Goal: Find specific page/section: Find specific page/section

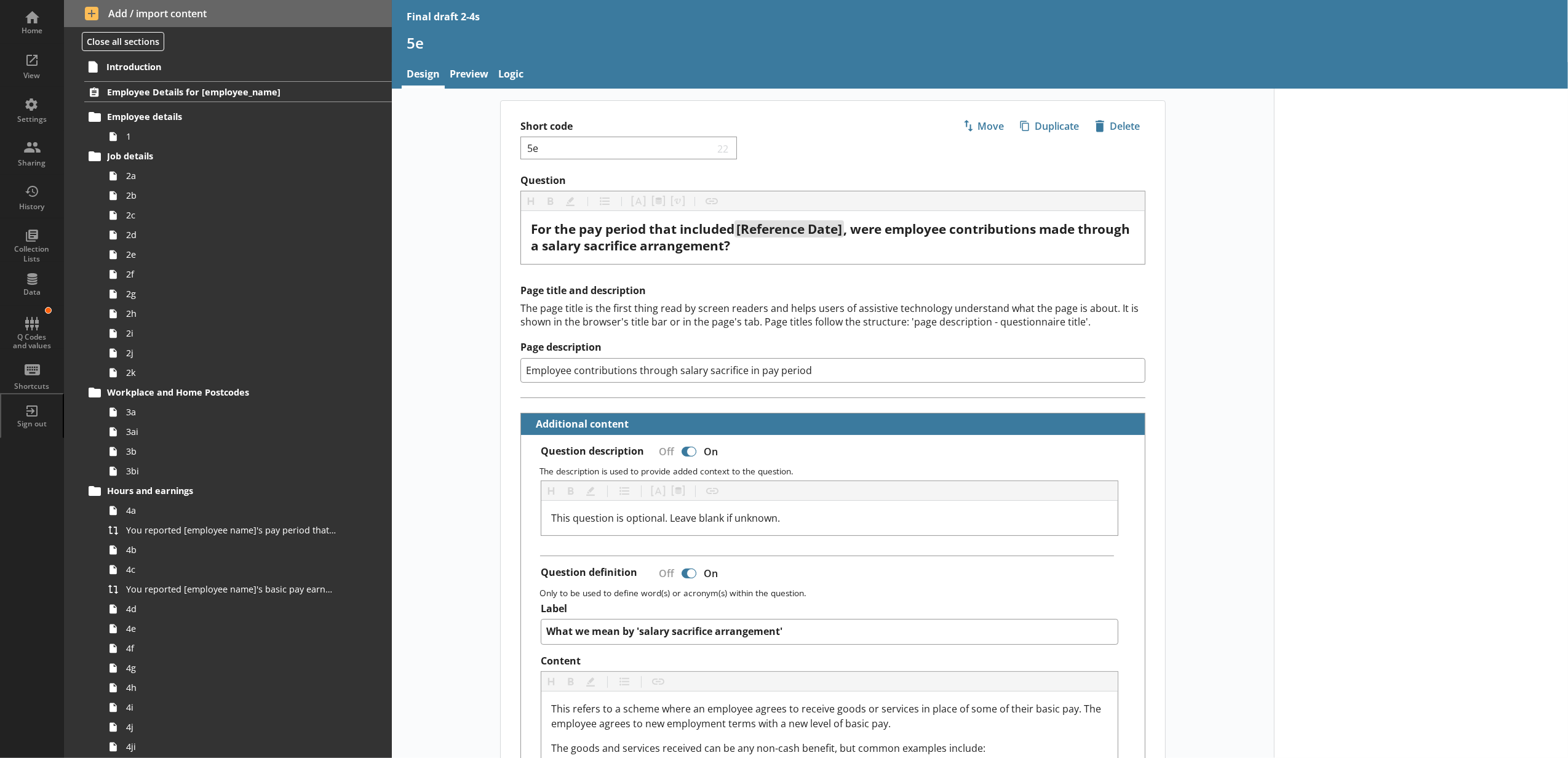
scroll to position [683, 0]
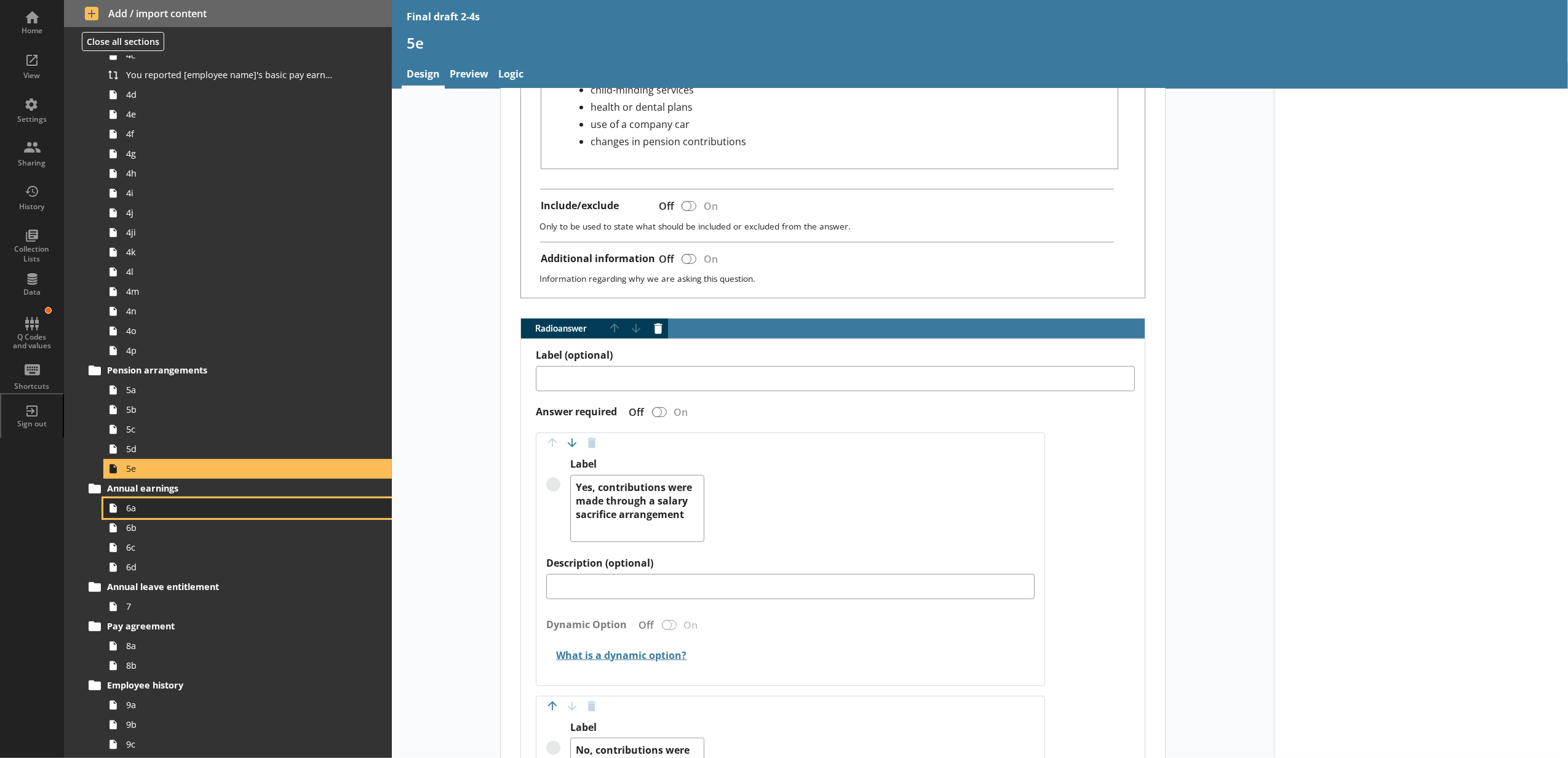
click at [126, 506] on span "6a" at bounding box center [231, 507] width 210 height 12
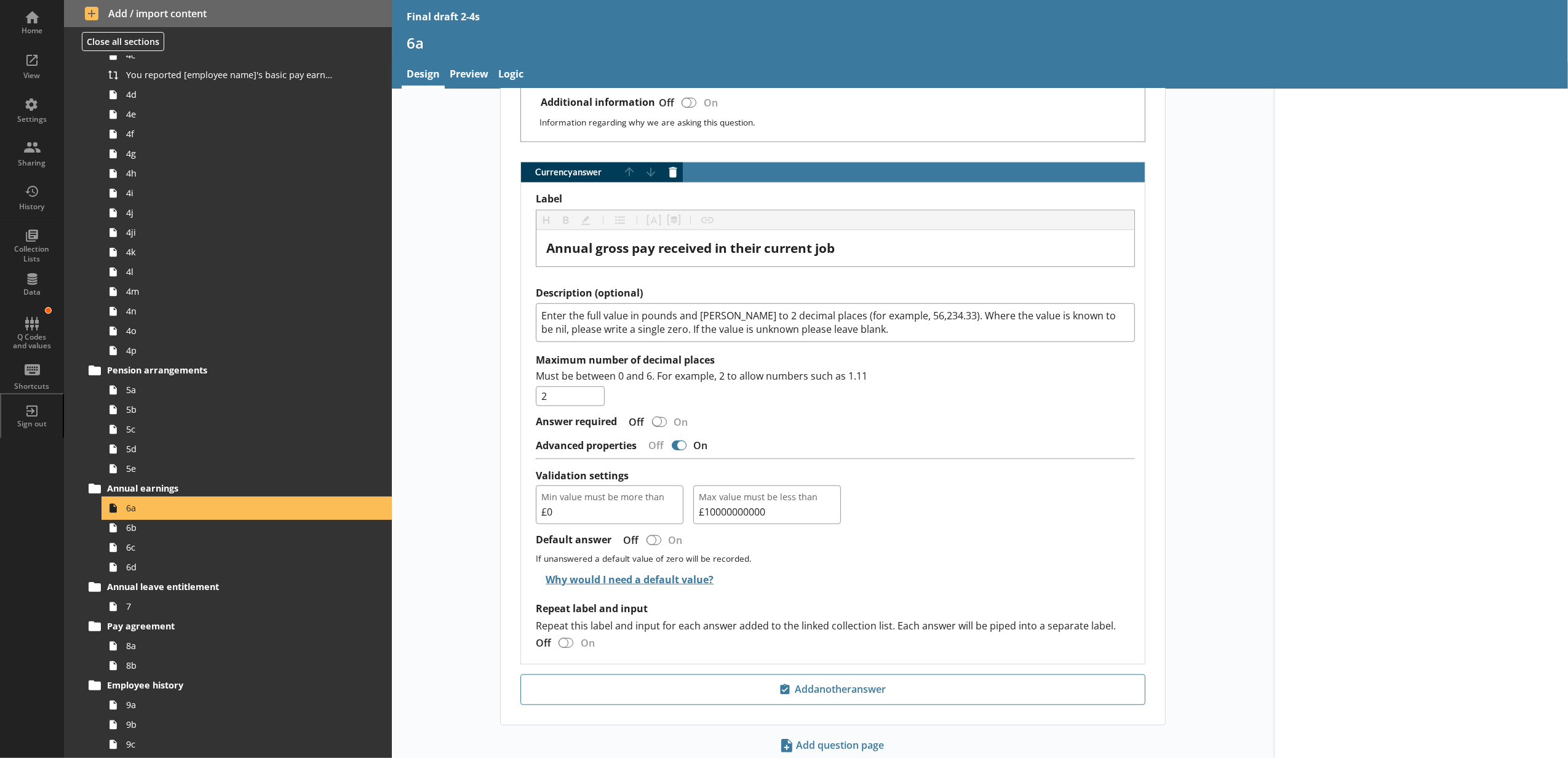
scroll to position [820, 0]
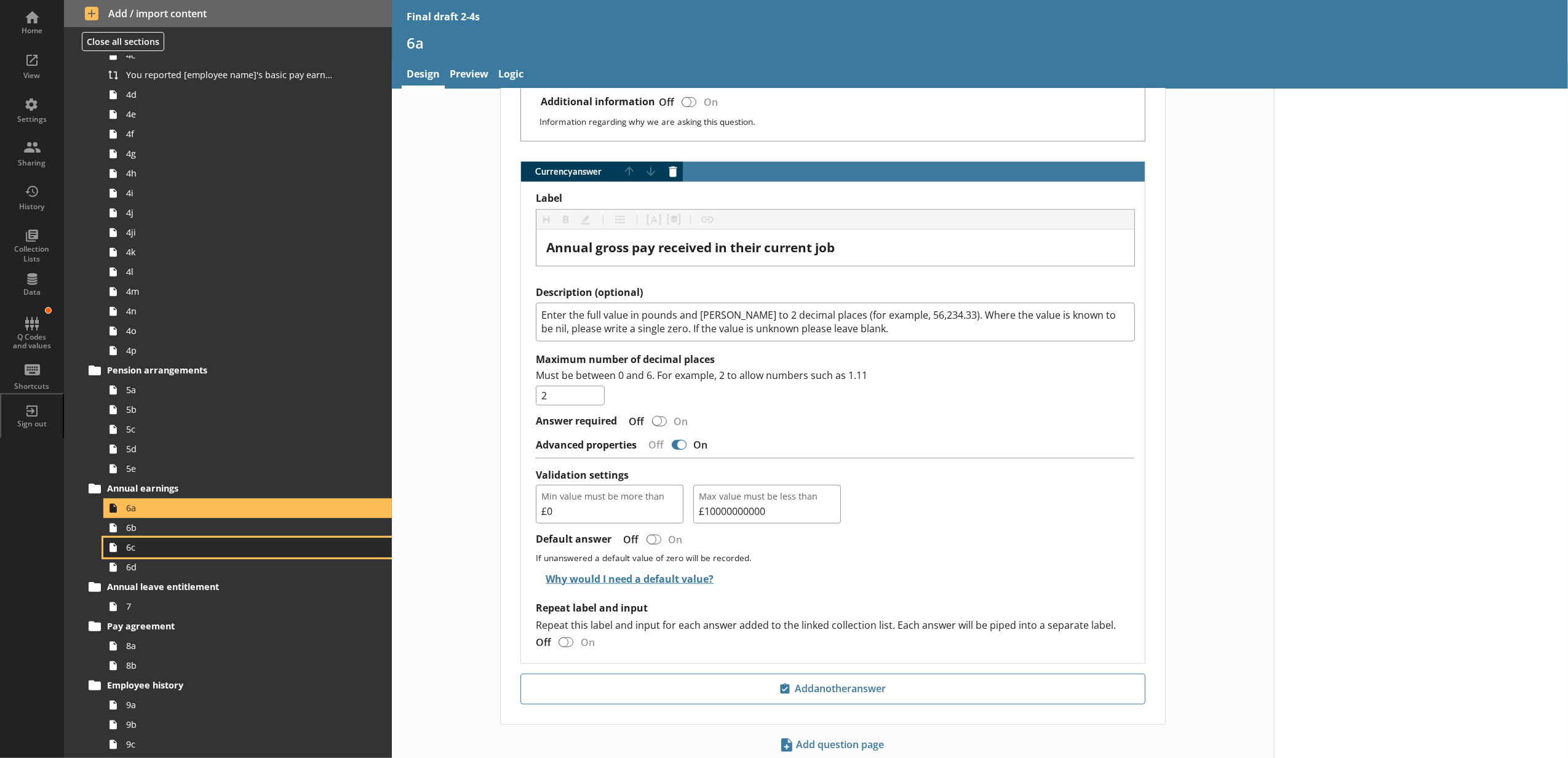
click at [136, 538] on link "6c" at bounding box center [247, 547] width 289 height 20
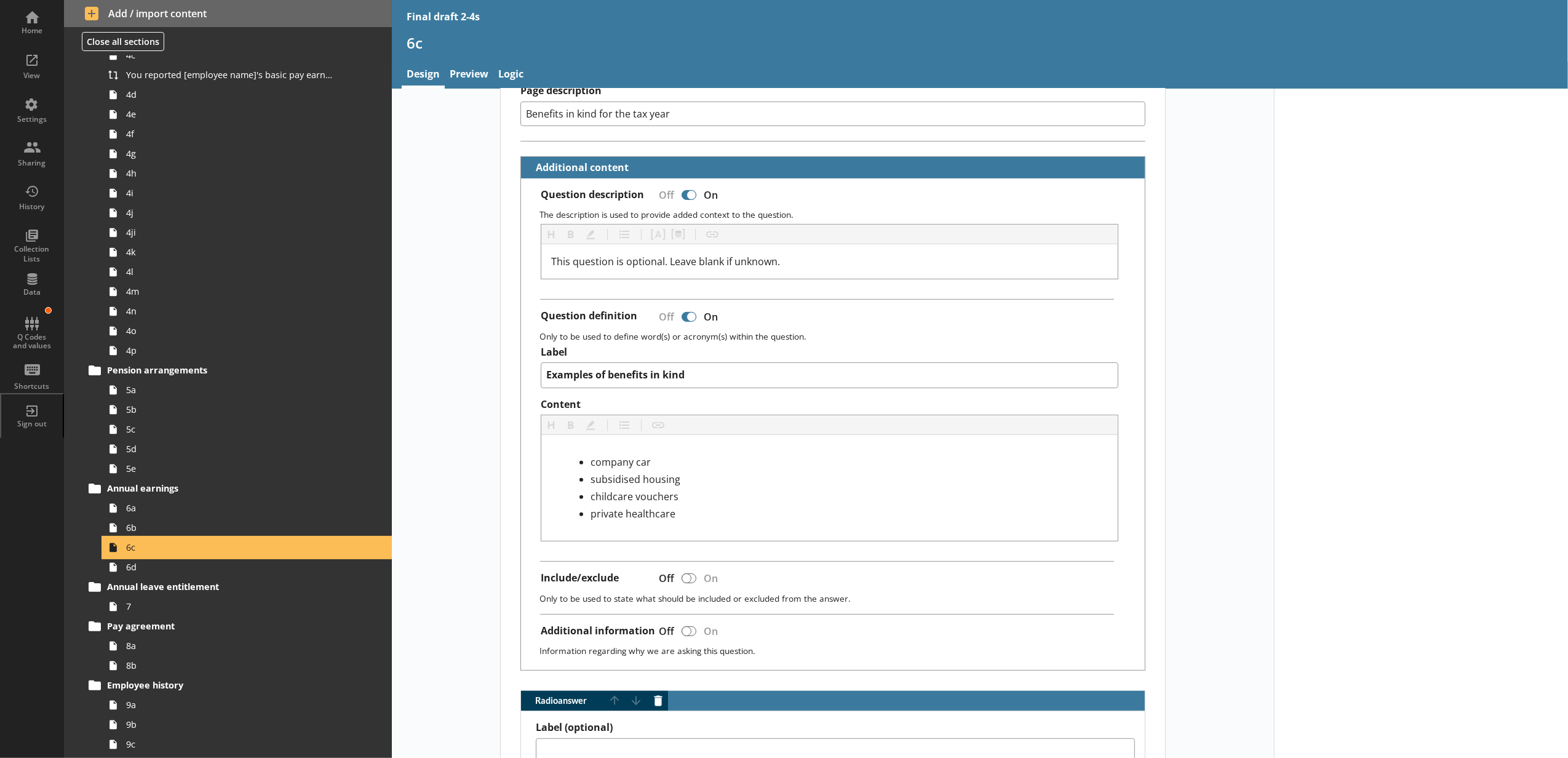
scroll to position [410, 0]
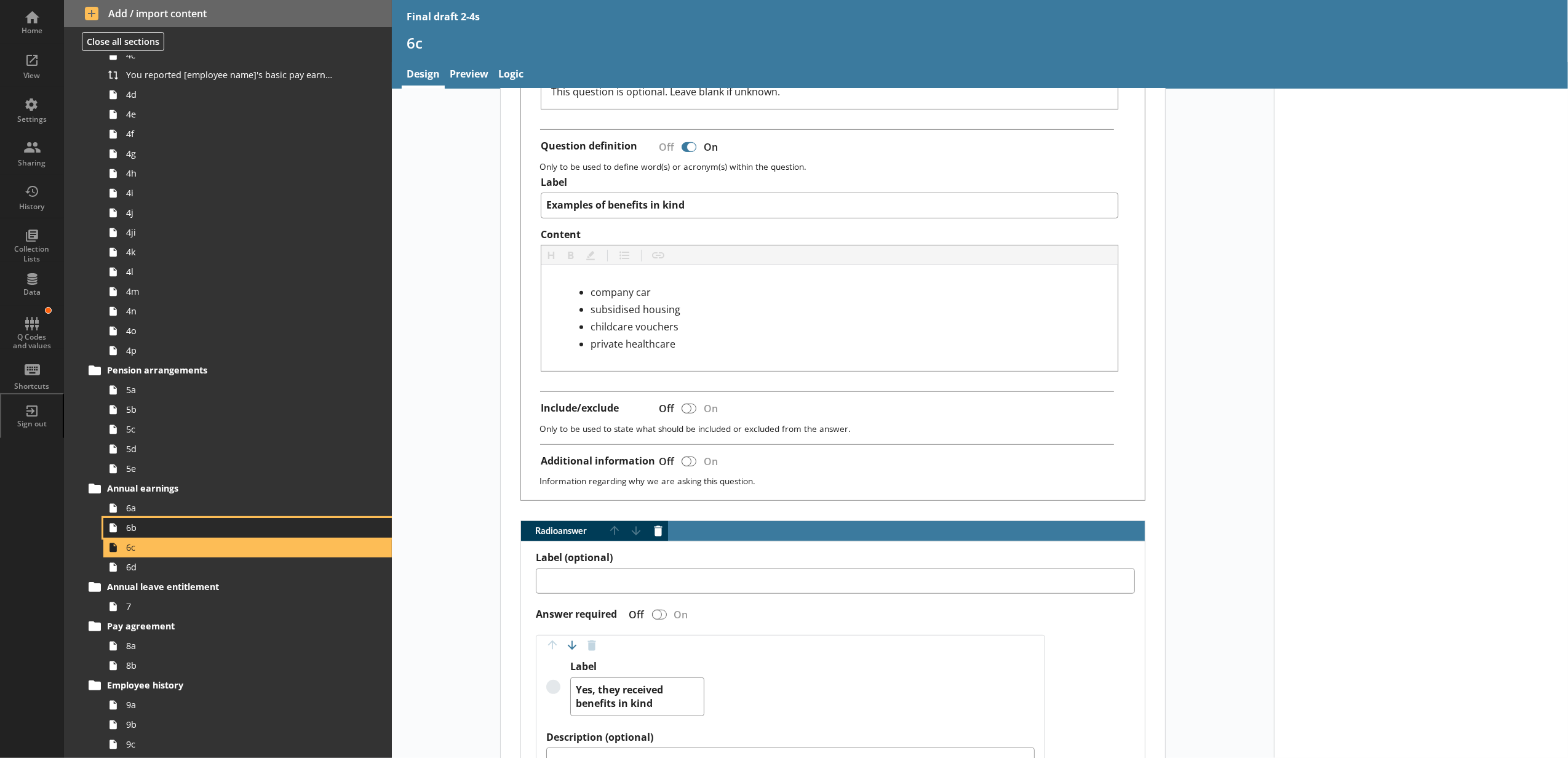
click at [122, 530] on icon at bounding box center [113, 527] width 20 height 20
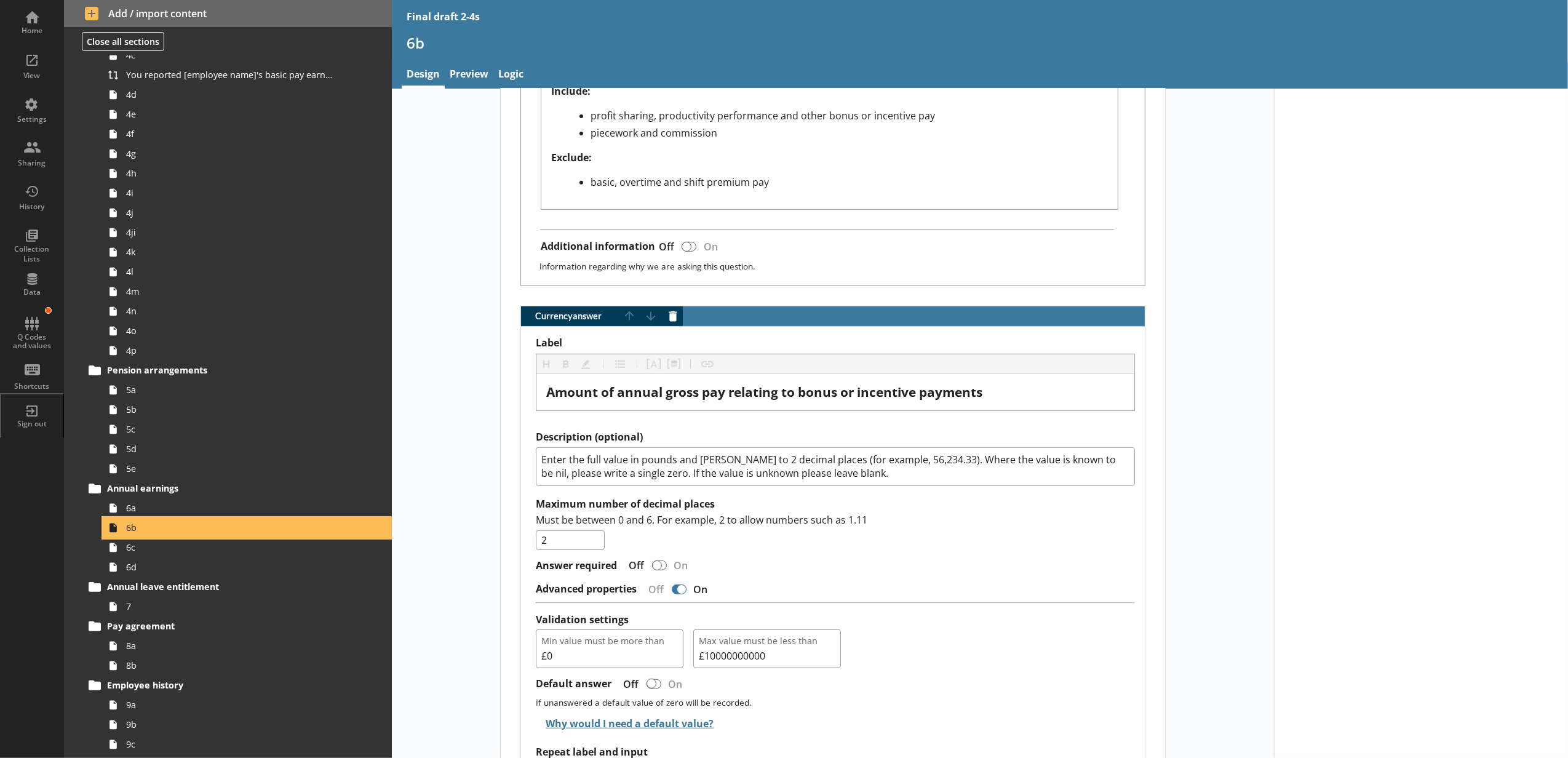
scroll to position [547, 0]
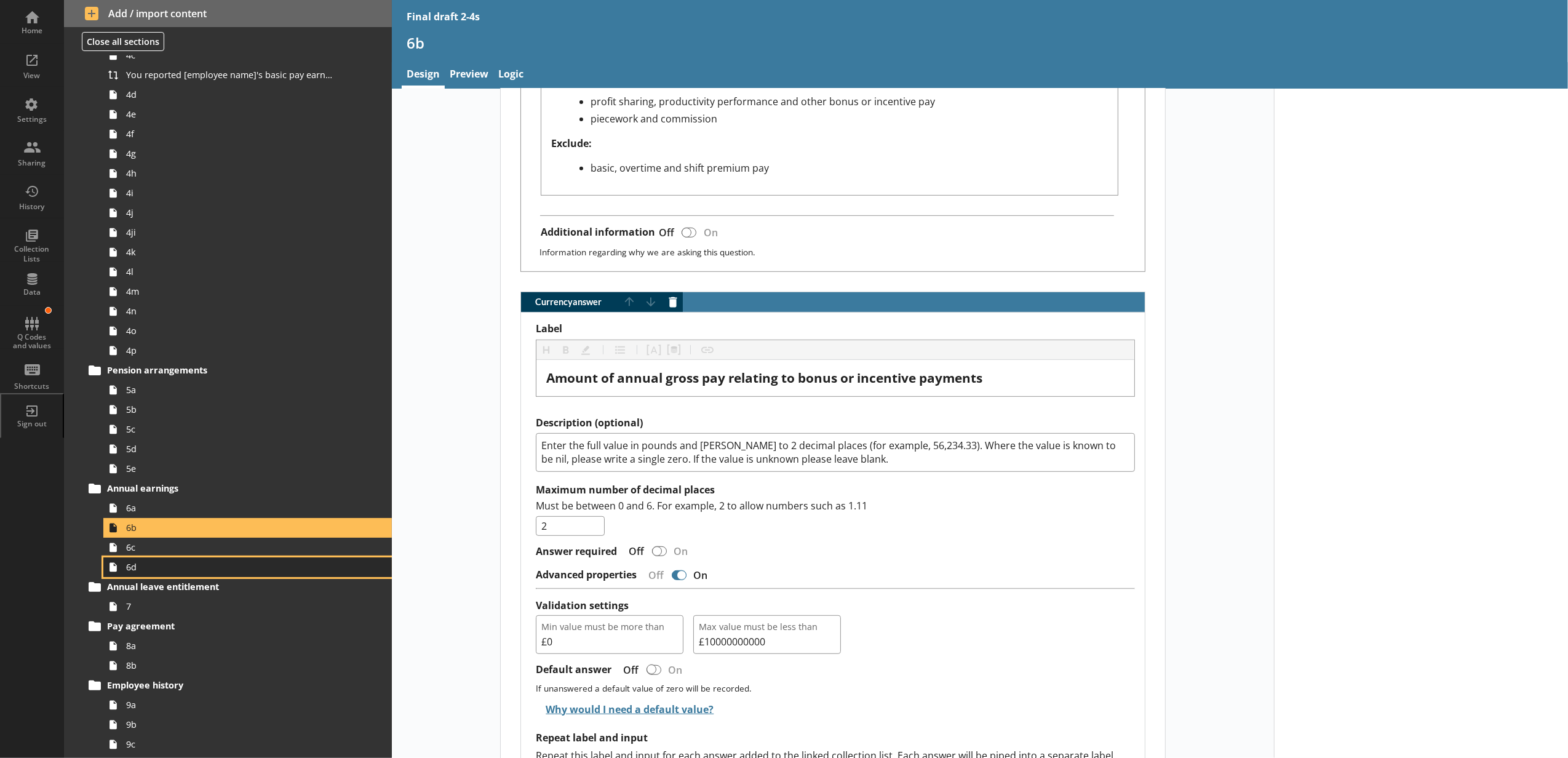
click at [185, 566] on span "6d" at bounding box center [231, 567] width 210 height 12
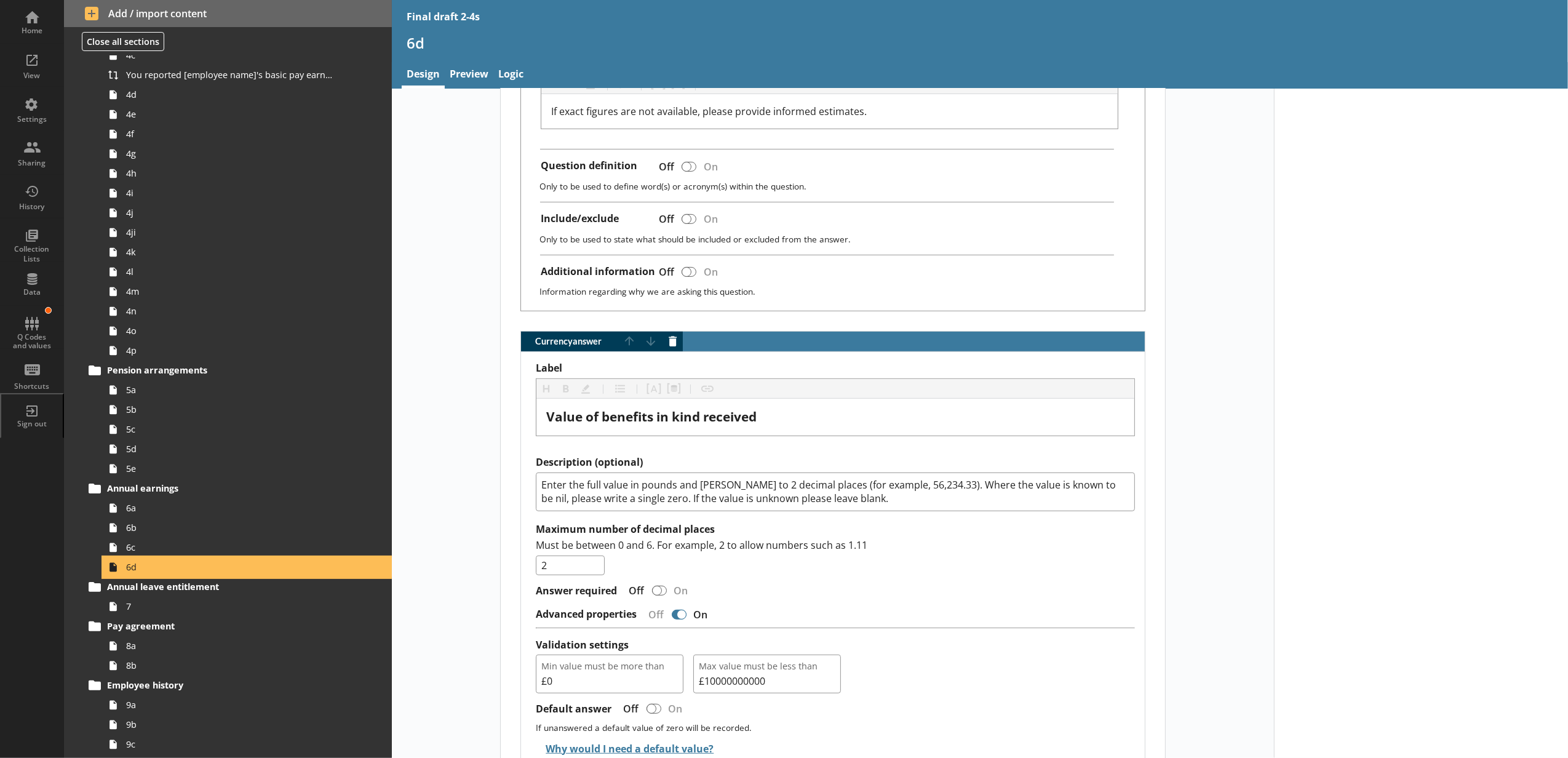
scroll to position [547, 0]
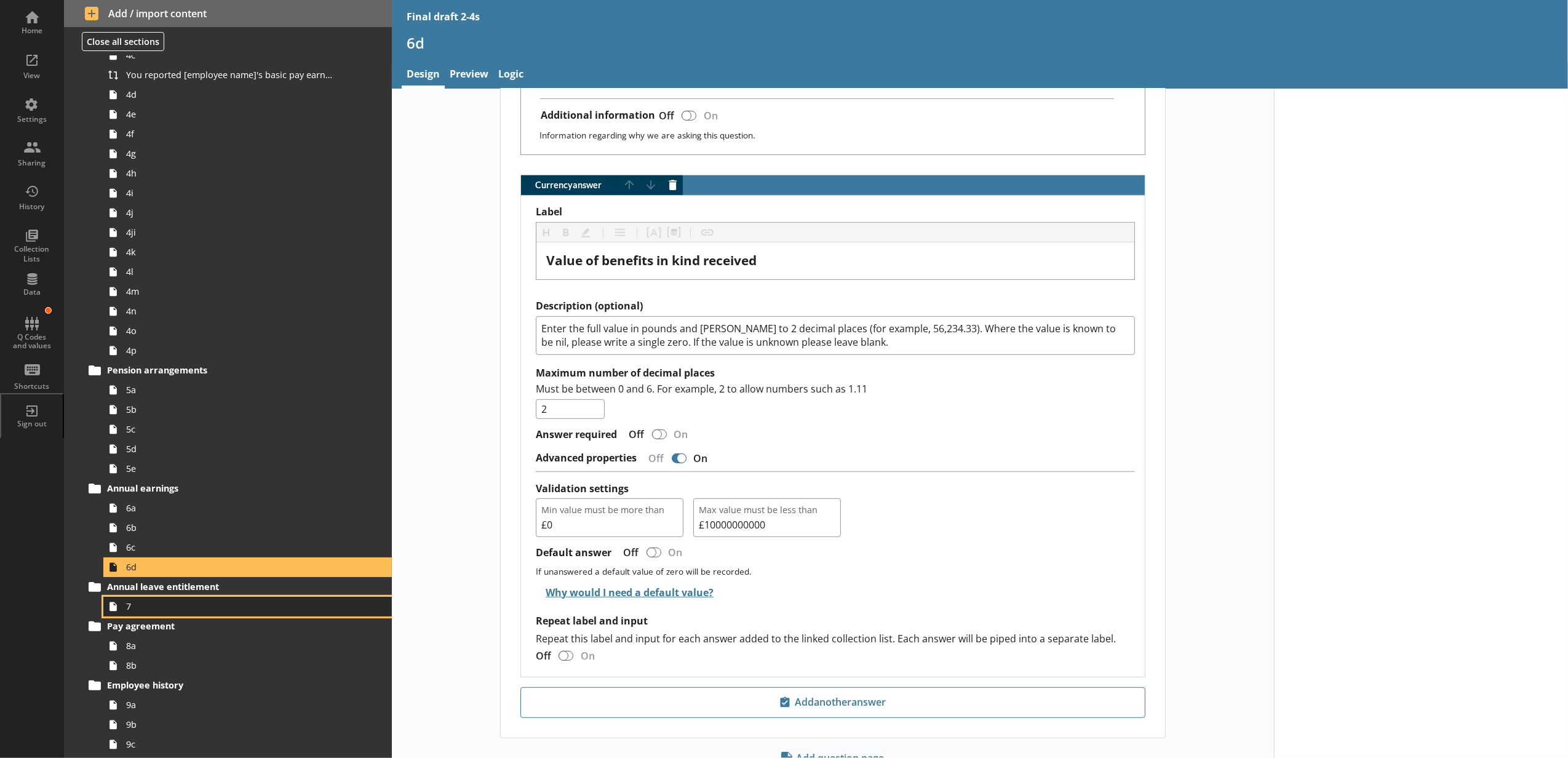
click at [186, 604] on span "7" at bounding box center [231, 606] width 210 height 12
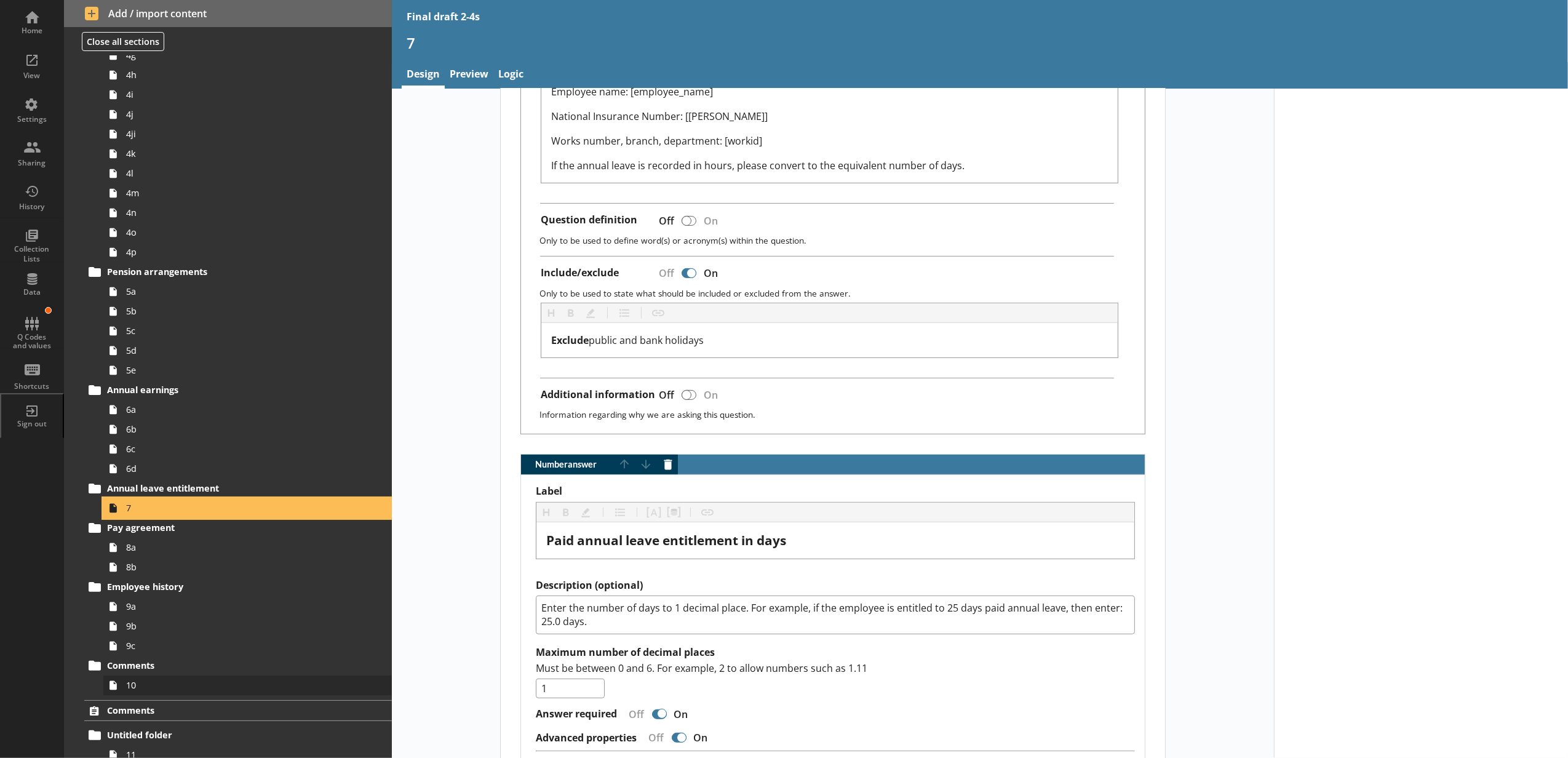
scroll to position [651, 0]
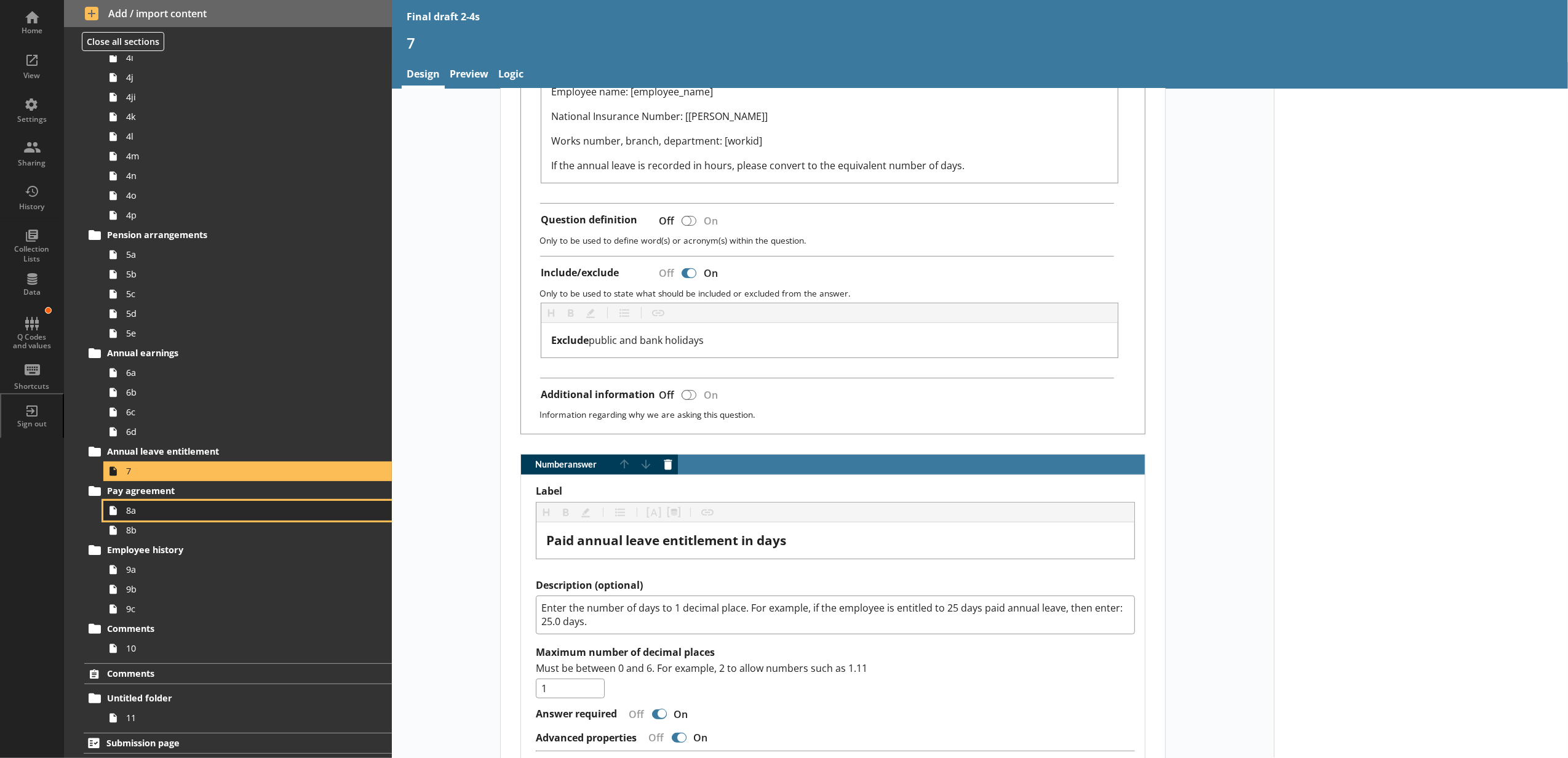
click at [230, 506] on span "8a" at bounding box center [231, 510] width 210 height 12
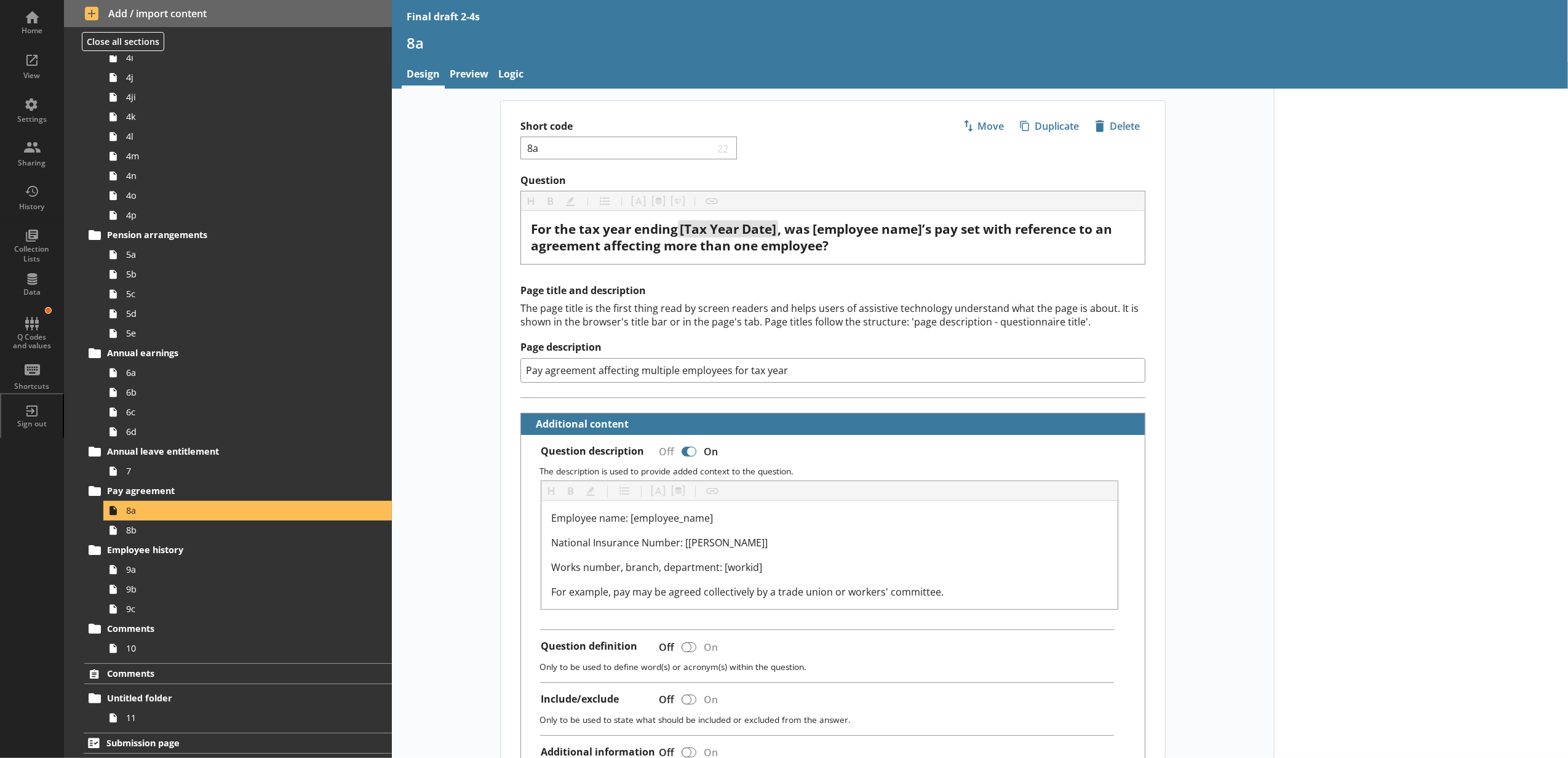
scroll to position [684, 0]
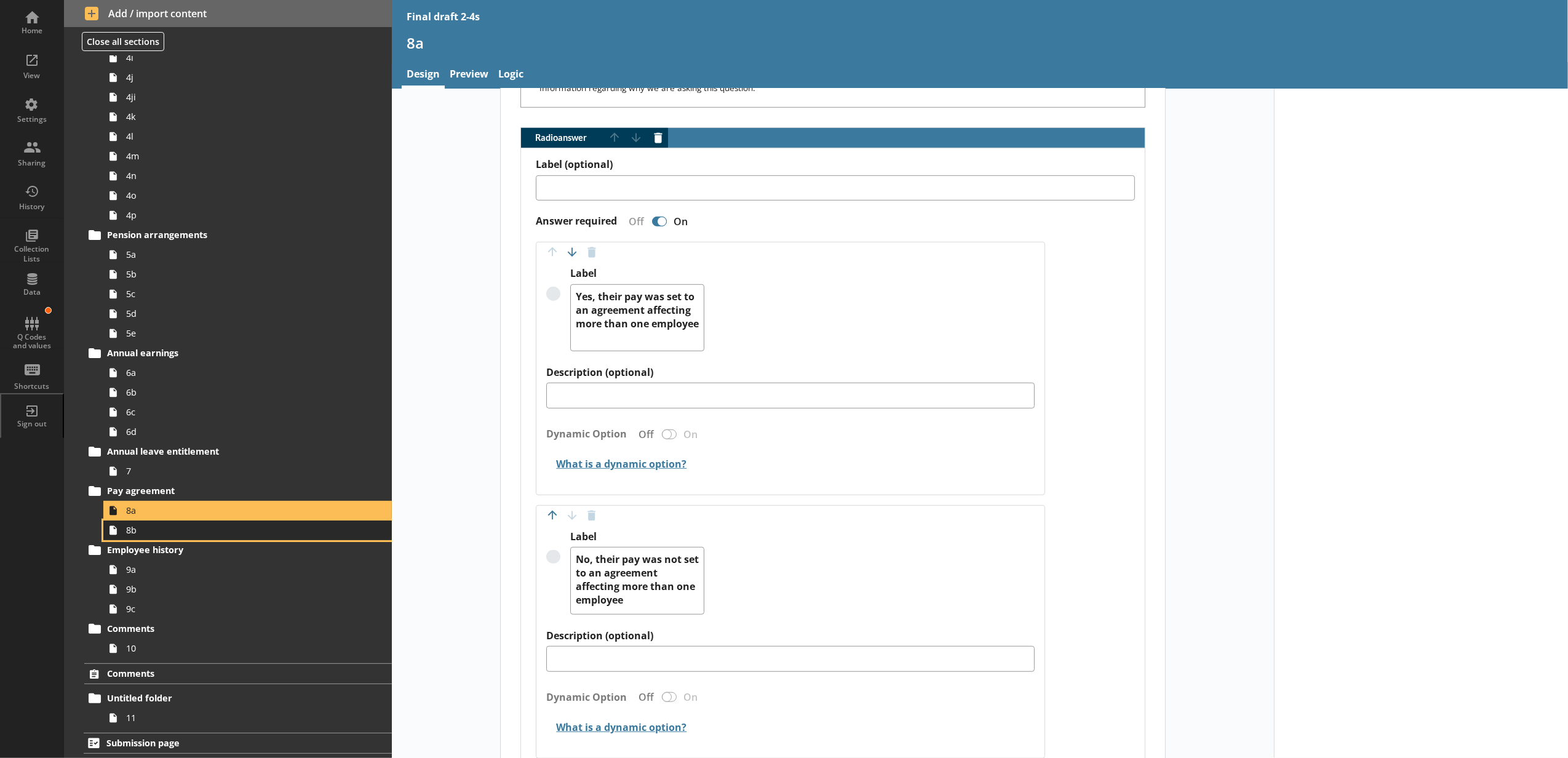
click at [190, 525] on span "8b" at bounding box center [231, 530] width 210 height 12
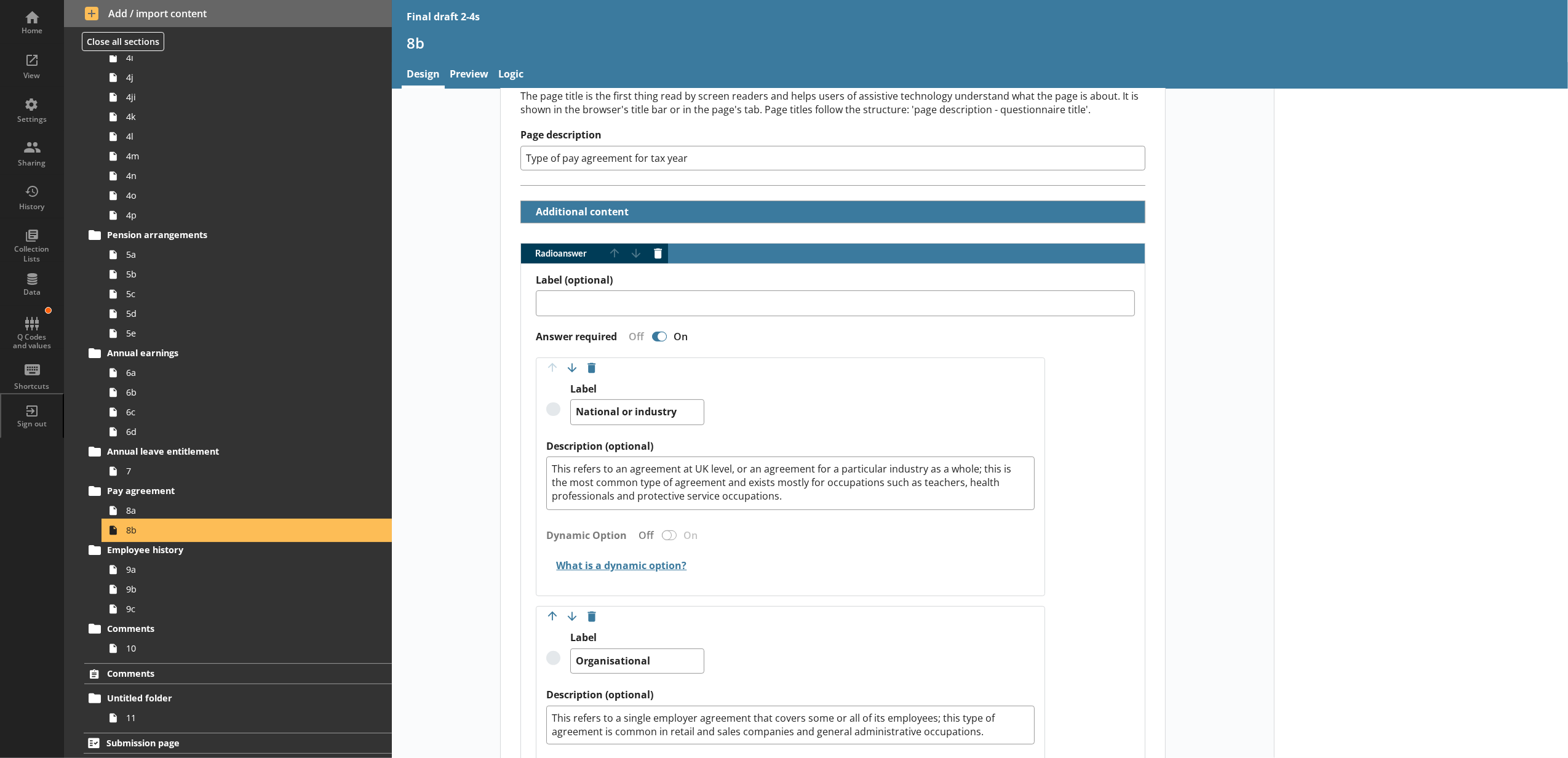
scroll to position [136, 0]
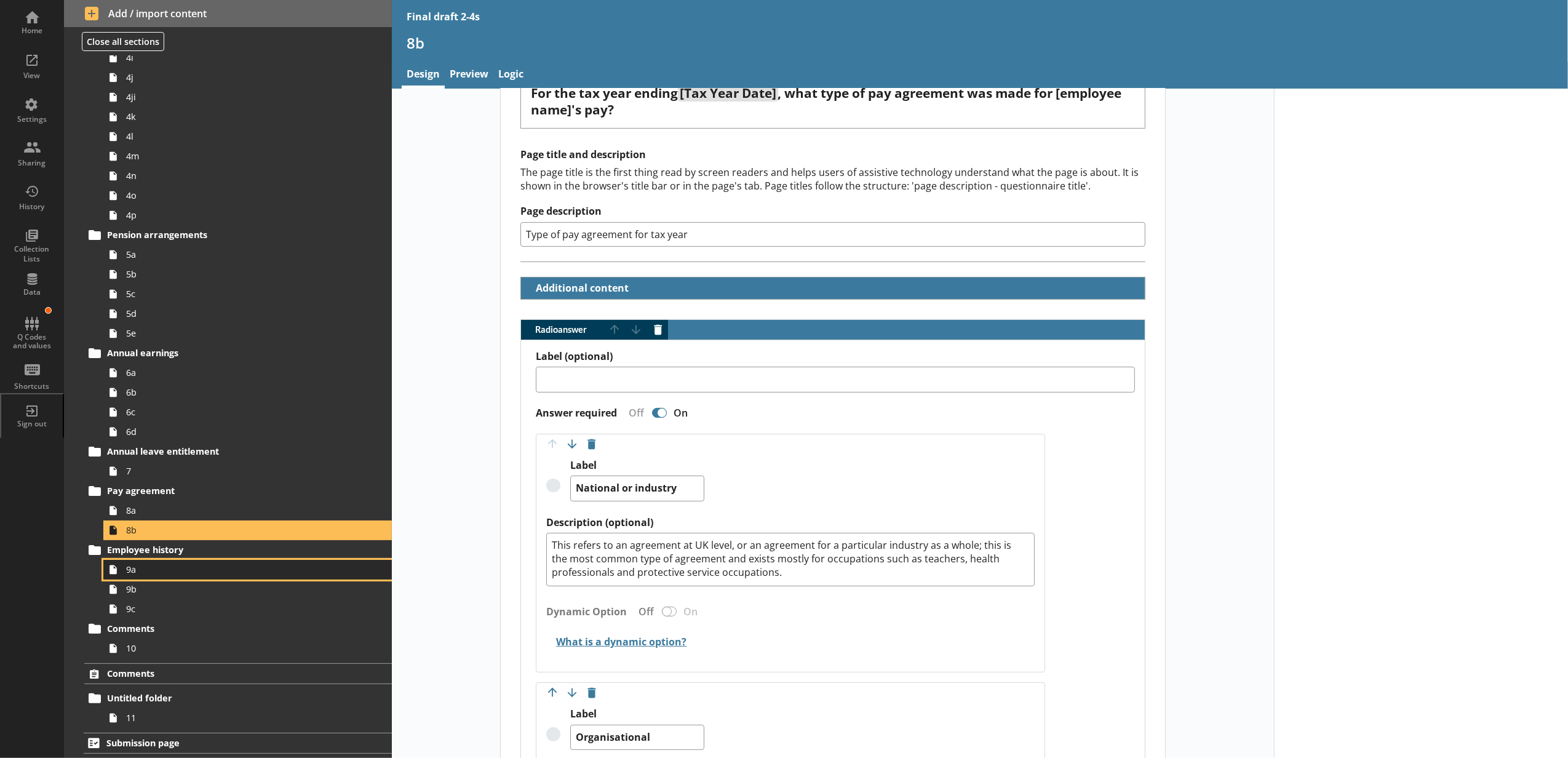
click at [224, 576] on link "9a" at bounding box center [247, 570] width 289 height 20
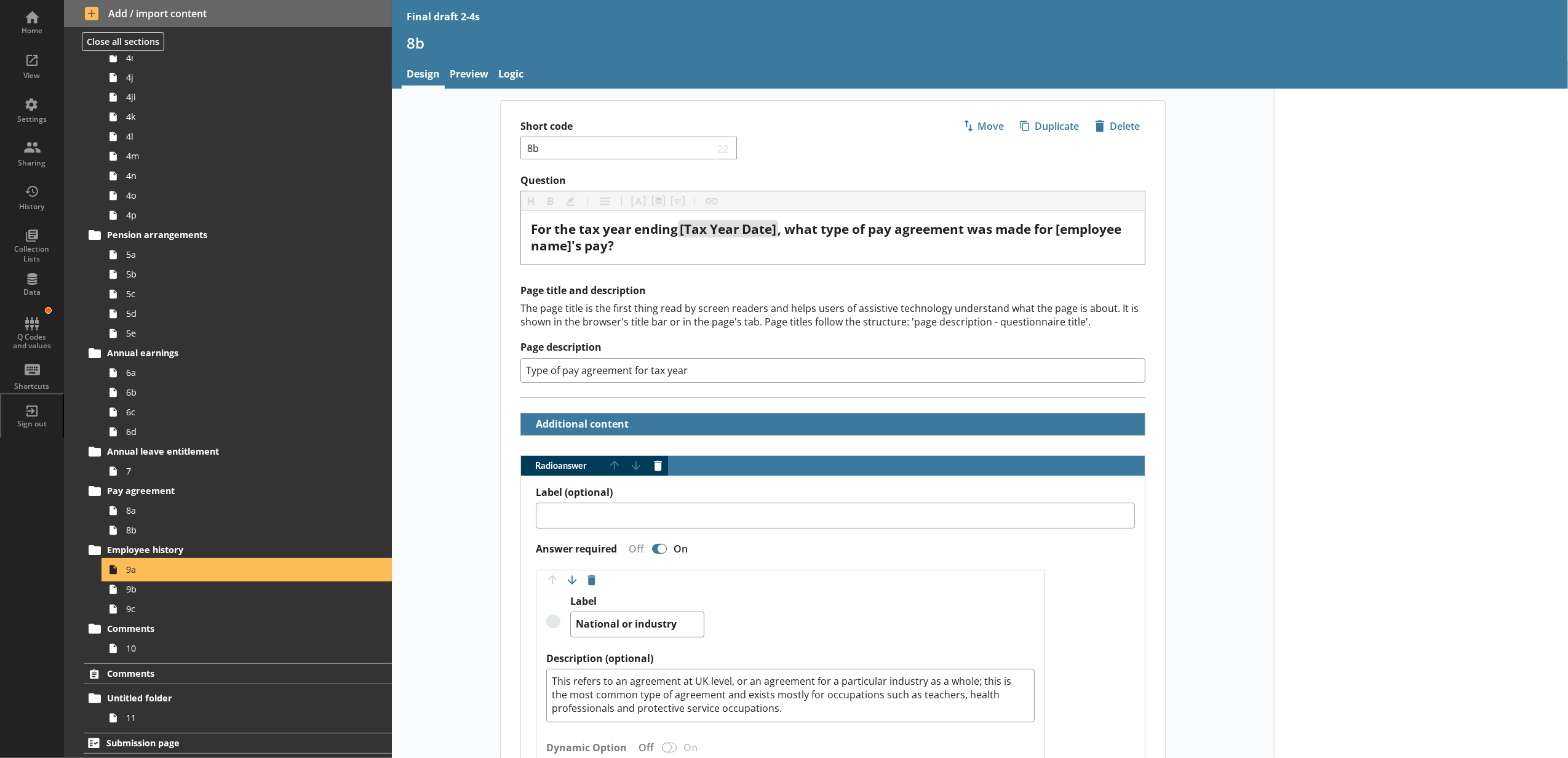
type textarea "x"
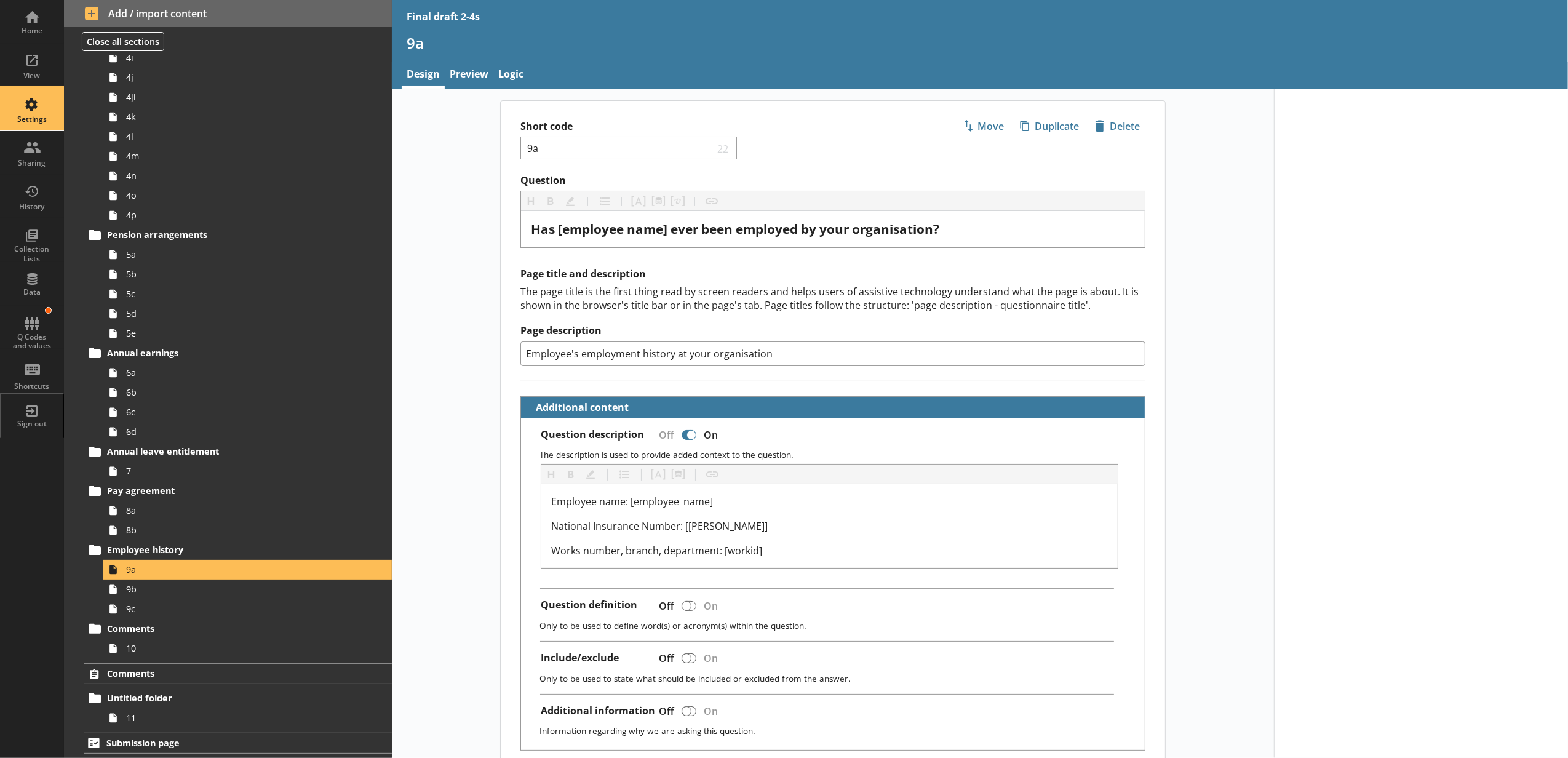
click at [34, 114] on div "Settings" at bounding box center [32, 109] width 43 height 43
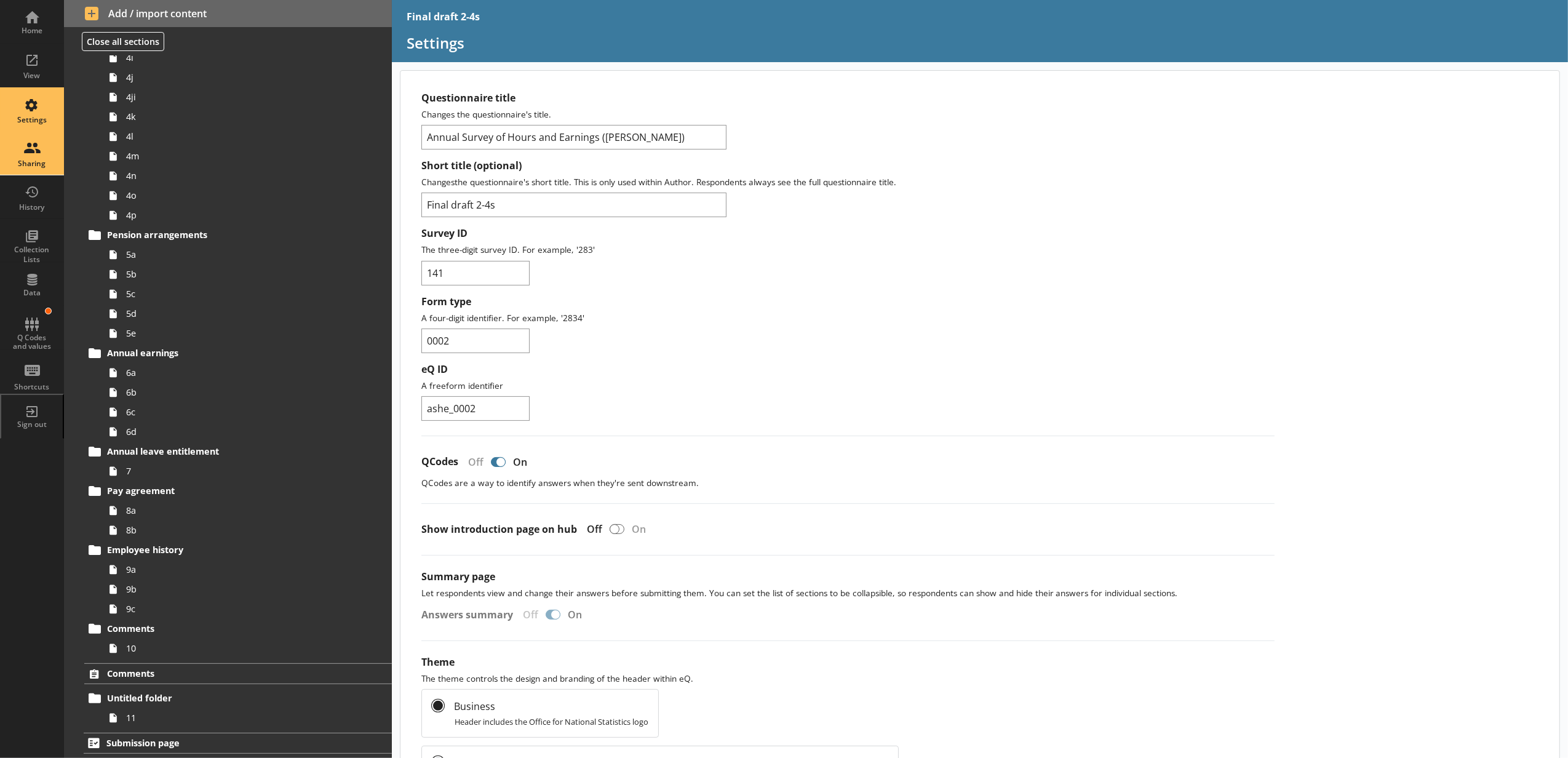
click at [37, 158] on div "Sharing" at bounding box center [32, 154] width 43 height 43
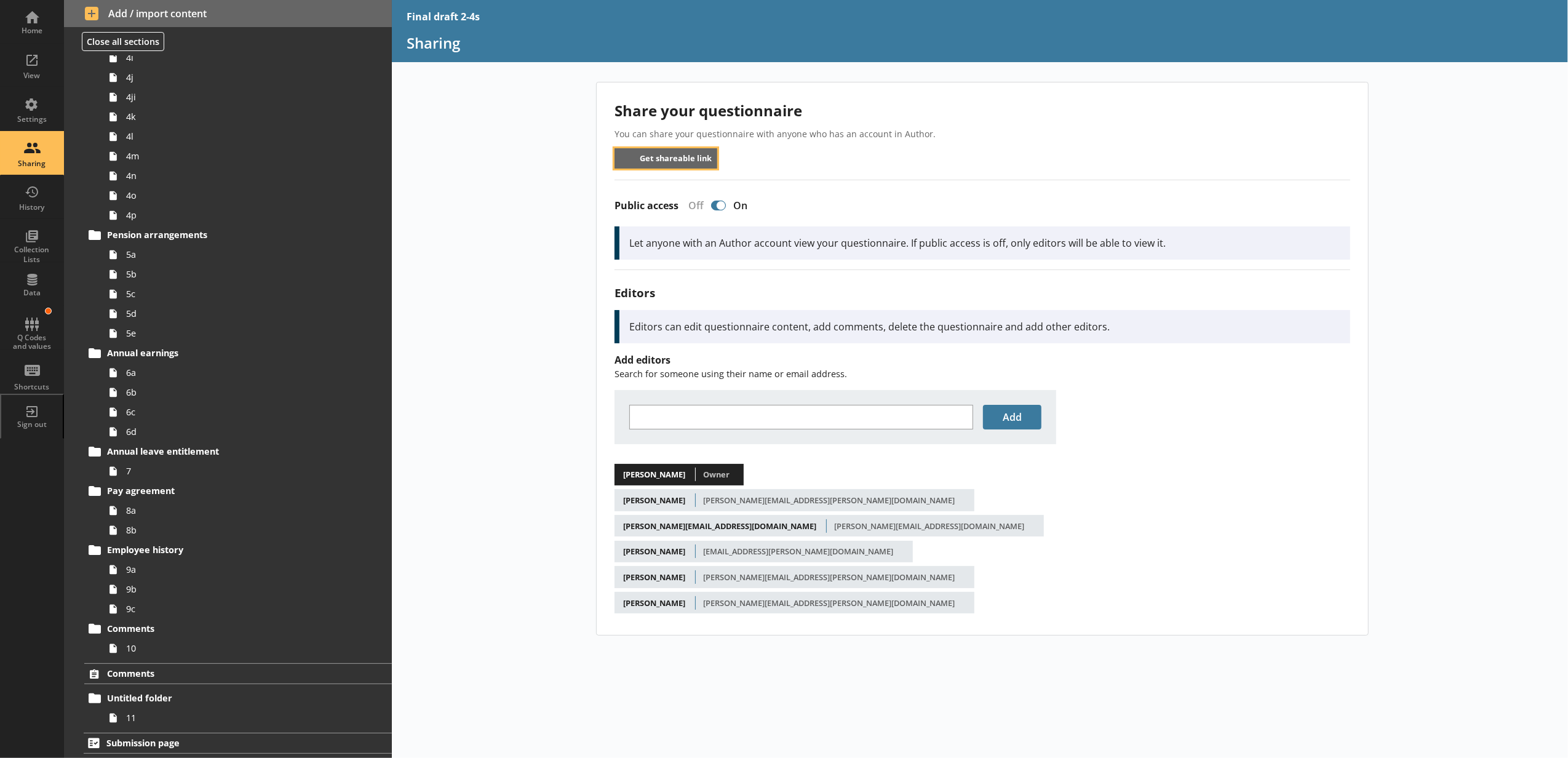
click at [679, 160] on button "Get shareable link" at bounding box center [666, 158] width 102 height 20
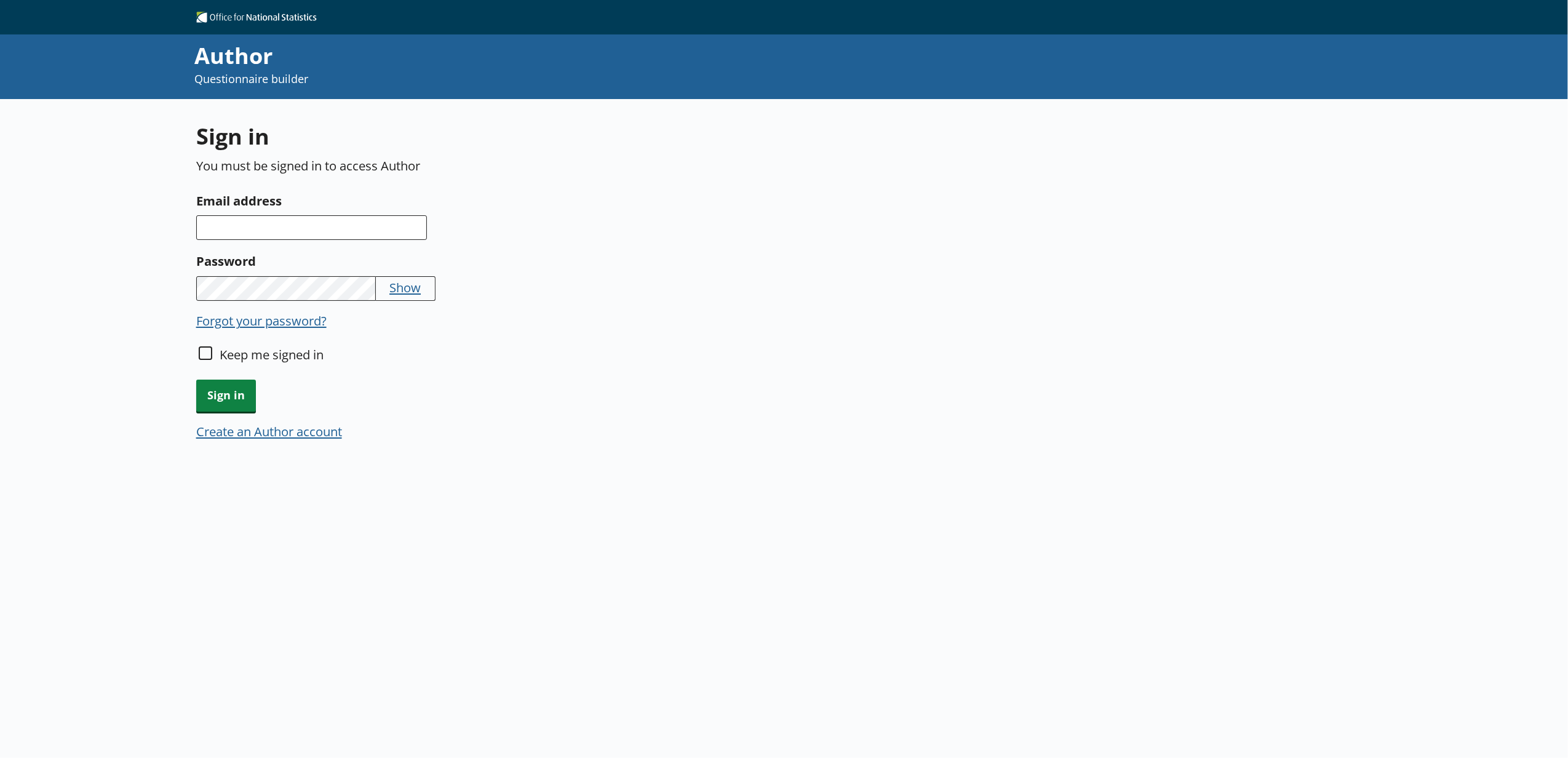
click at [371, 209] on label "Email address" at bounding box center [583, 200] width 775 height 20
click at [371, 215] on input "Email address" at bounding box center [311, 227] width 230 height 25
click at [369, 223] on input "Email address" at bounding box center [311, 227] width 230 height 25
type input "[EMAIL_ADDRESS][PERSON_NAME][DOMAIN_NAME]"
click at [230, 387] on span "Sign in" at bounding box center [226, 395] width 60 height 31
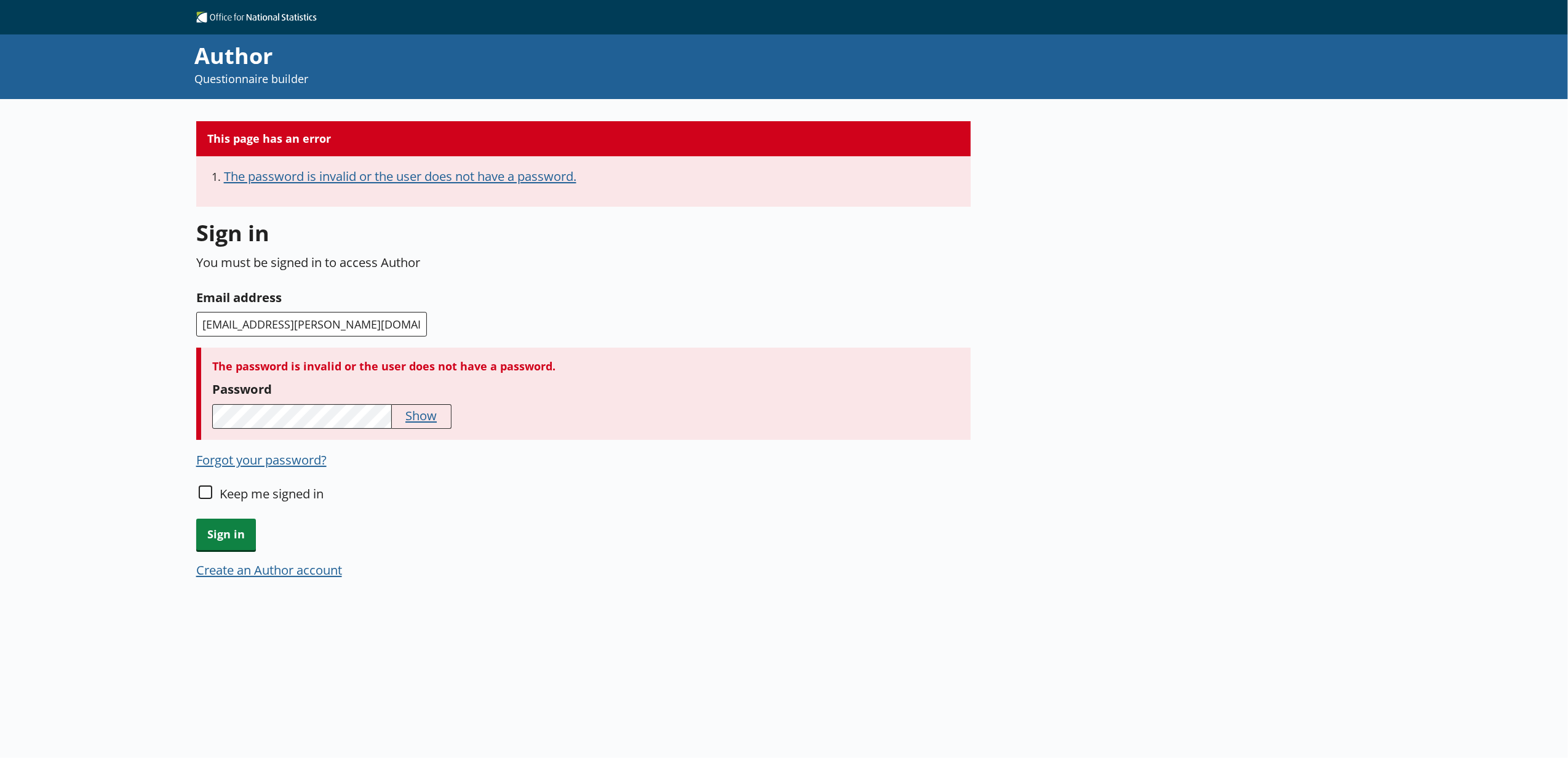
click at [406, 422] on span "Show" at bounding box center [422, 417] width 60 height 26
click at [408, 419] on button "Show" at bounding box center [421, 415] width 31 height 18
click at [197, 542] on span "Sign in" at bounding box center [226, 534] width 60 height 31
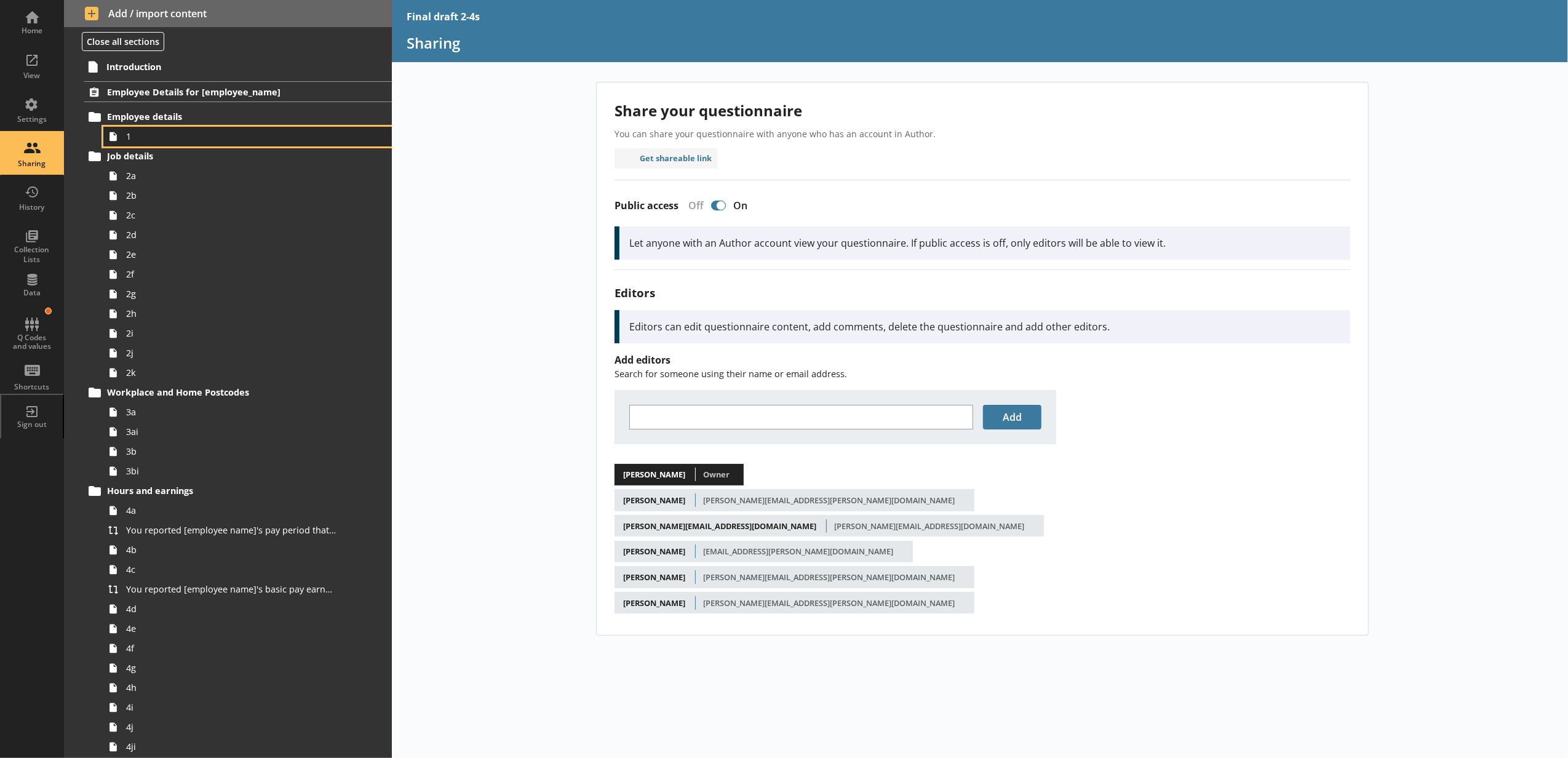
click at [229, 140] on span "1" at bounding box center [231, 136] width 210 height 12
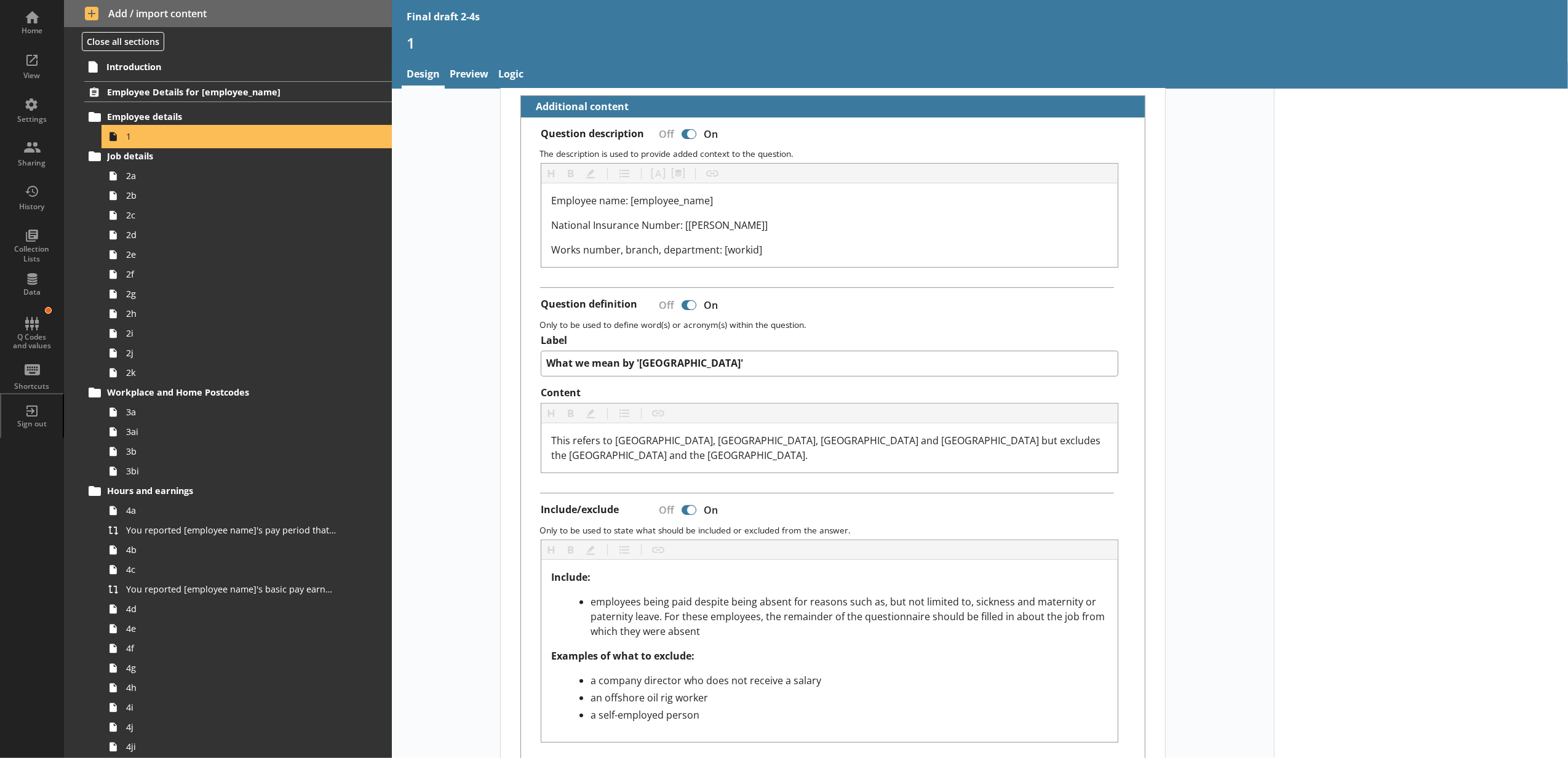
scroll to position [306, 0]
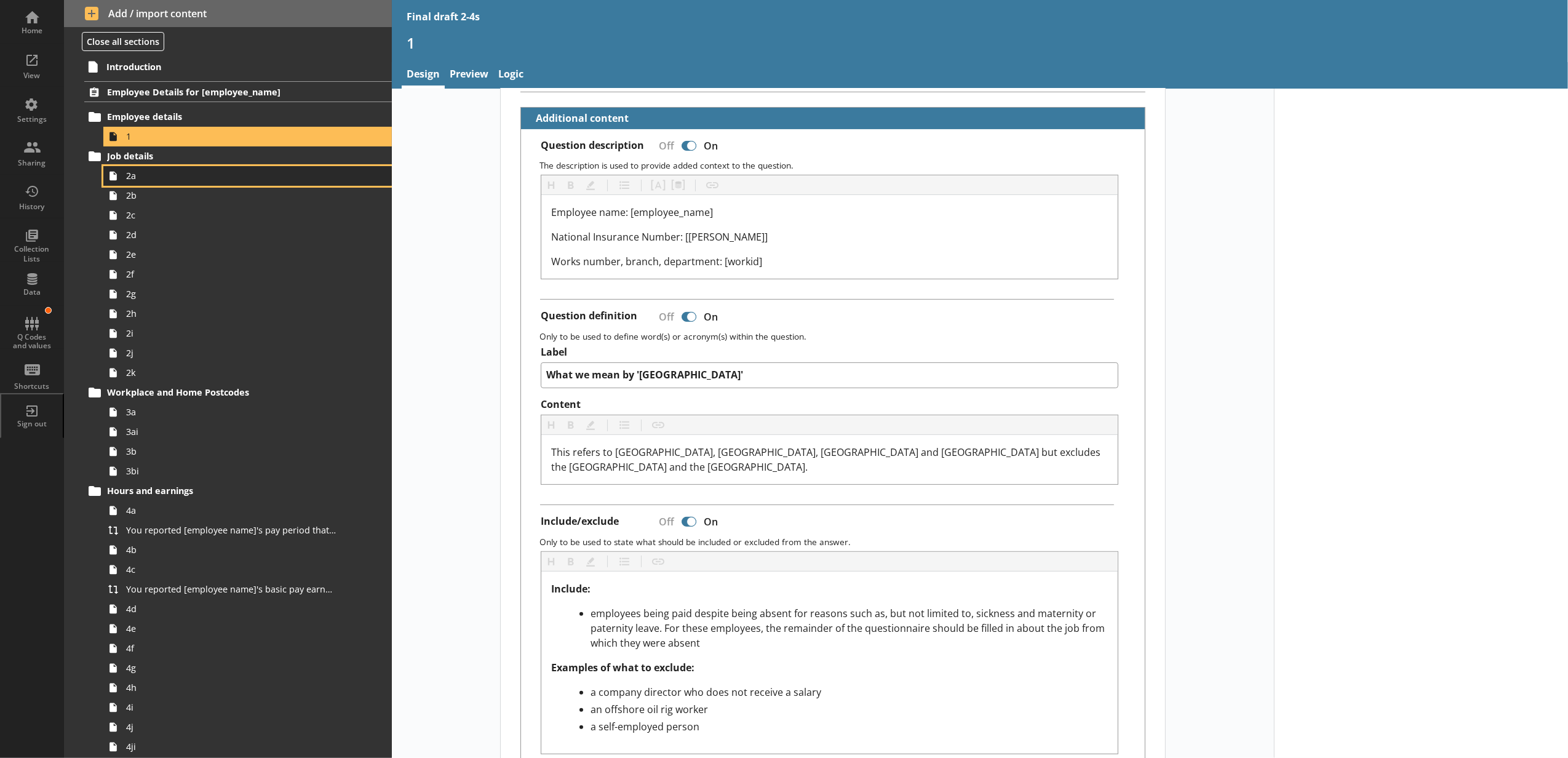
click at [281, 185] on link "2a" at bounding box center [247, 176] width 289 height 20
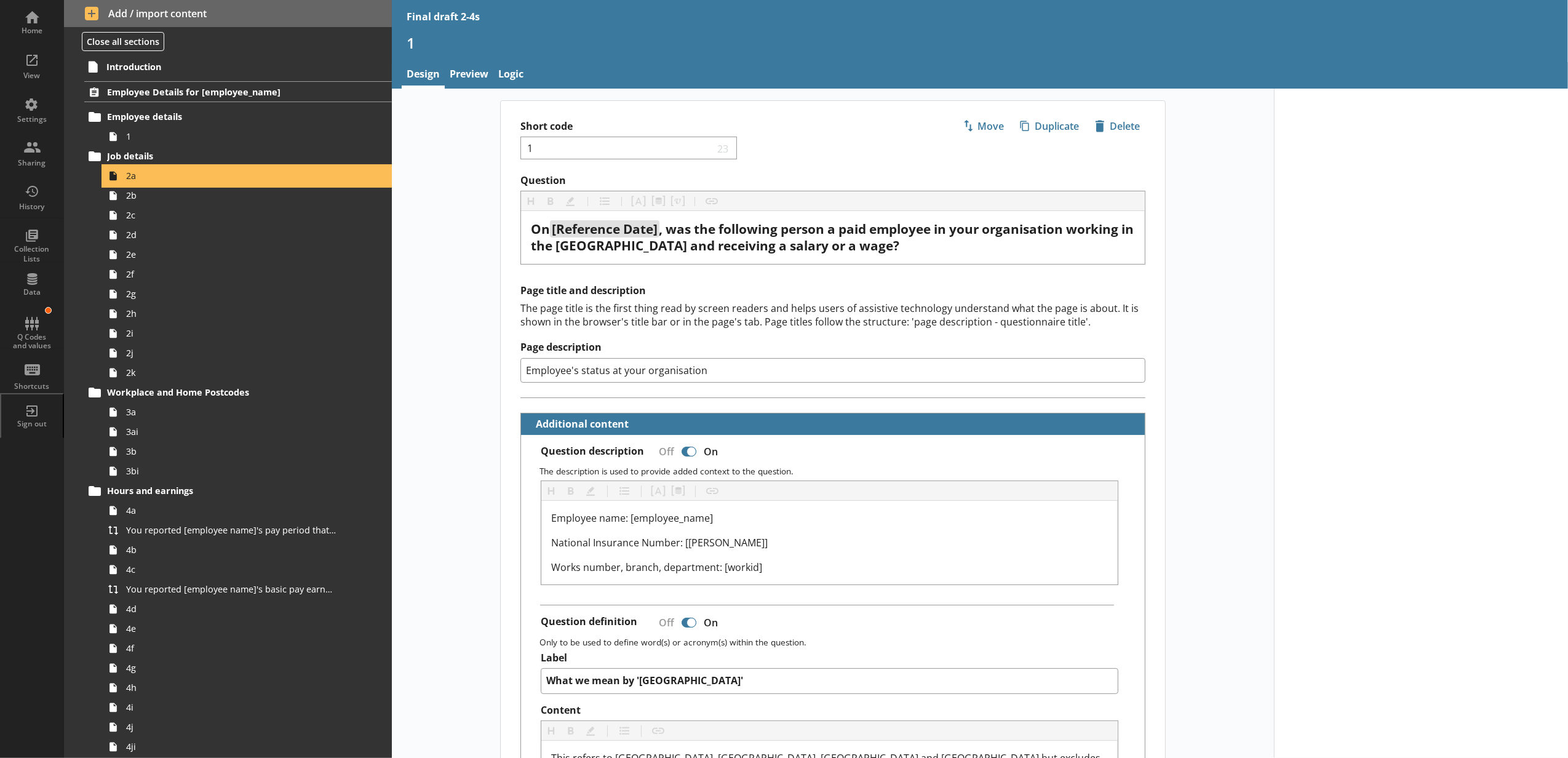
type textarea "x"
select select "mm/yyyy"
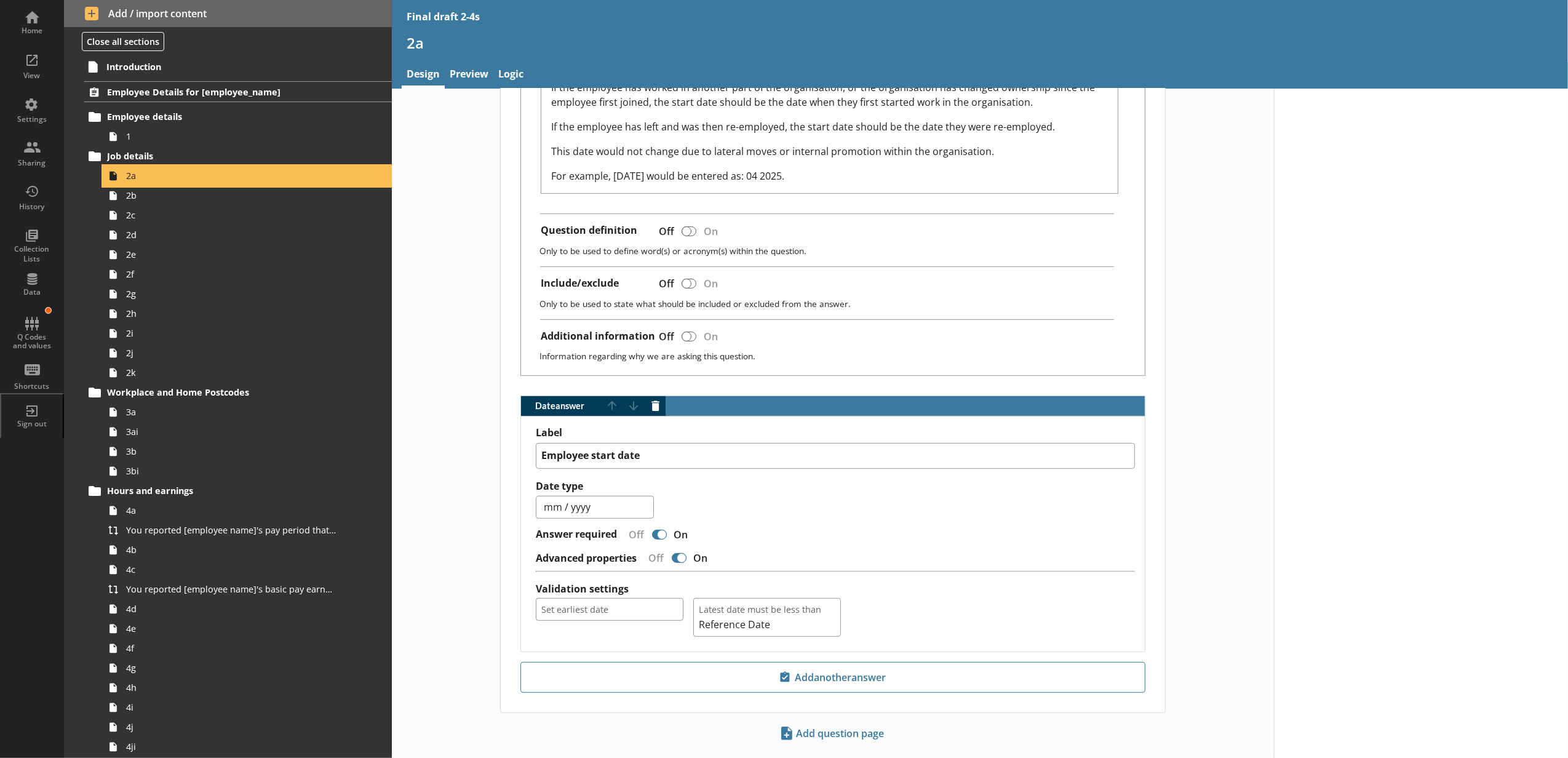
scroll to position [448, 0]
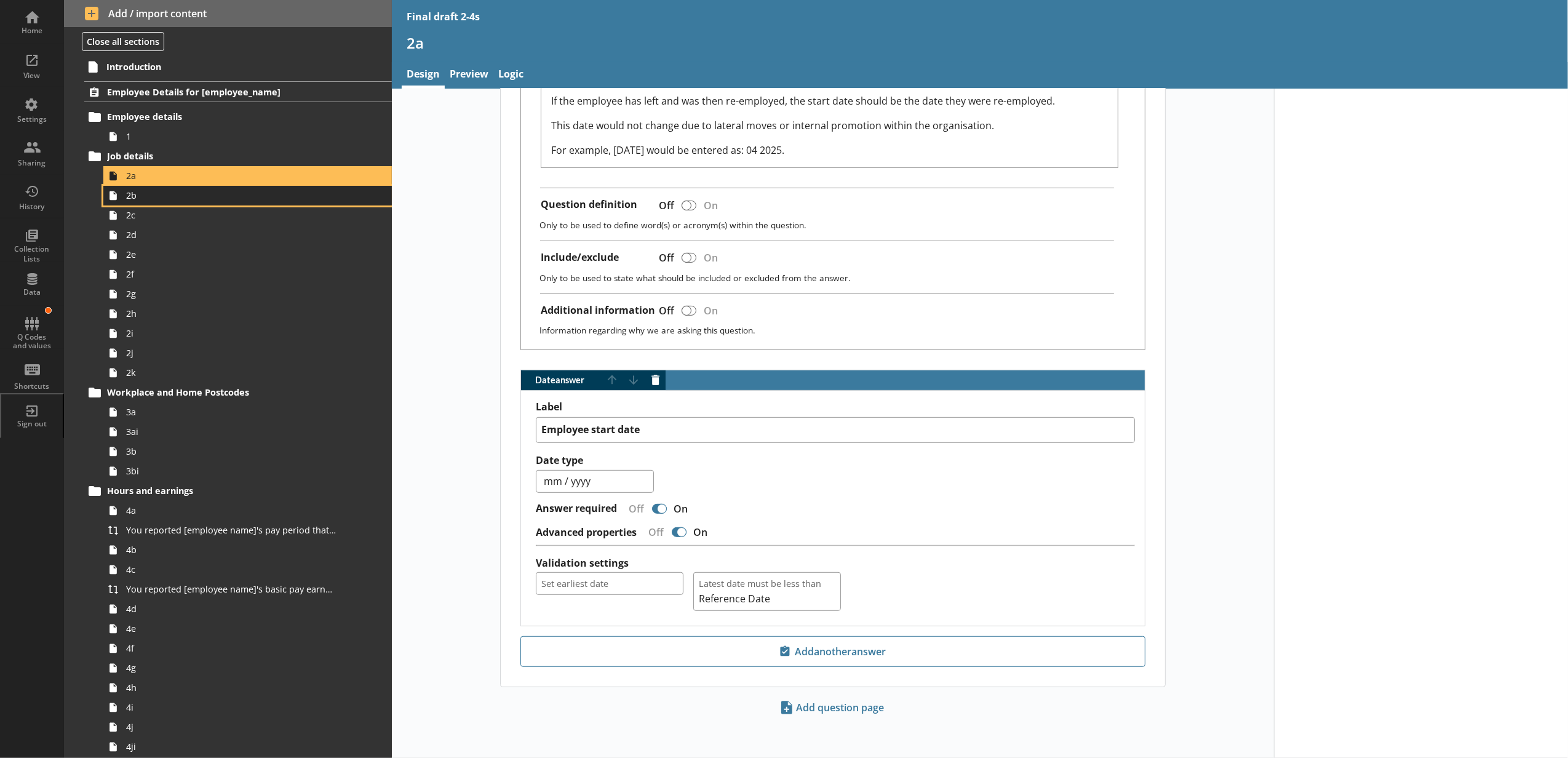
click at [245, 201] on span "2b" at bounding box center [231, 195] width 210 height 12
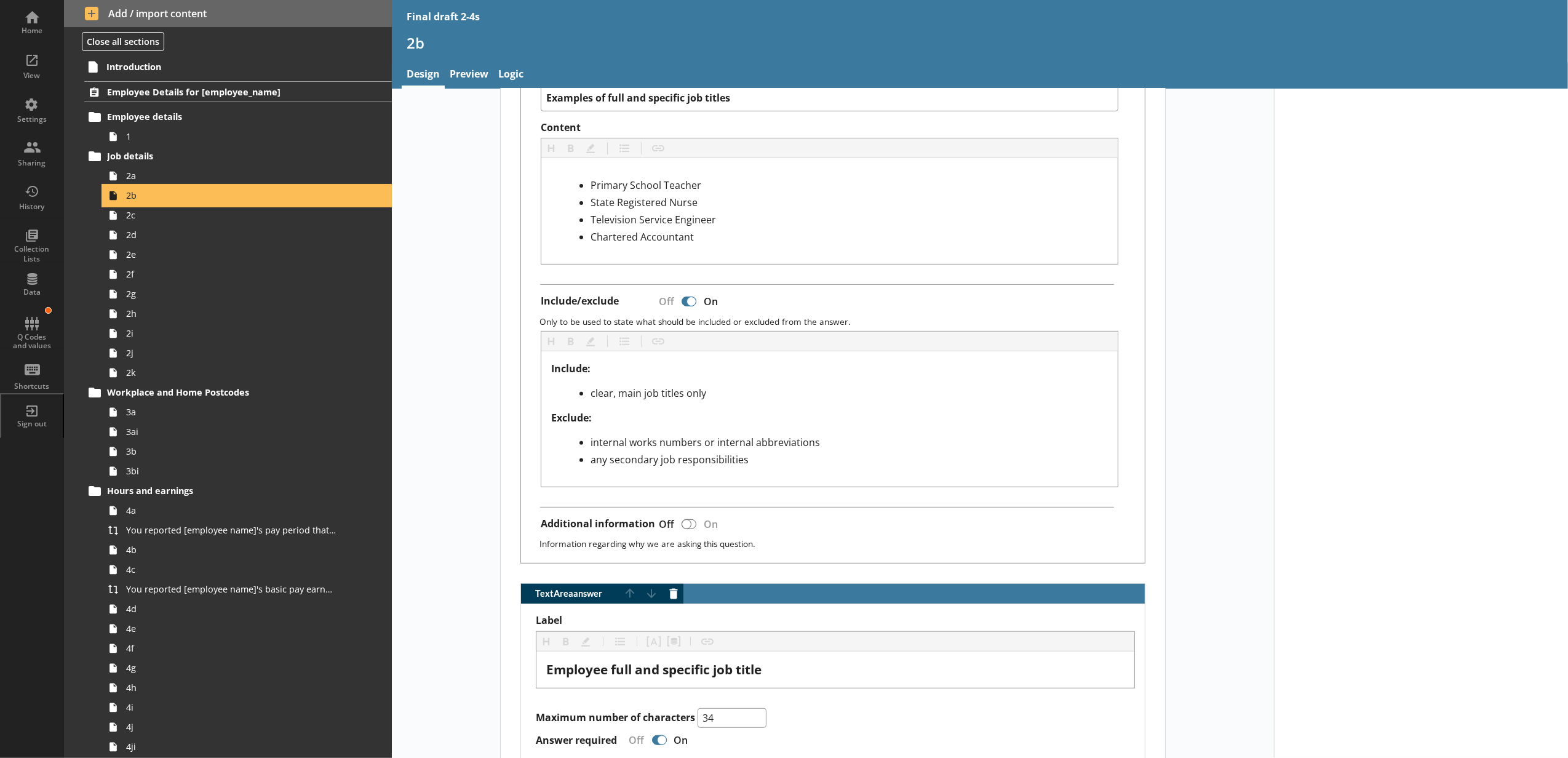
scroll to position [648, 0]
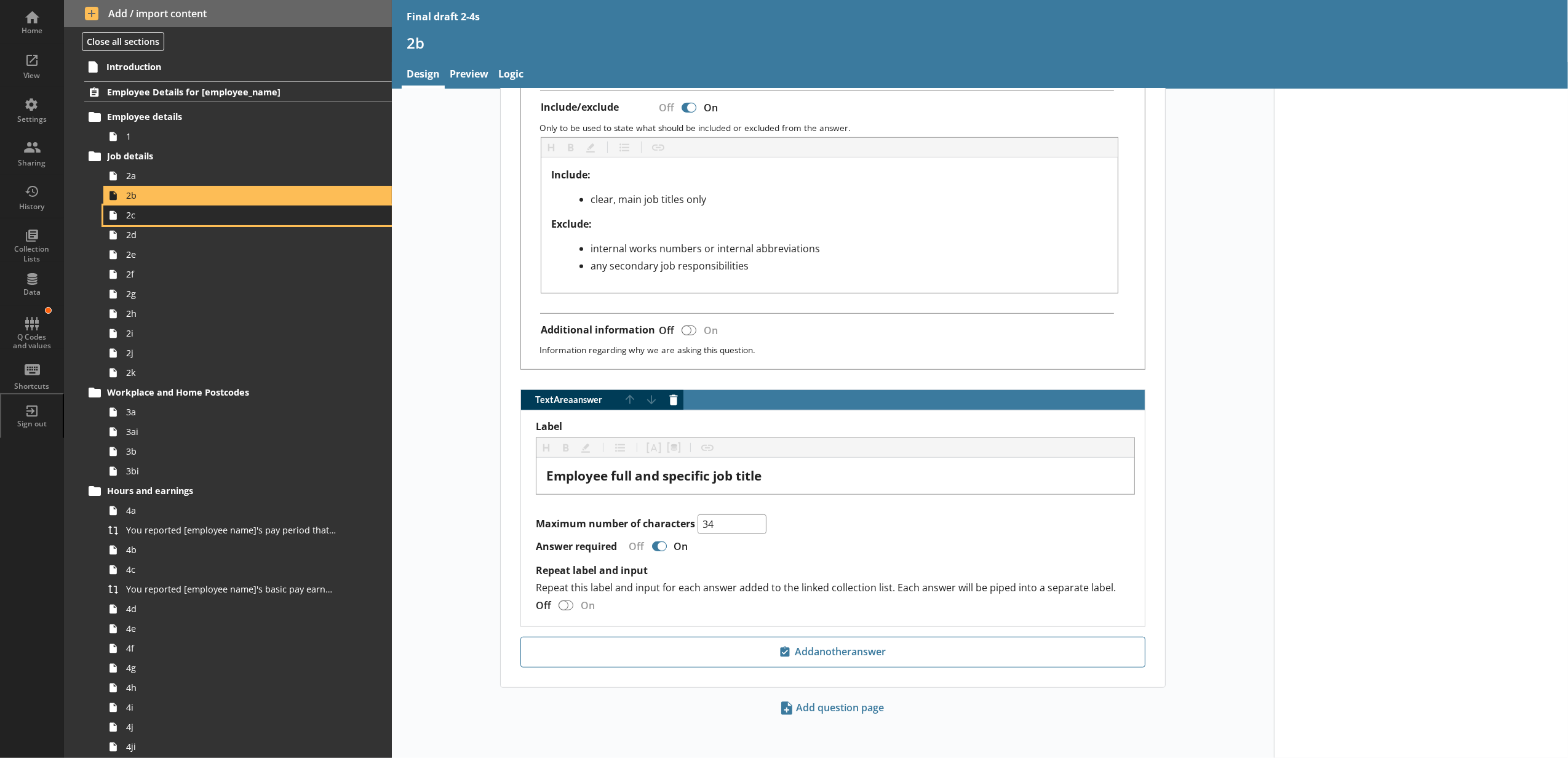
click at [181, 217] on span "2c" at bounding box center [231, 215] width 210 height 12
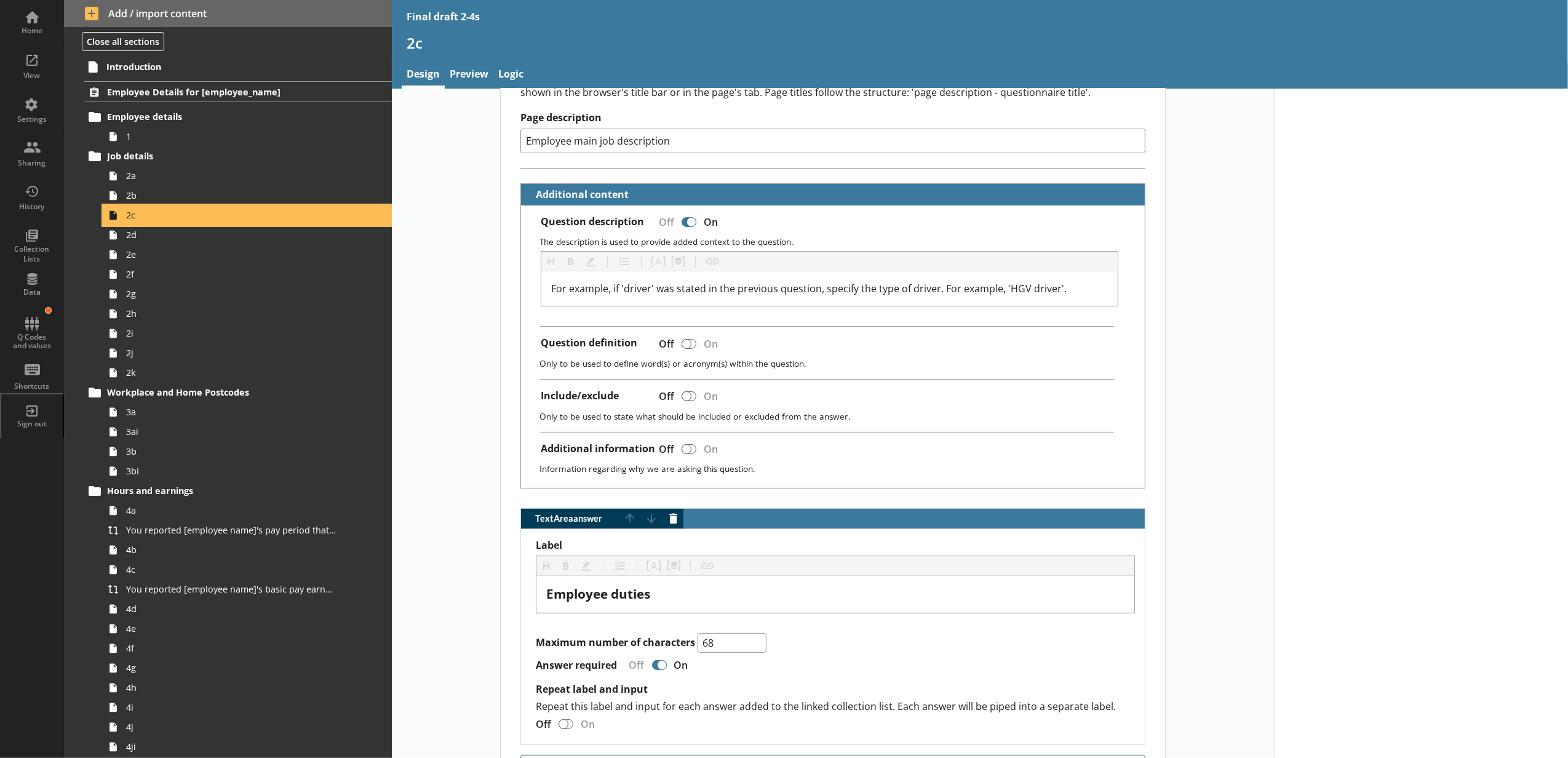
scroll to position [338, 0]
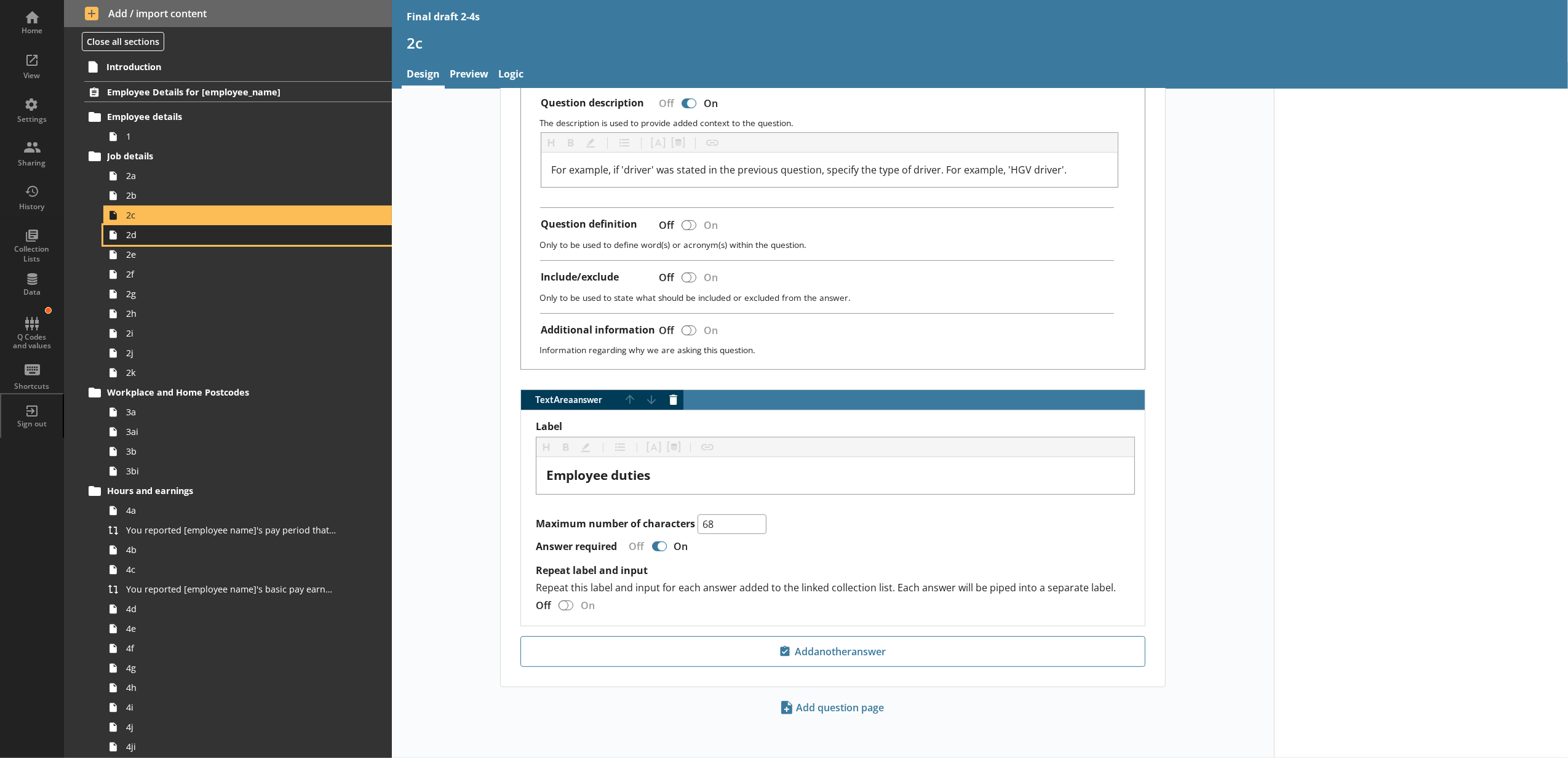
click at [161, 239] on span "2d" at bounding box center [231, 235] width 210 height 12
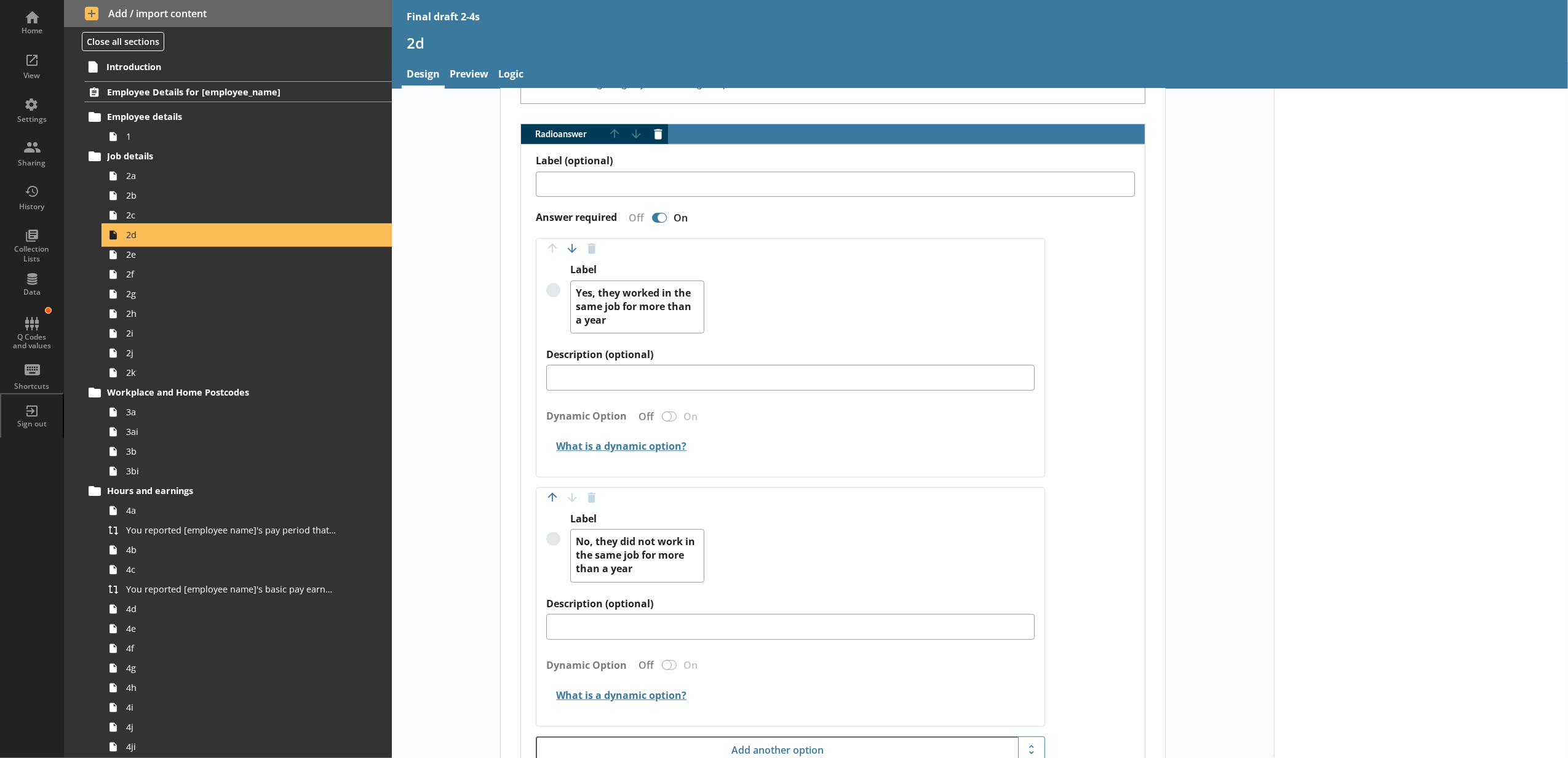
scroll to position [845, 0]
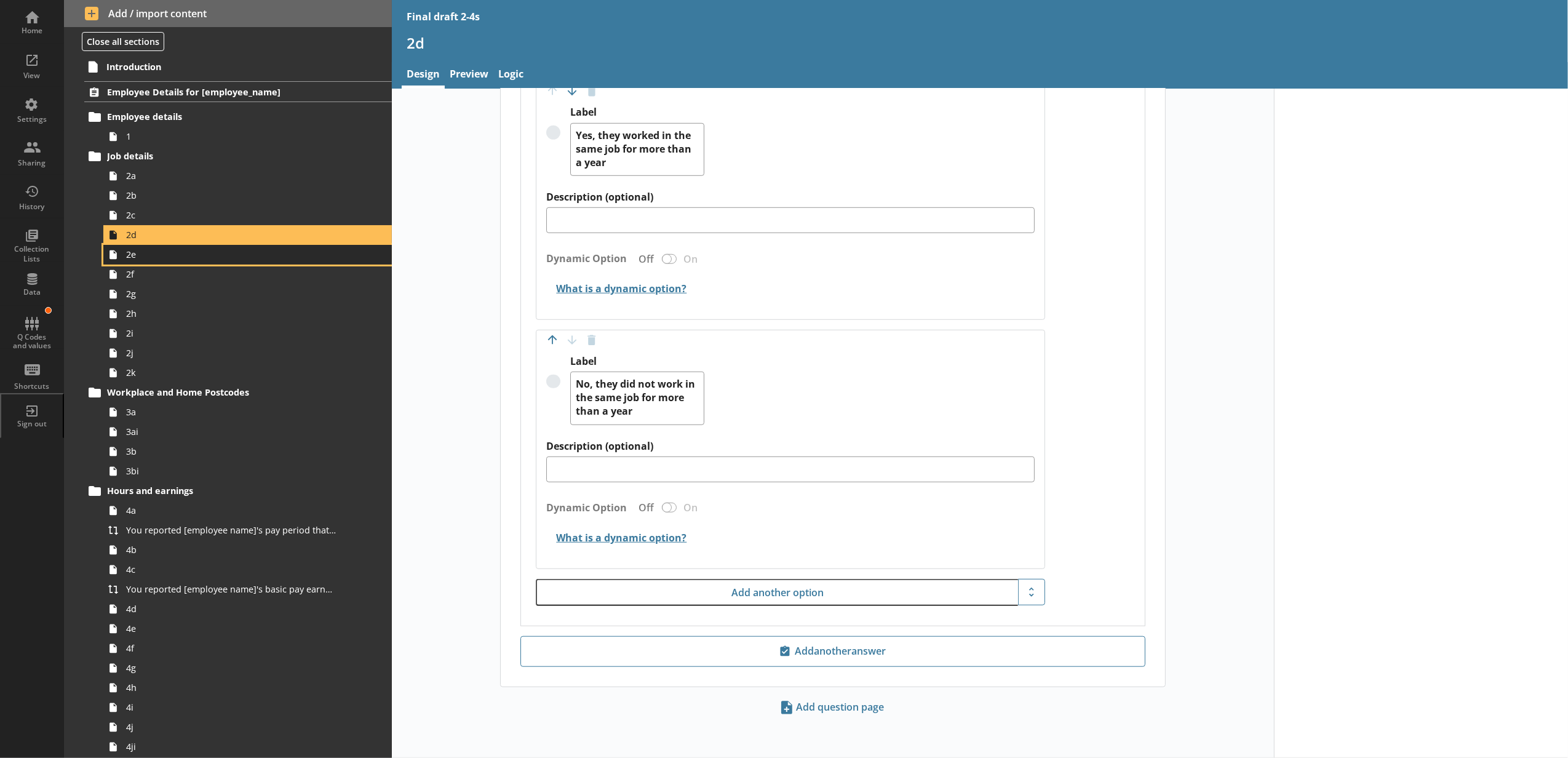
click at [156, 259] on span "2e" at bounding box center [231, 255] width 210 height 12
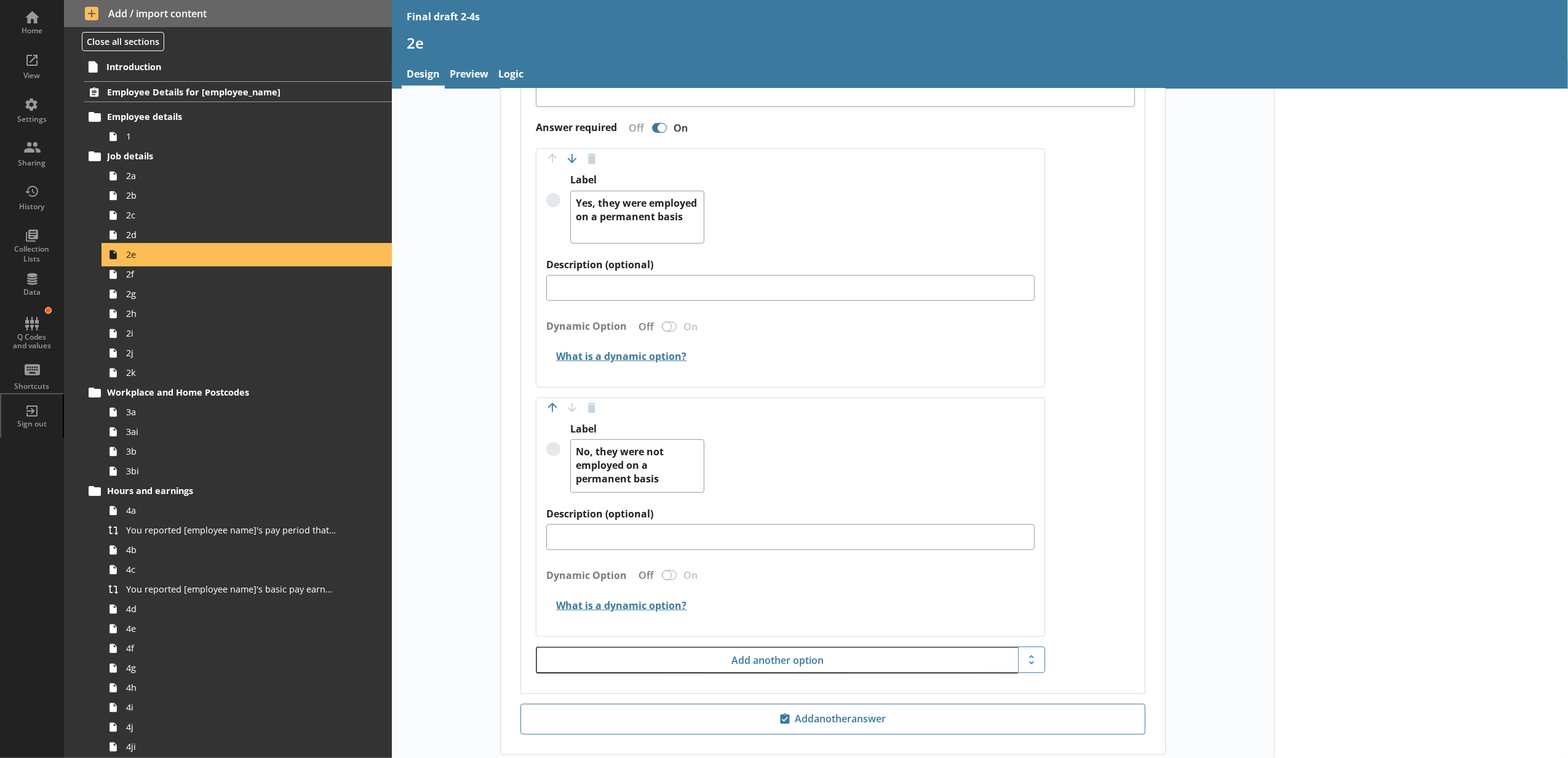
scroll to position [844, 0]
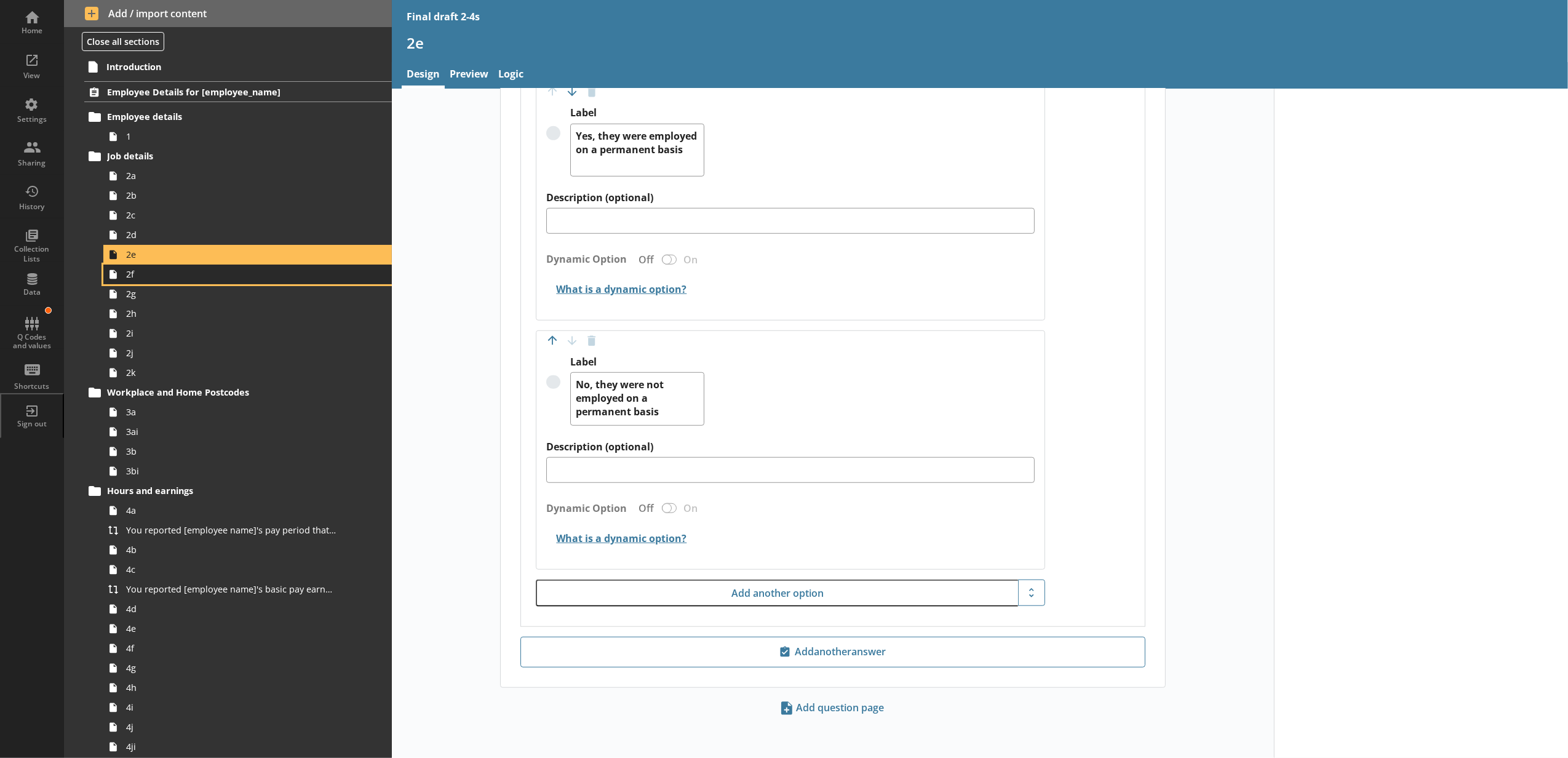
click at [207, 277] on span "2f" at bounding box center [231, 274] width 210 height 12
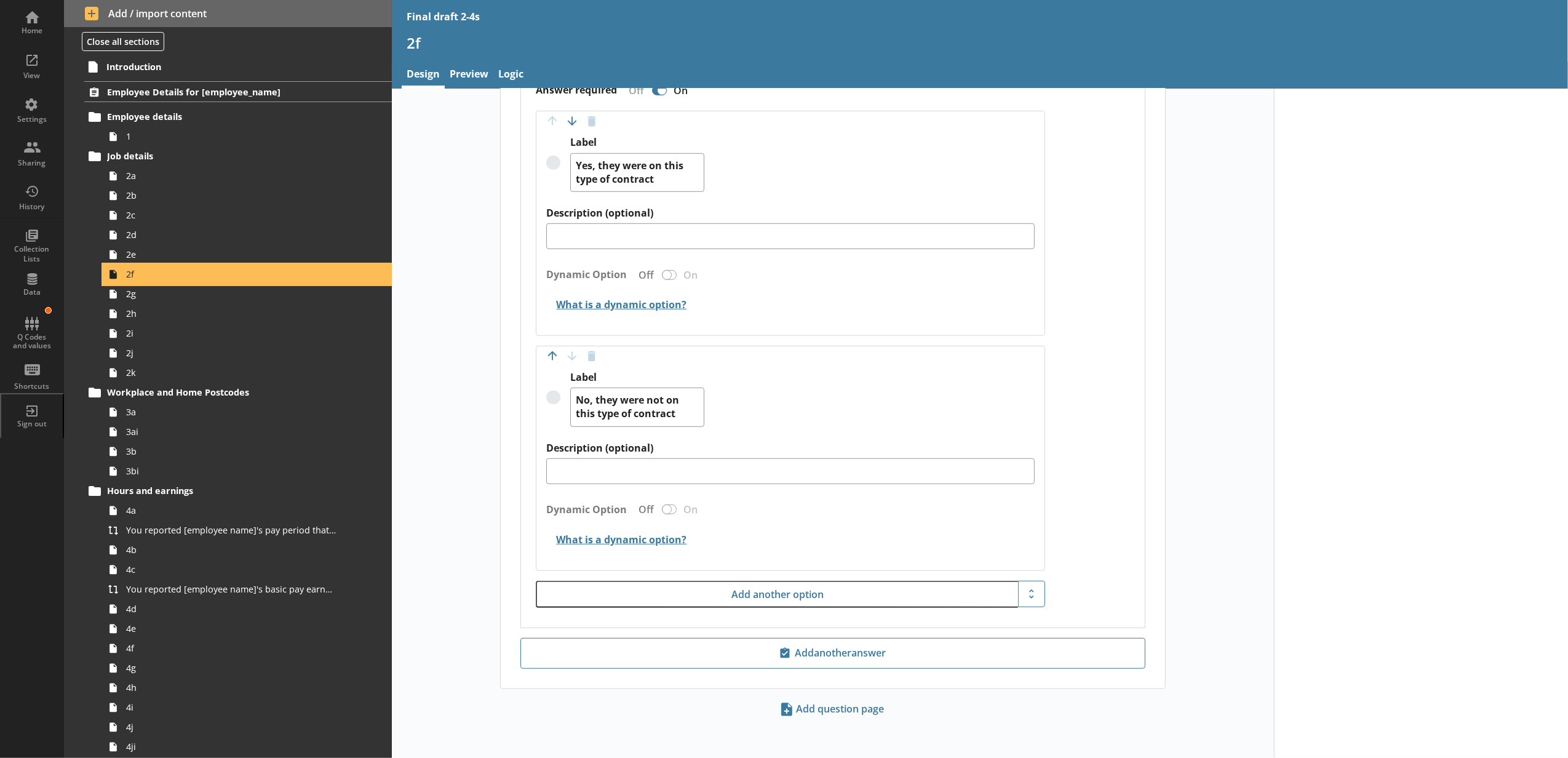
scroll to position [749, 0]
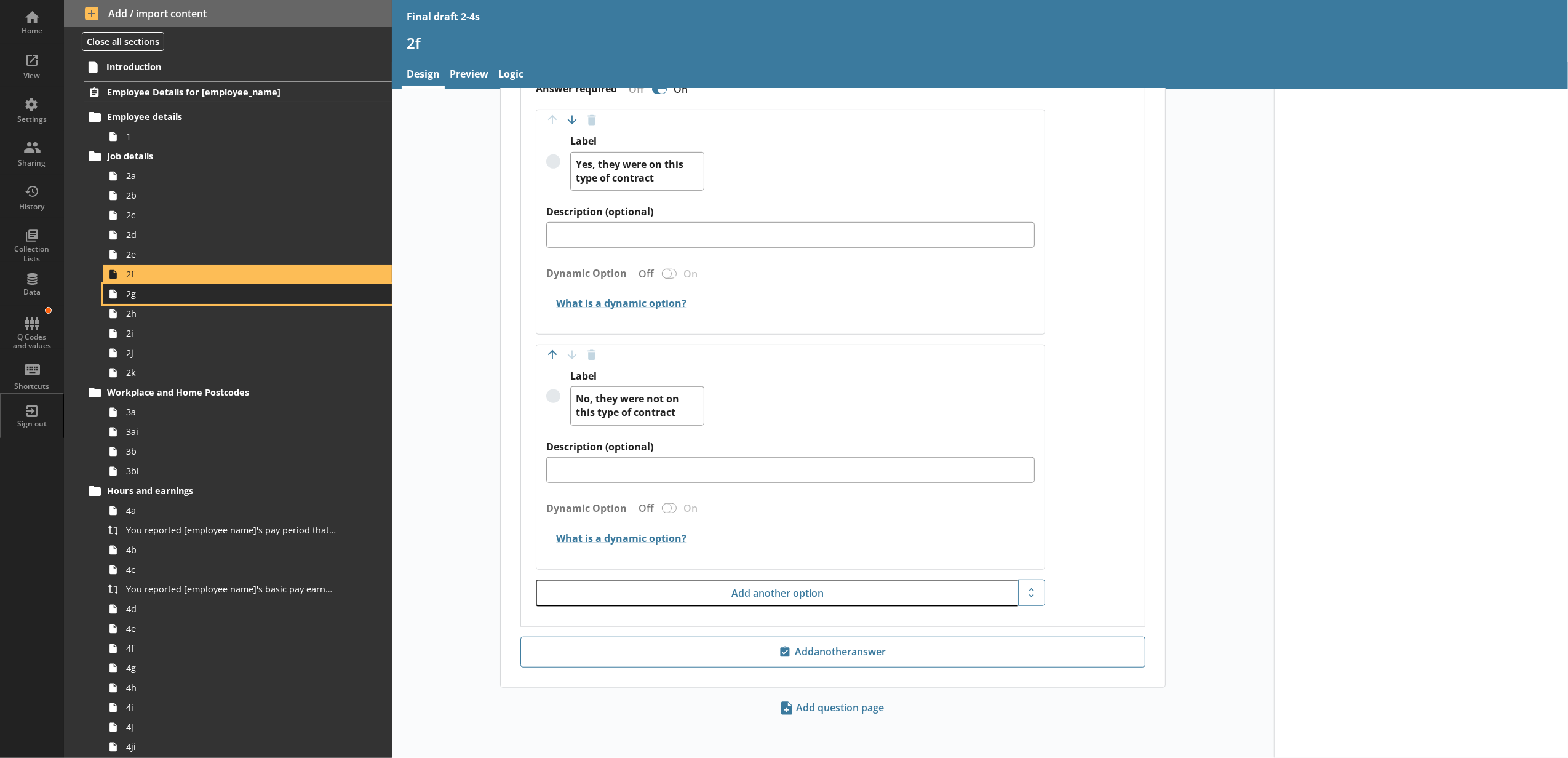
click at [166, 294] on span "2g" at bounding box center [231, 294] width 210 height 12
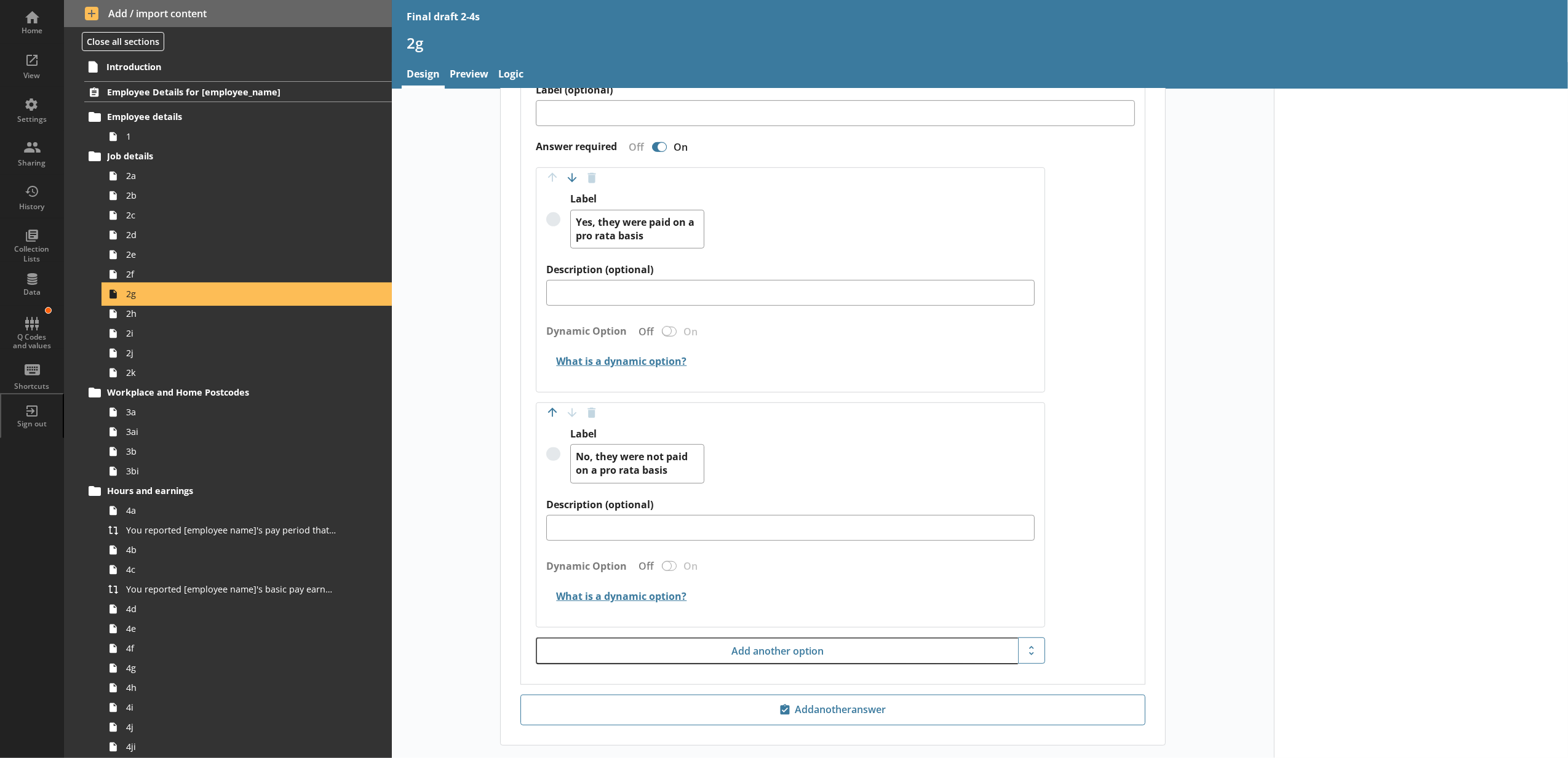
scroll to position [747, 0]
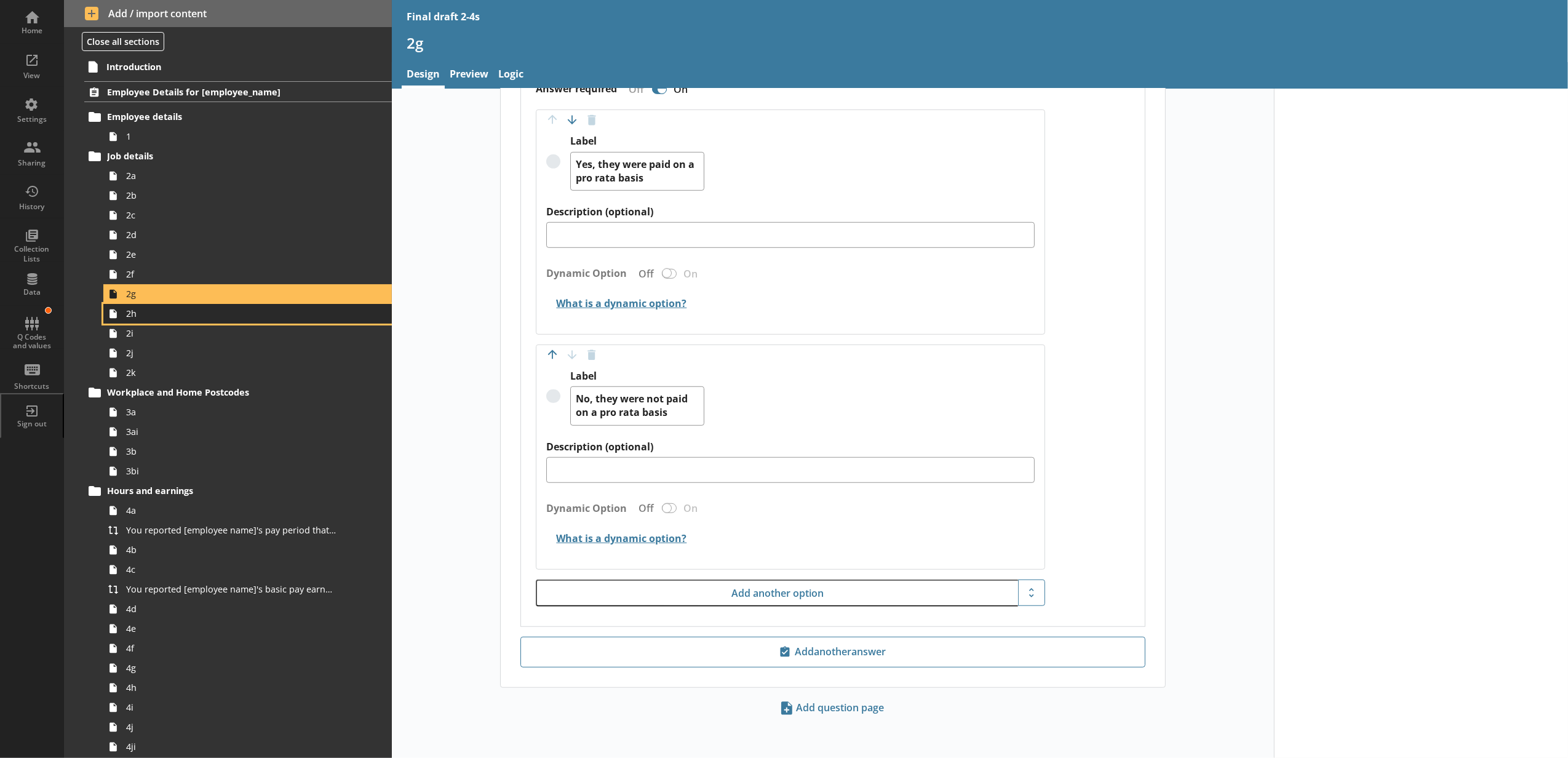
click at [166, 321] on link "2h" at bounding box center [247, 314] width 289 height 20
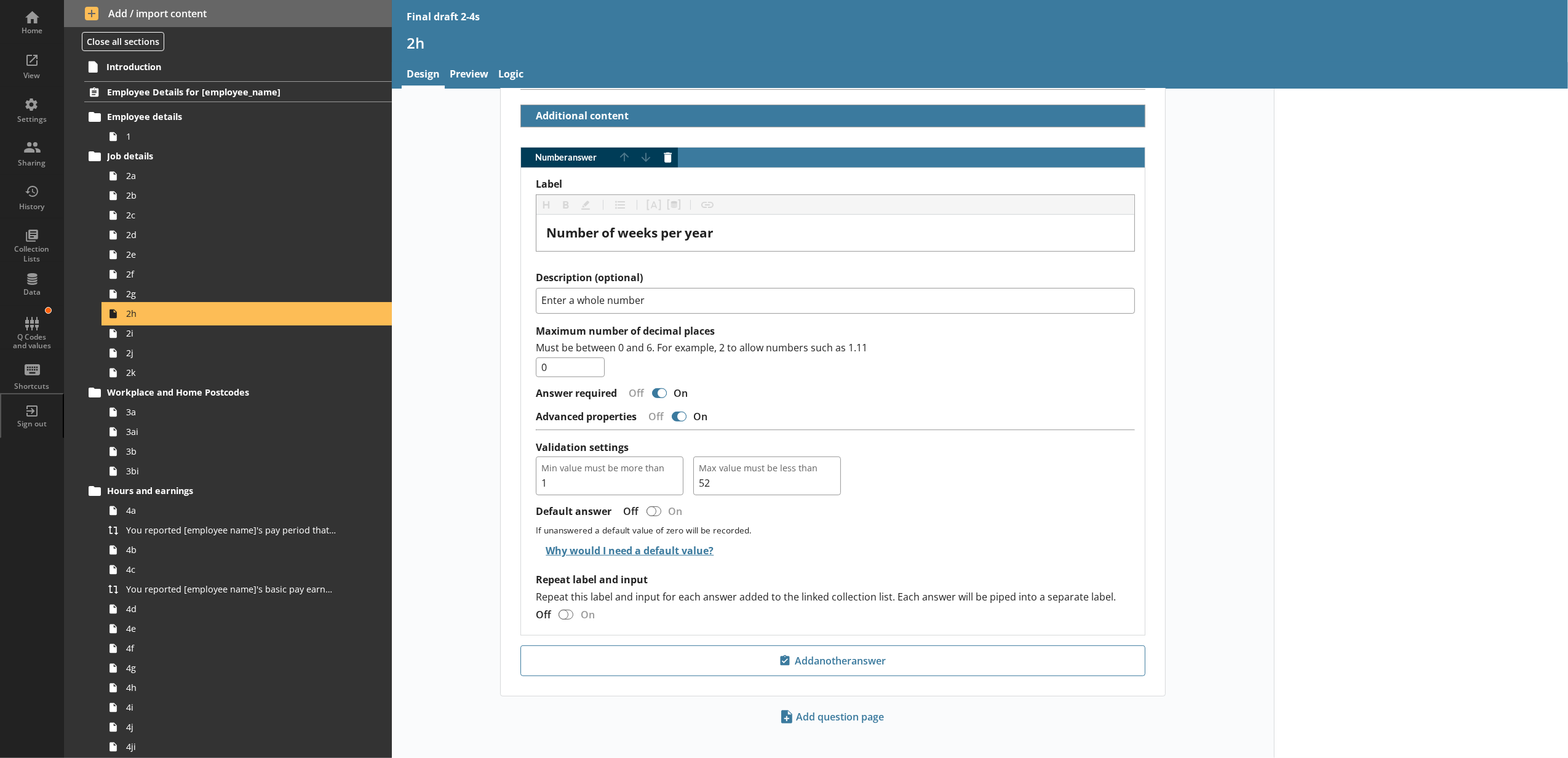
scroll to position [309, 0]
click at [153, 339] on span "2i" at bounding box center [231, 333] width 210 height 12
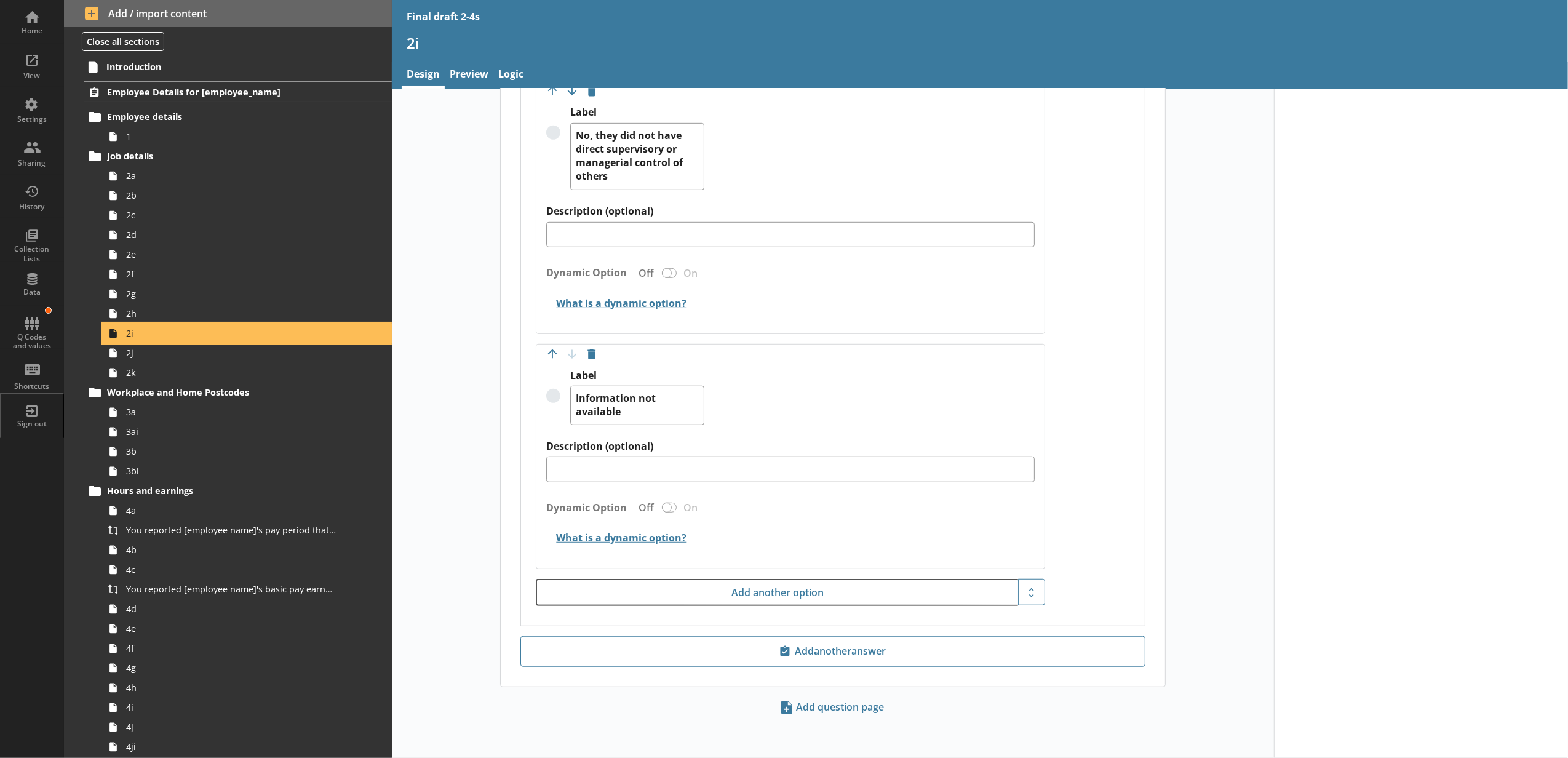
scroll to position [758, 0]
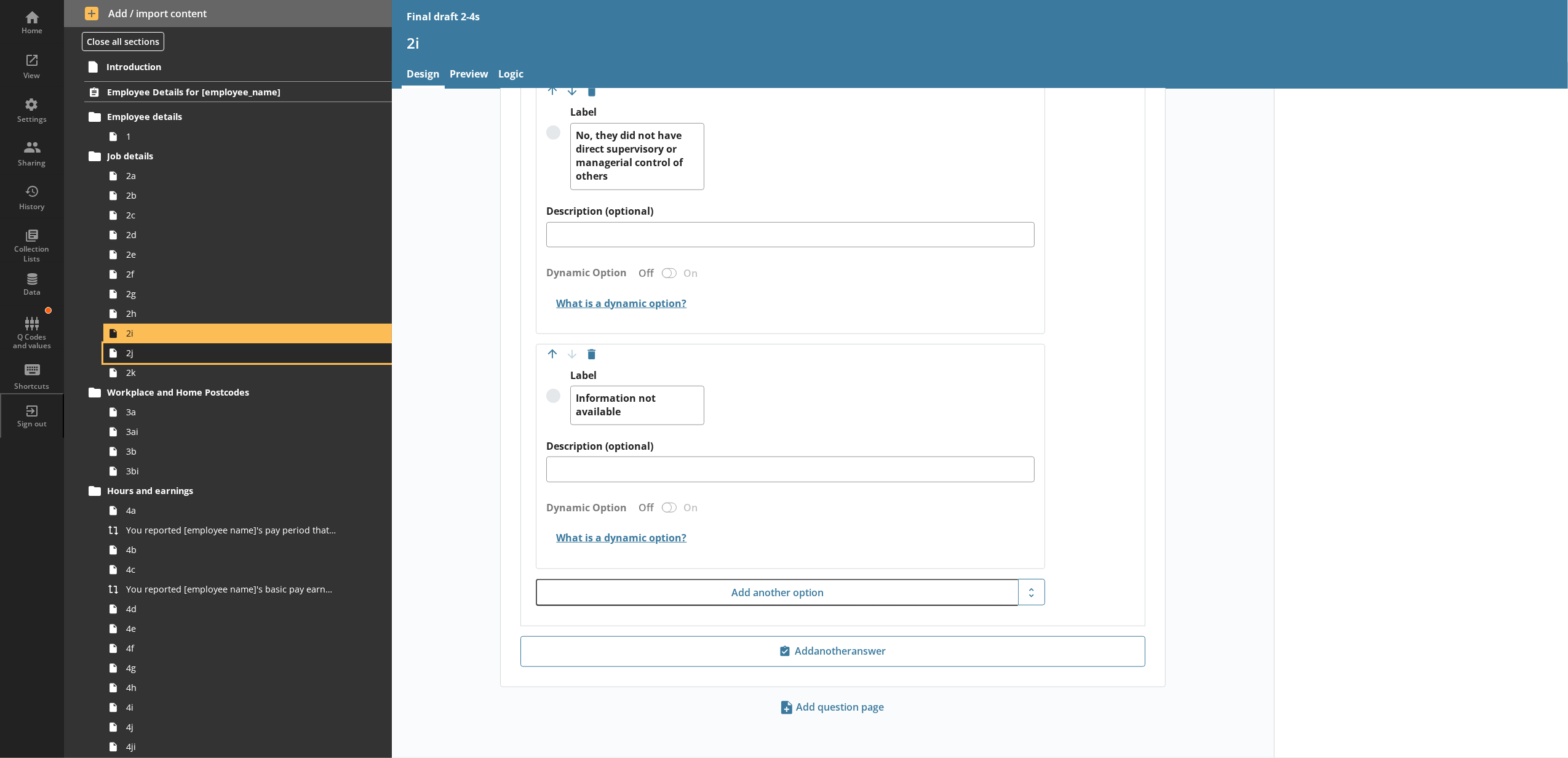
click at [217, 355] on span "2j" at bounding box center [231, 353] width 210 height 12
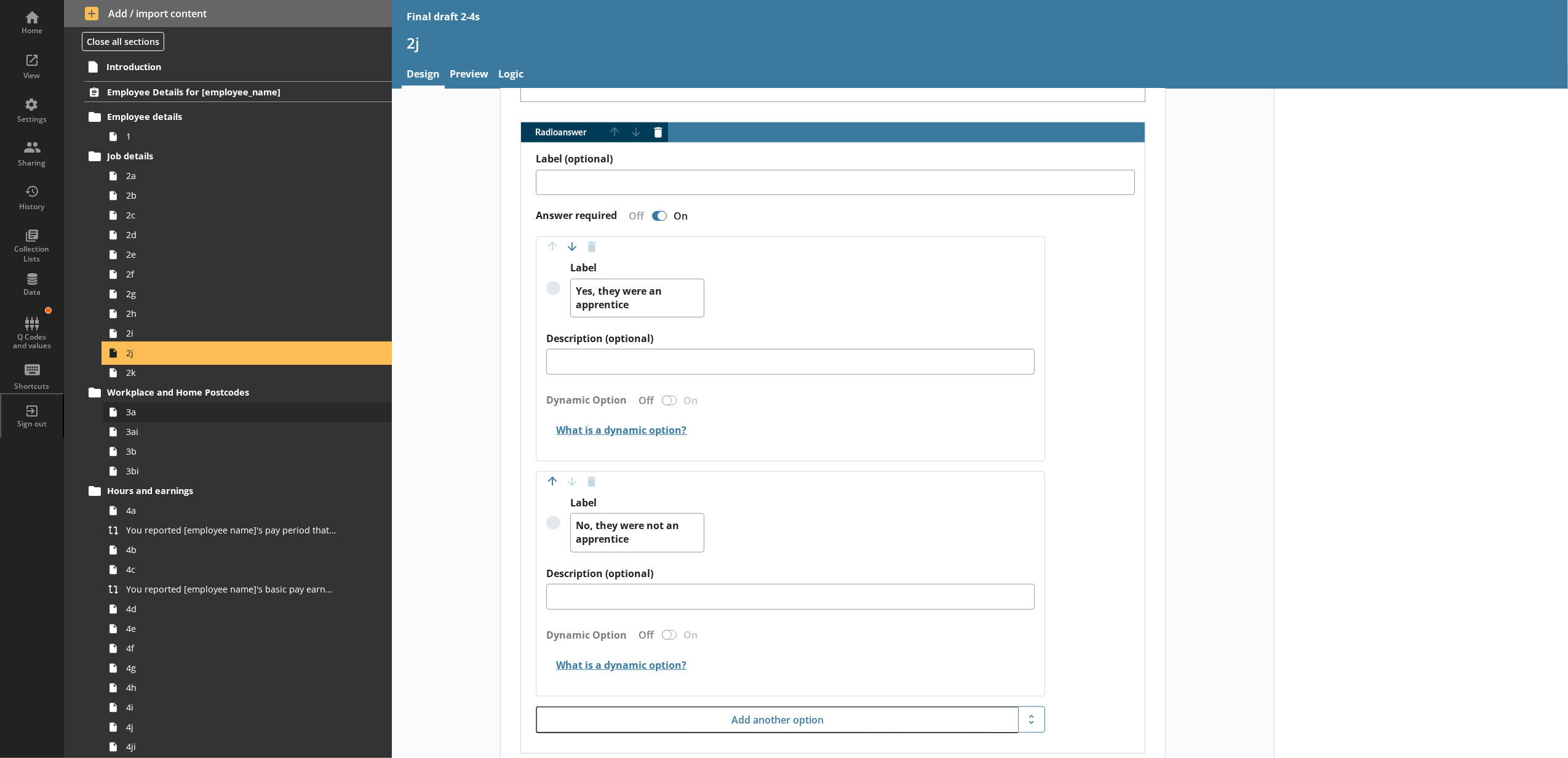
scroll to position [816, 0]
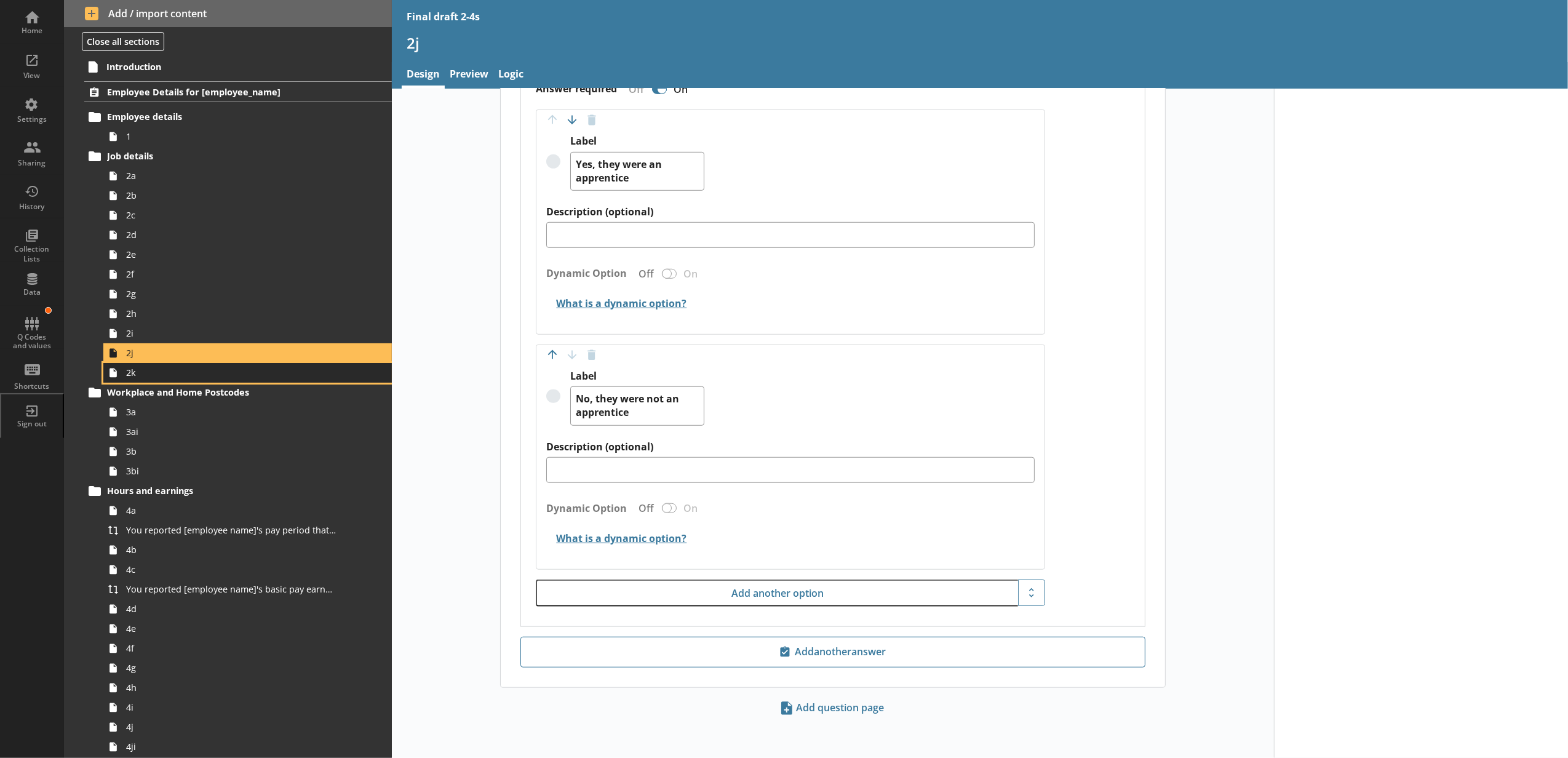
click at [155, 367] on span "2k" at bounding box center [231, 372] width 210 height 12
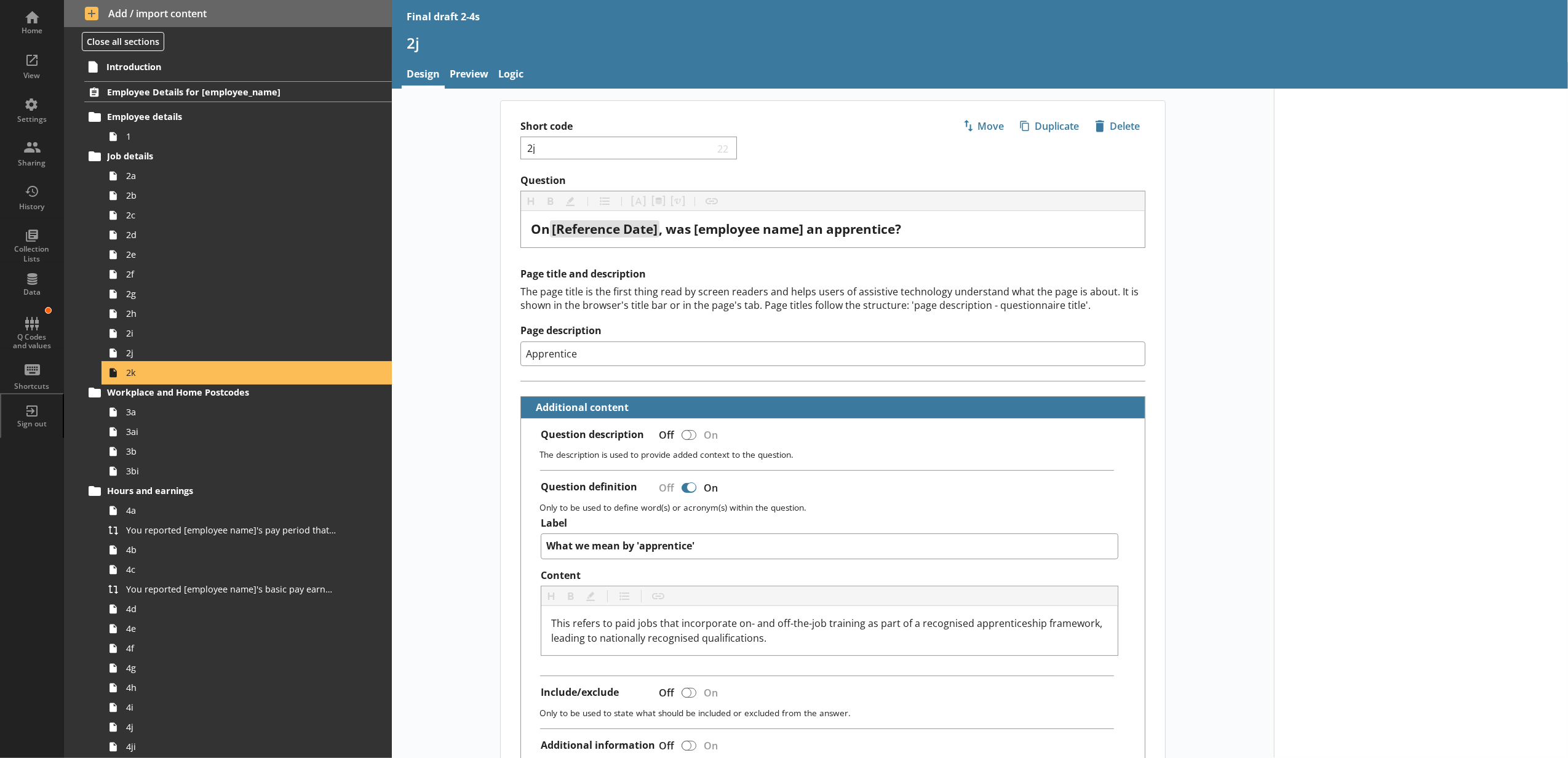
type textarea "x"
select select "mm/yyyy"
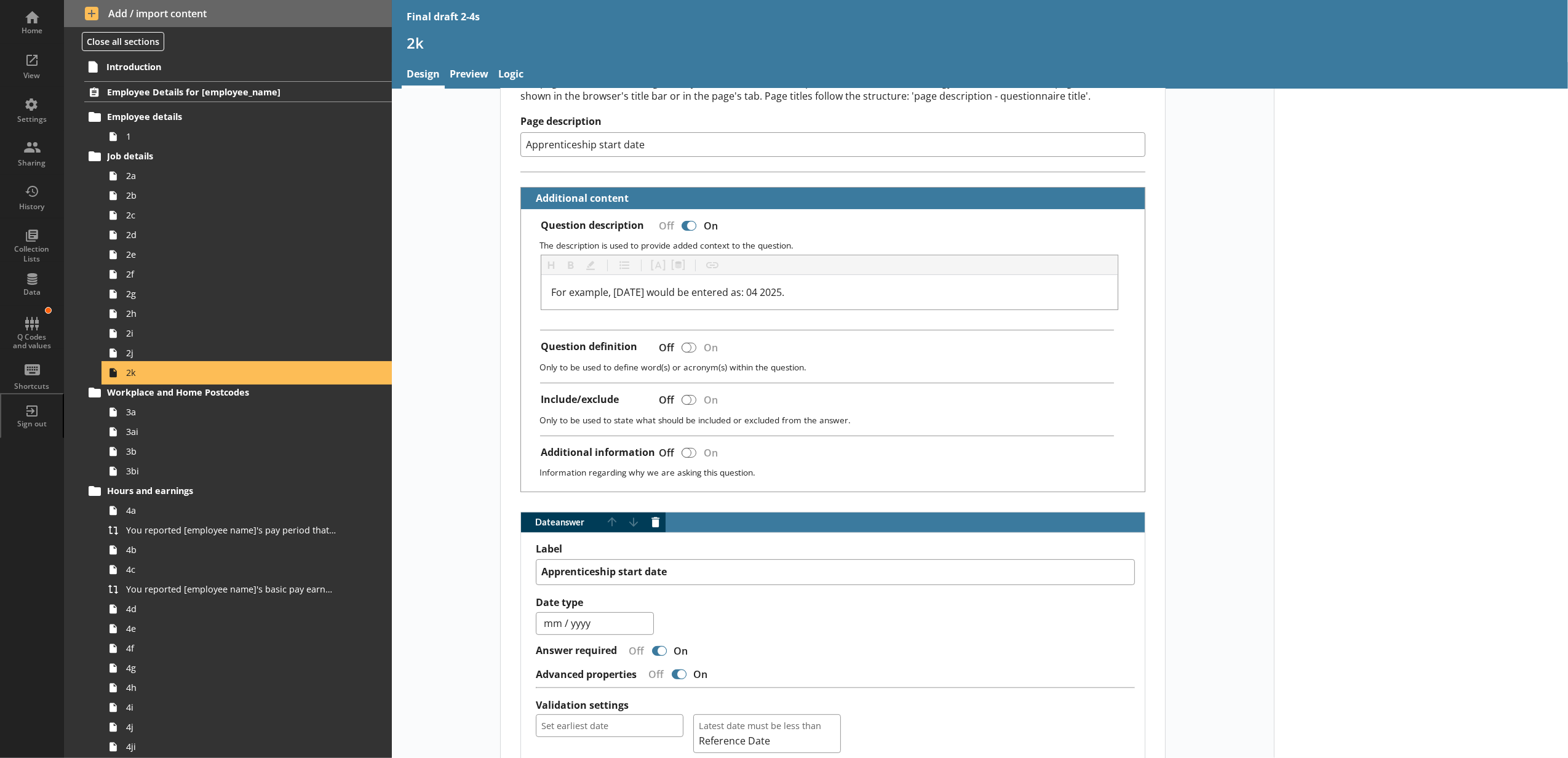
scroll to position [359, 0]
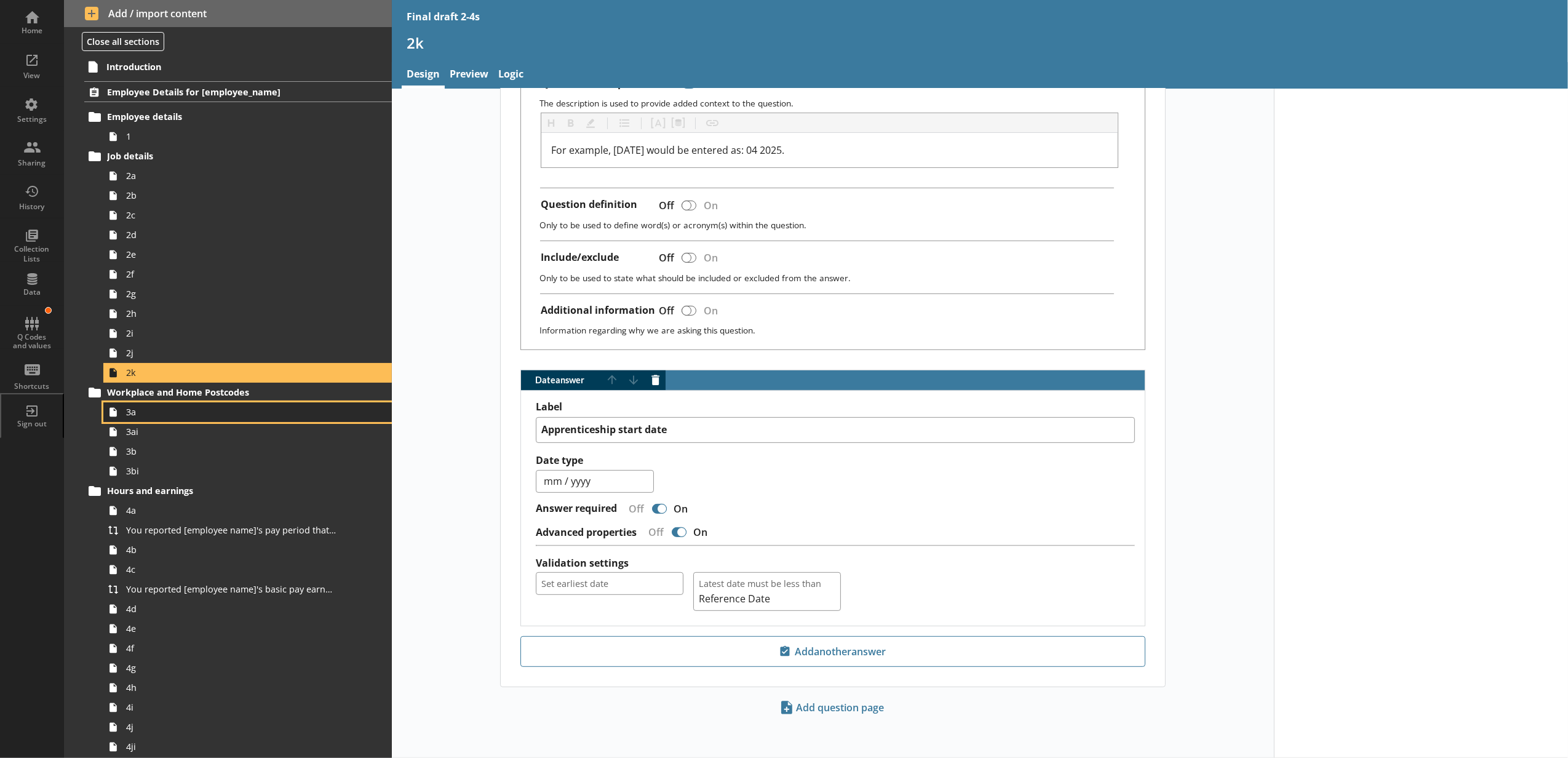
click at [170, 412] on span "3a" at bounding box center [231, 411] width 210 height 12
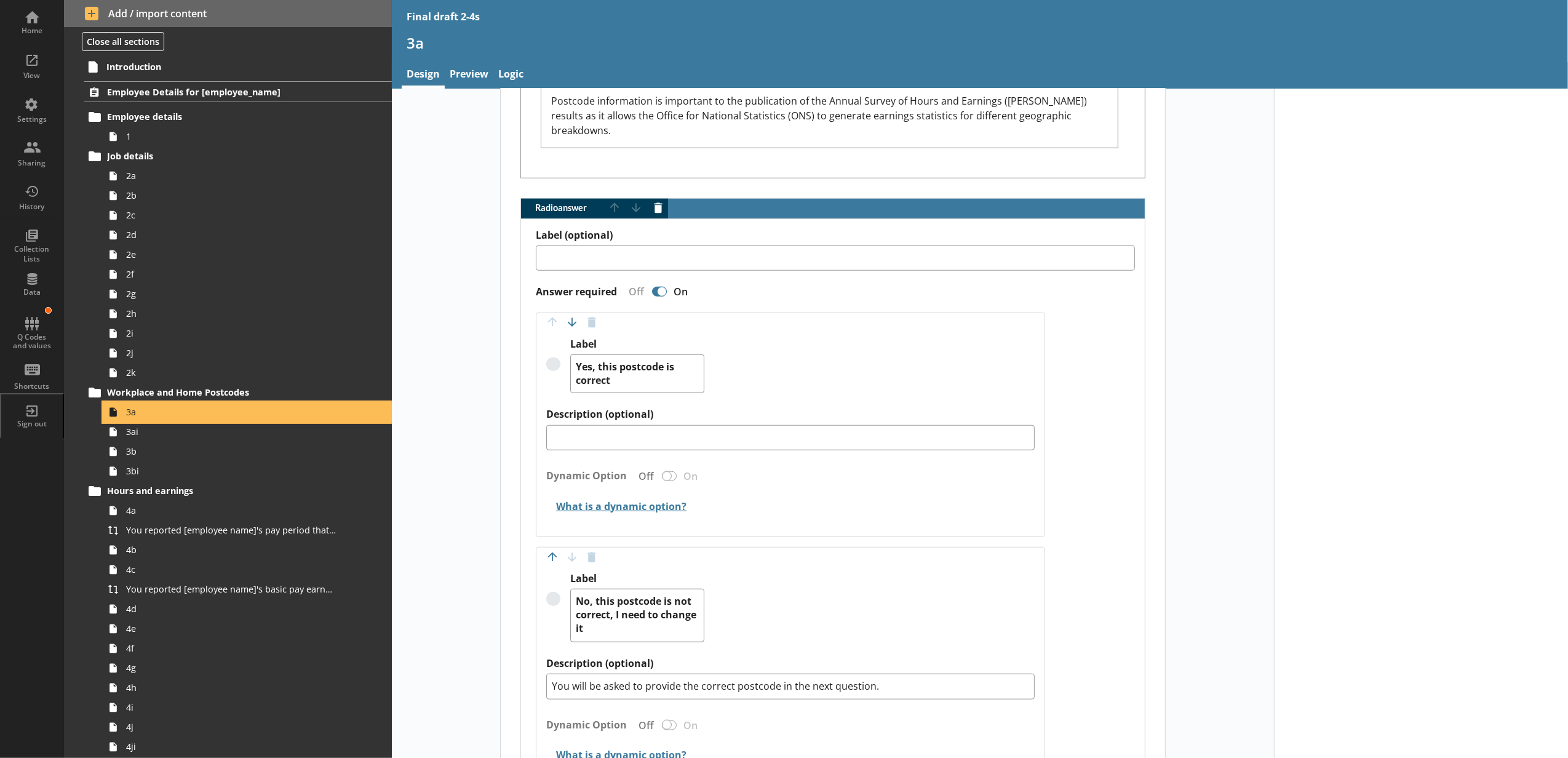
scroll to position [1231, 0]
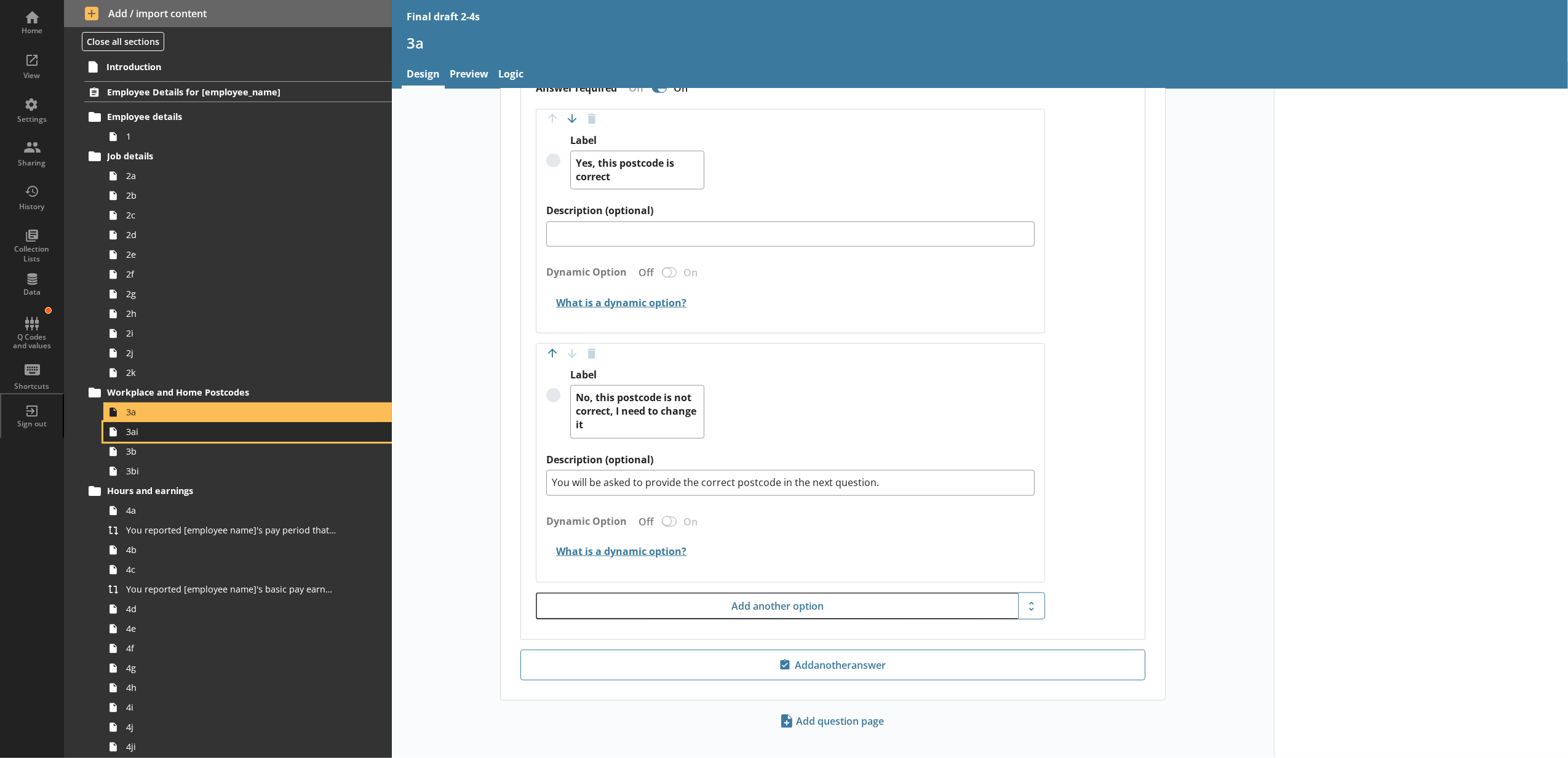
click at [165, 434] on span "3ai" at bounding box center [231, 431] width 210 height 12
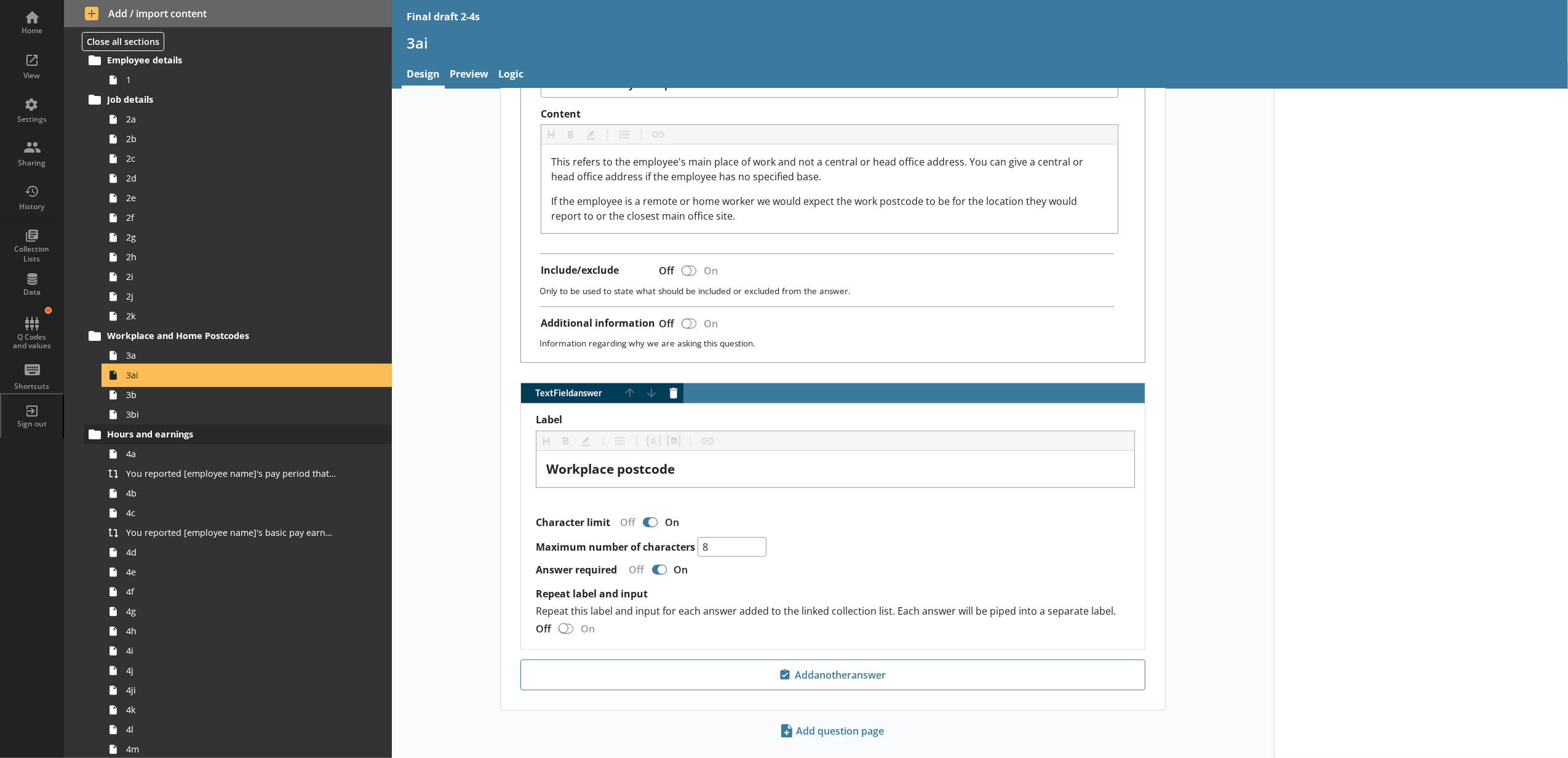
scroll to position [137, 0]
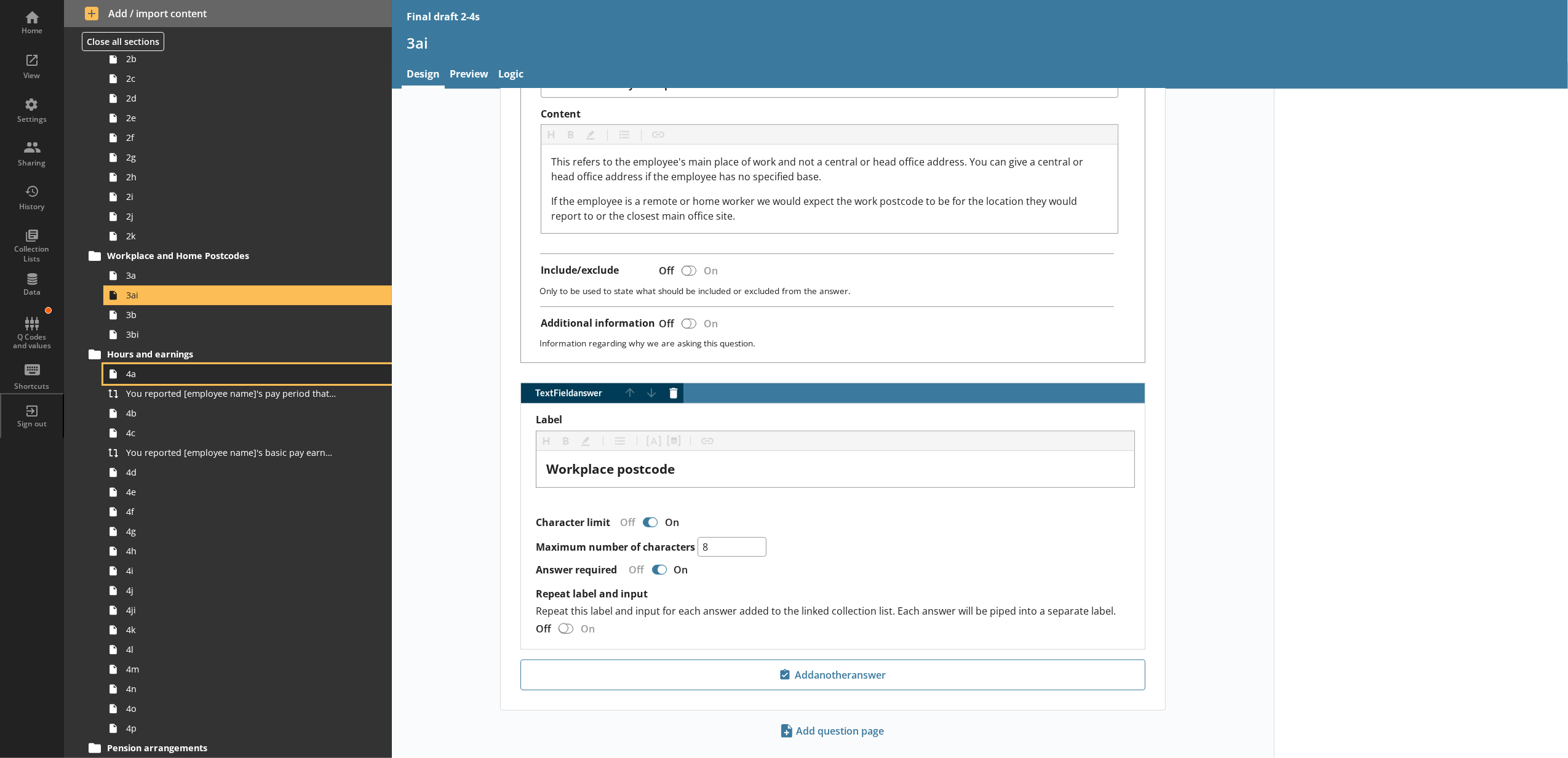
click at [197, 383] on link "4a" at bounding box center [247, 374] width 289 height 20
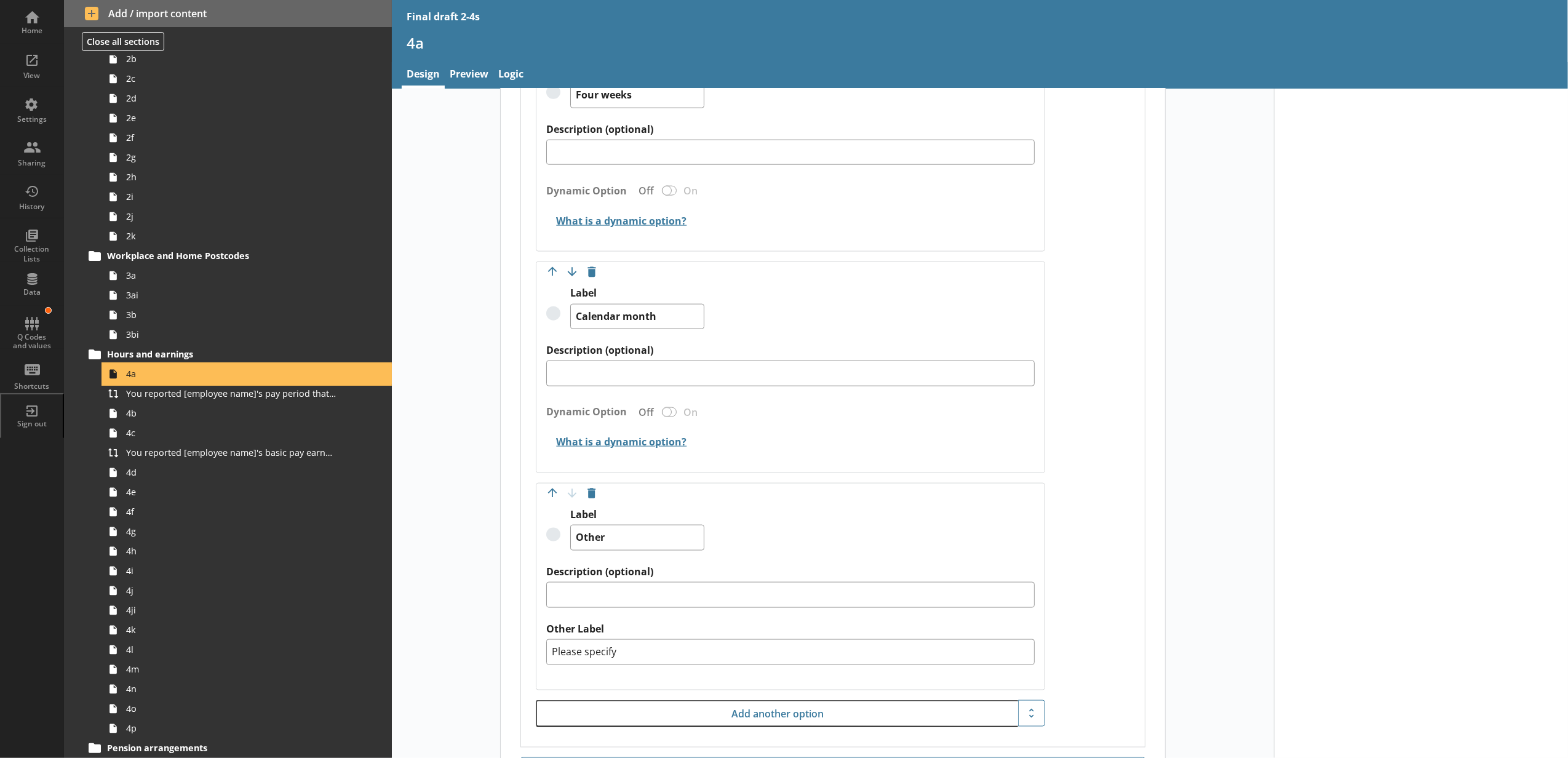
scroll to position [1662, 0]
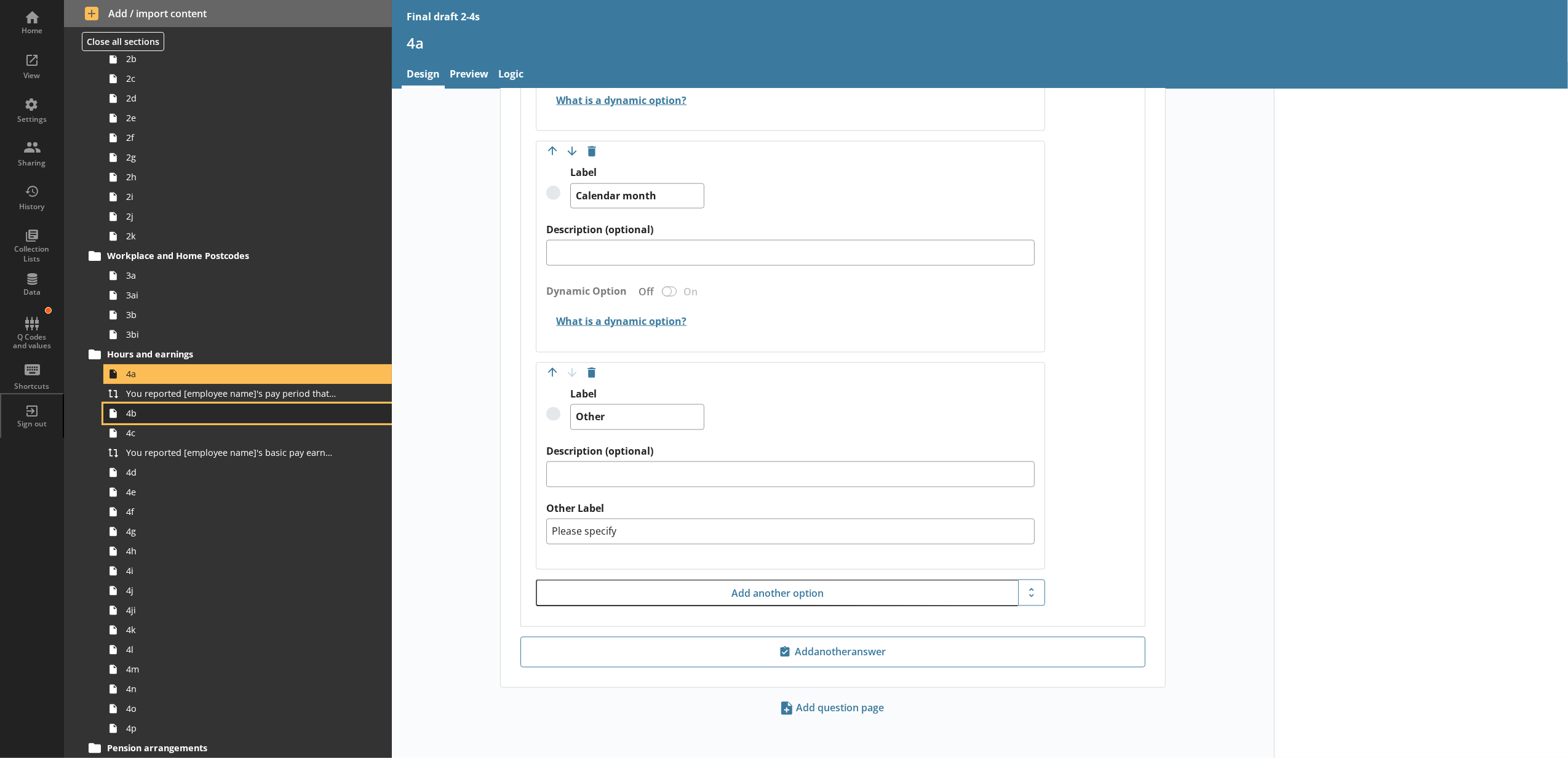
click at [291, 414] on span "4b" at bounding box center [231, 413] width 210 height 12
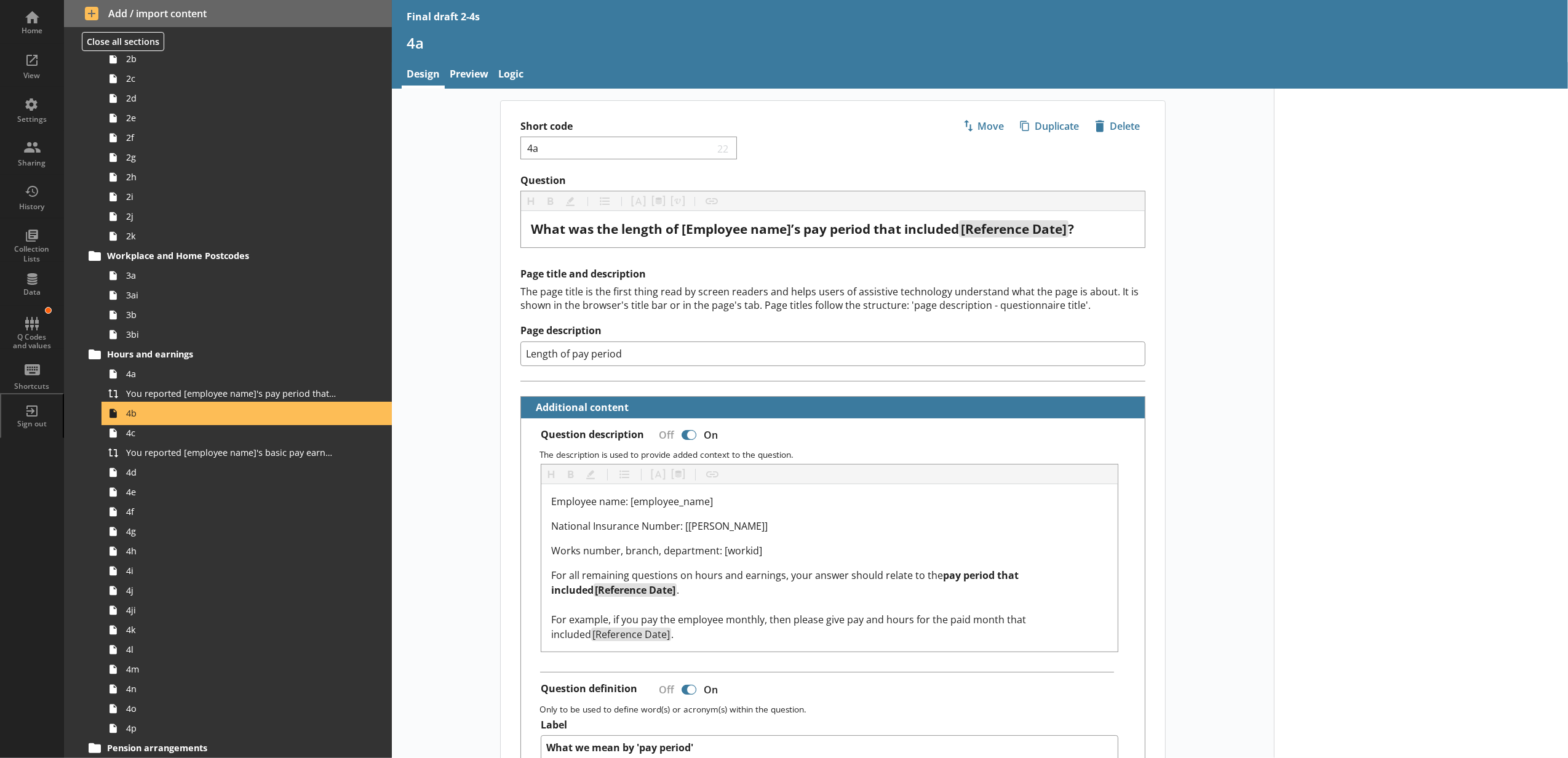
scroll to position [359, 0]
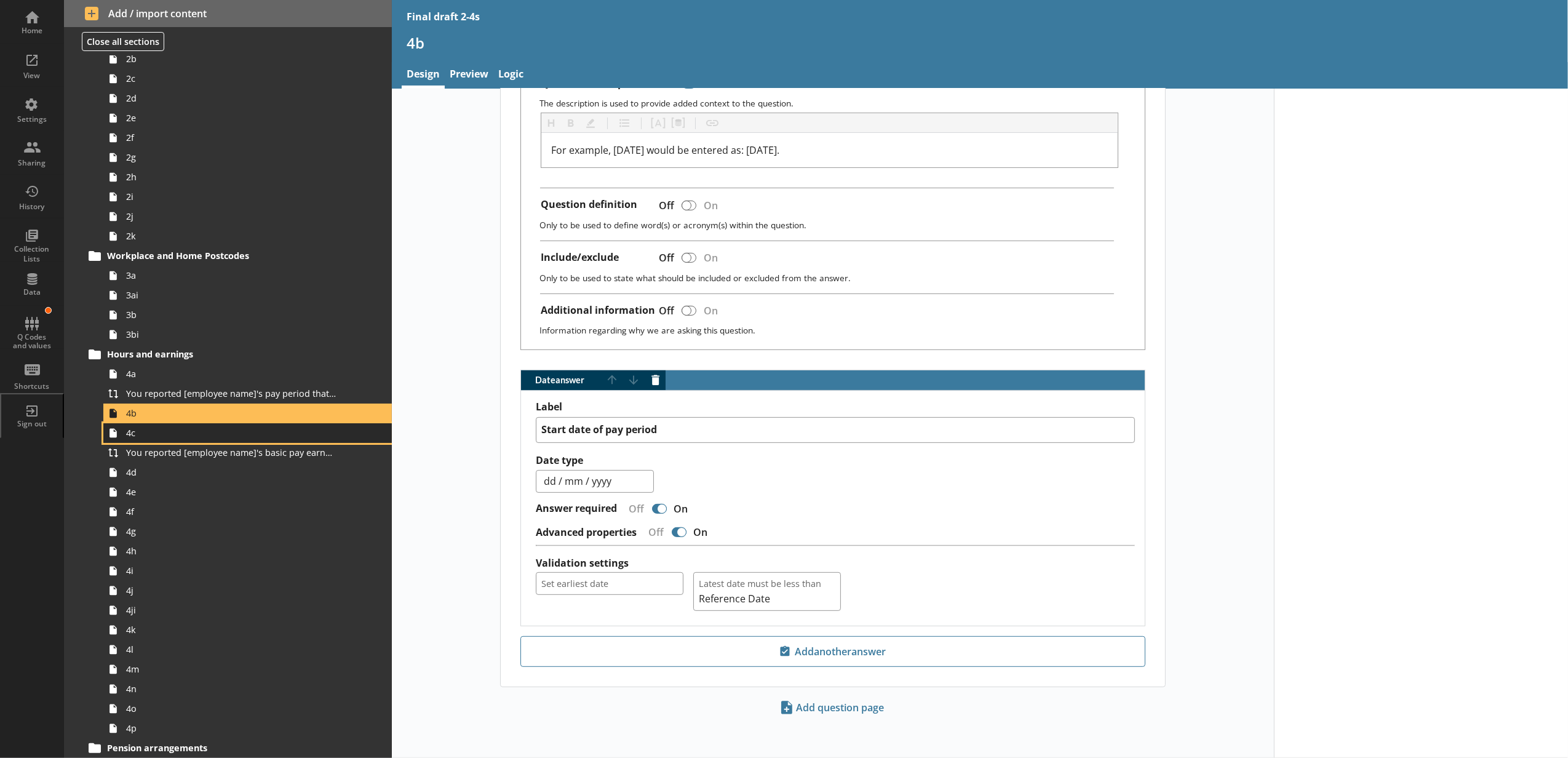
click at [166, 439] on link "4c" at bounding box center [247, 433] width 289 height 20
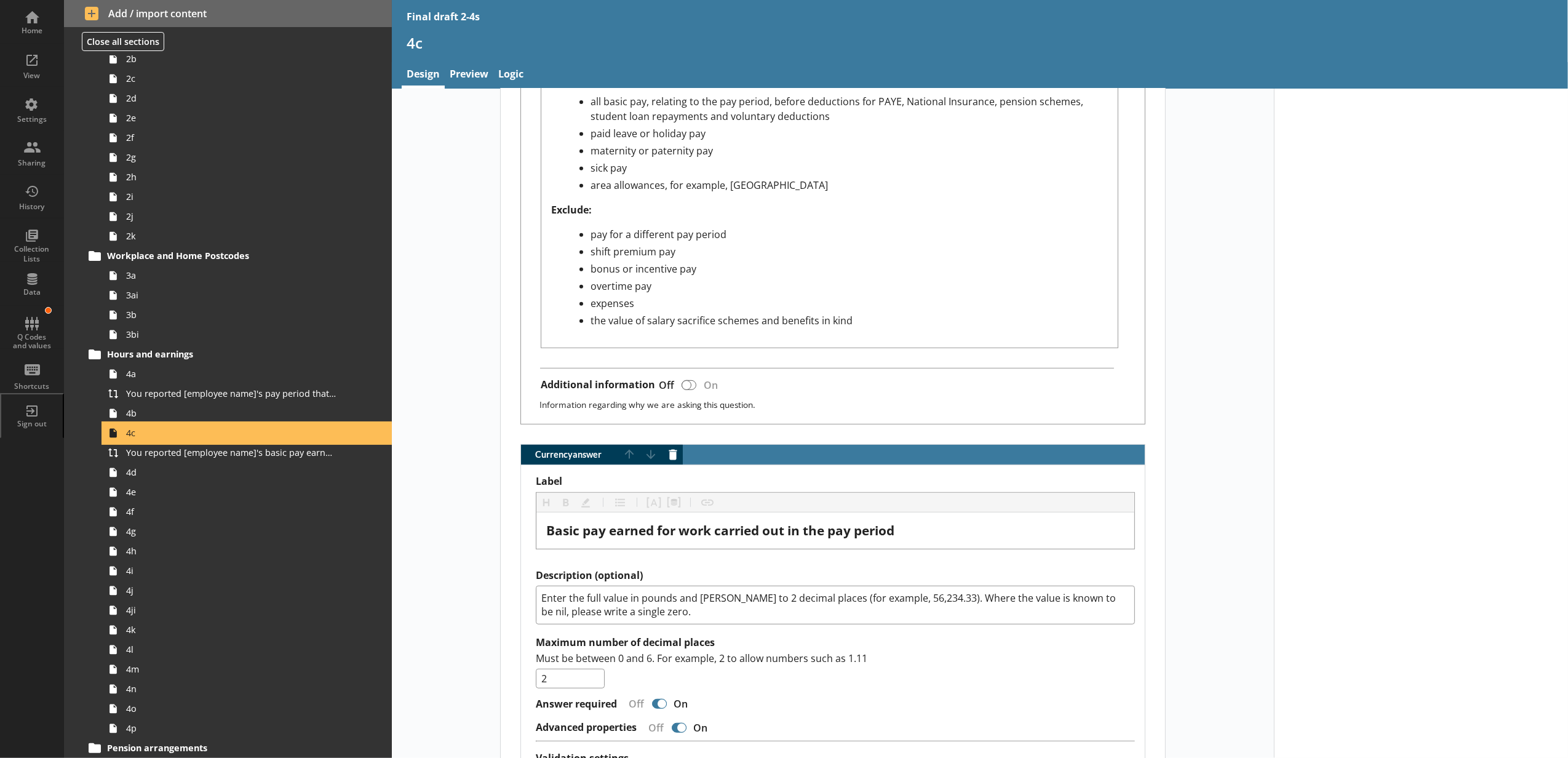
scroll to position [820, 0]
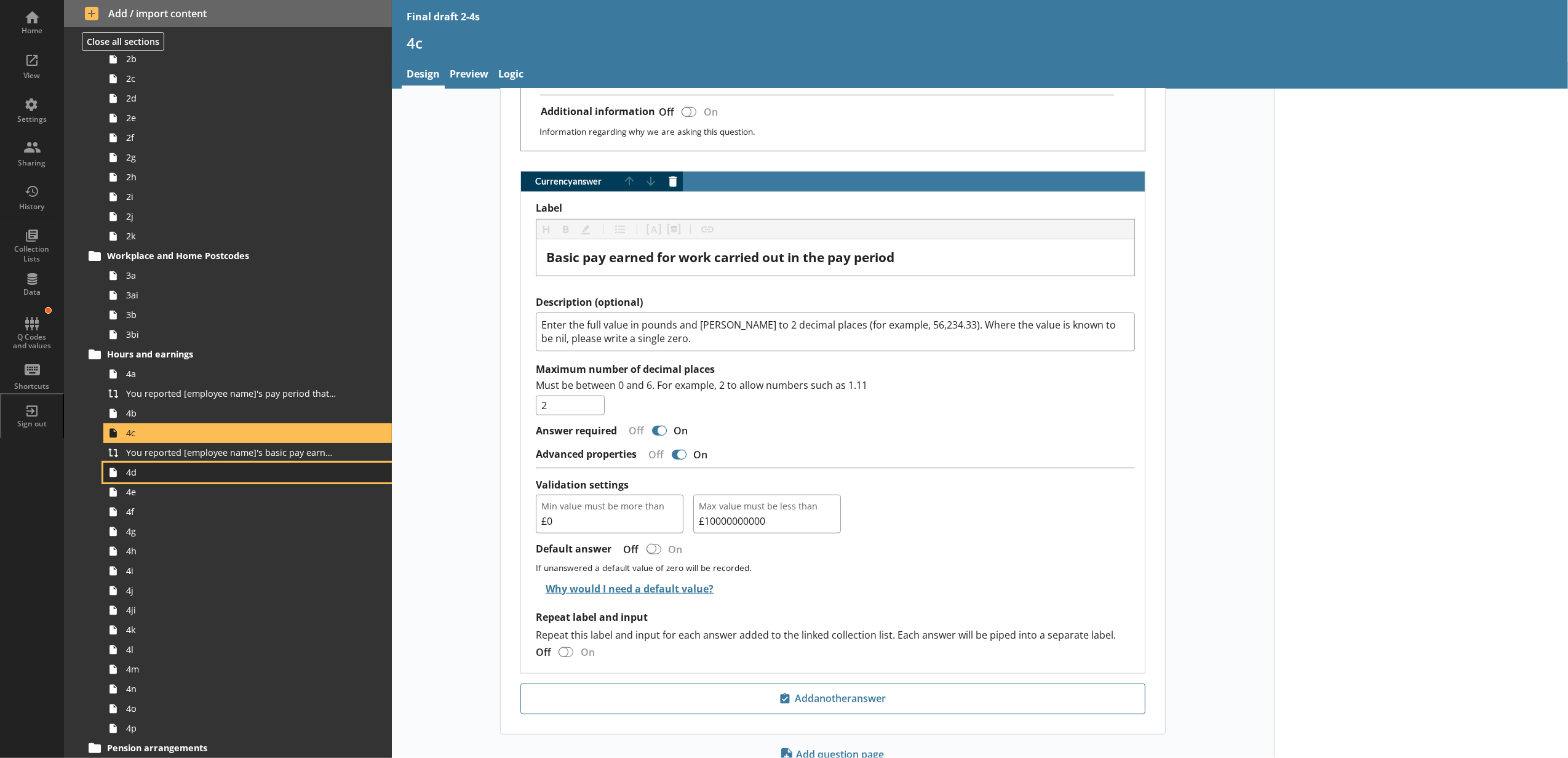
click at [272, 478] on span "4d" at bounding box center [231, 472] width 210 height 12
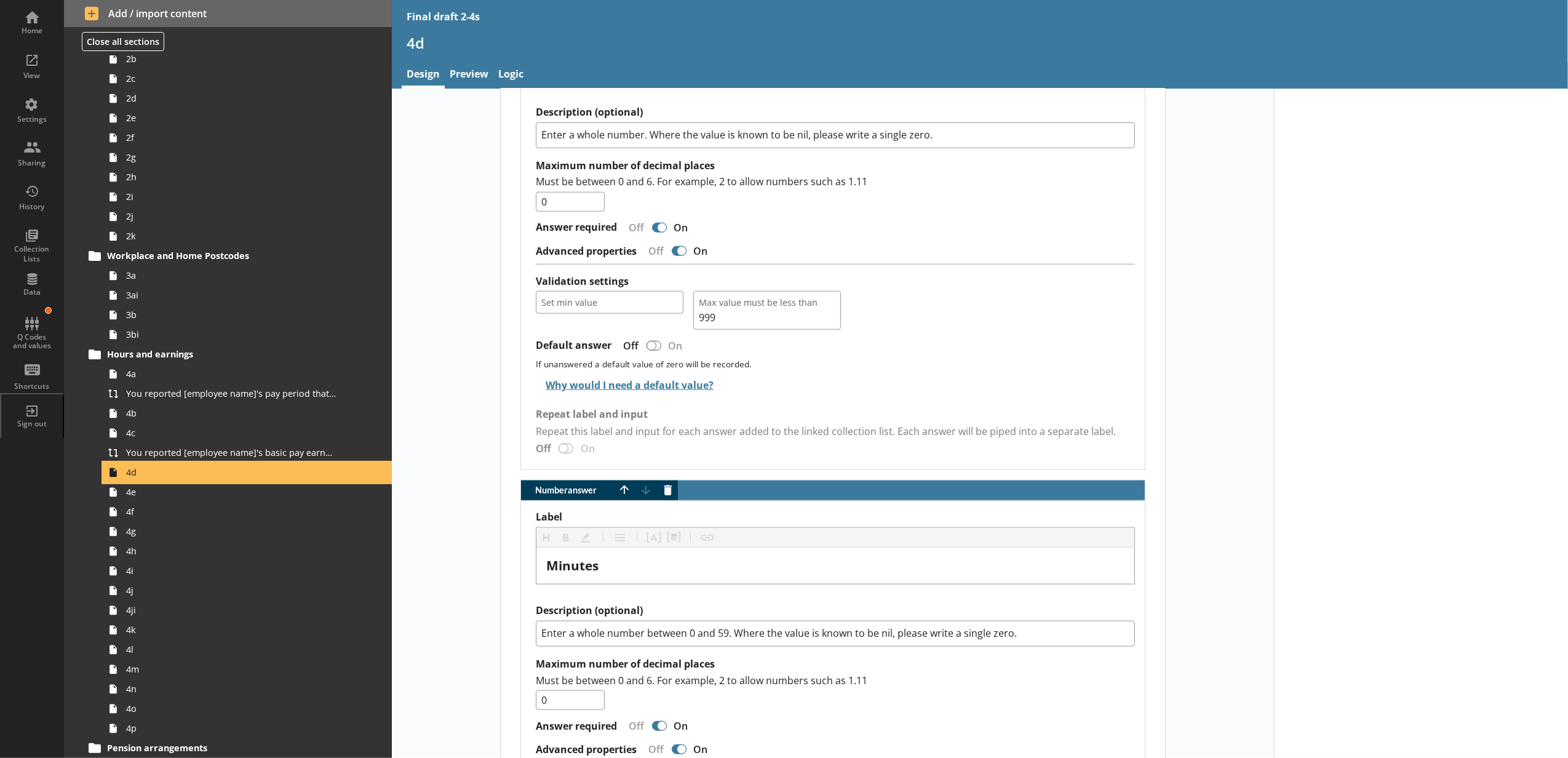
scroll to position [1231, 0]
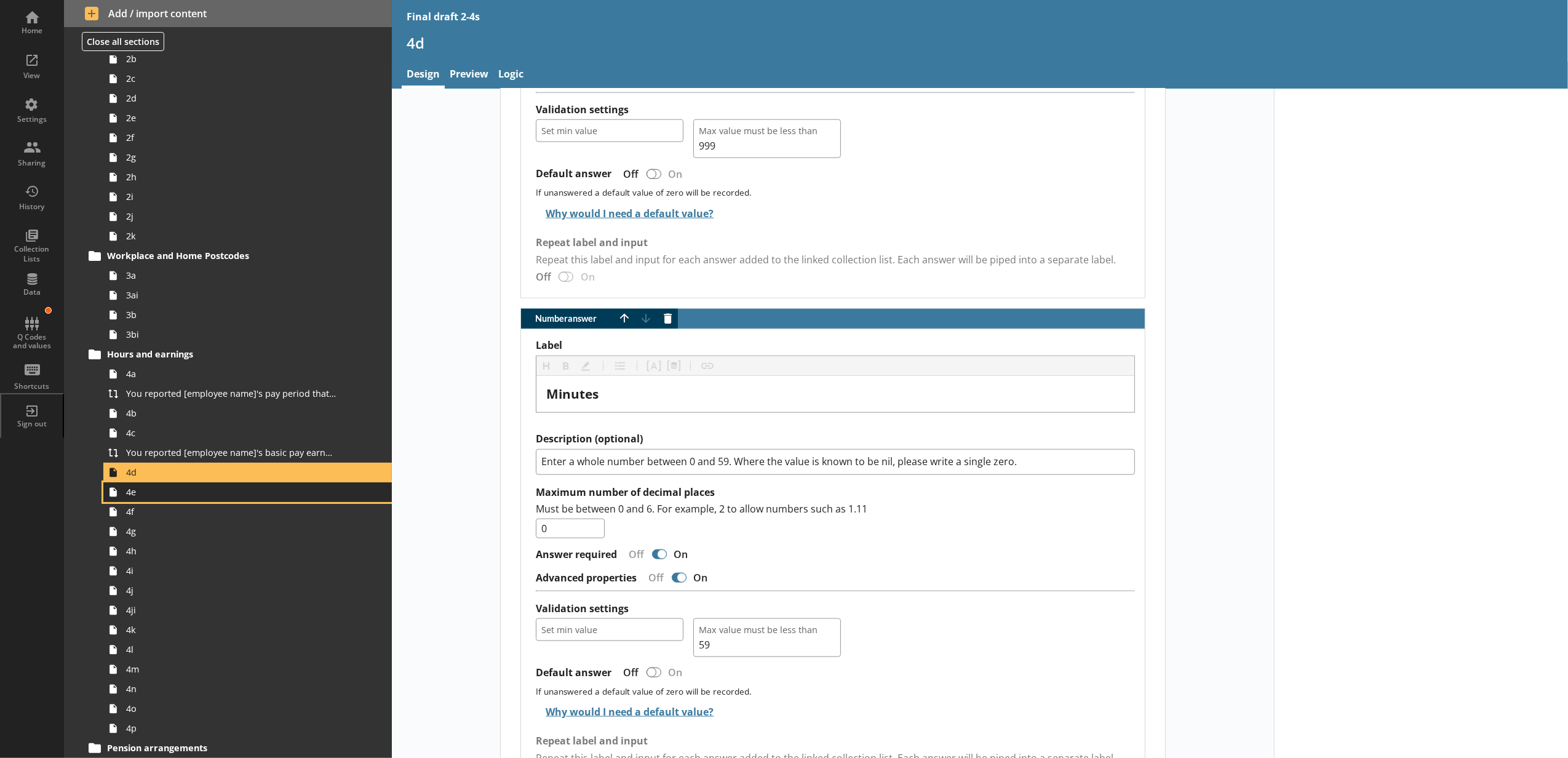
click at [149, 499] on link "4e" at bounding box center [247, 492] width 289 height 20
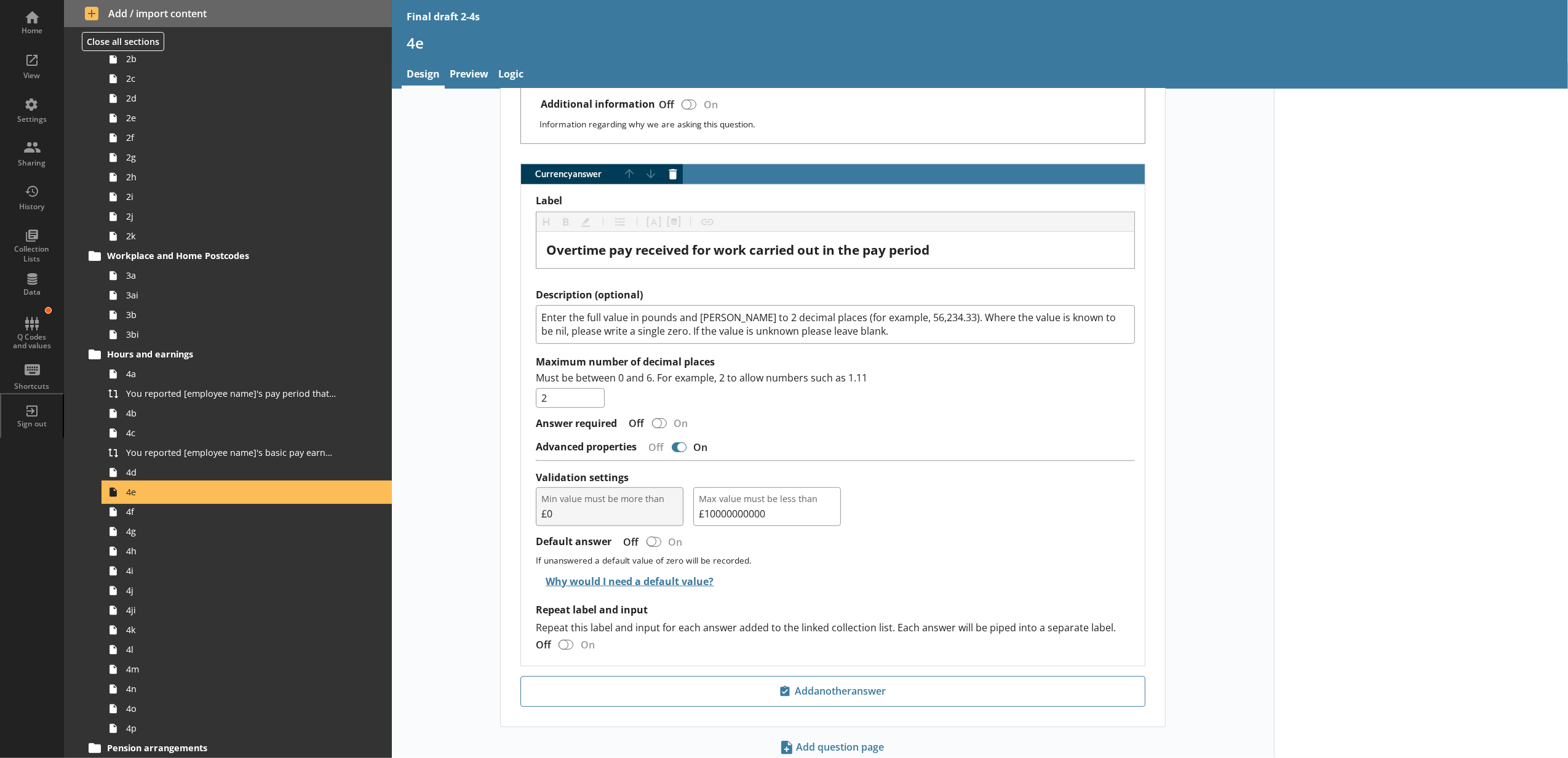
scroll to position [675, 0]
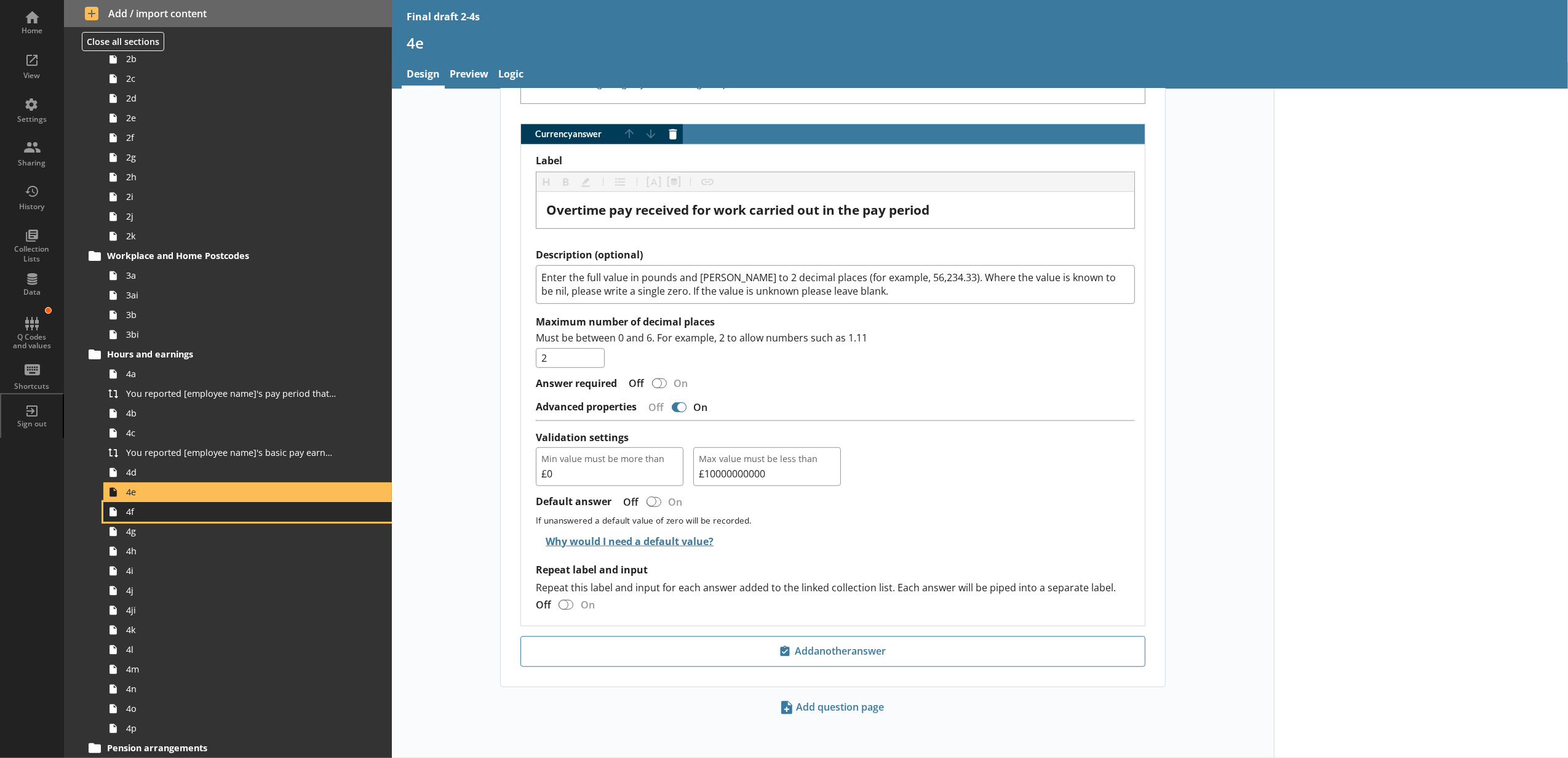
click at [165, 513] on span "4f" at bounding box center [231, 511] width 210 height 12
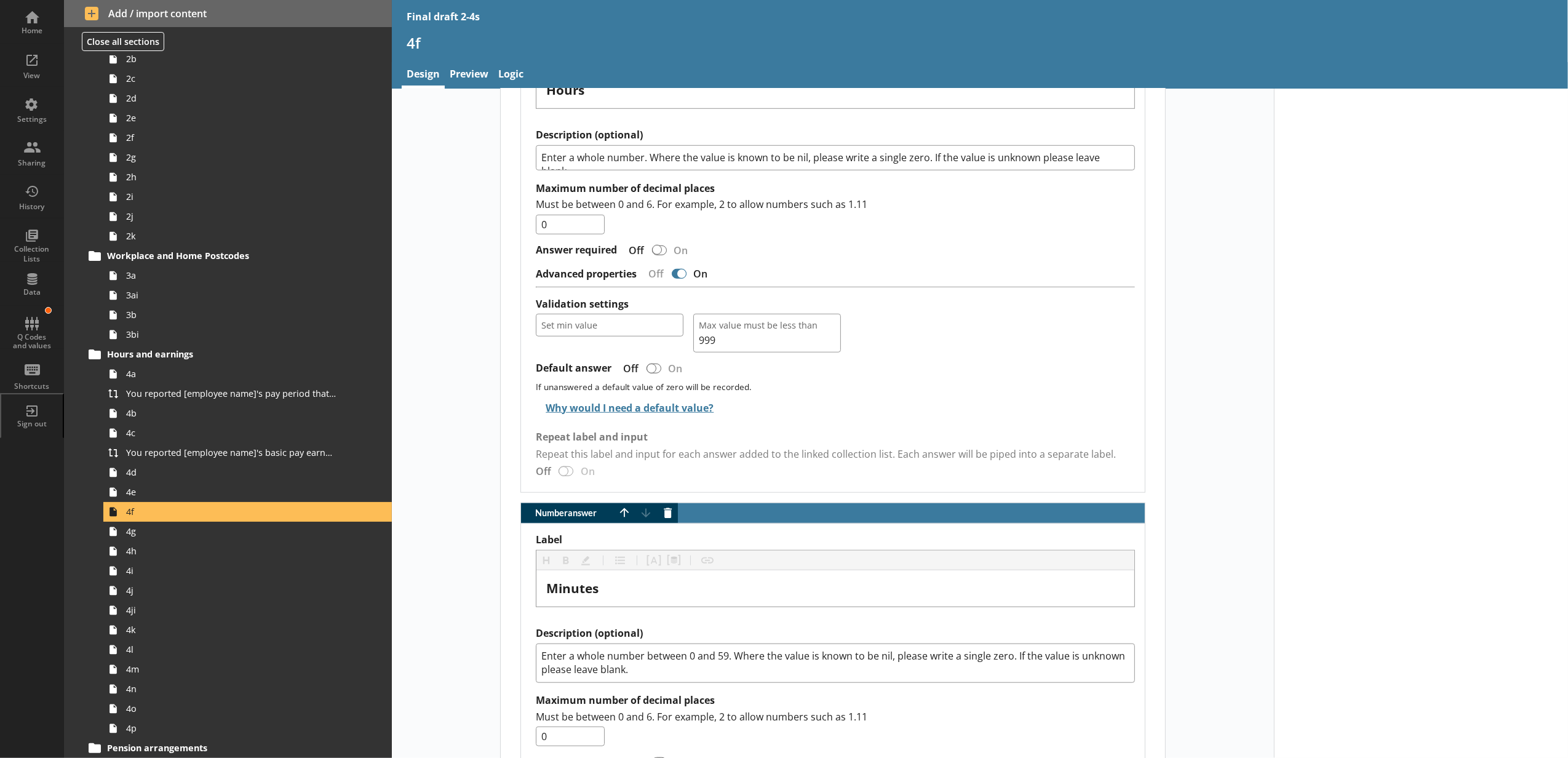
scroll to position [1093, 0]
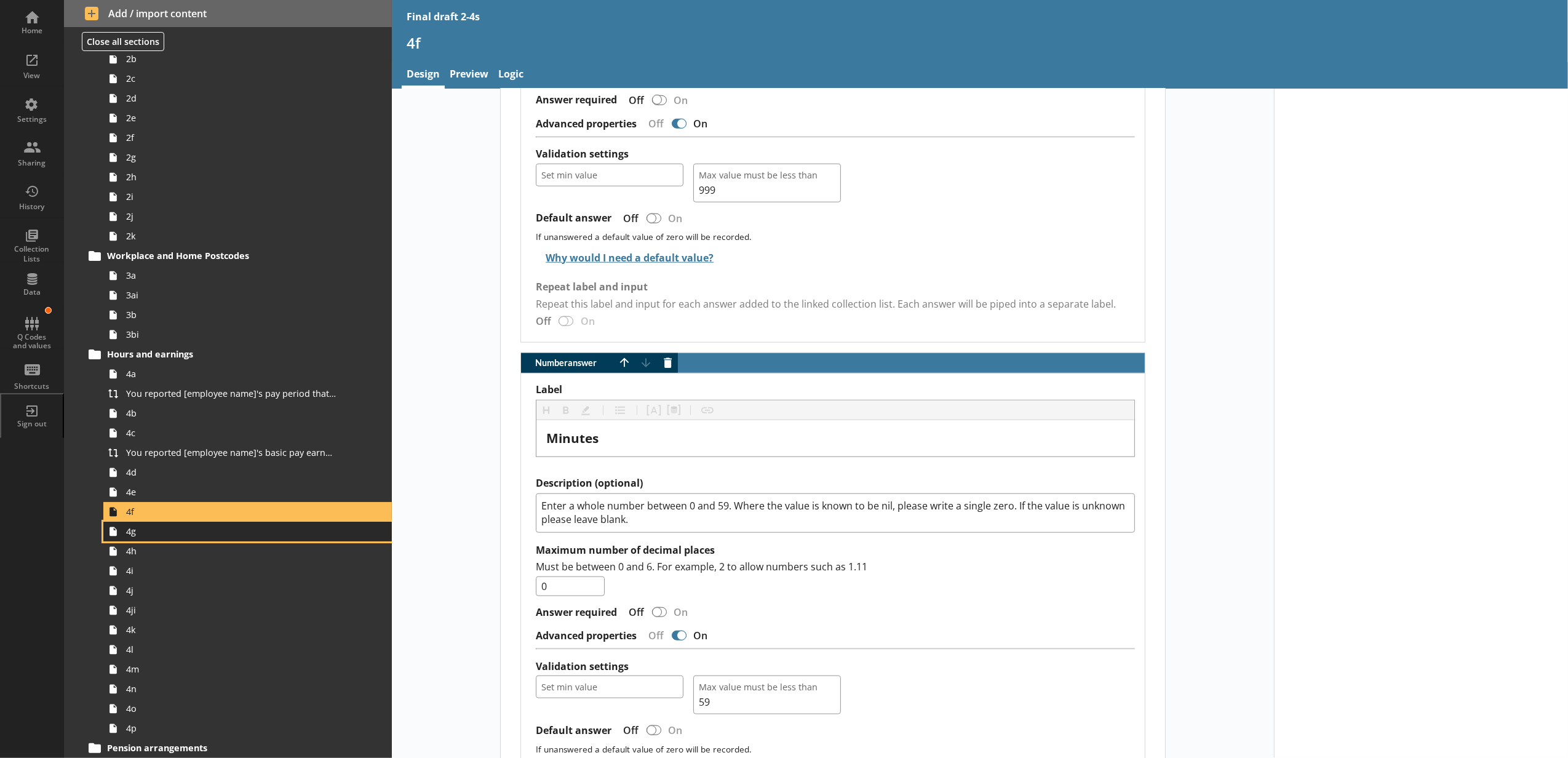
click at [270, 535] on span "4g" at bounding box center [231, 531] width 210 height 12
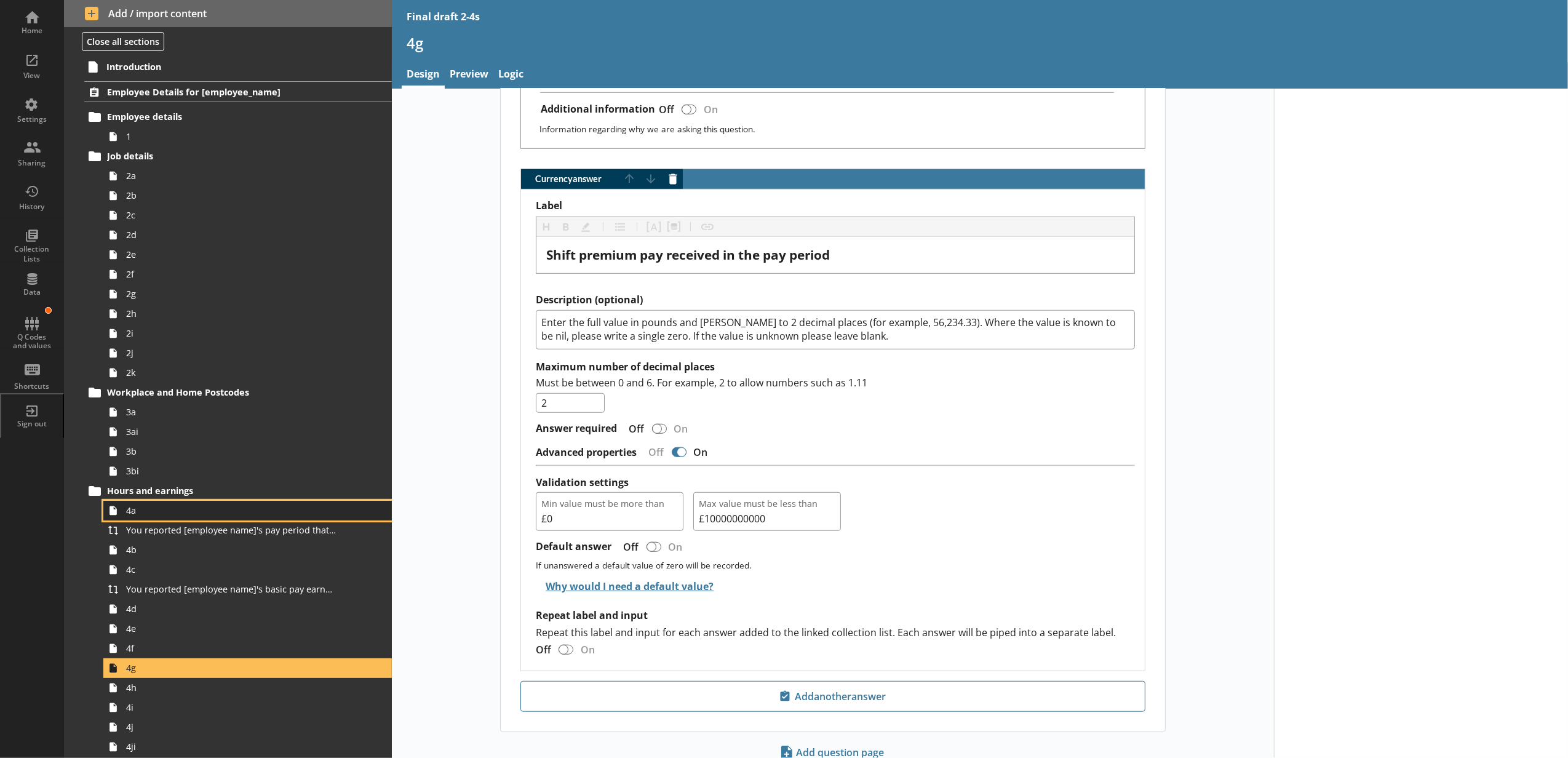
click at [190, 515] on span "4a" at bounding box center [231, 510] width 210 height 12
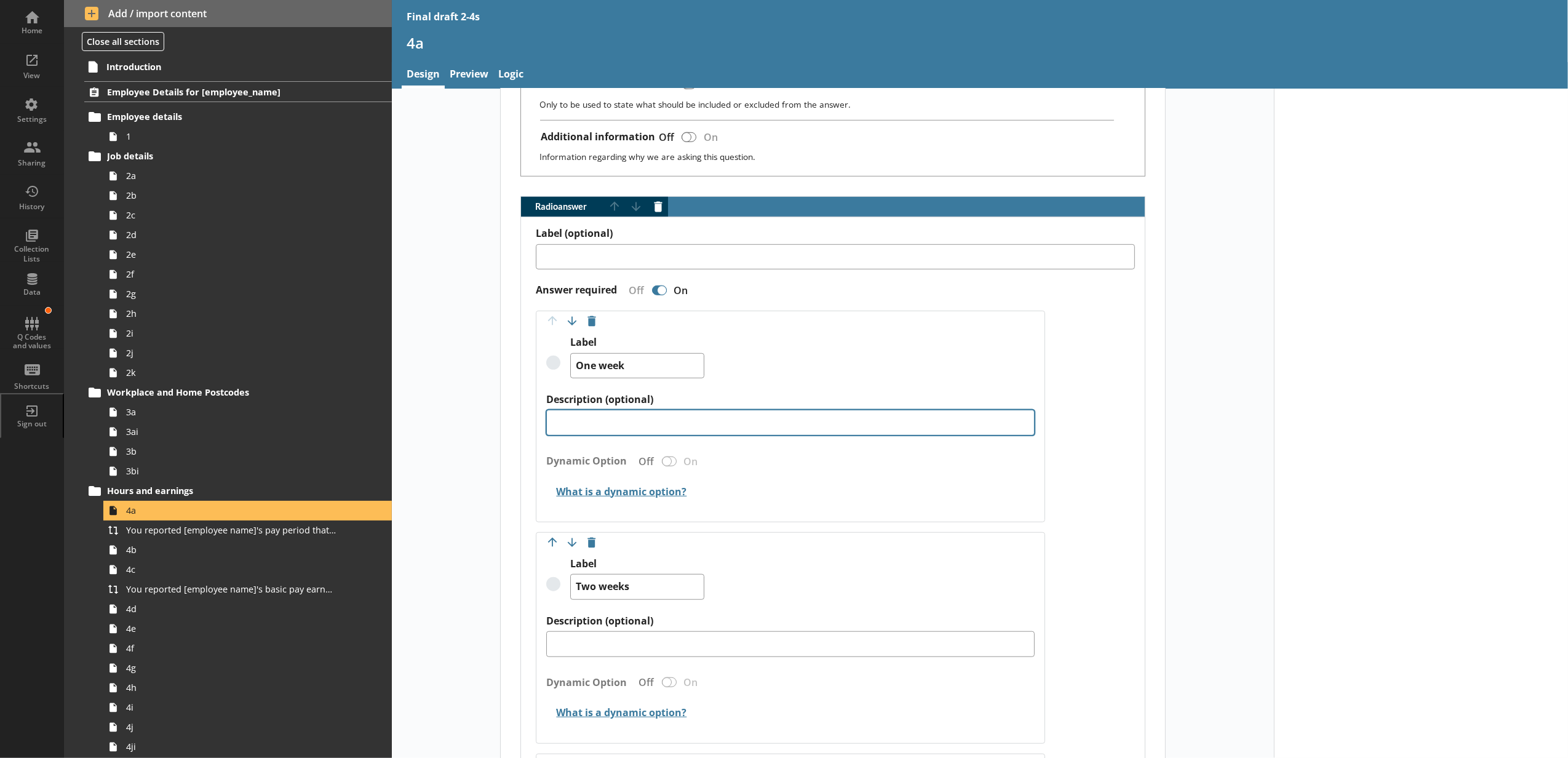
scroll to position [1231, 0]
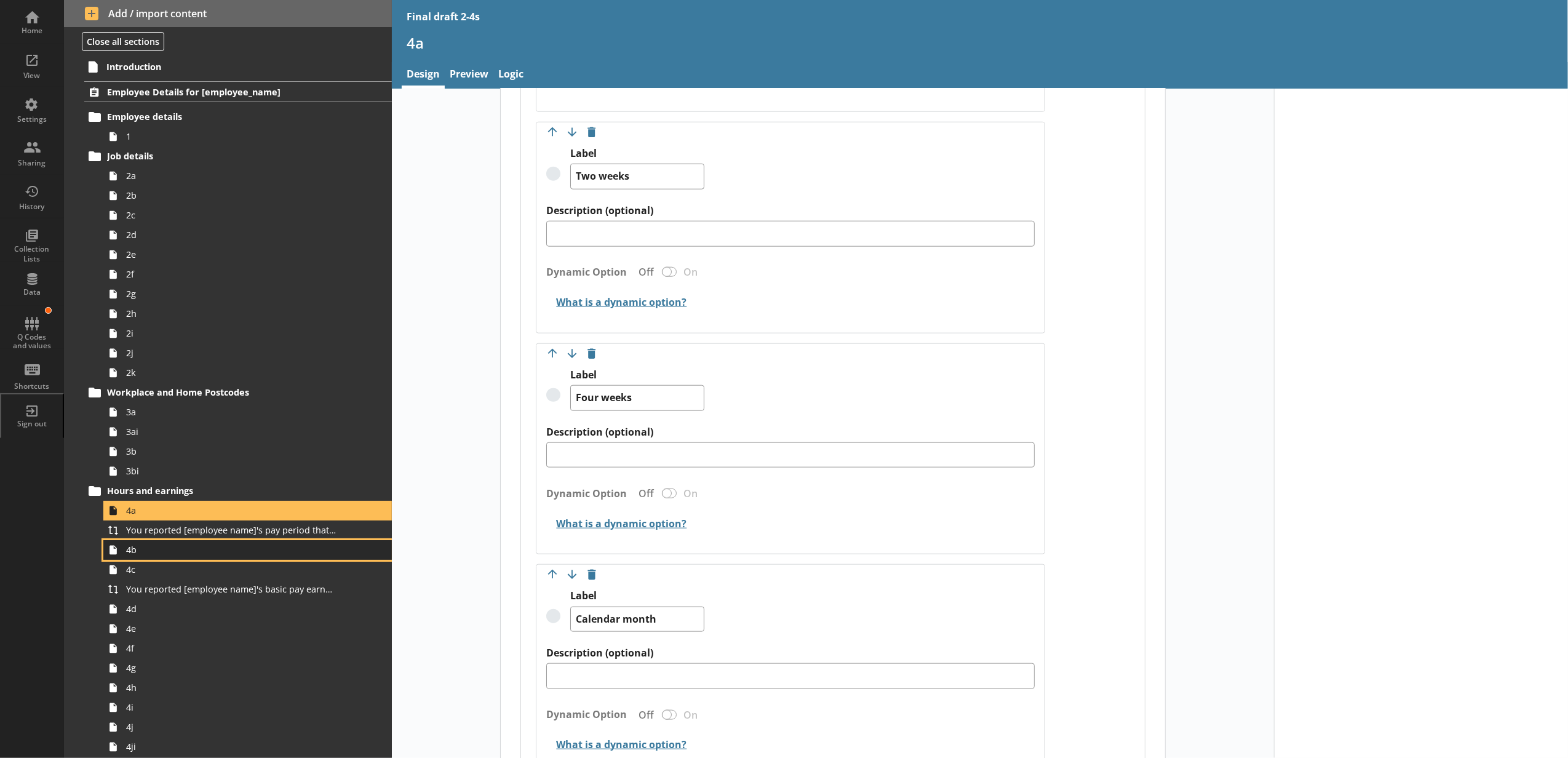
click at [246, 549] on span "4b" at bounding box center [231, 550] width 210 height 12
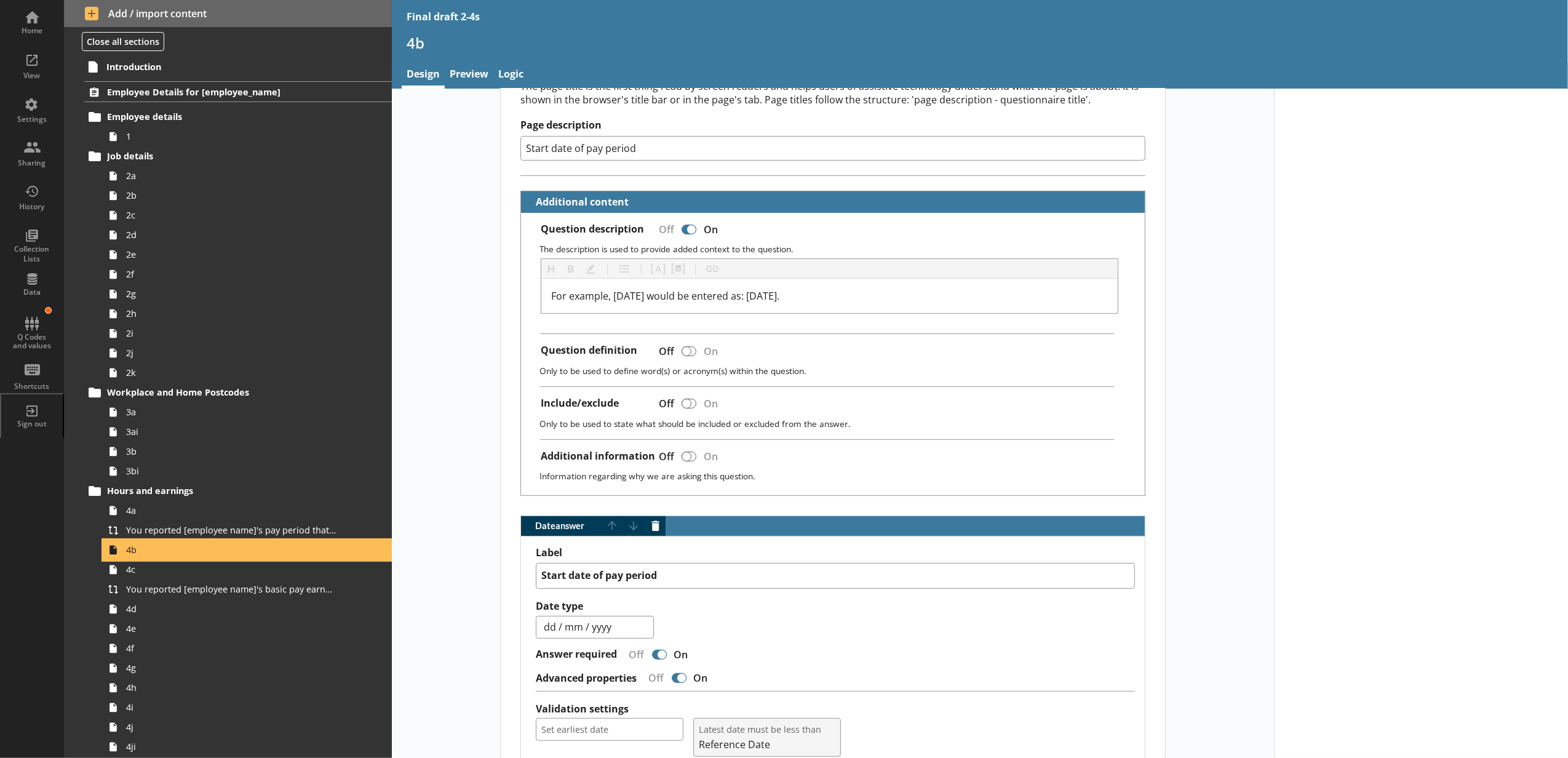
scroll to position [359, 0]
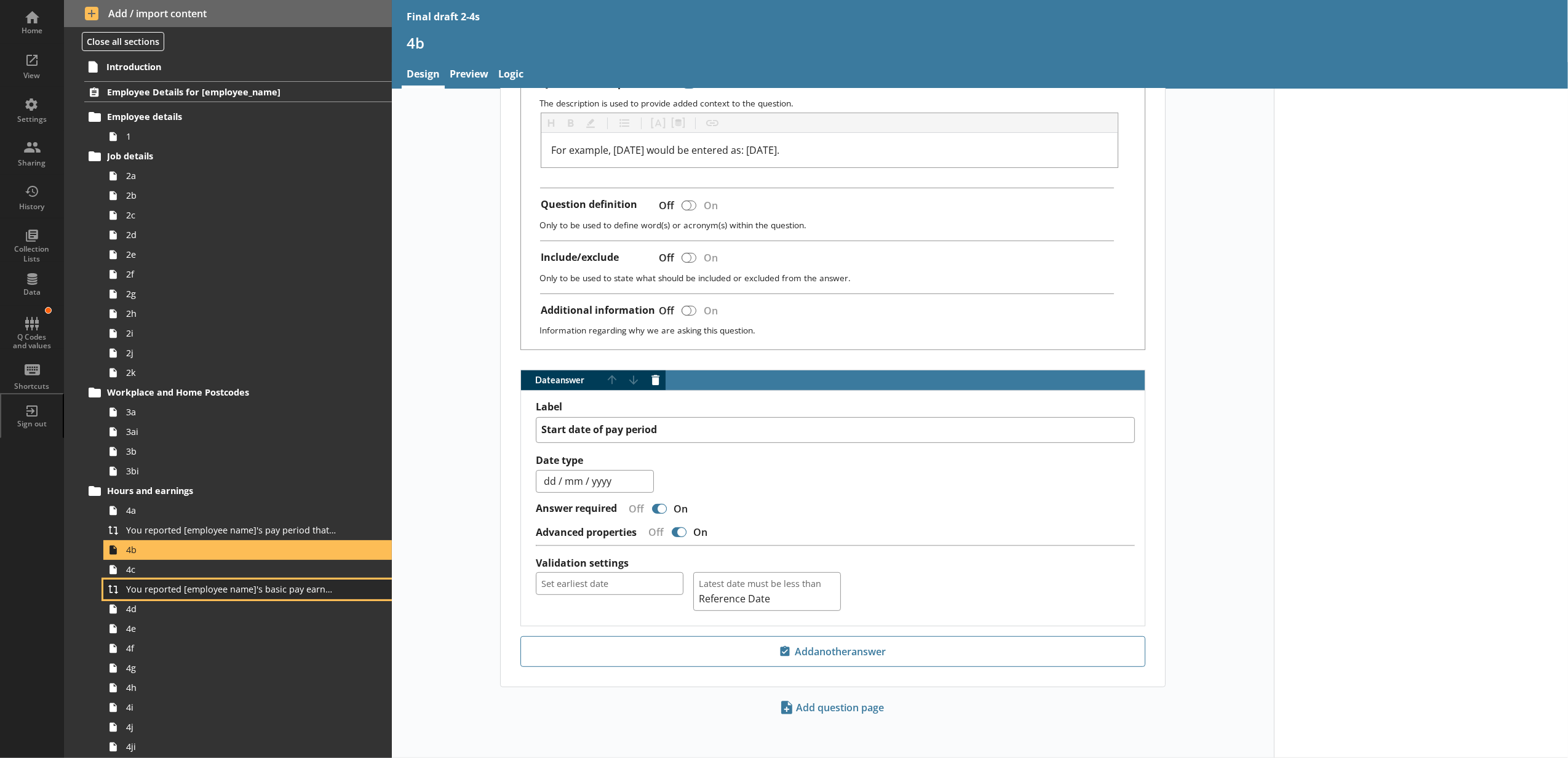
click at [190, 581] on link "You reported [employee name]'s basic pay earned for work carried out in the pay…" at bounding box center [247, 589] width 289 height 20
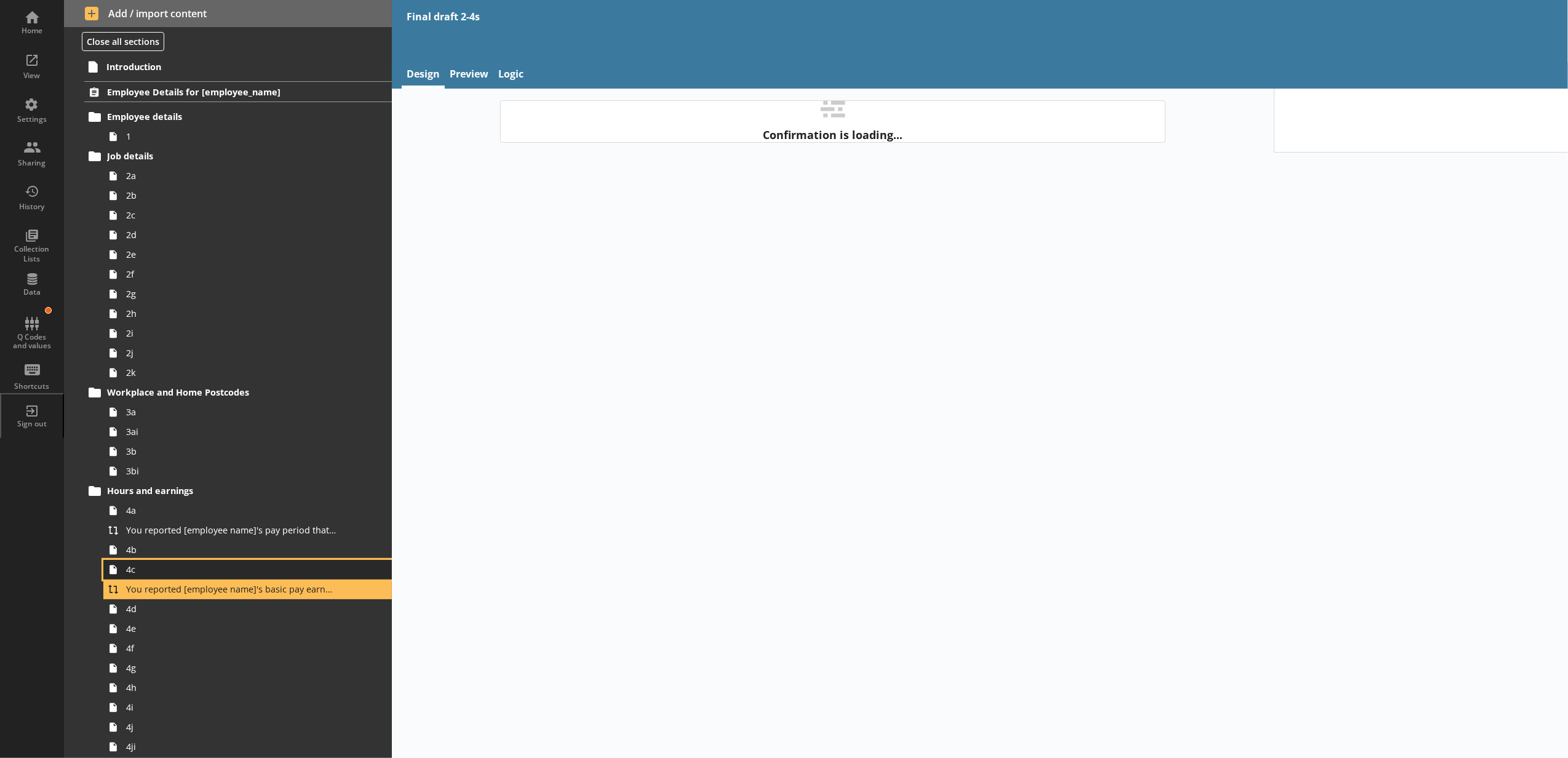
click at [198, 575] on span "4c" at bounding box center [231, 569] width 210 height 12
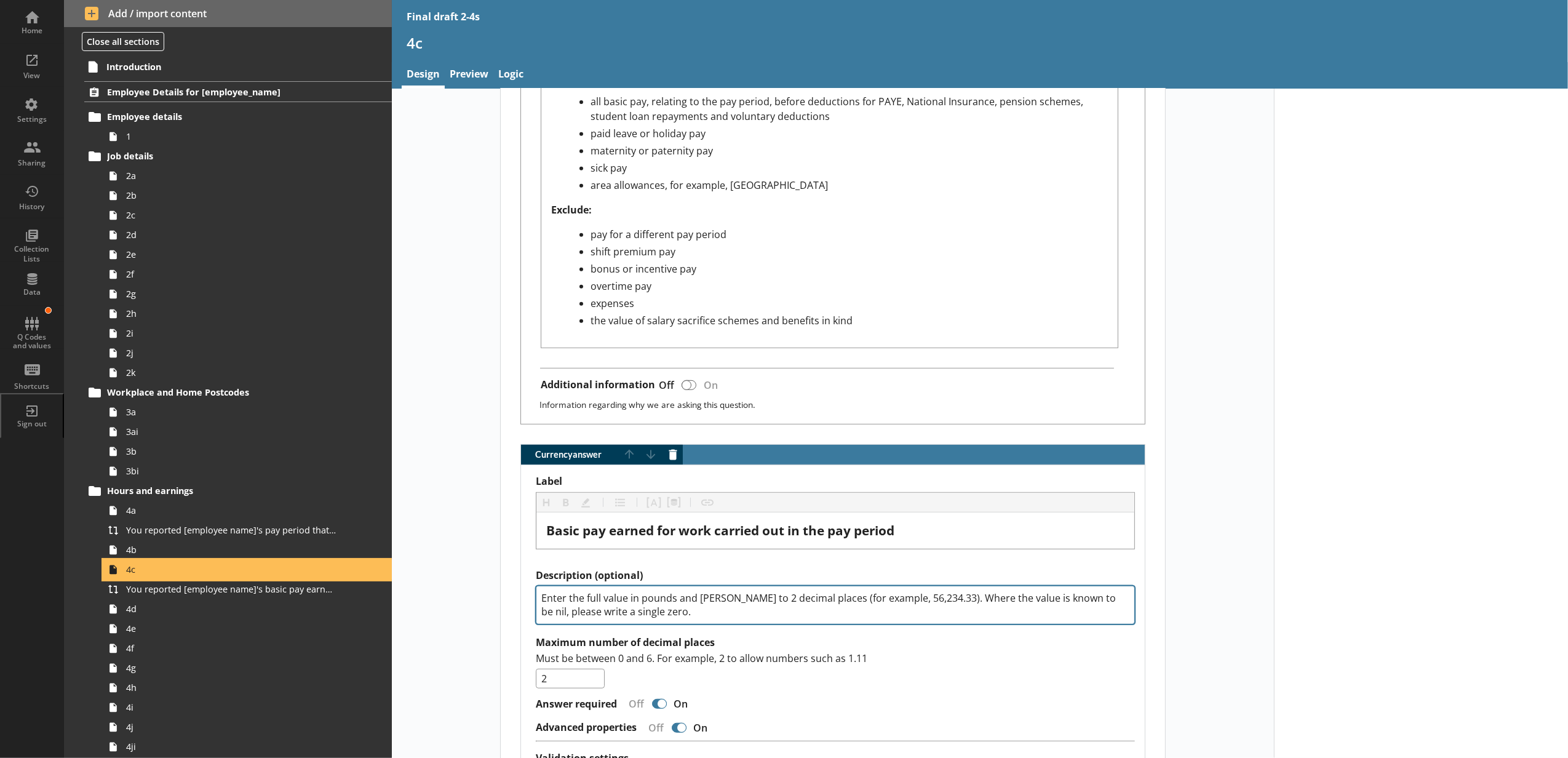
scroll to position [820, 0]
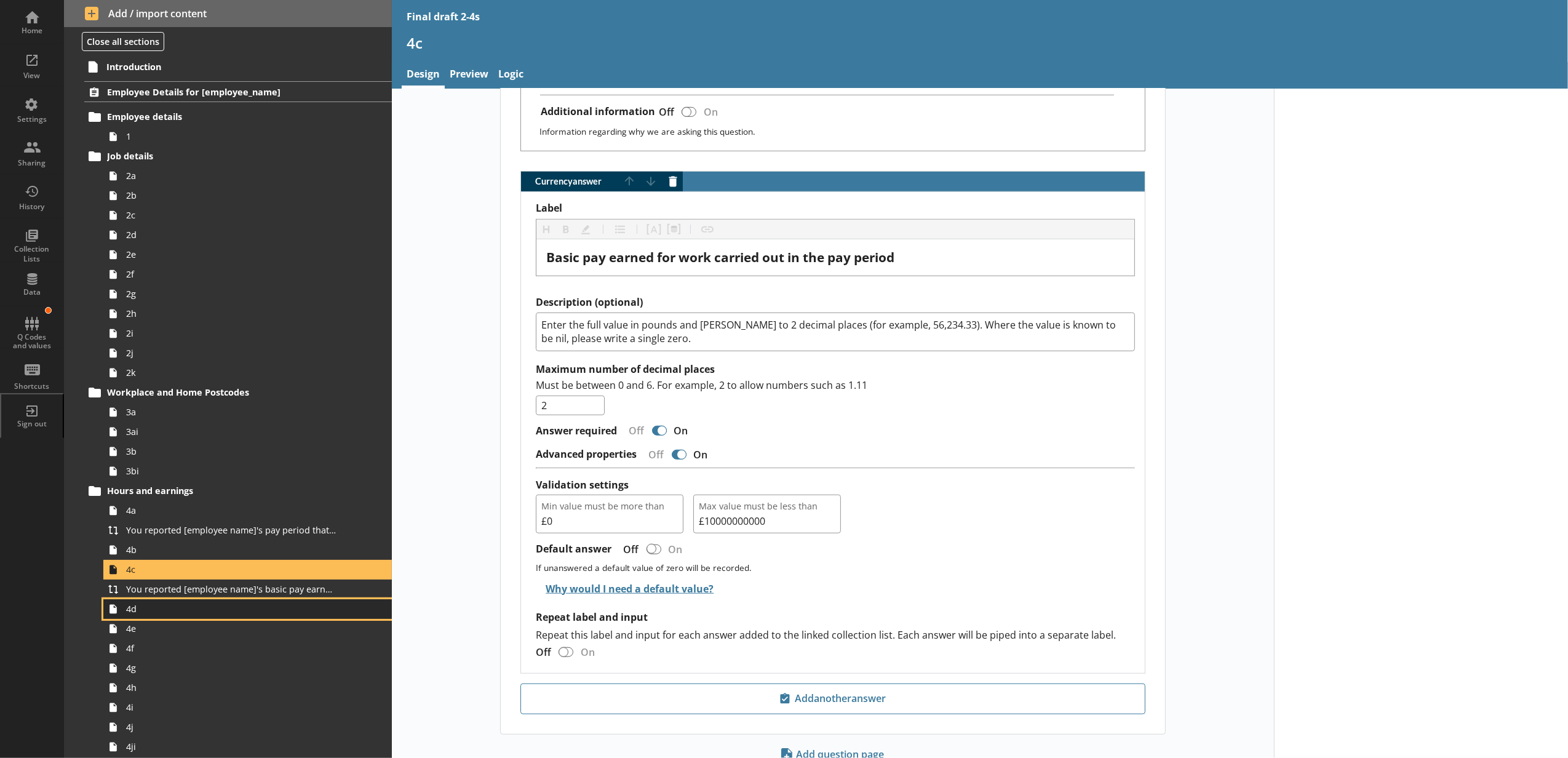
click at [276, 614] on span "4d" at bounding box center [231, 608] width 210 height 12
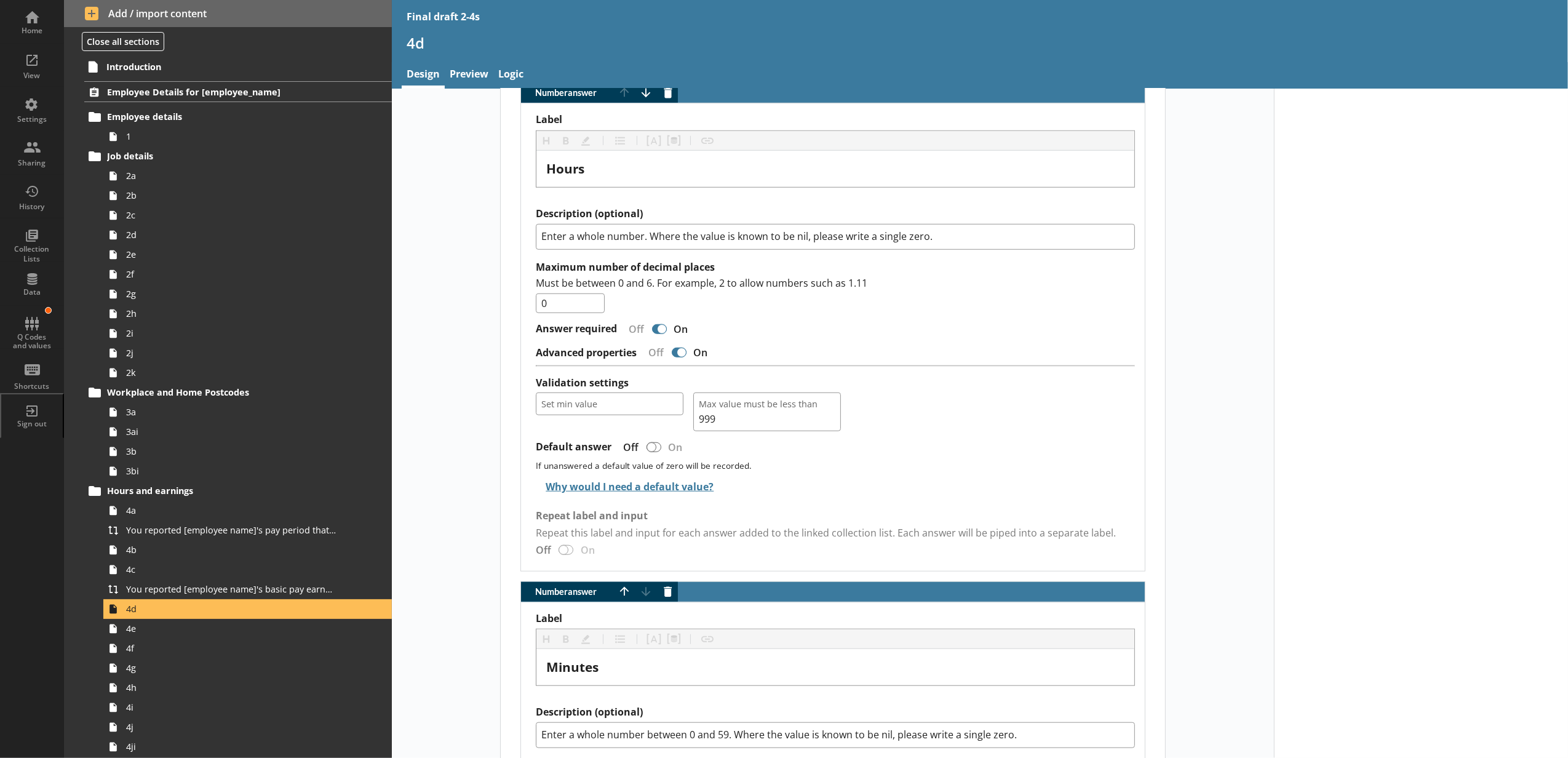
scroll to position [137, 0]
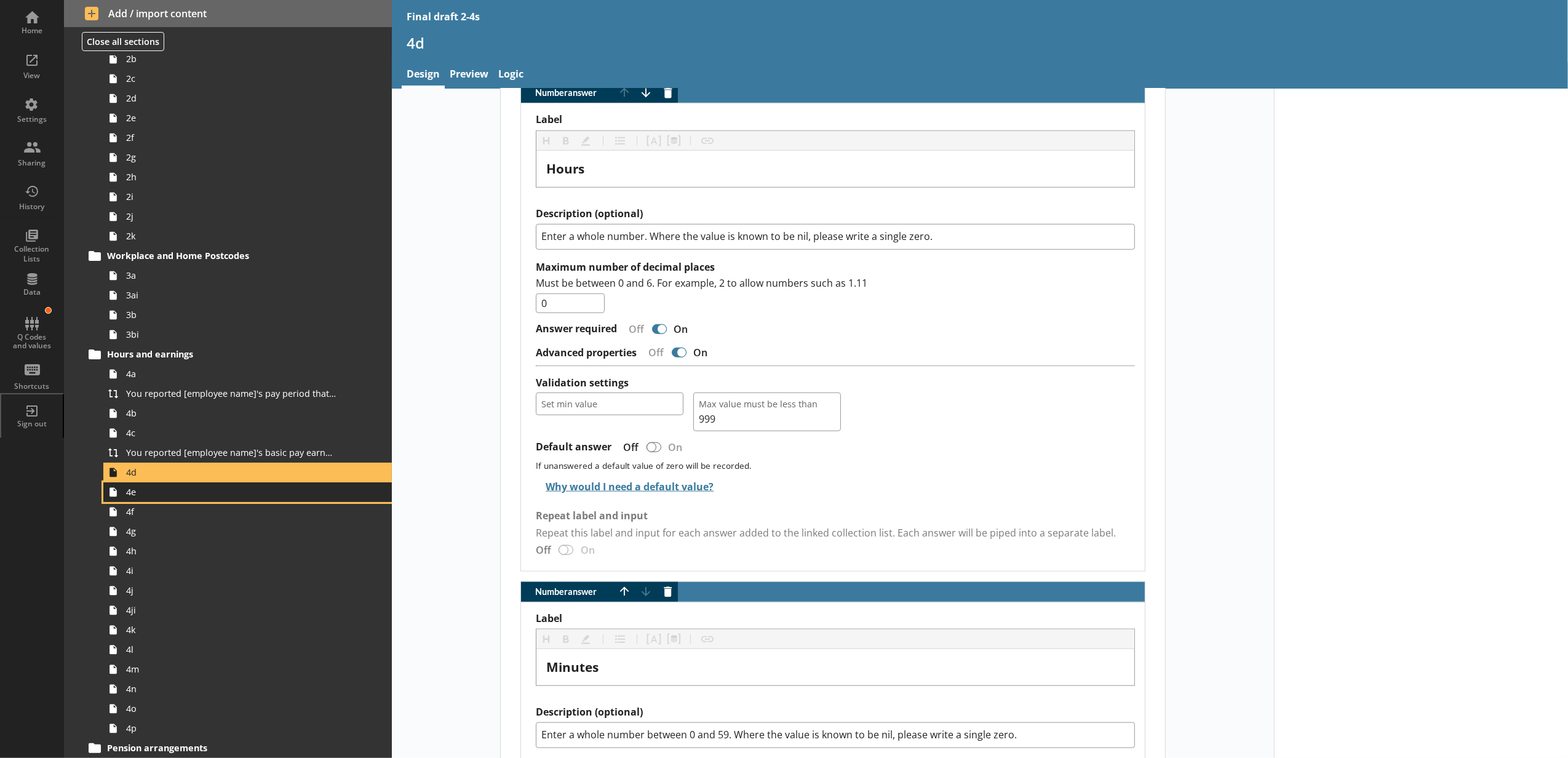
click at [183, 499] on link "4e" at bounding box center [247, 492] width 289 height 20
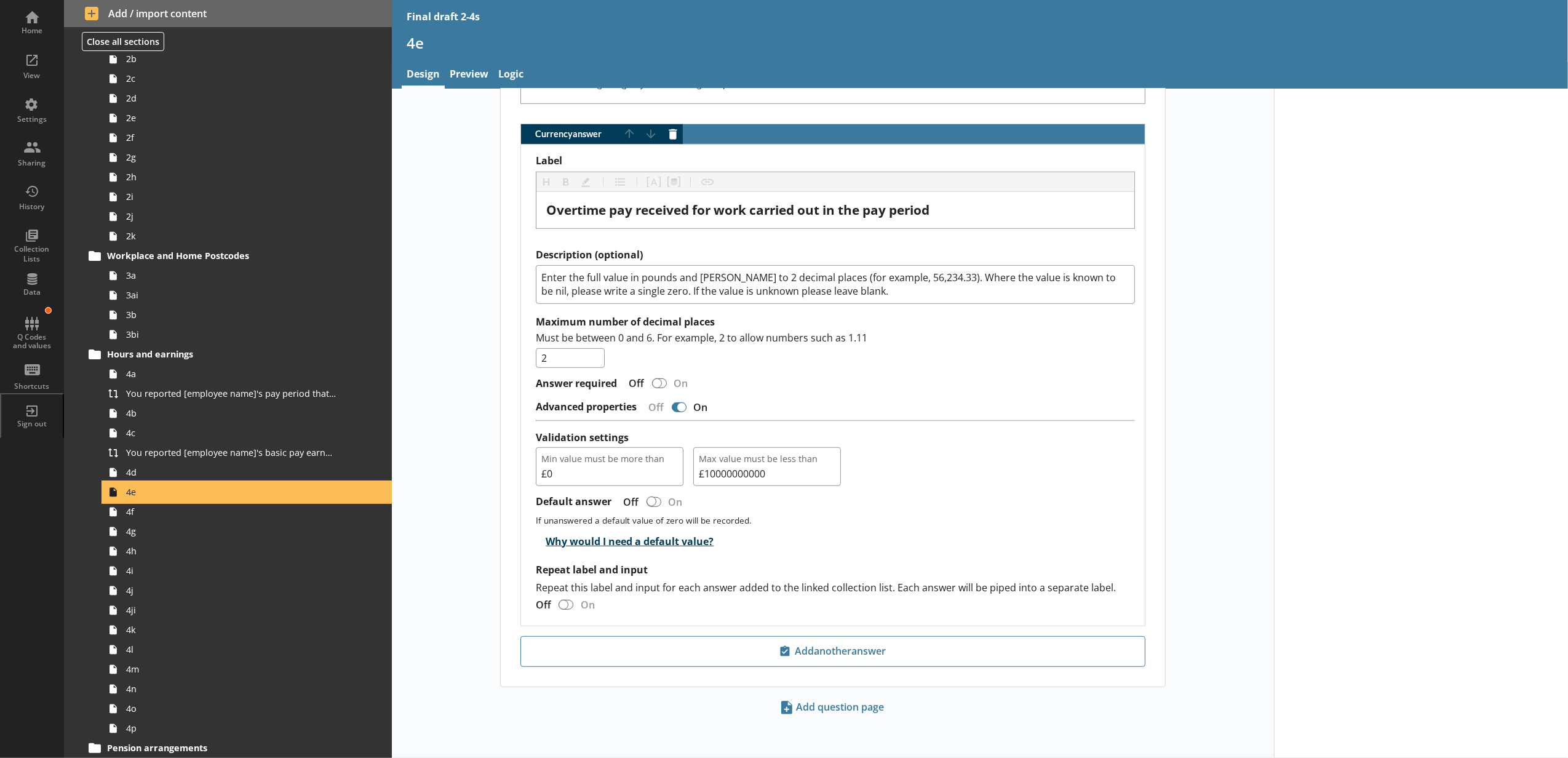
scroll to position [675, 0]
click at [163, 503] on link "4f" at bounding box center [247, 511] width 289 height 20
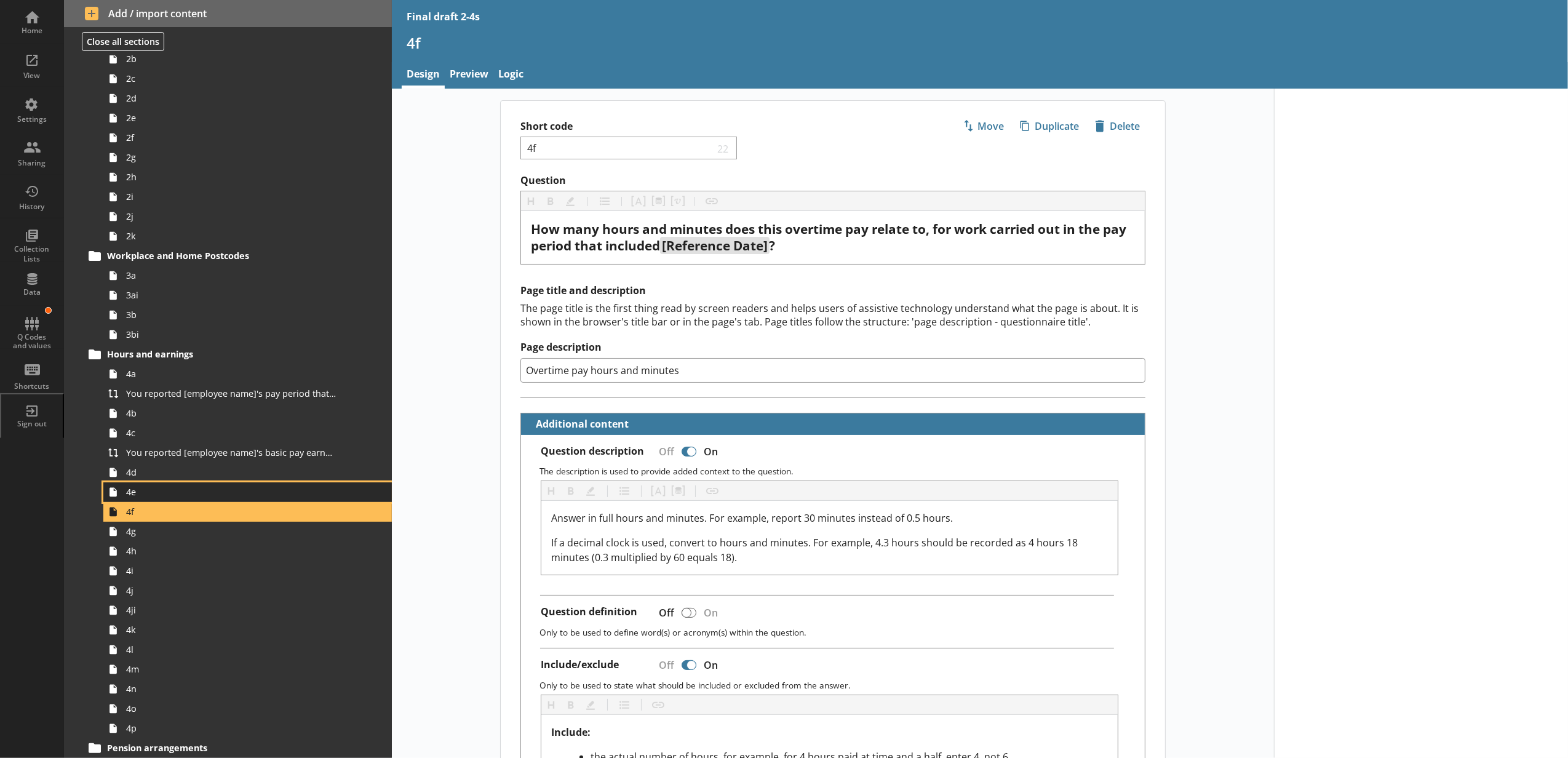
click at [163, 499] on link "4e" at bounding box center [247, 492] width 289 height 20
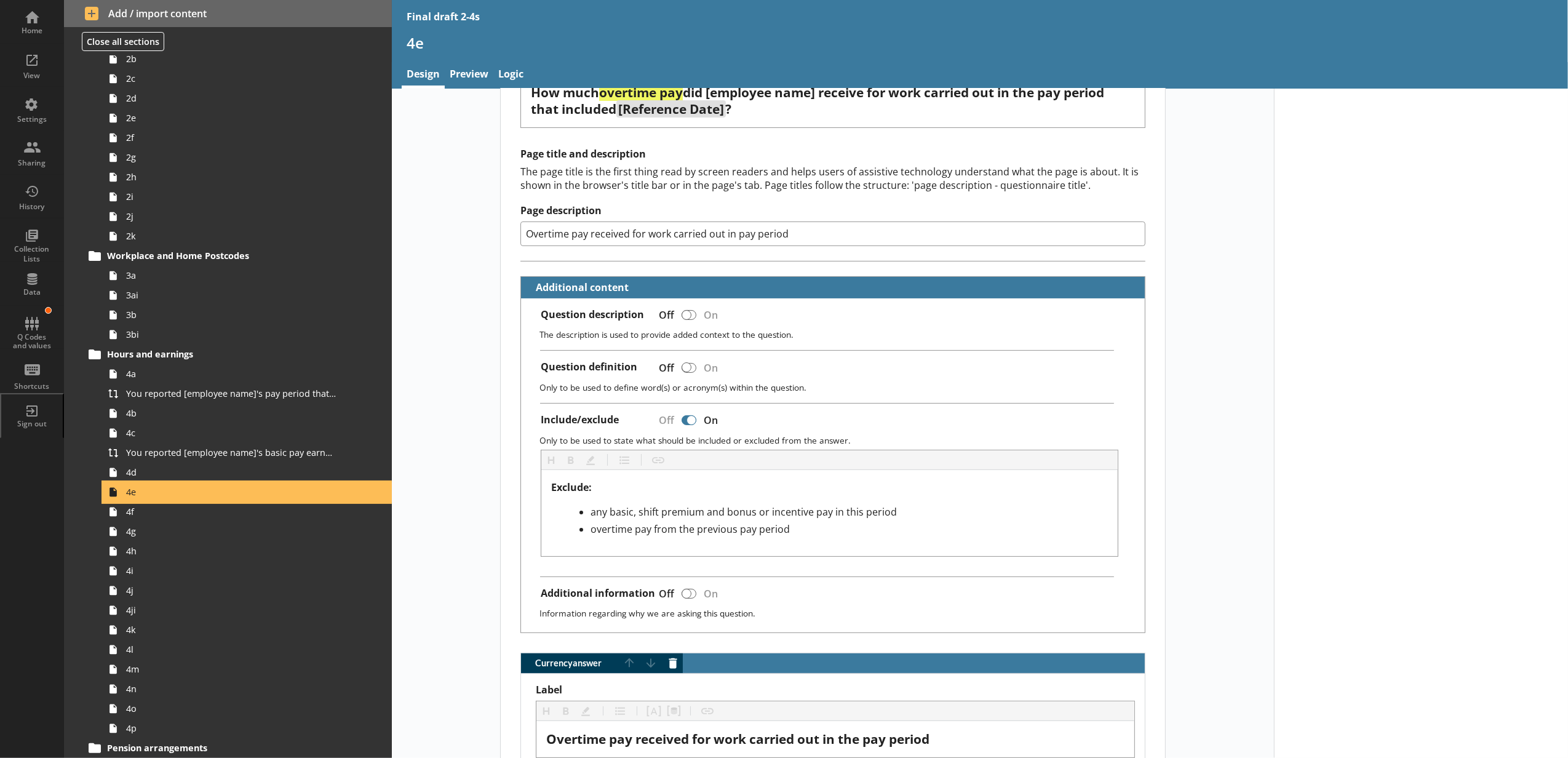
scroll to position [547, 0]
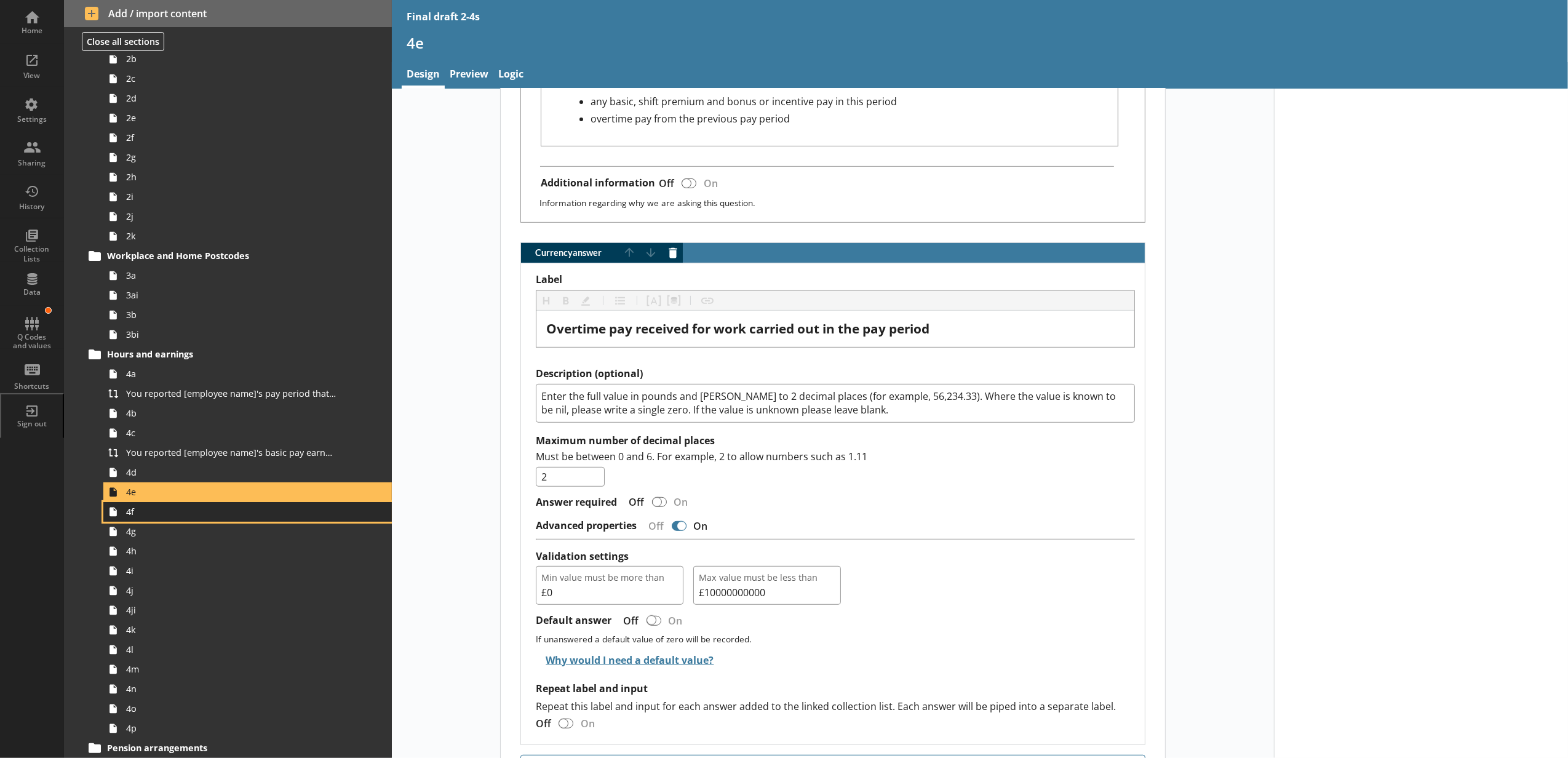
click at [200, 518] on span "4f" at bounding box center [231, 511] width 210 height 12
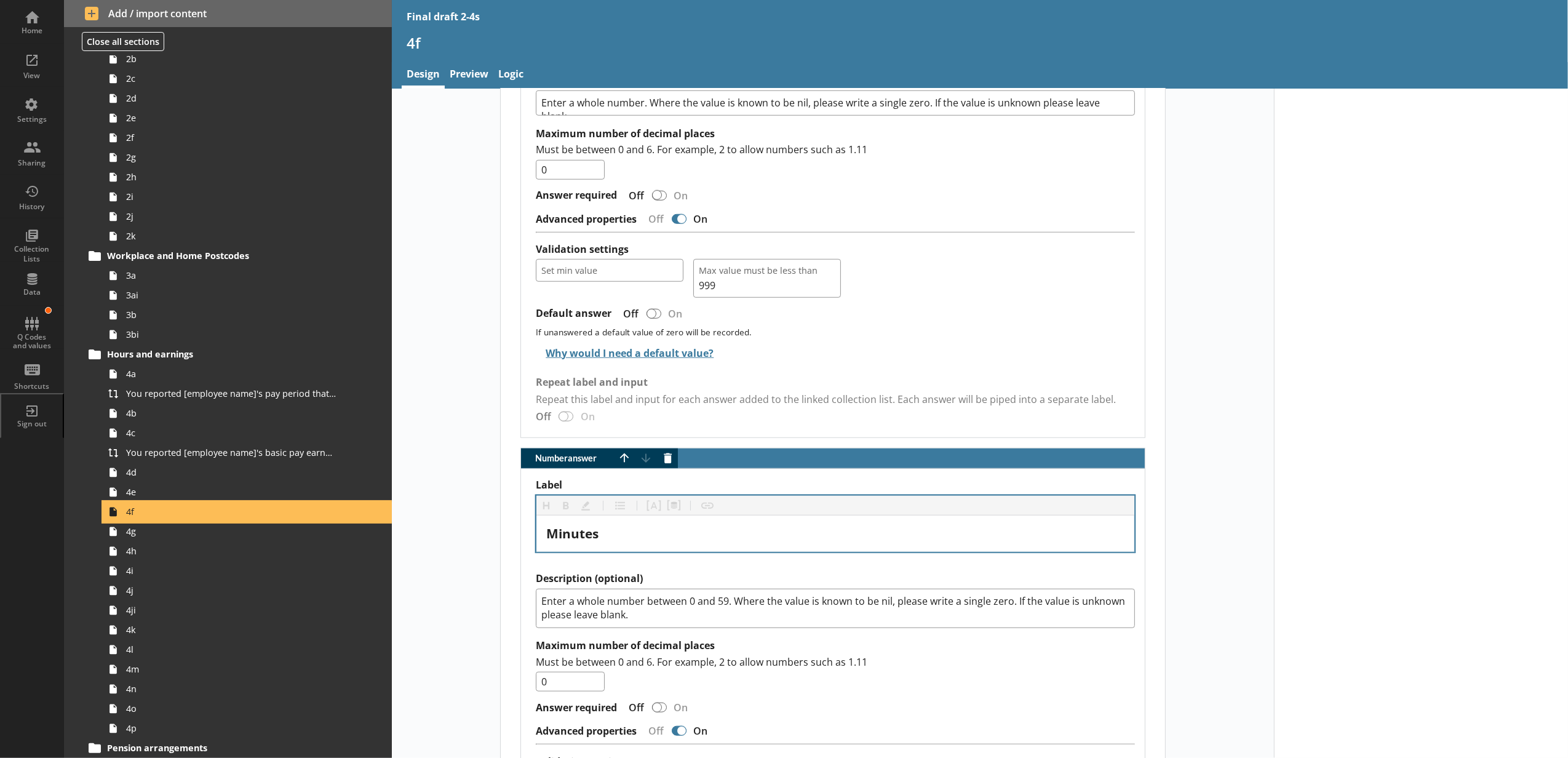
scroll to position [1093, 0]
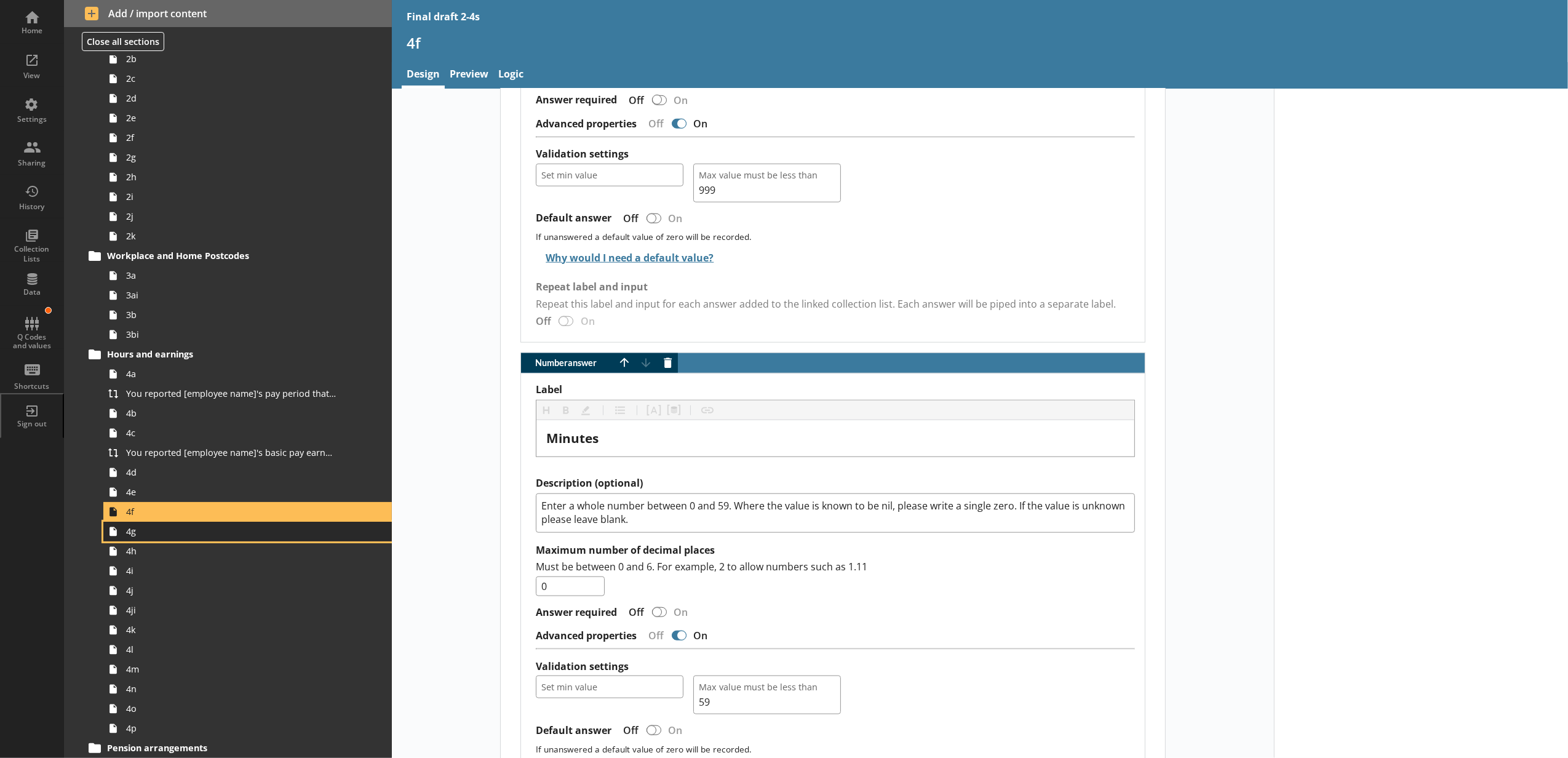
click at [158, 531] on span "4g" at bounding box center [231, 531] width 210 height 12
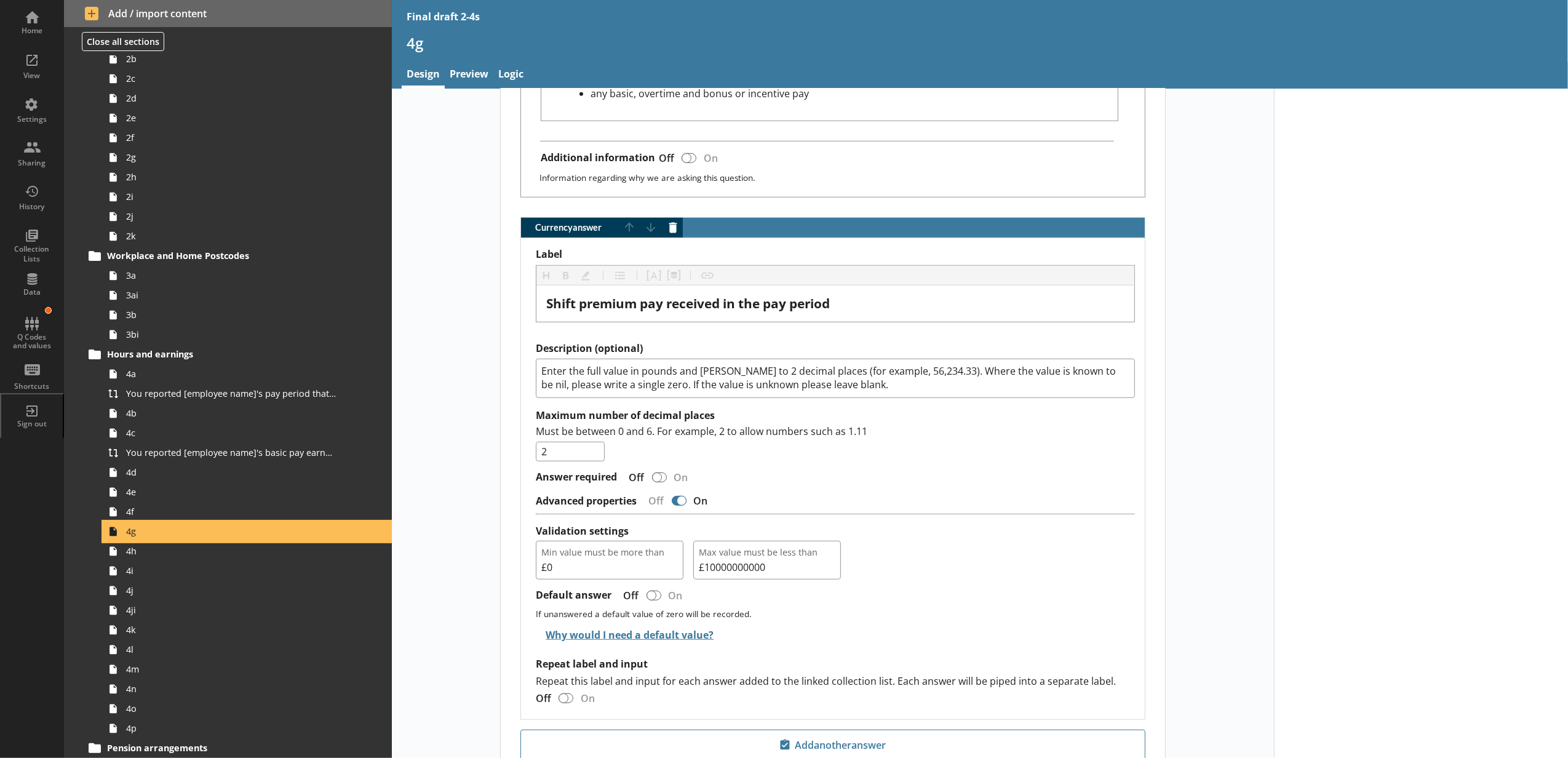
scroll to position [874, 0]
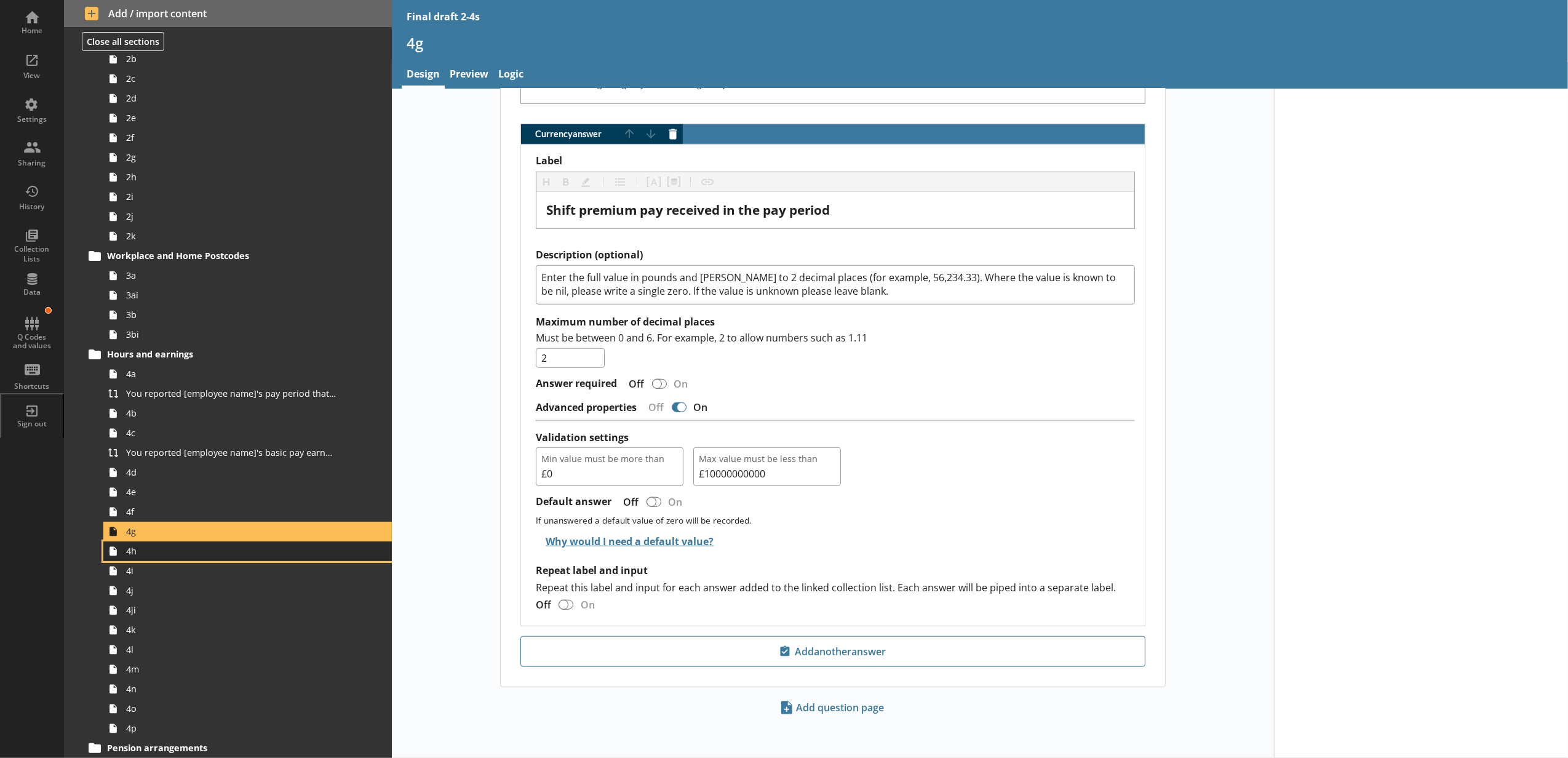
click at [177, 555] on span "4h" at bounding box center [231, 551] width 210 height 12
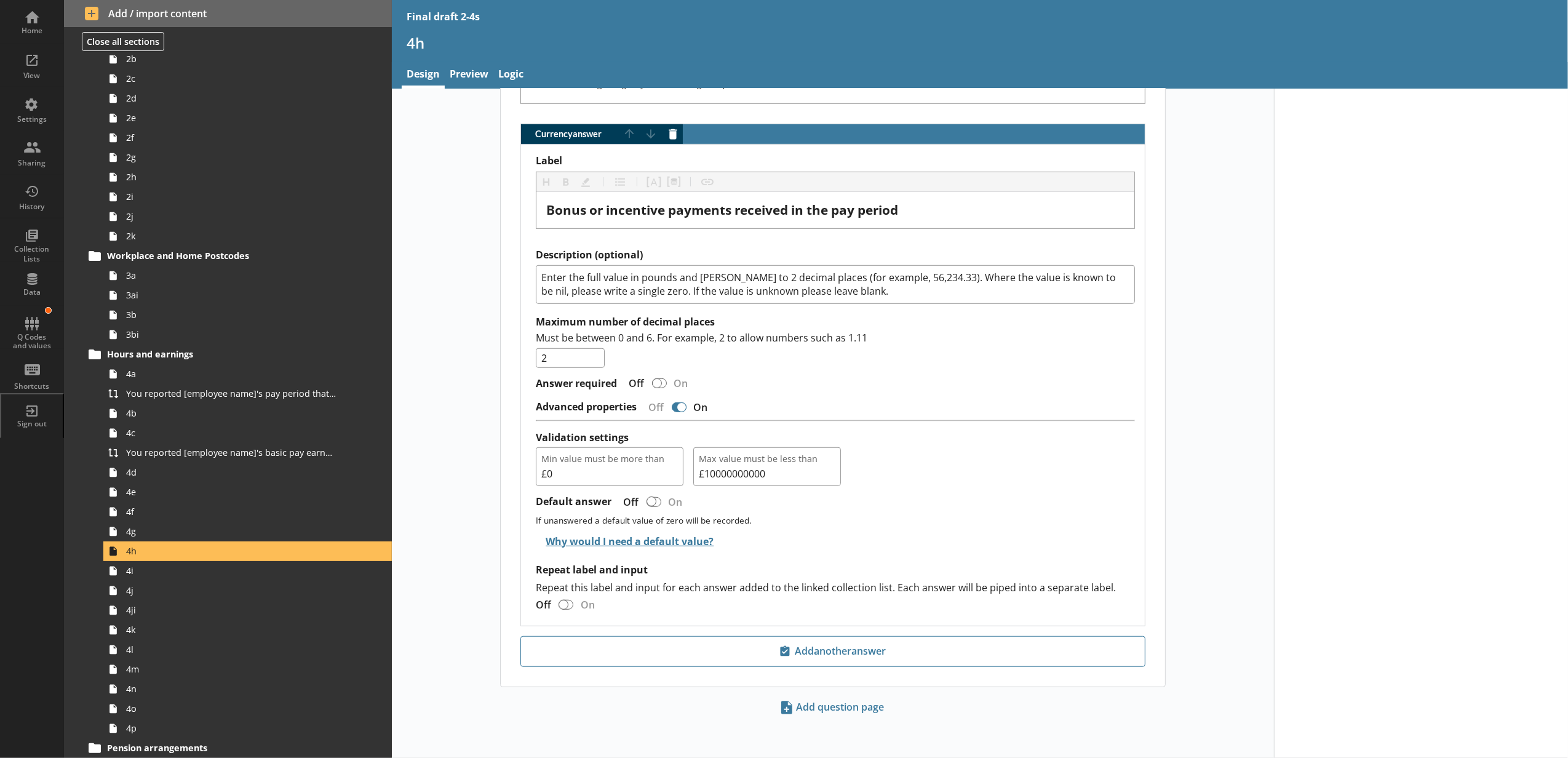
scroll to position [724, 0]
click at [286, 570] on span "4i" at bounding box center [231, 571] width 210 height 12
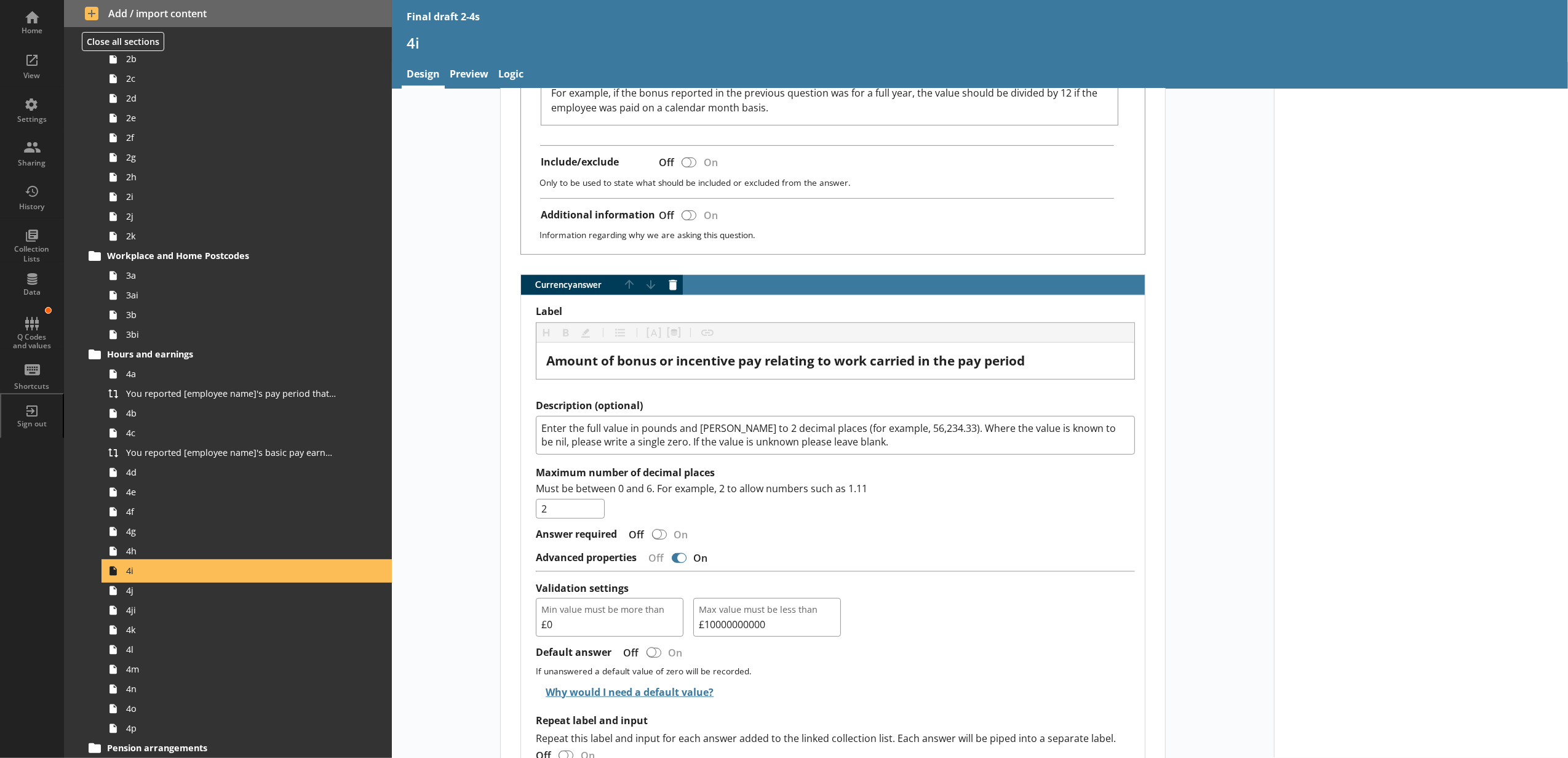
scroll to position [707, 0]
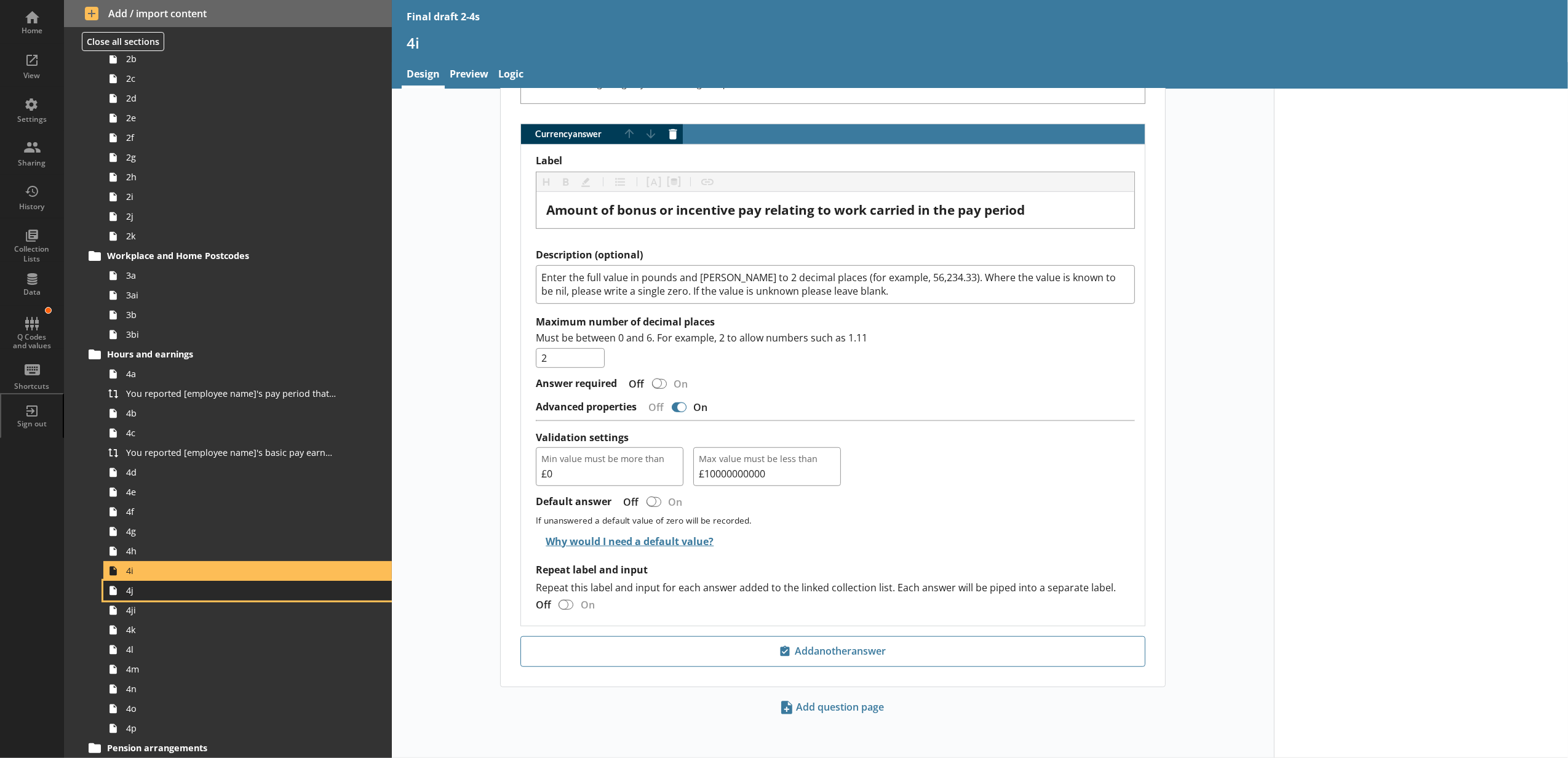
click at [368, 598] on link "4j" at bounding box center [247, 591] width 289 height 20
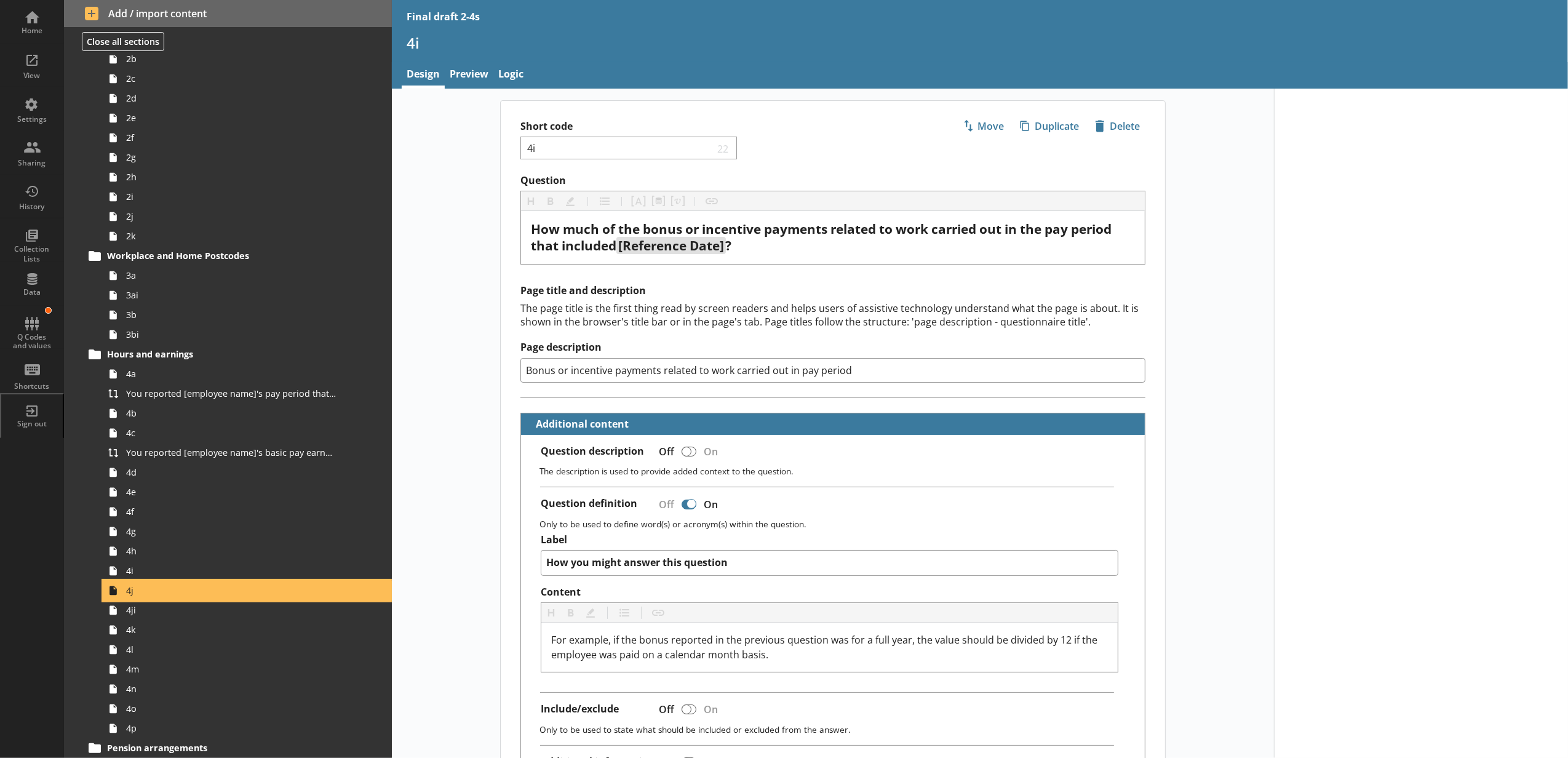
type textarea "x"
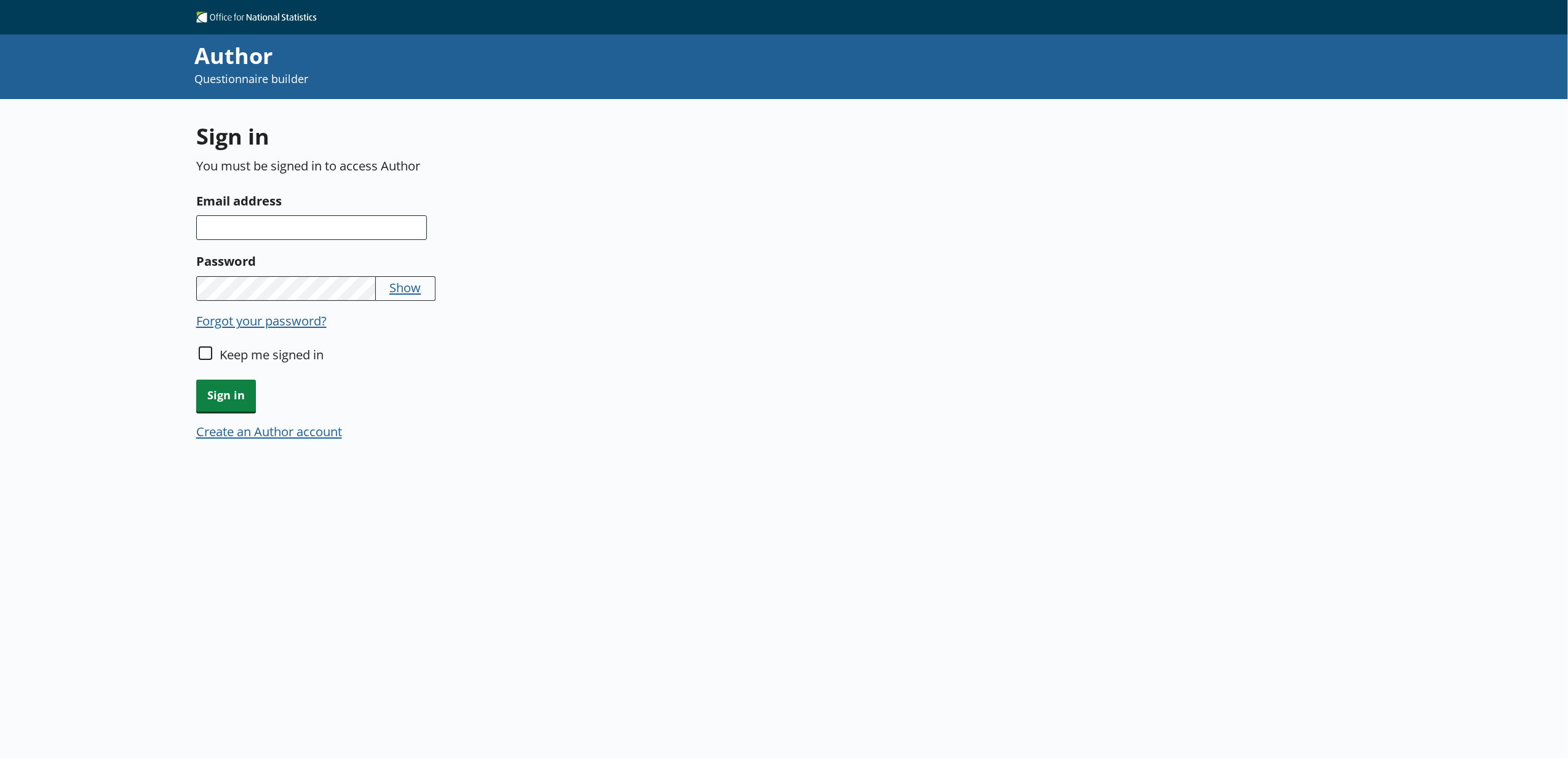
click at [286, 355] on label "Keep me signed in" at bounding box center [271, 355] width 104 height 18
click at [212, 355] on input "Keep me signed in" at bounding box center [205, 353] width 14 height 14
checkbox input "true"
click at [257, 235] on input "Email address" at bounding box center [311, 227] width 230 height 25
type input "[EMAIL_ADDRESS][PERSON_NAME][DOMAIN_NAME]"
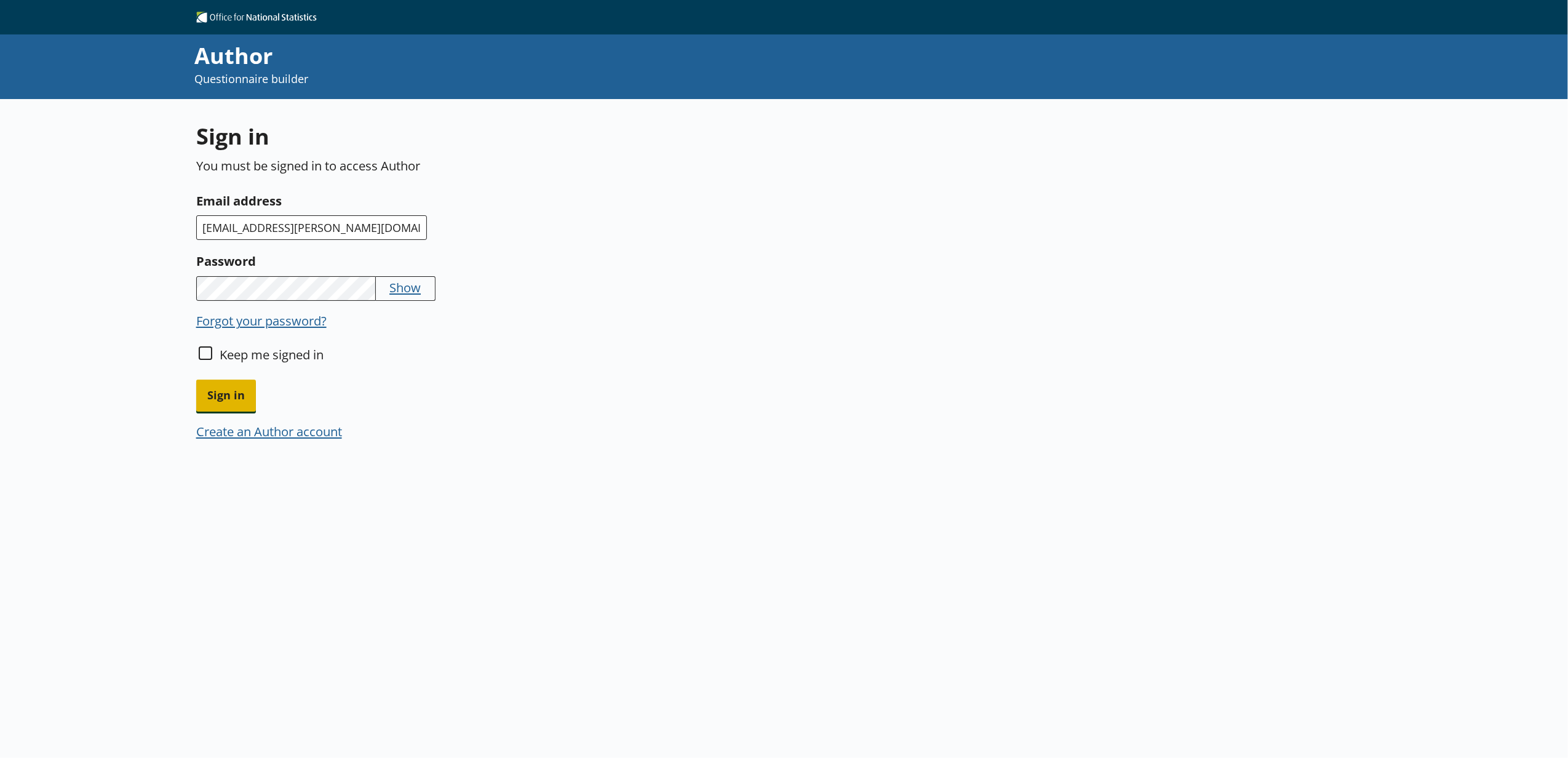
click at [242, 392] on span "Sign in" at bounding box center [226, 395] width 60 height 31
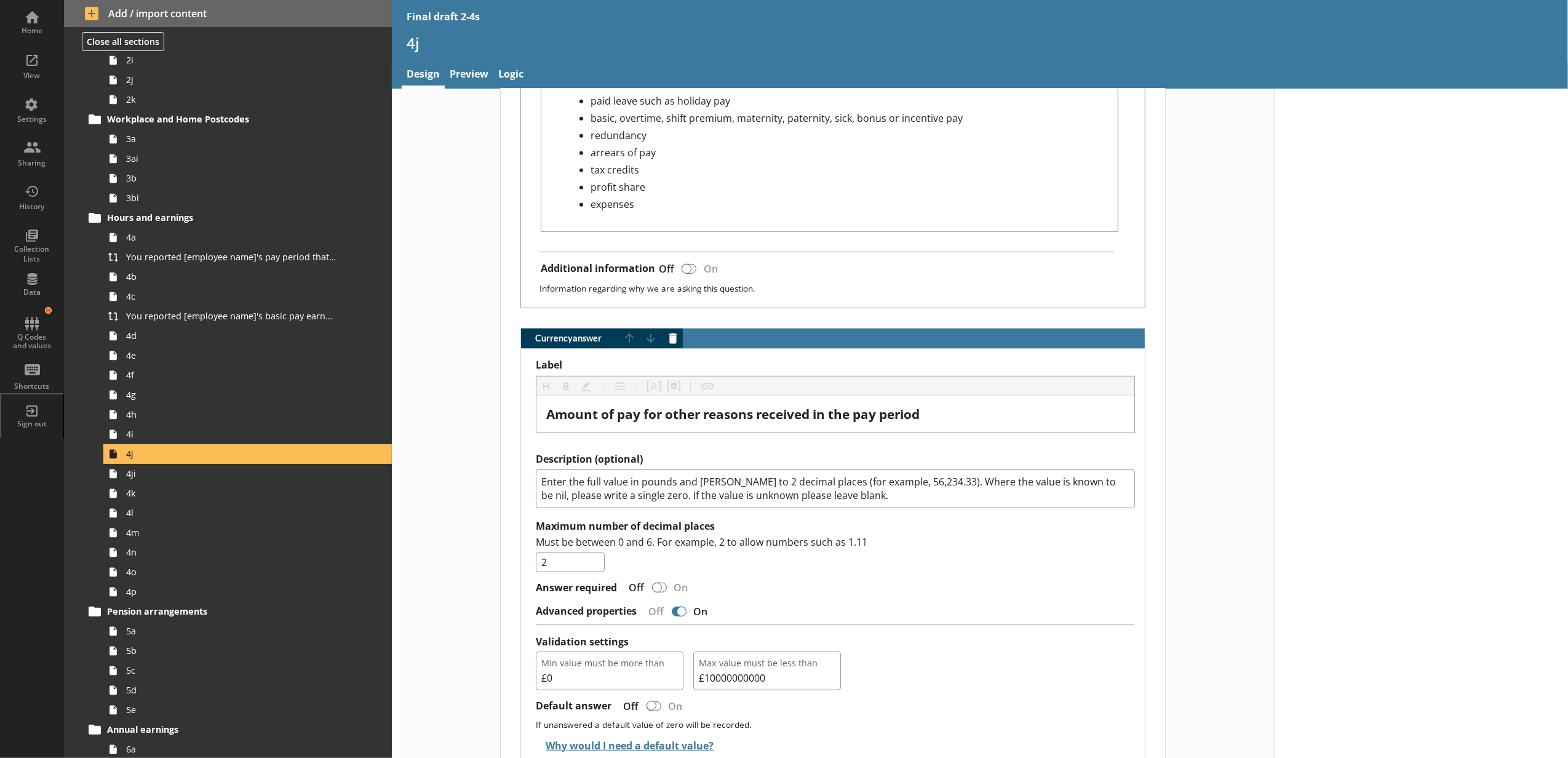
scroll to position [820, 0]
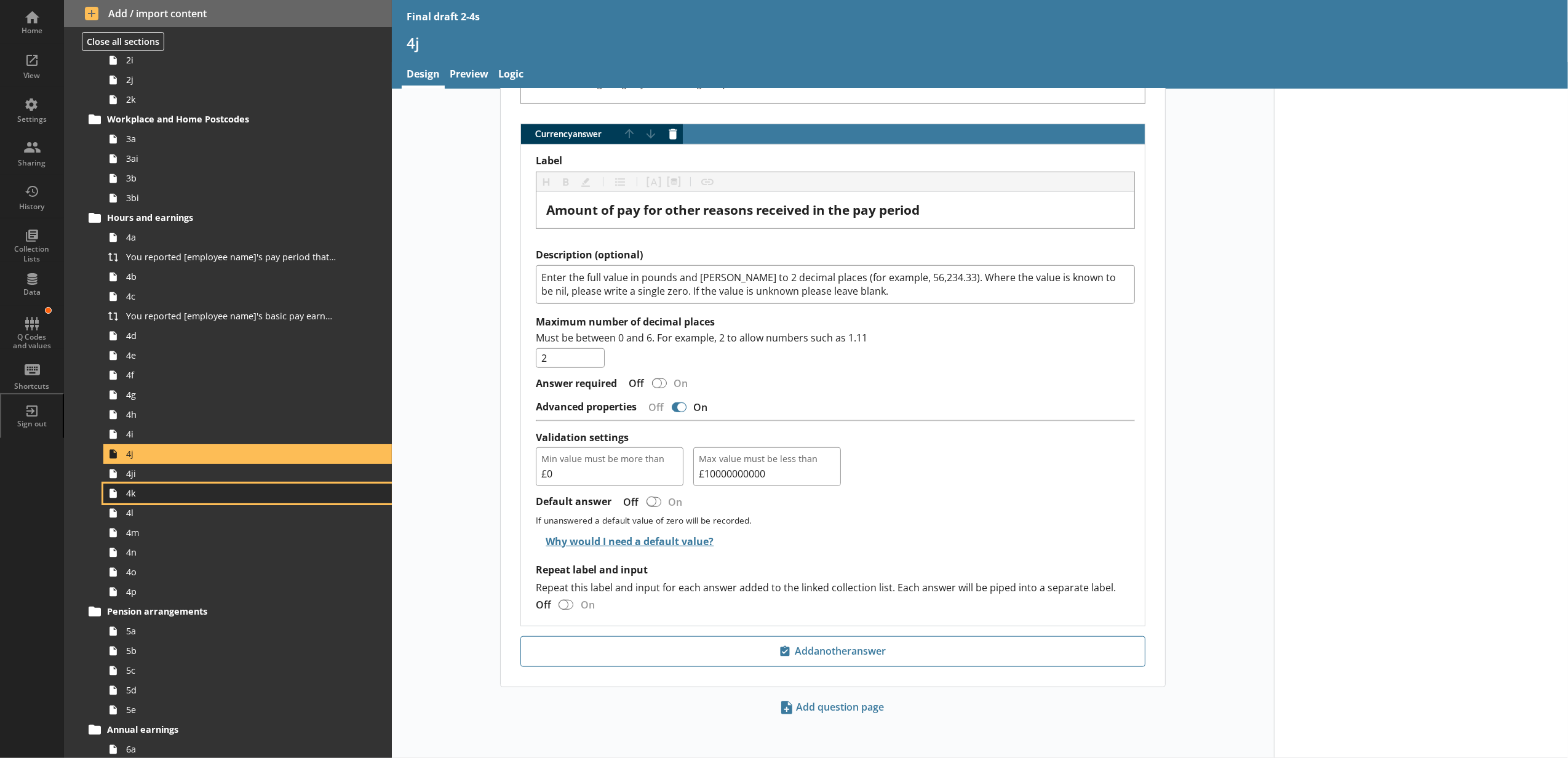
click at [206, 485] on link "4k" at bounding box center [247, 493] width 289 height 20
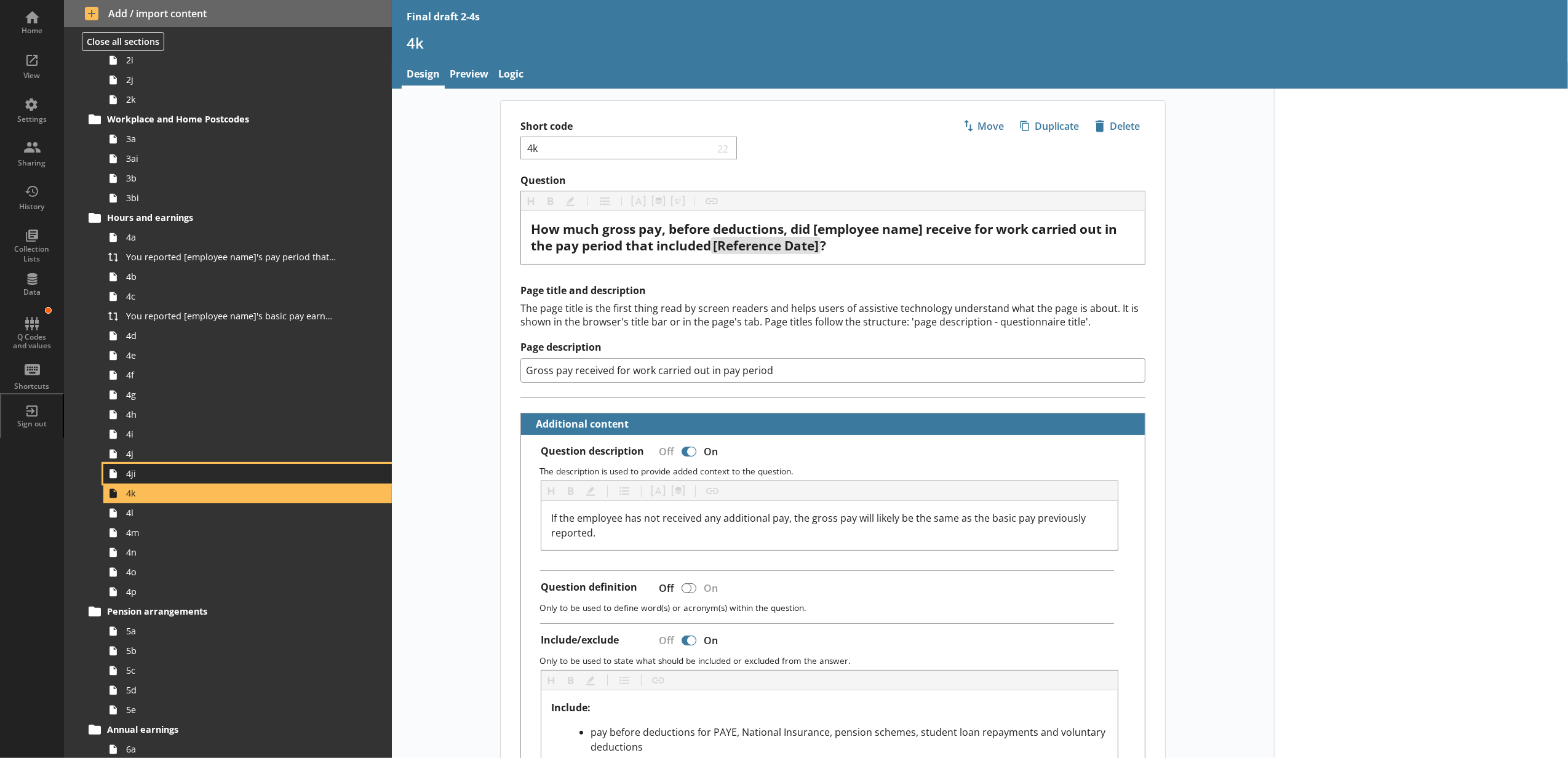
click at [187, 471] on span "4ji" at bounding box center [231, 473] width 210 height 12
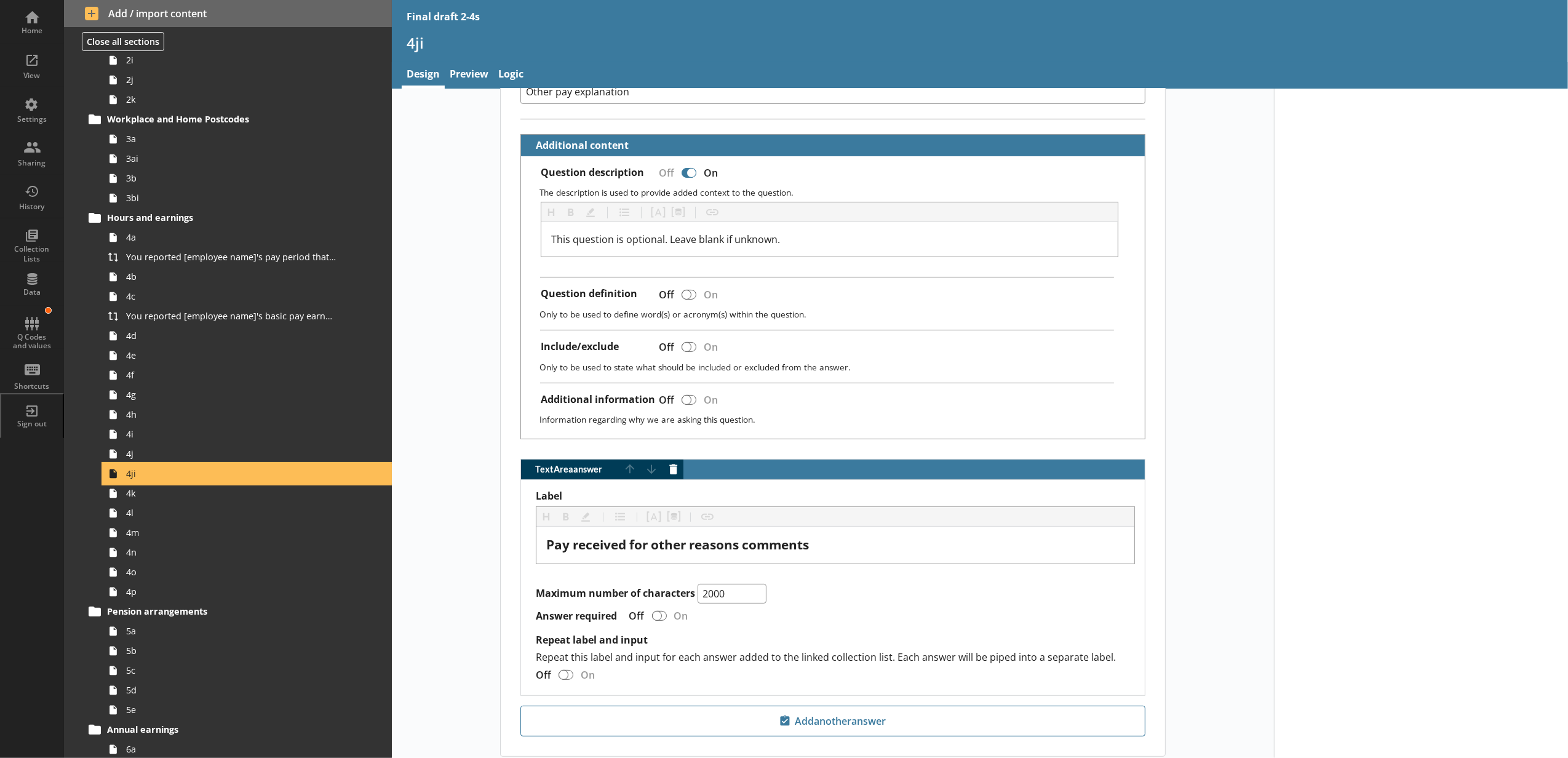
scroll to position [338, 0]
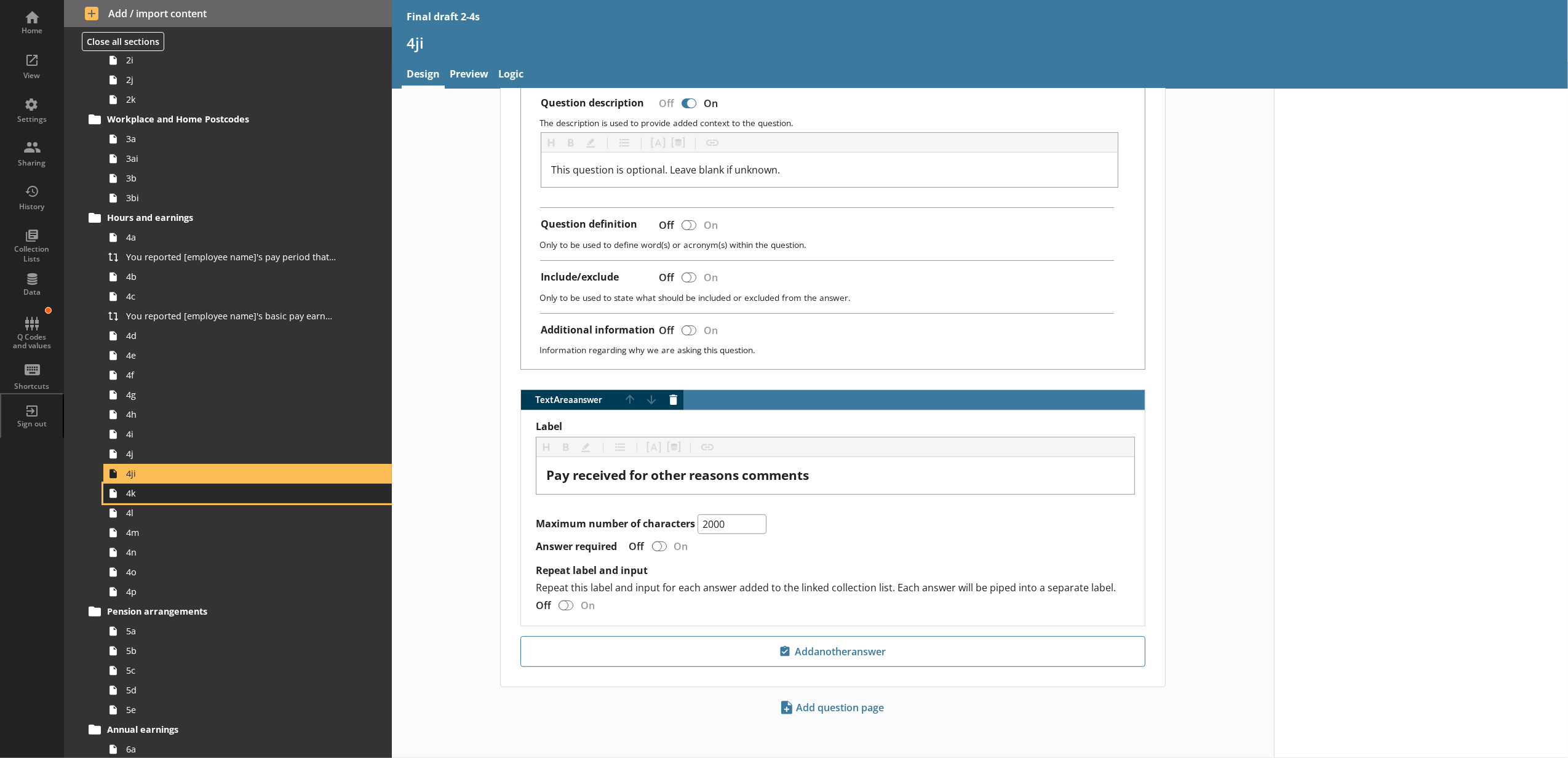
click at [338, 503] on link "4k" at bounding box center [247, 493] width 289 height 20
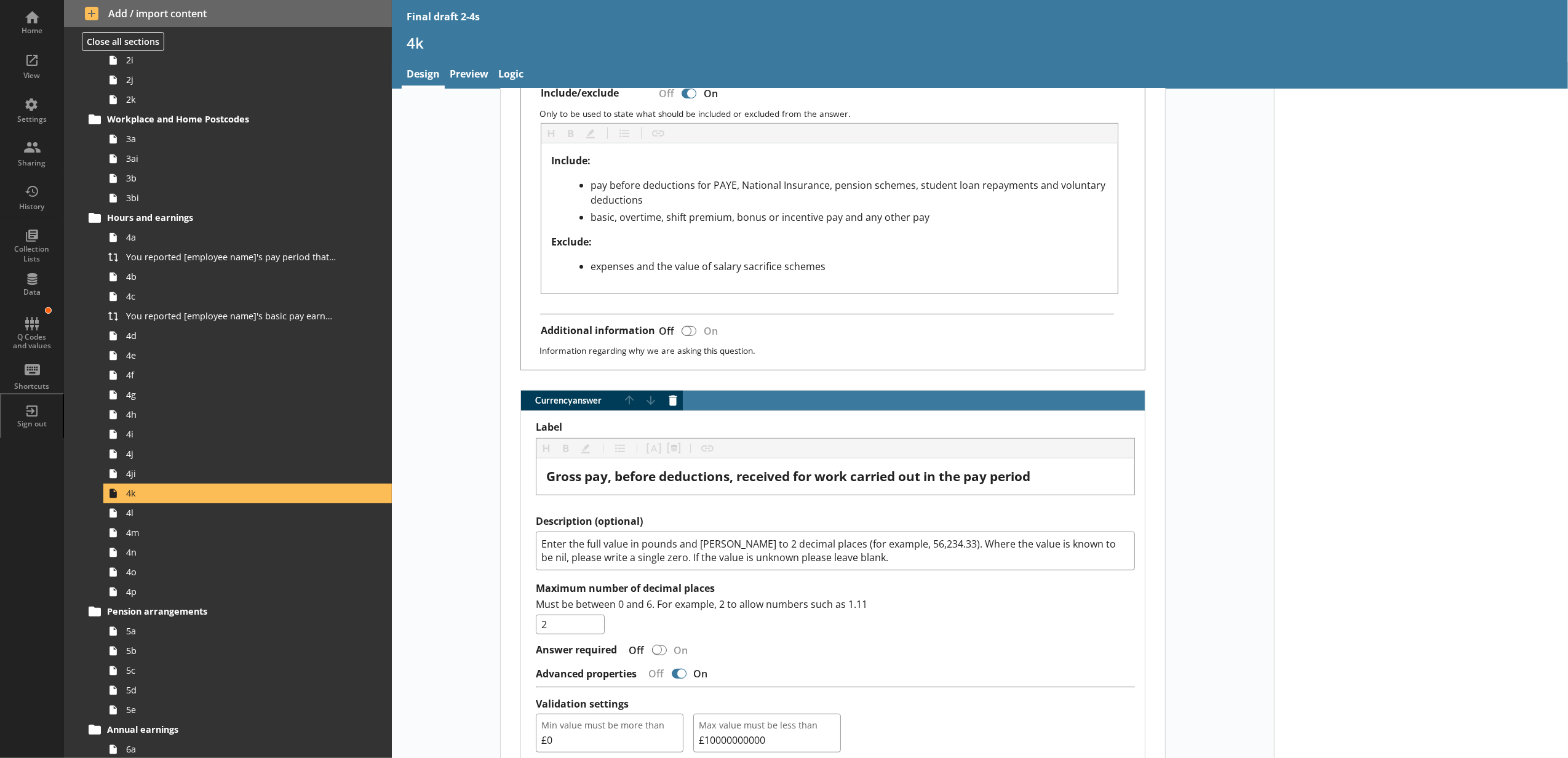
scroll to position [820, 0]
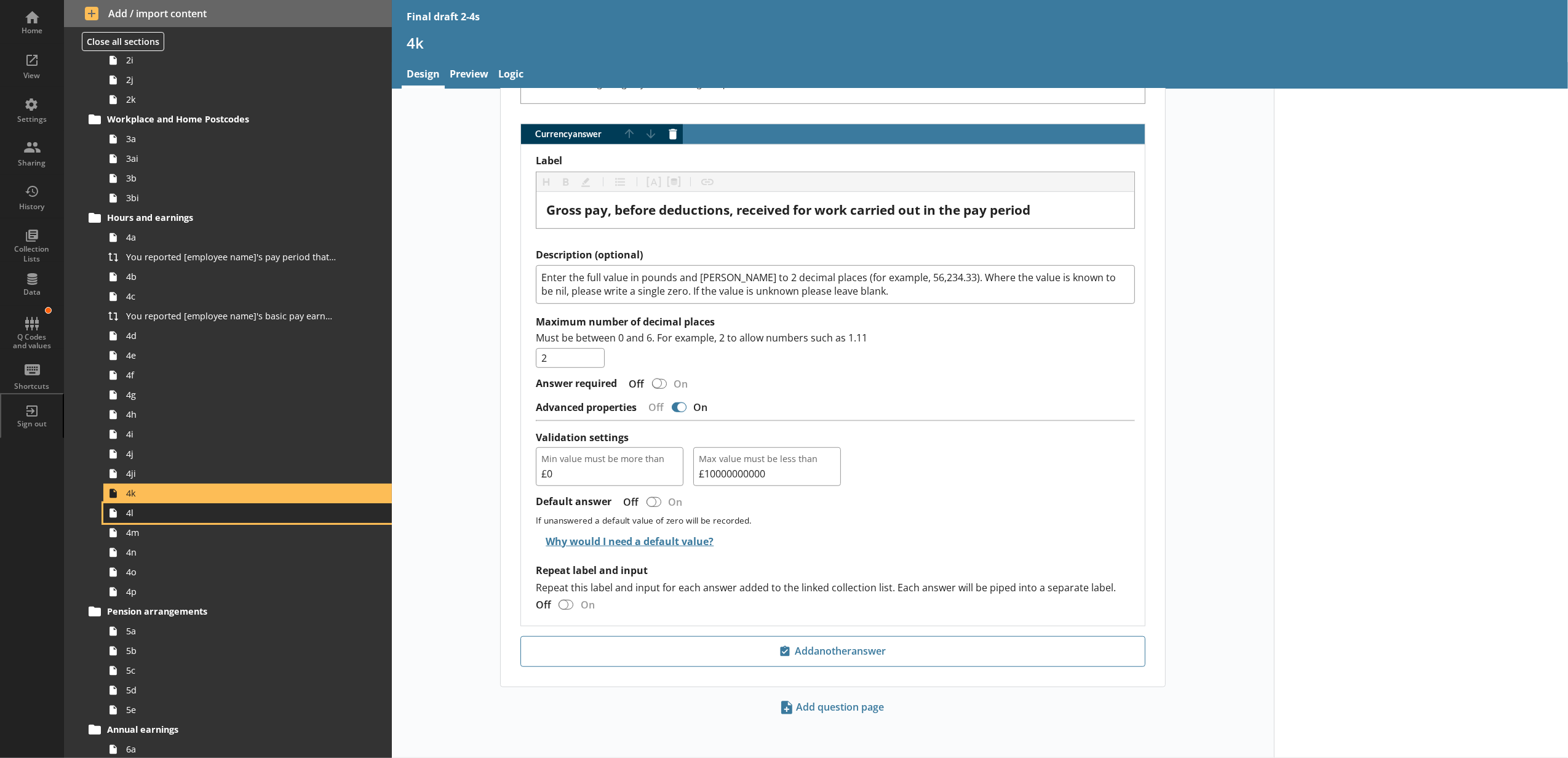
click at [274, 513] on span "4l" at bounding box center [231, 512] width 210 height 12
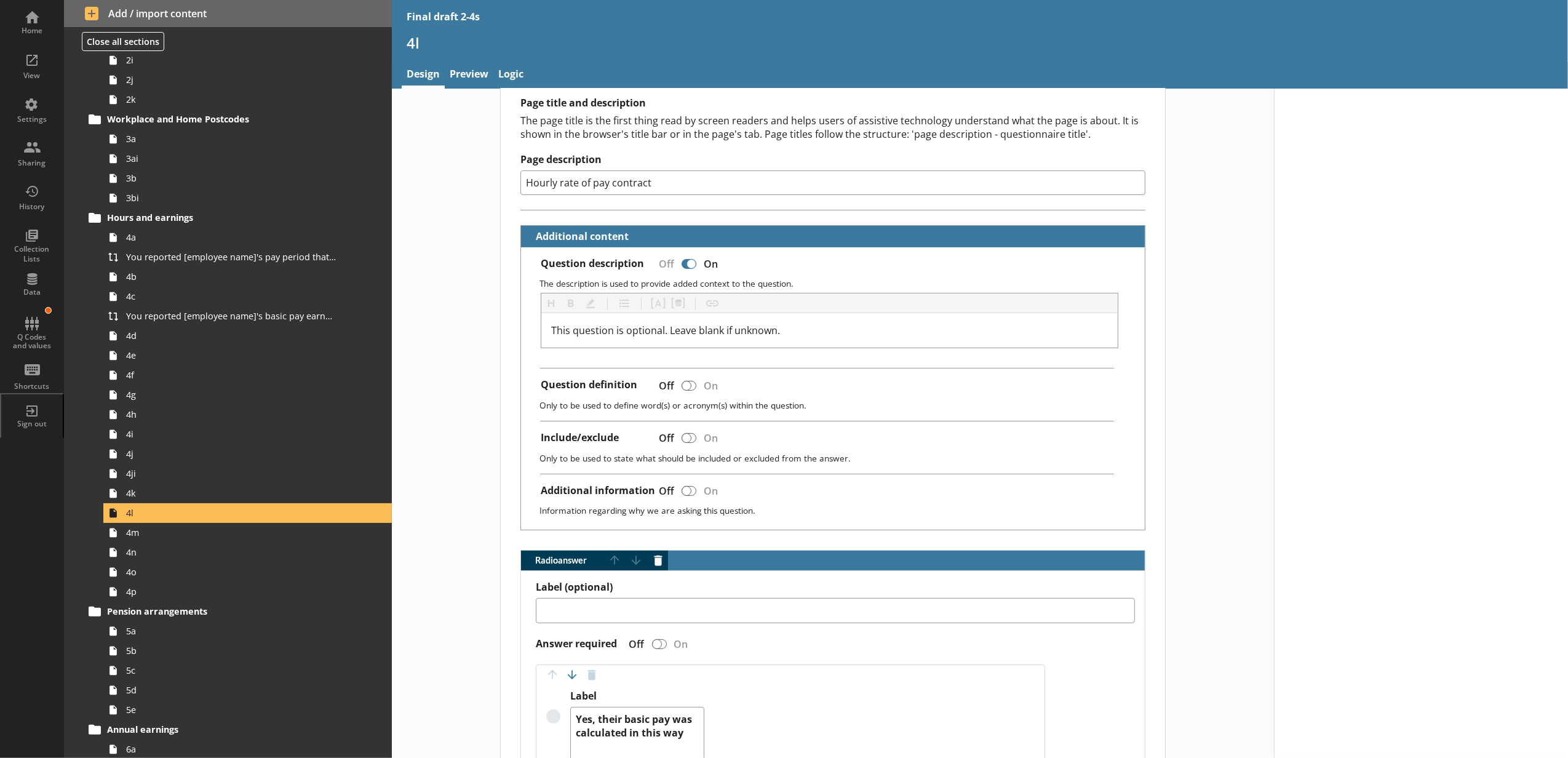
scroll to position [273, 0]
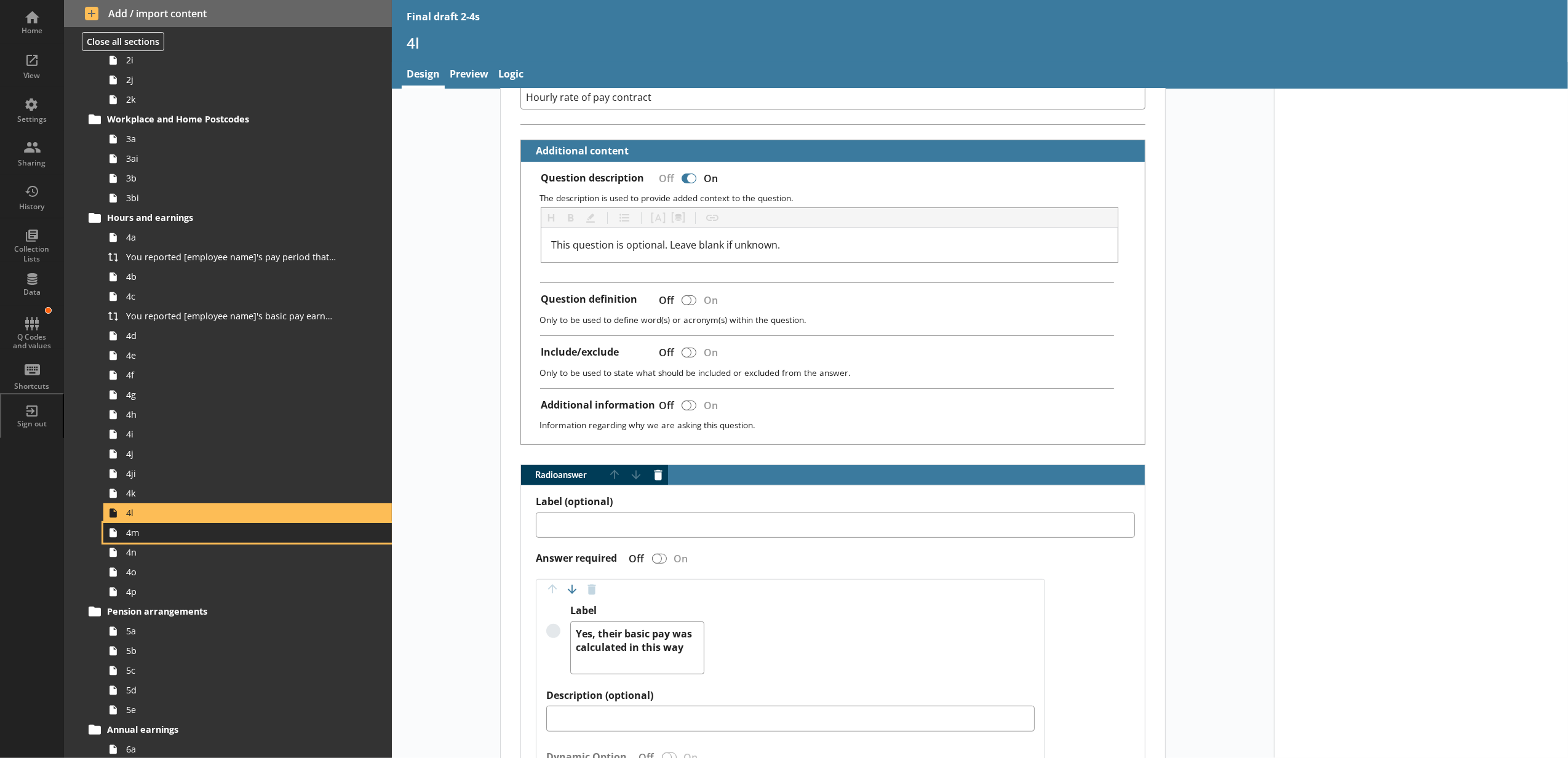
click at [193, 539] on span "4m" at bounding box center [231, 532] width 210 height 12
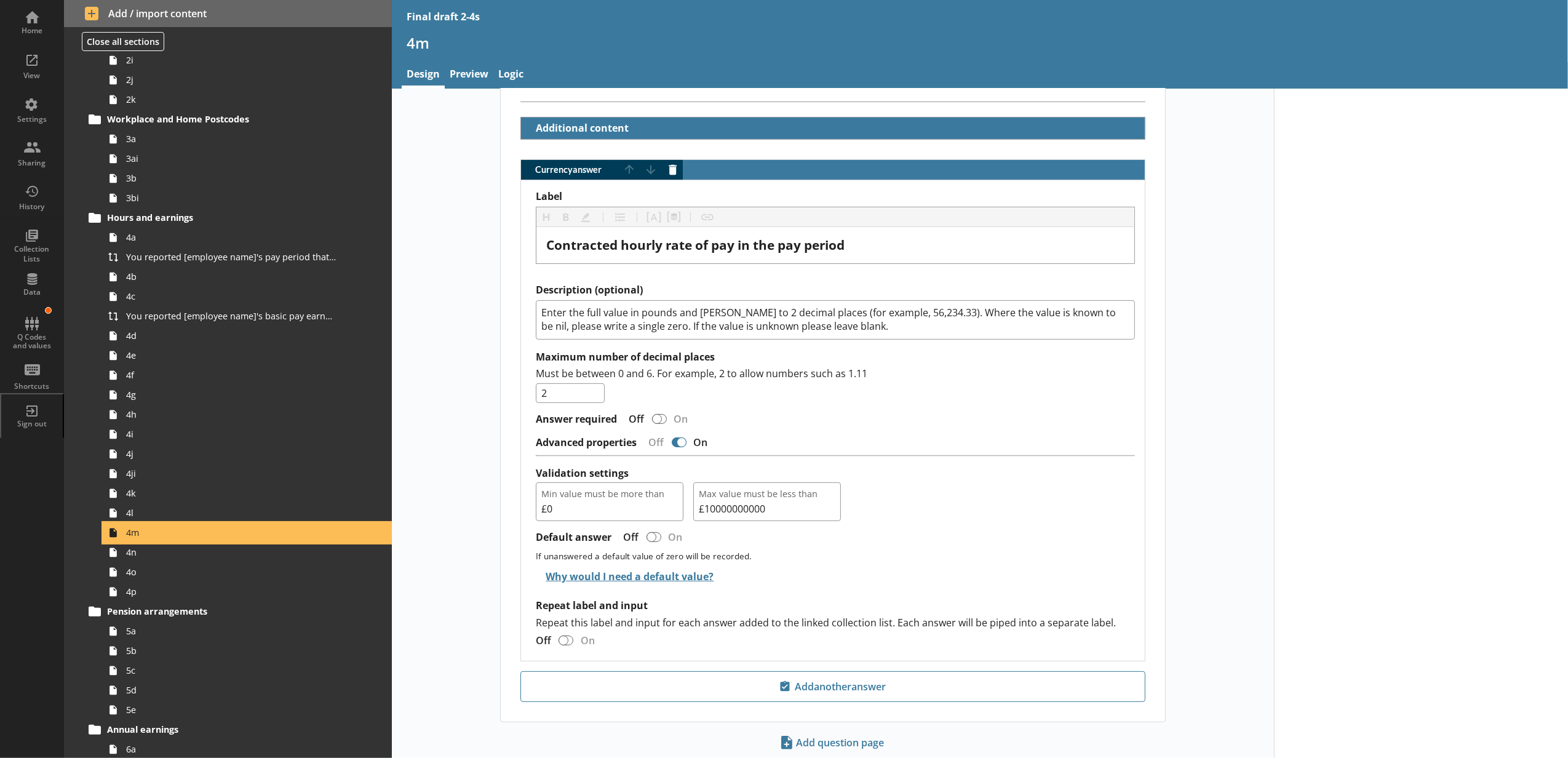
scroll to position [339, 0]
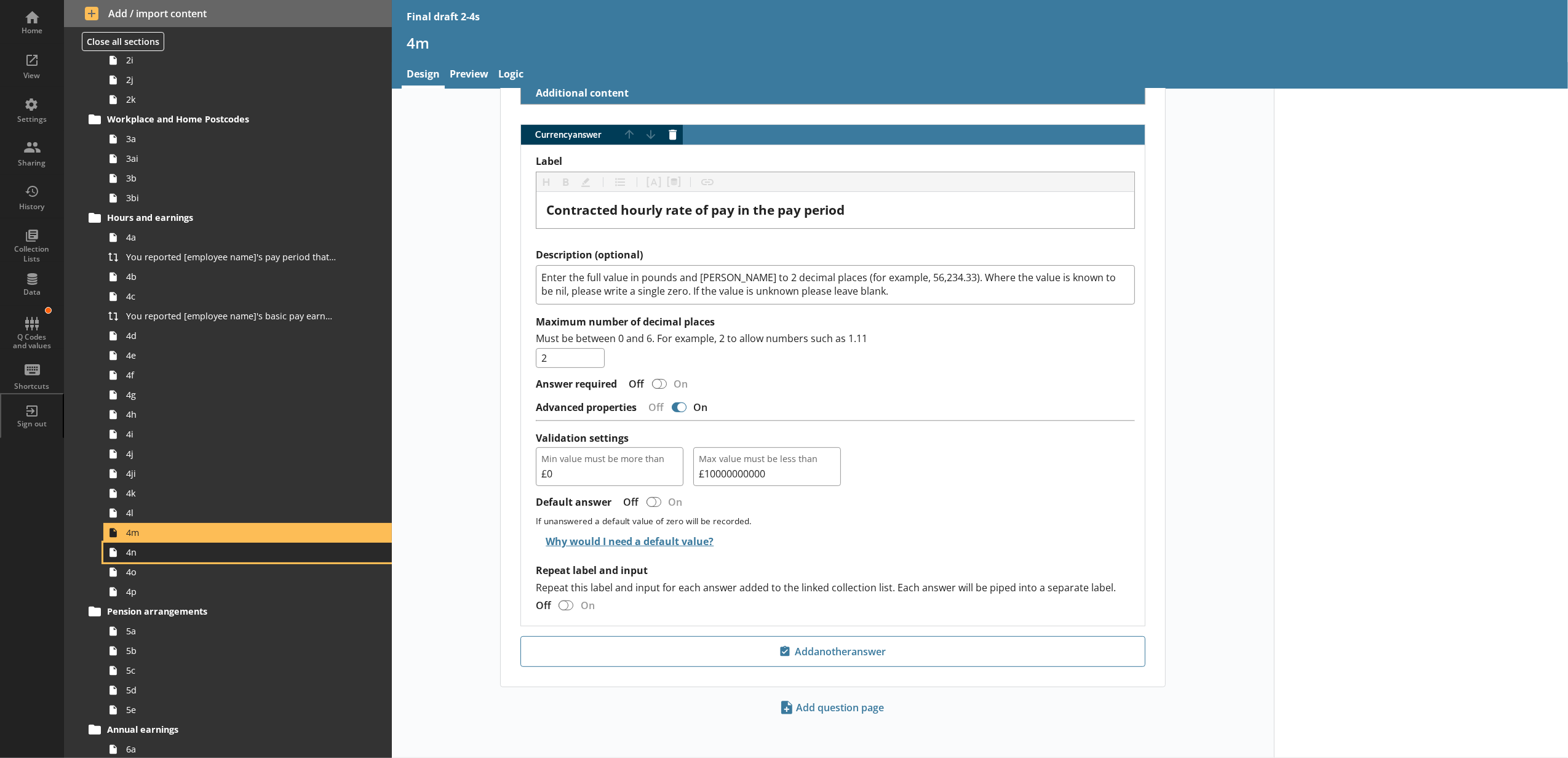
click at [338, 555] on link "4n" at bounding box center [247, 552] width 289 height 20
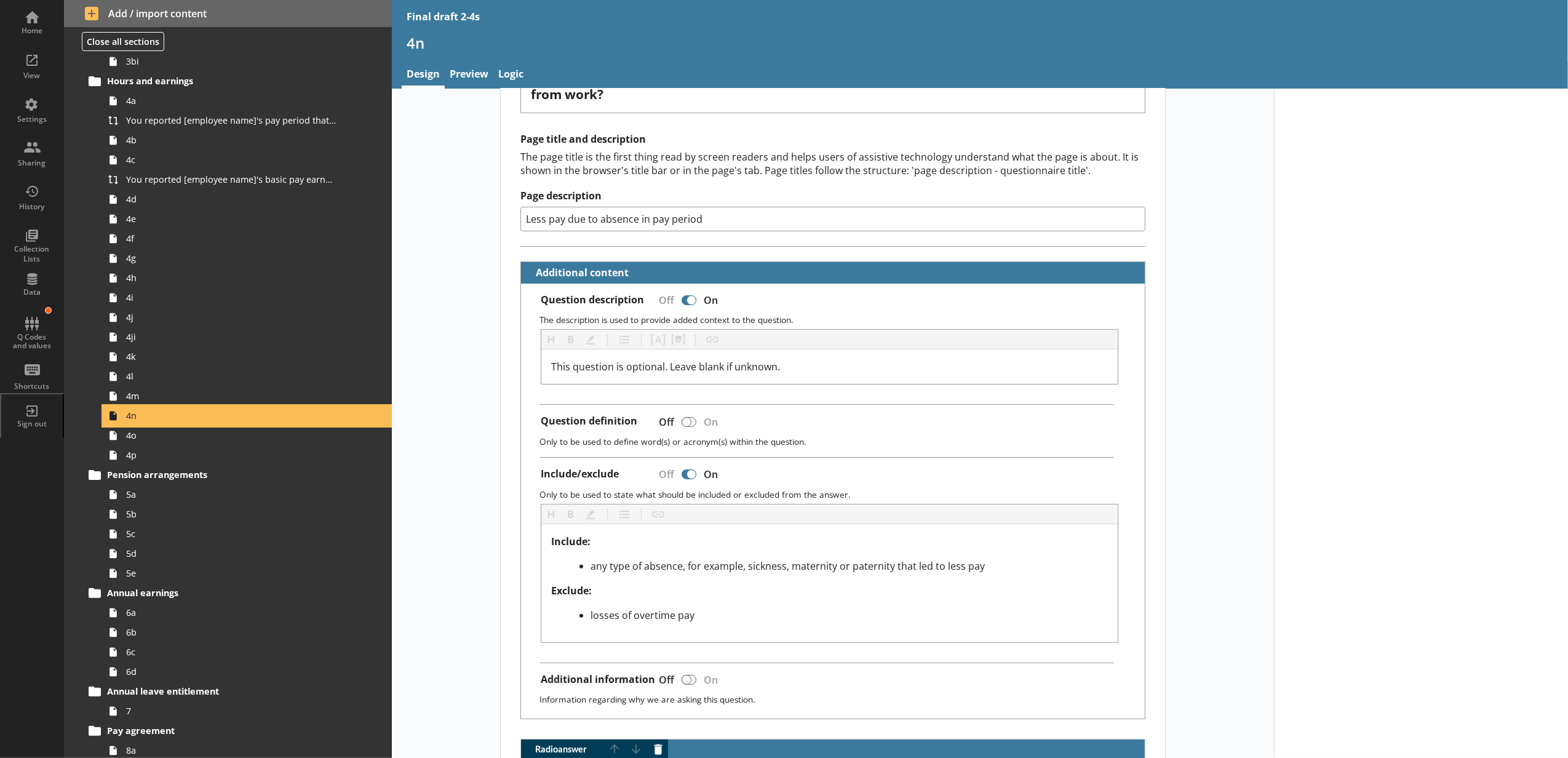
scroll to position [410, 0]
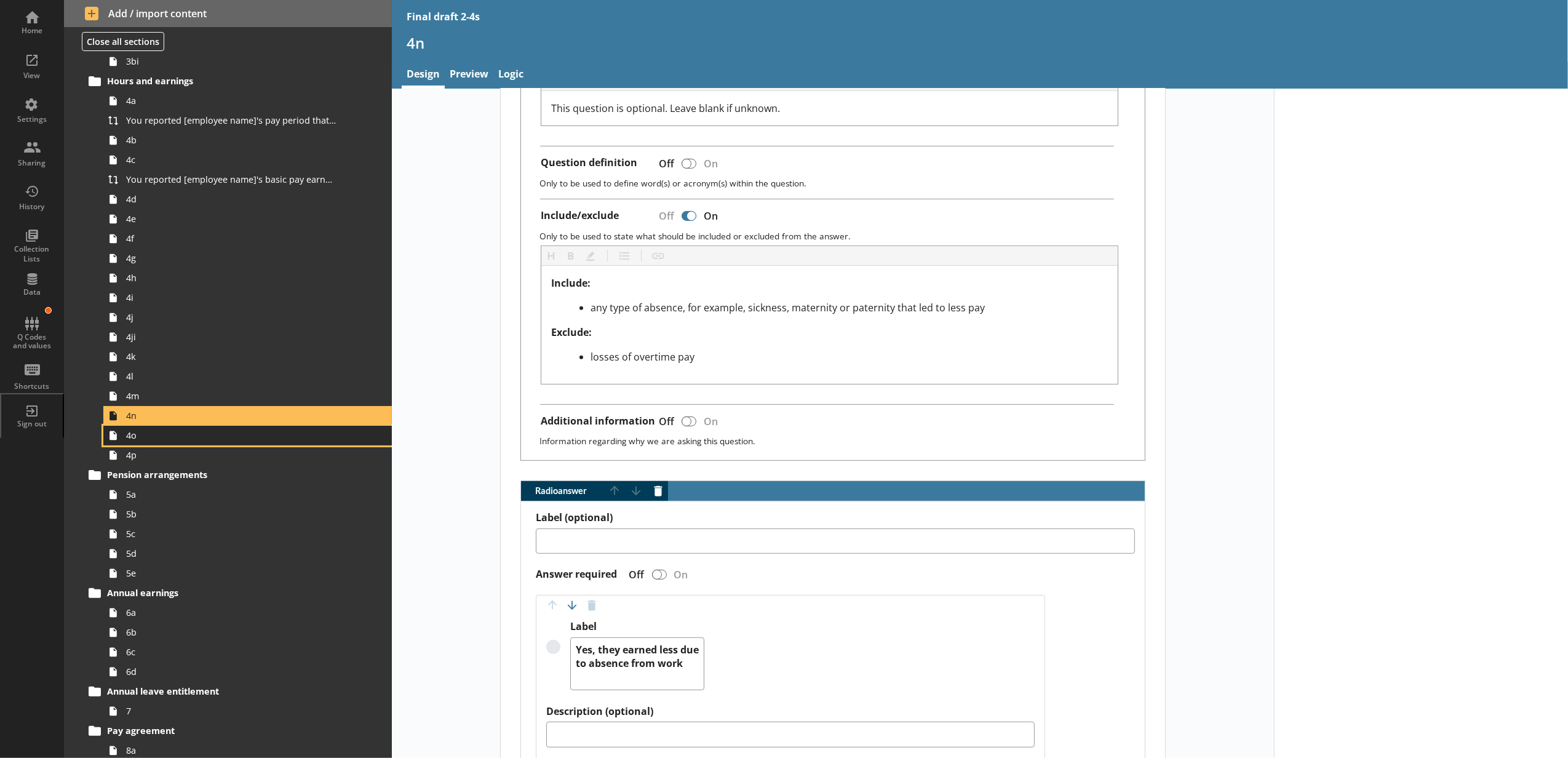
click at [275, 443] on link "4o" at bounding box center [247, 435] width 289 height 20
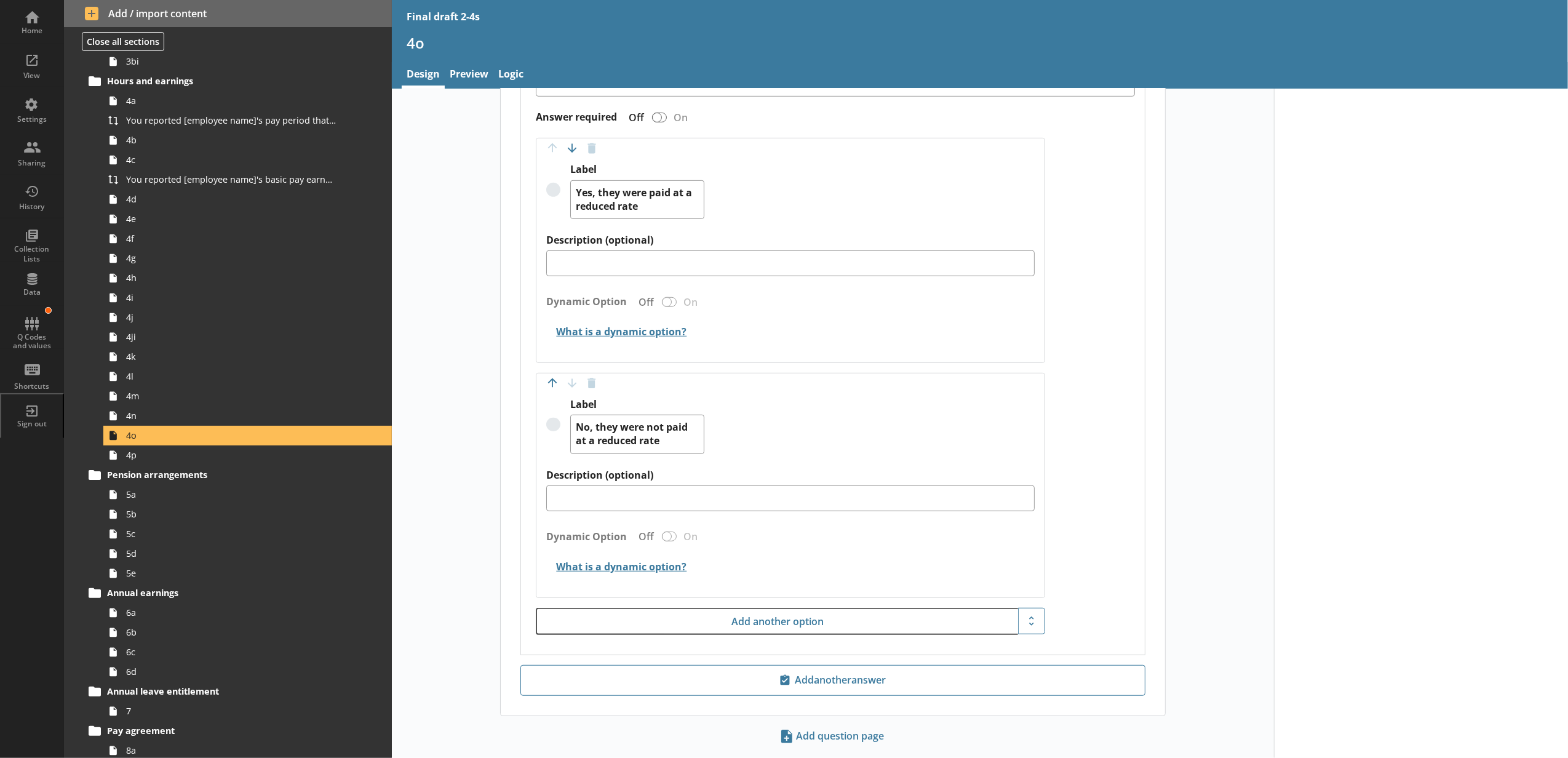
scroll to position [749, 0]
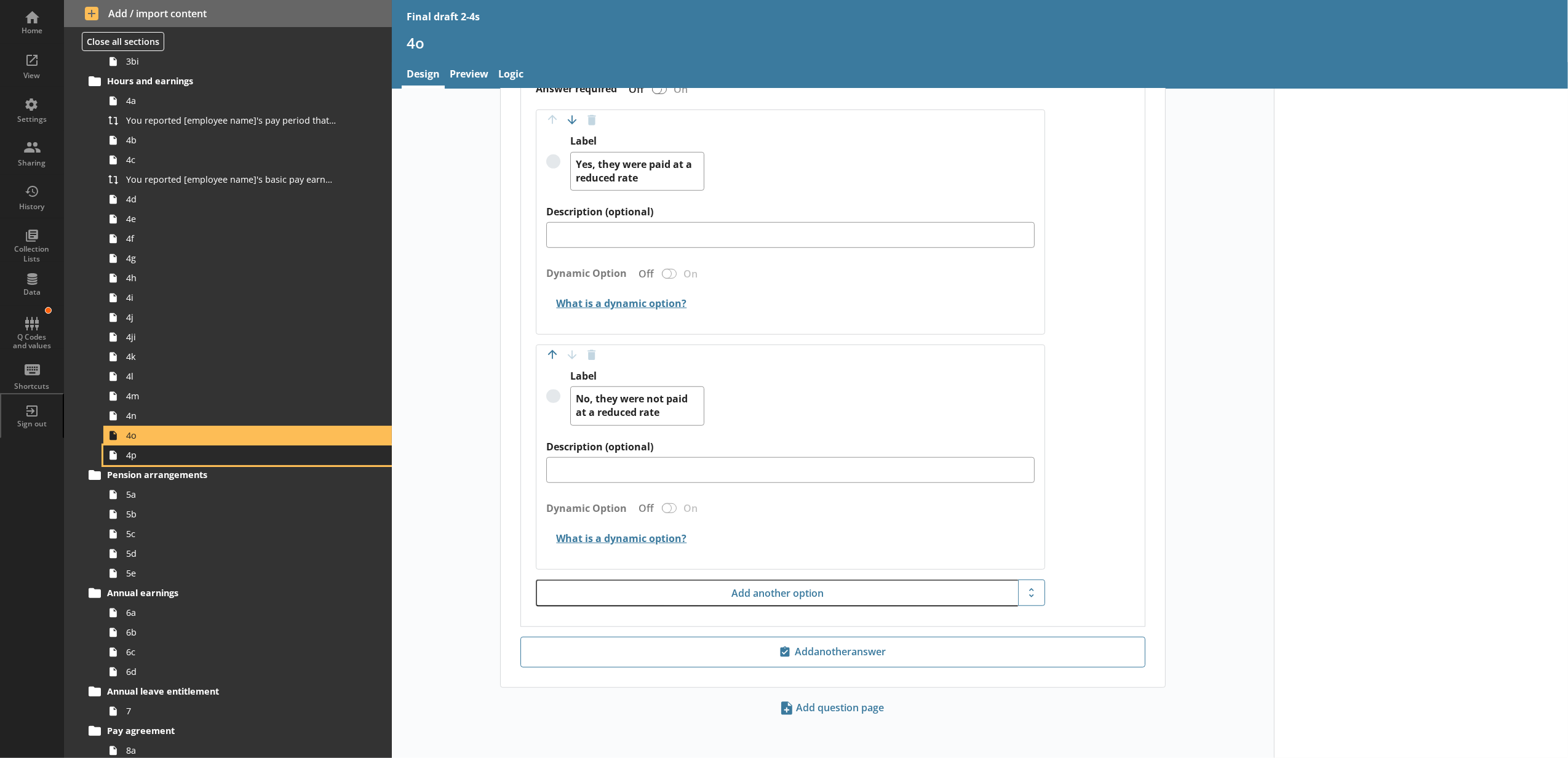
click at [278, 453] on span "4p" at bounding box center [231, 455] width 210 height 12
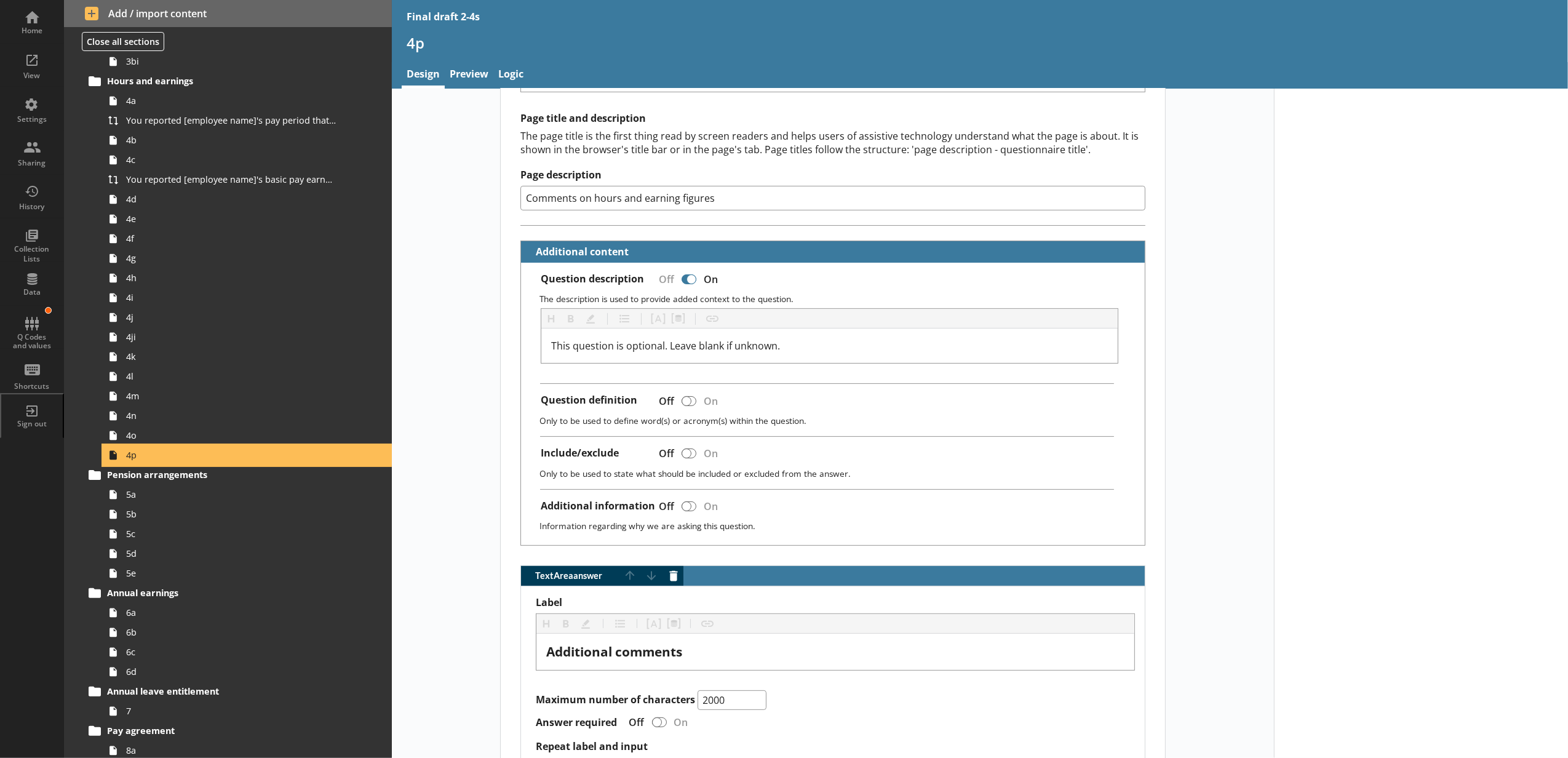
scroll to position [355, 0]
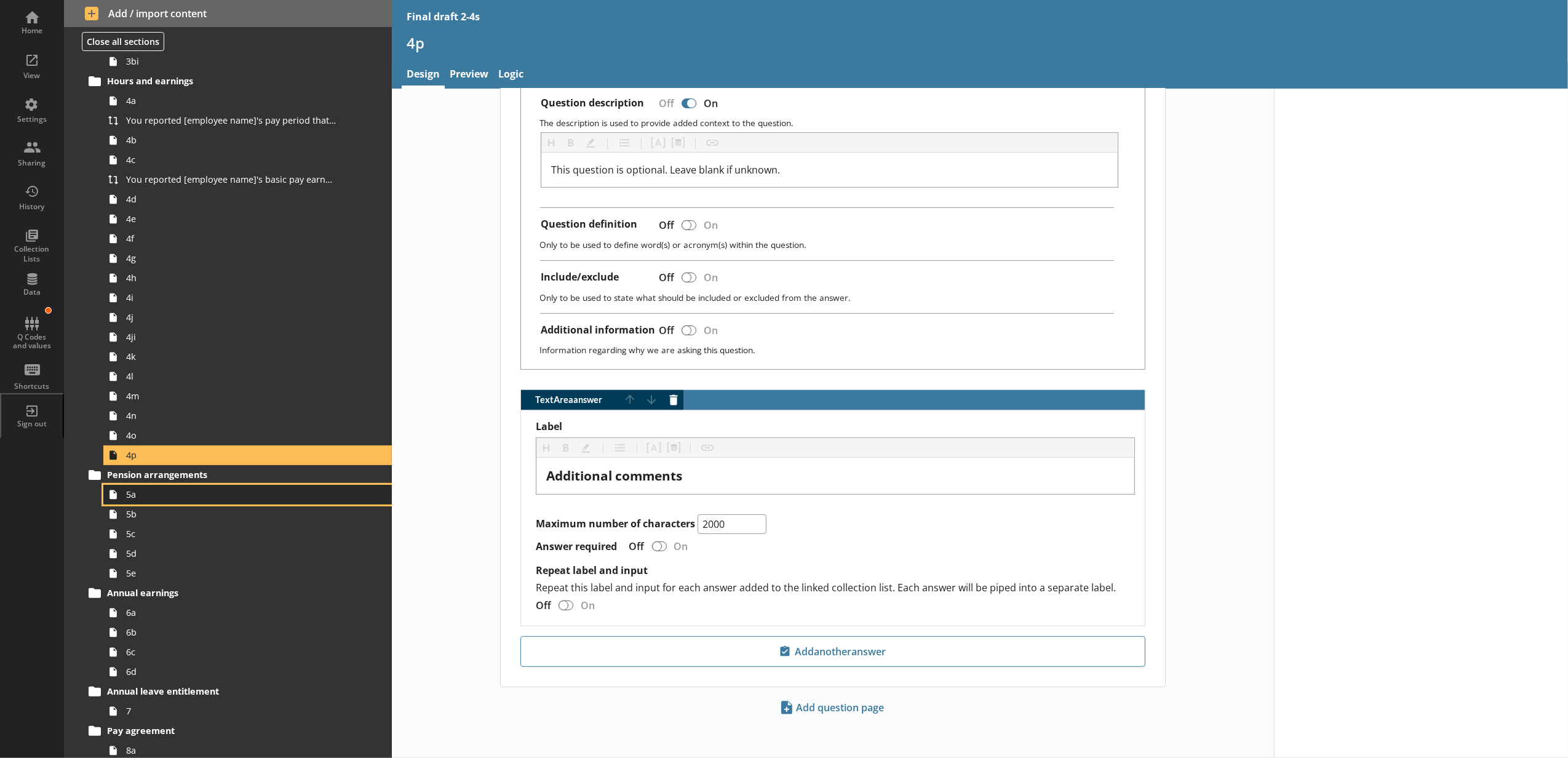
click at [178, 491] on span "5a" at bounding box center [231, 494] width 210 height 12
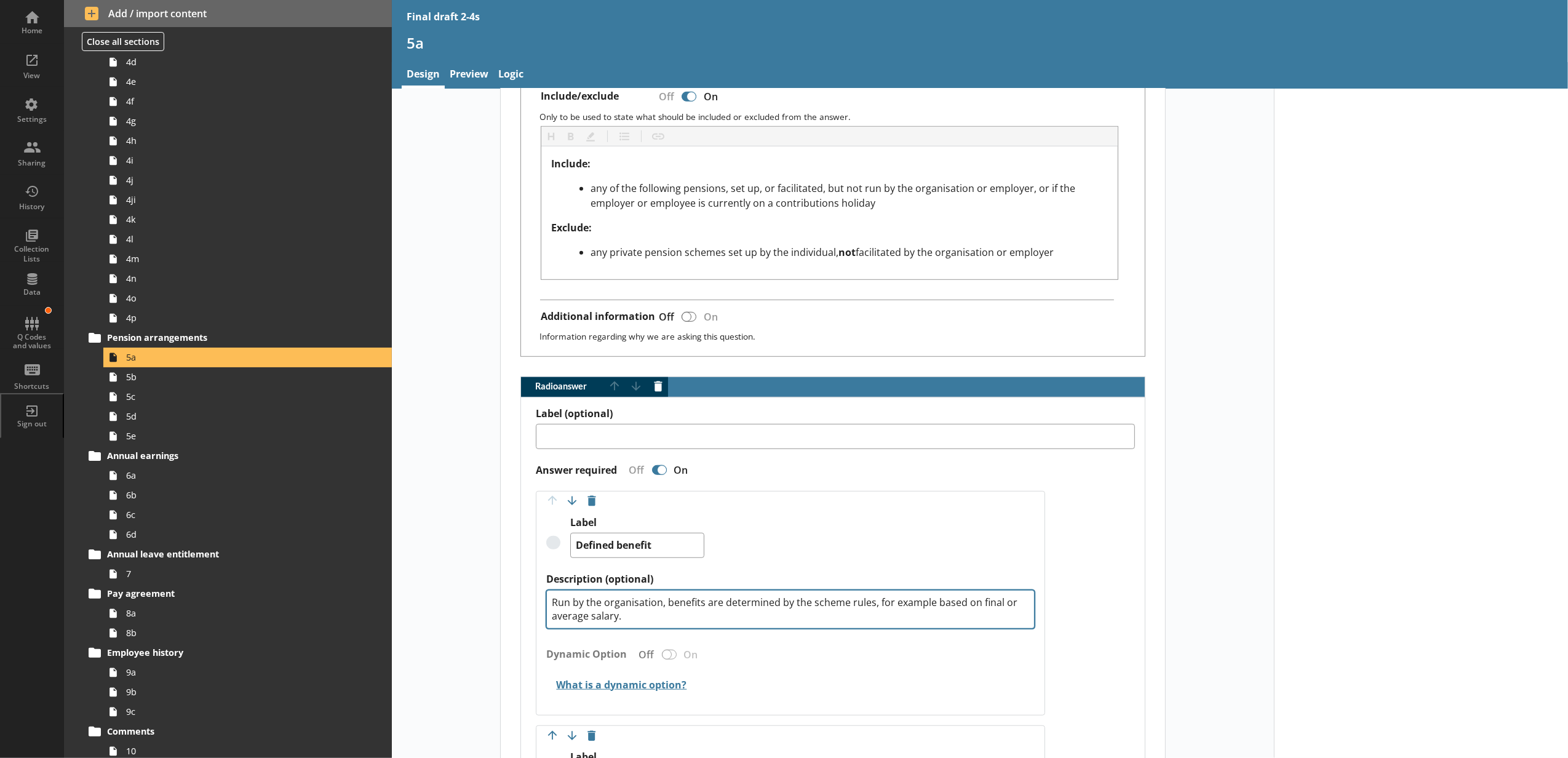
scroll to position [820, 0]
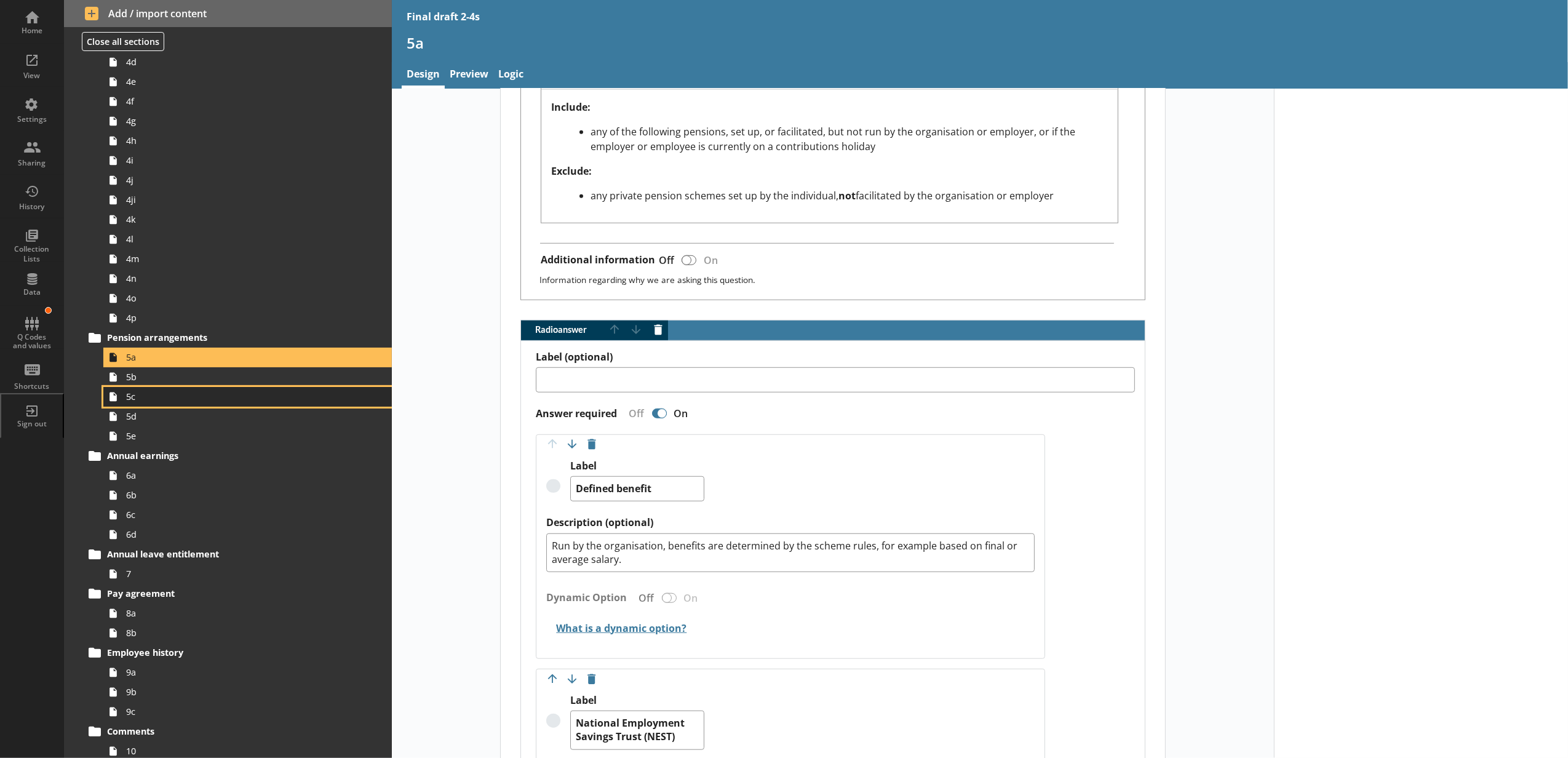
click at [198, 387] on link "5c" at bounding box center [247, 397] width 289 height 20
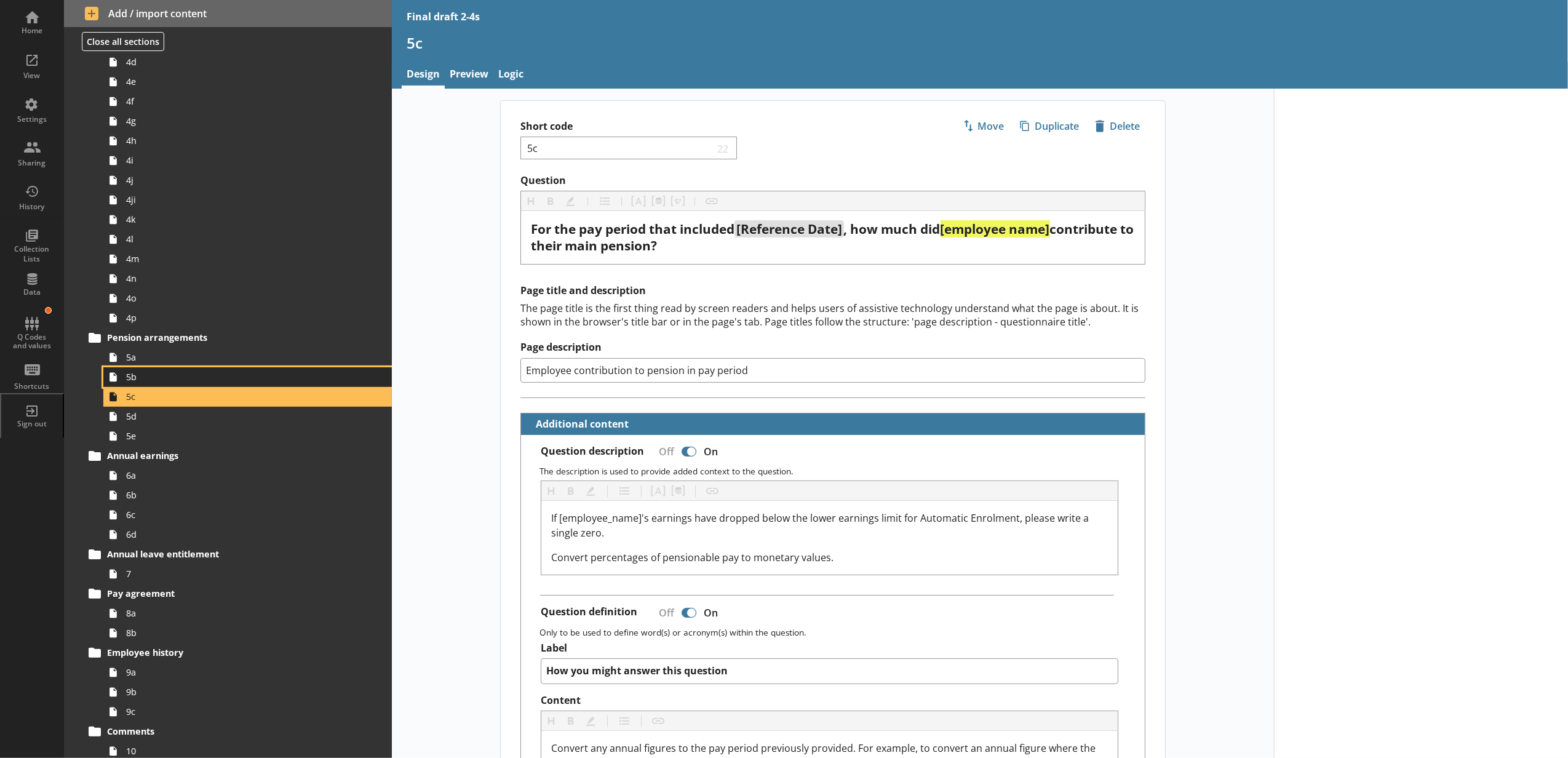
click at [271, 385] on link "5b" at bounding box center [247, 377] width 289 height 20
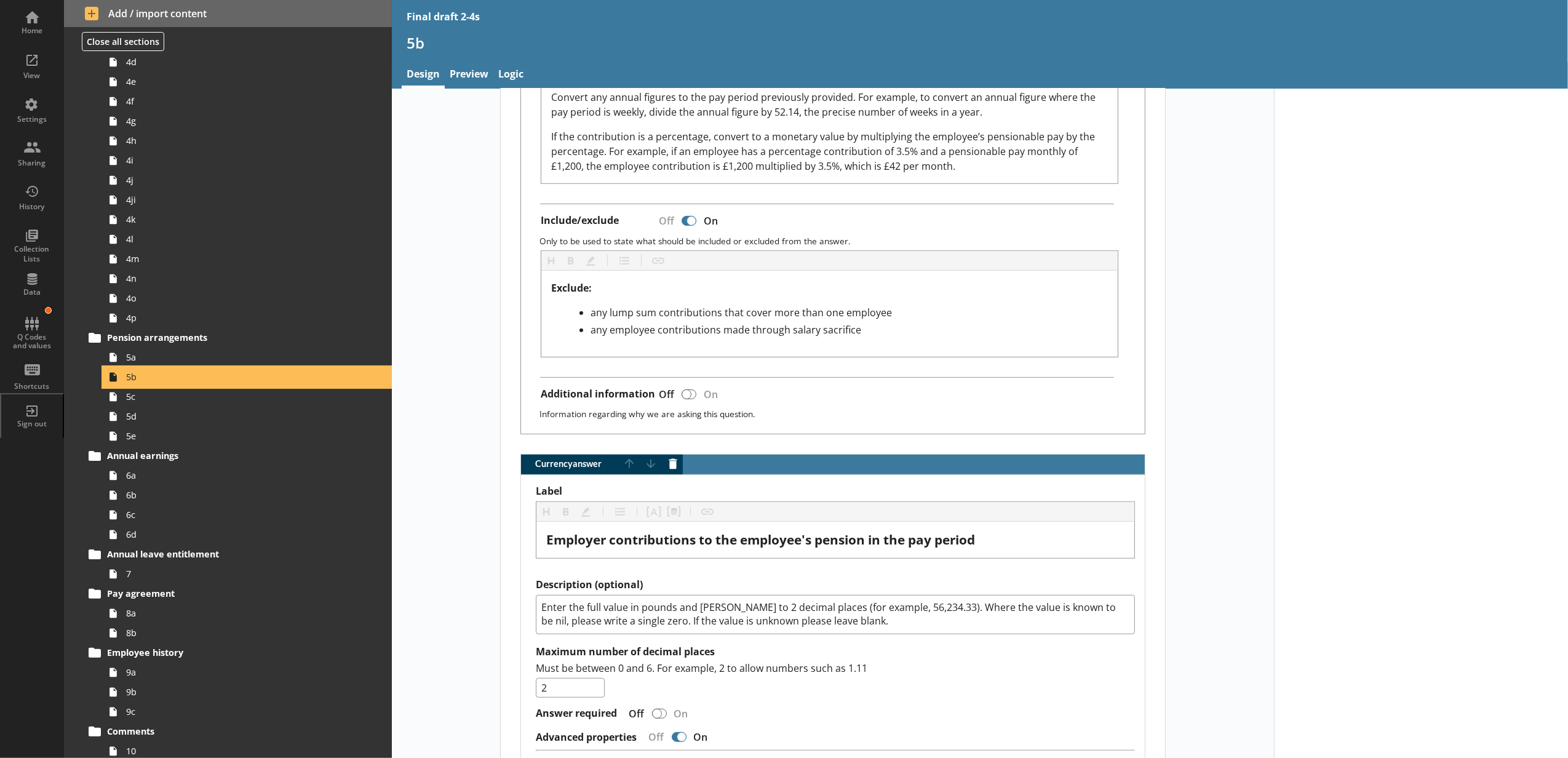
scroll to position [820, 0]
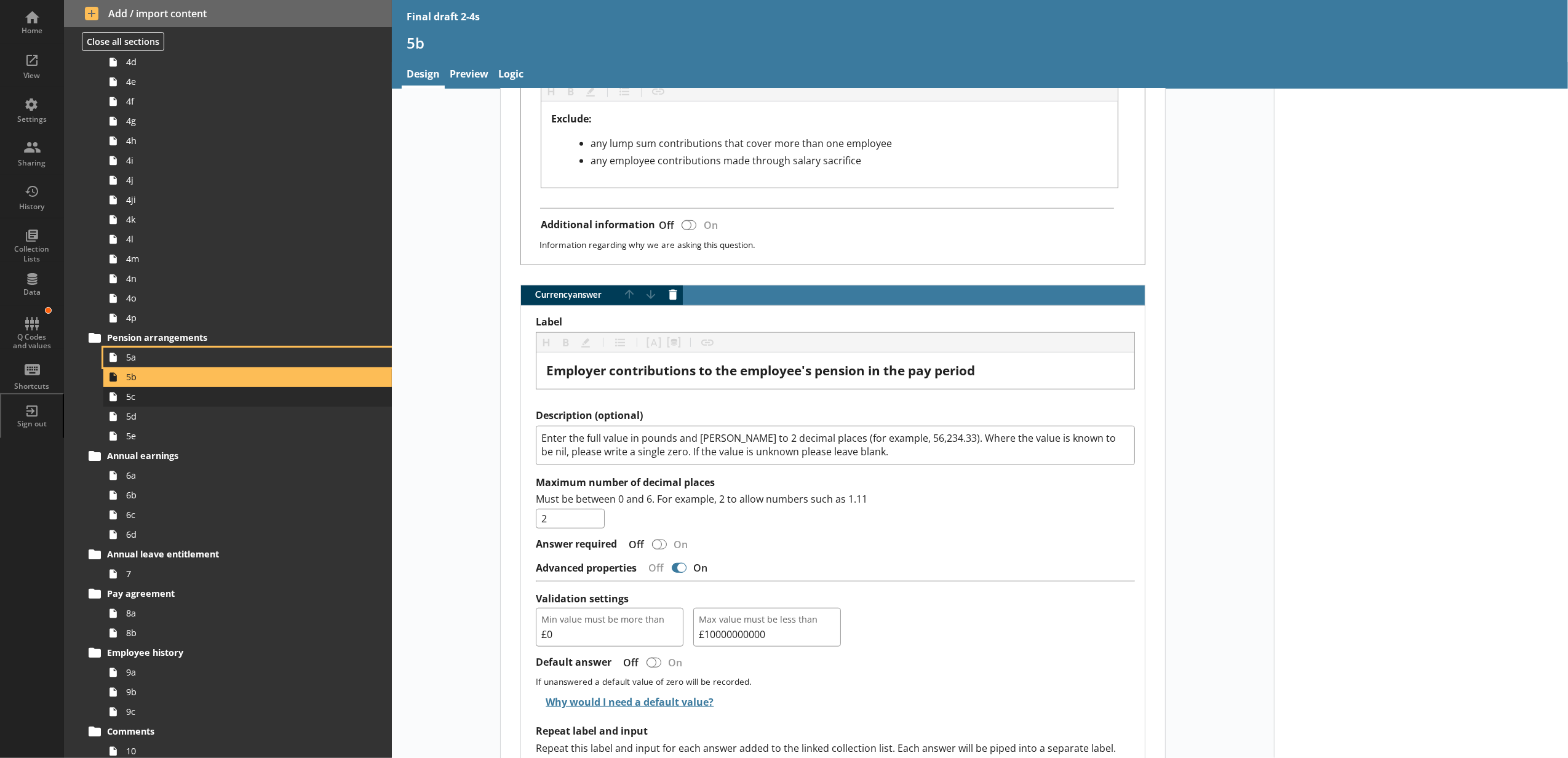
drag, startPoint x: 192, startPoint y: 361, endPoint x: 265, endPoint y: 392, distance: 79.3
click at [192, 361] on span "5a" at bounding box center [231, 357] width 210 height 12
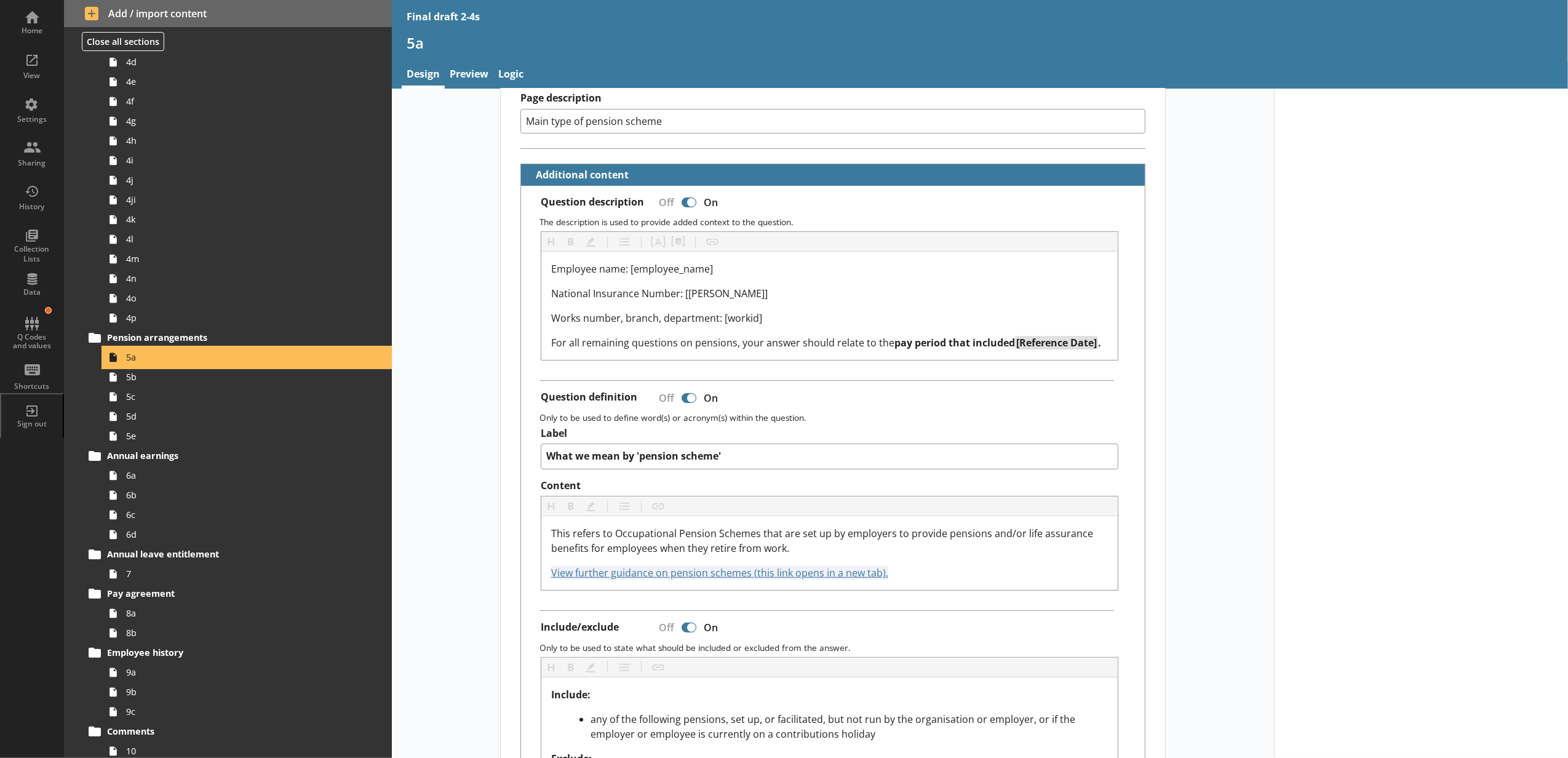
scroll to position [547, 0]
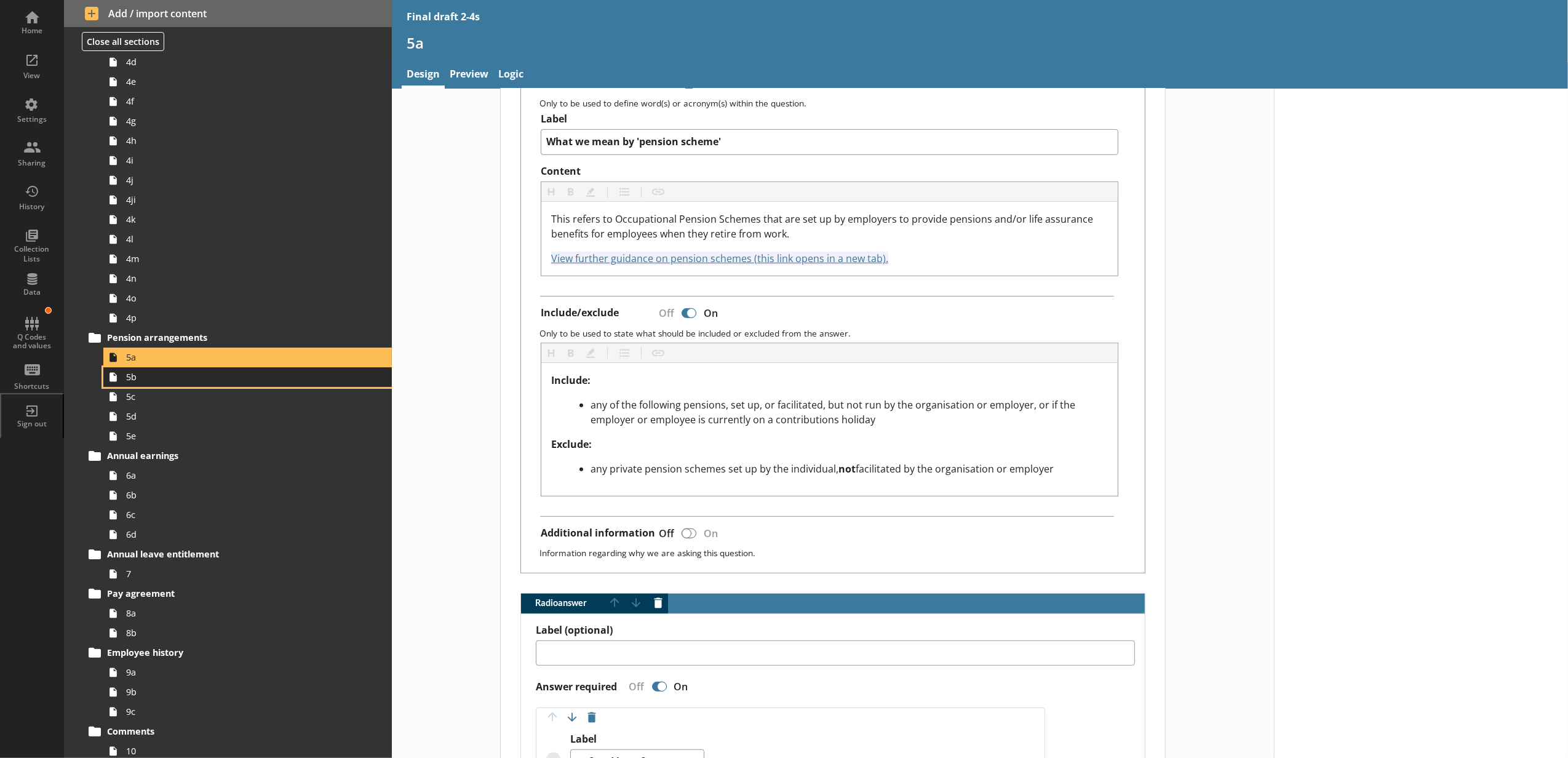
click at [212, 382] on span "5b" at bounding box center [231, 377] width 210 height 12
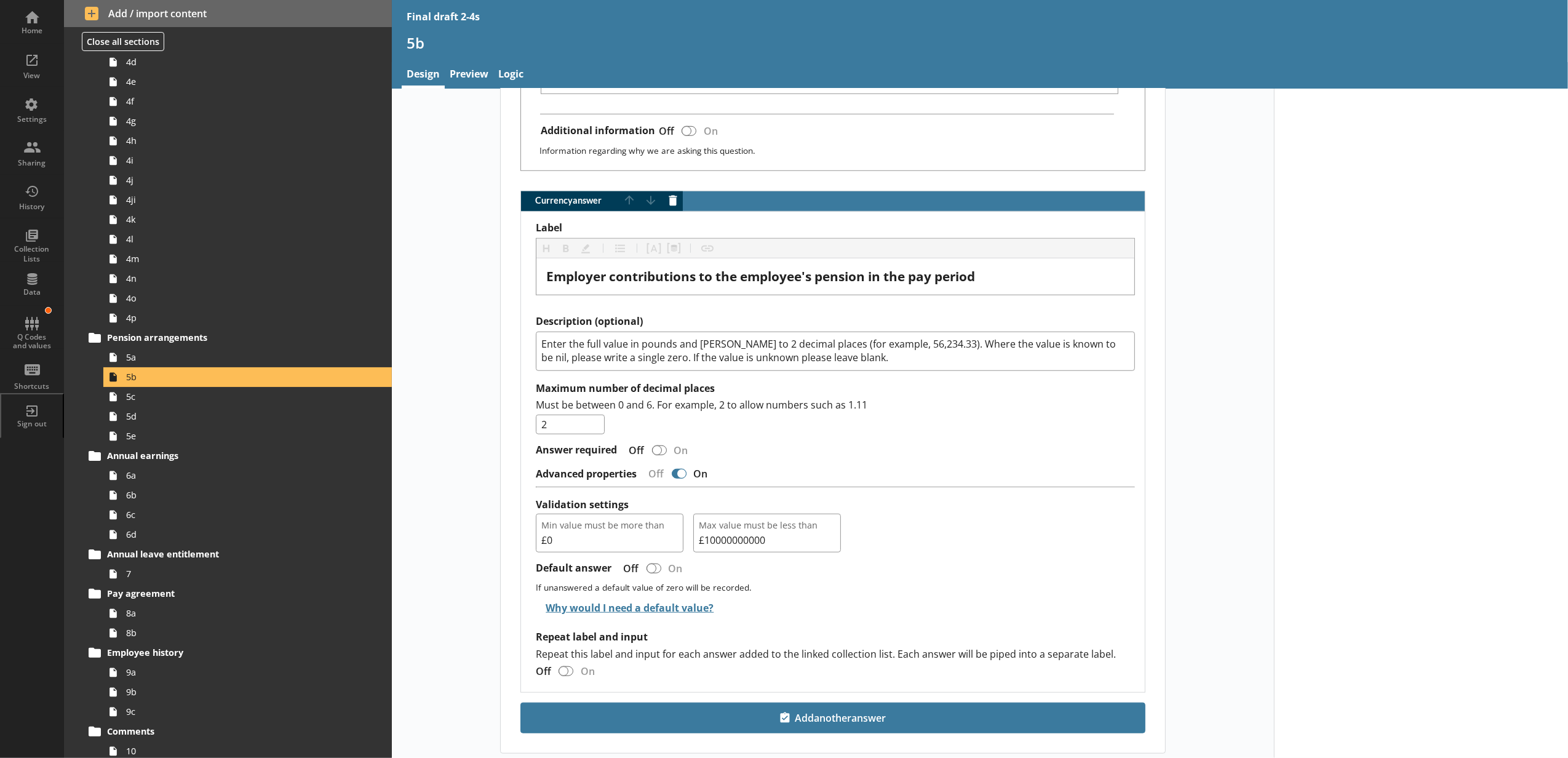
scroll to position [957, 0]
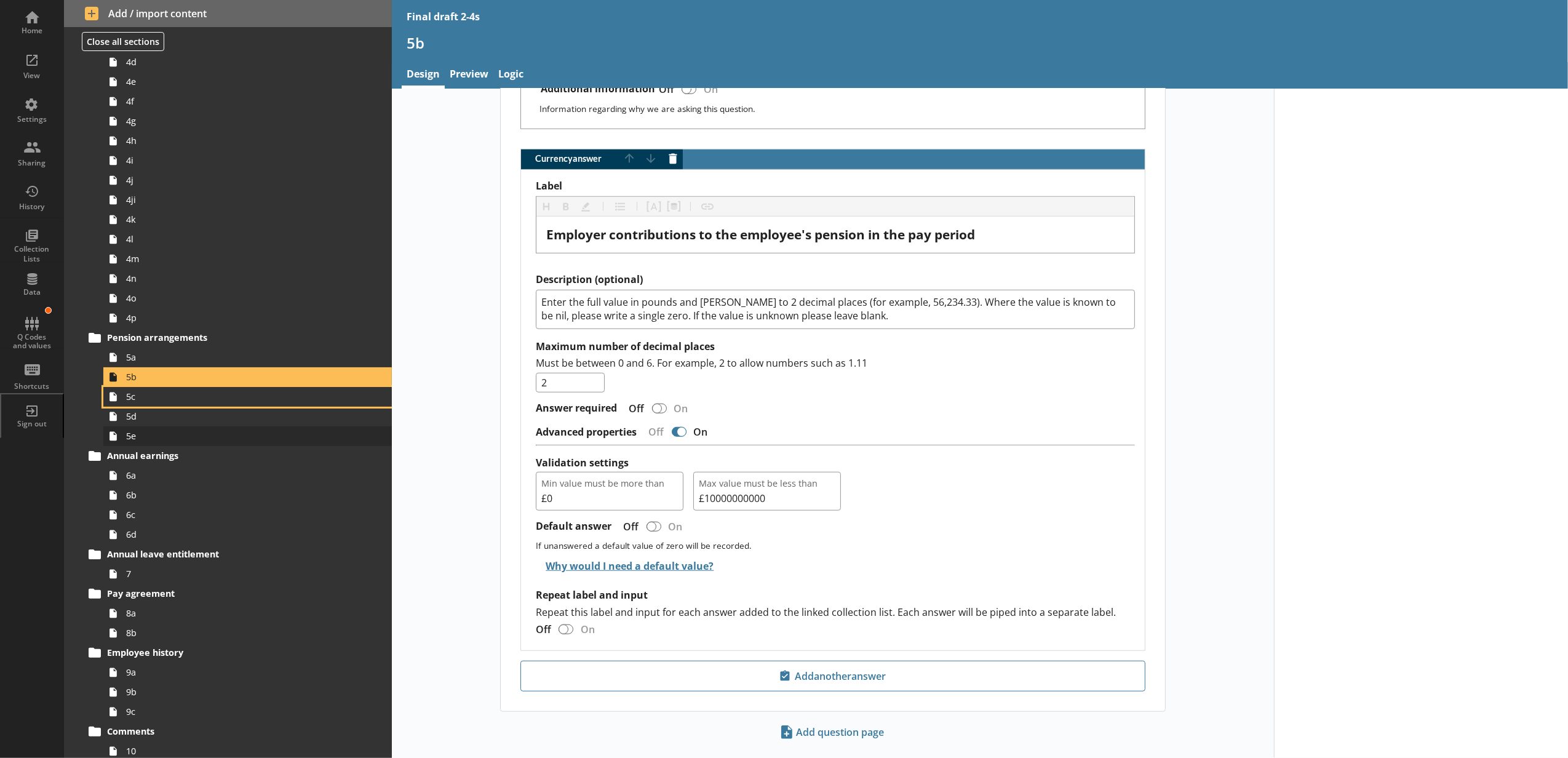
drag, startPoint x: 130, startPoint y: 403, endPoint x: 291, endPoint y: 443, distance: 165.9
click at [130, 403] on link "5c" at bounding box center [247, 397] width 289 height 20
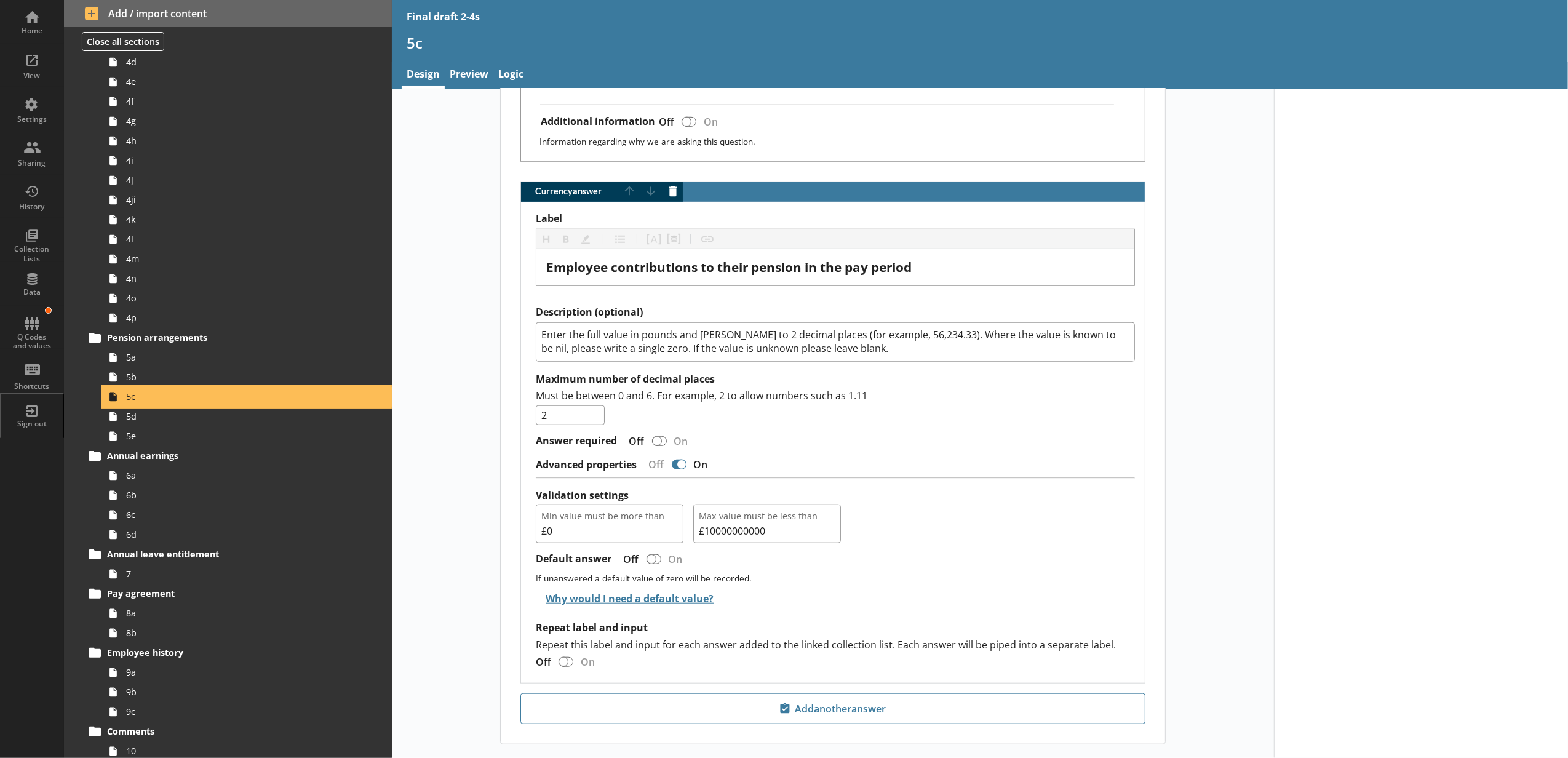
scroll to position [957, 0]
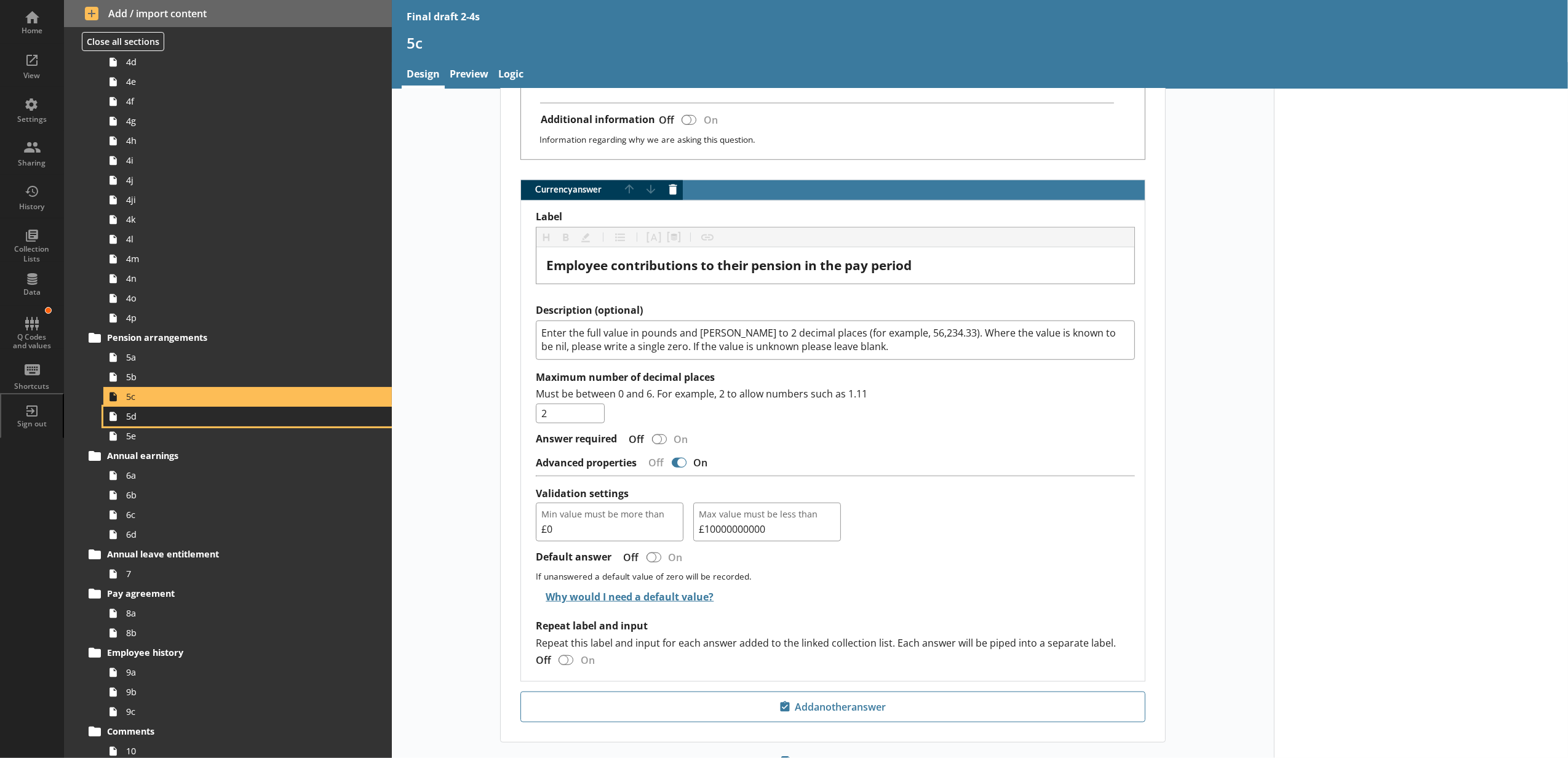
click at [197, 421] on span "5d" at bounding box center [231, 416] width 210 height 12
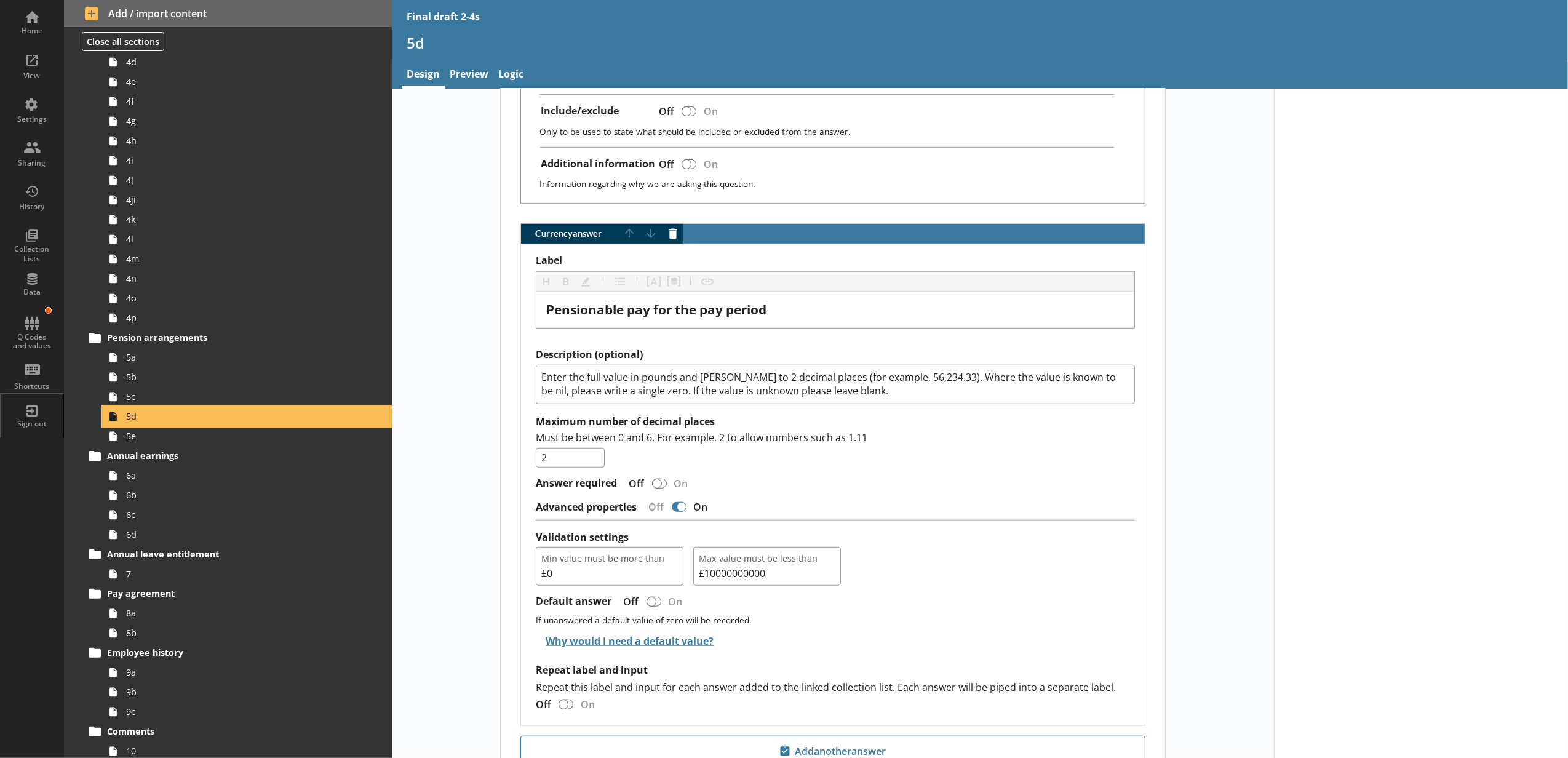
scroll to position [894, 0]
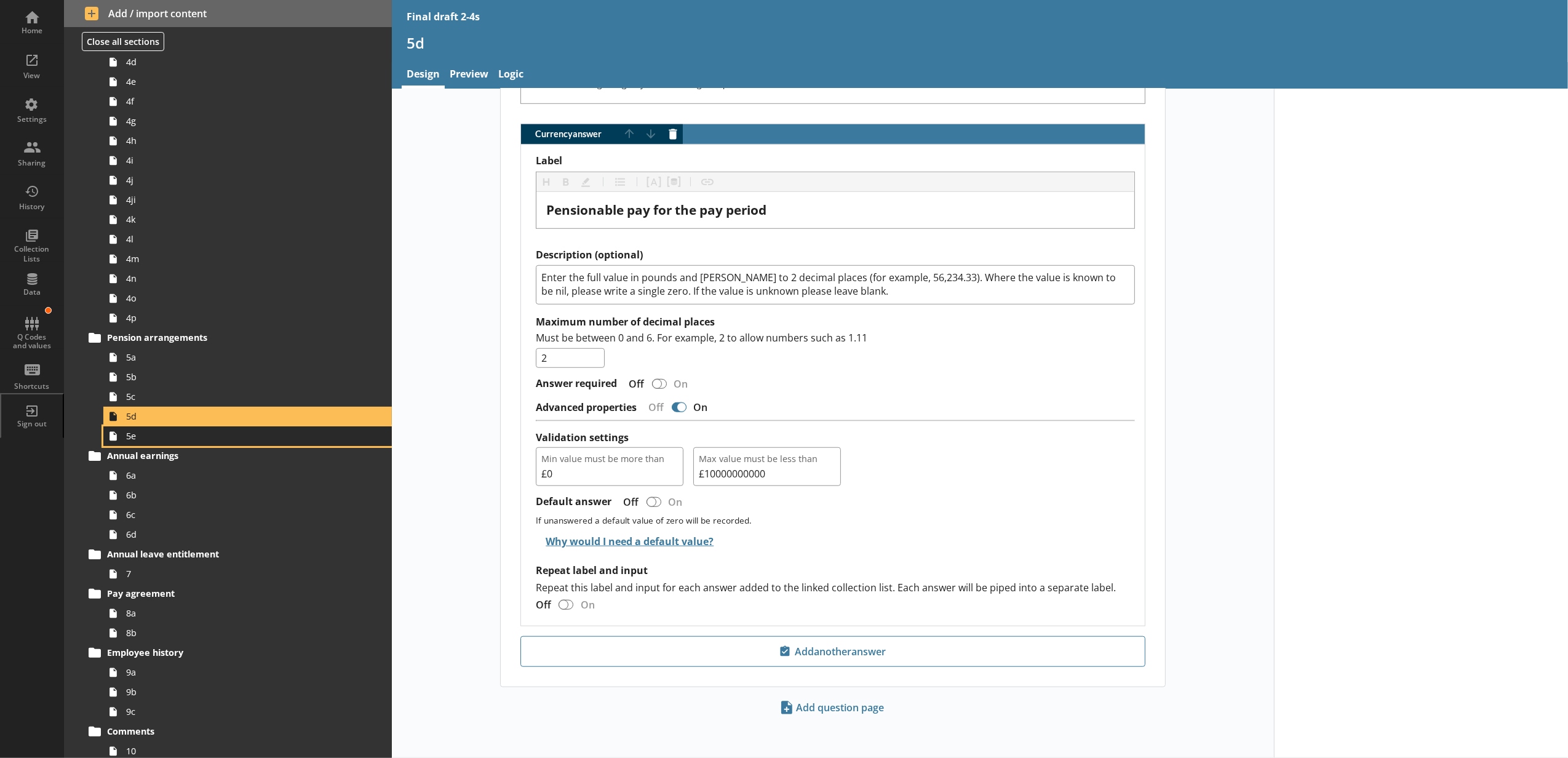
click at [160, 434] on span "5e" at bounding box center [231, 435] width 210 height 12
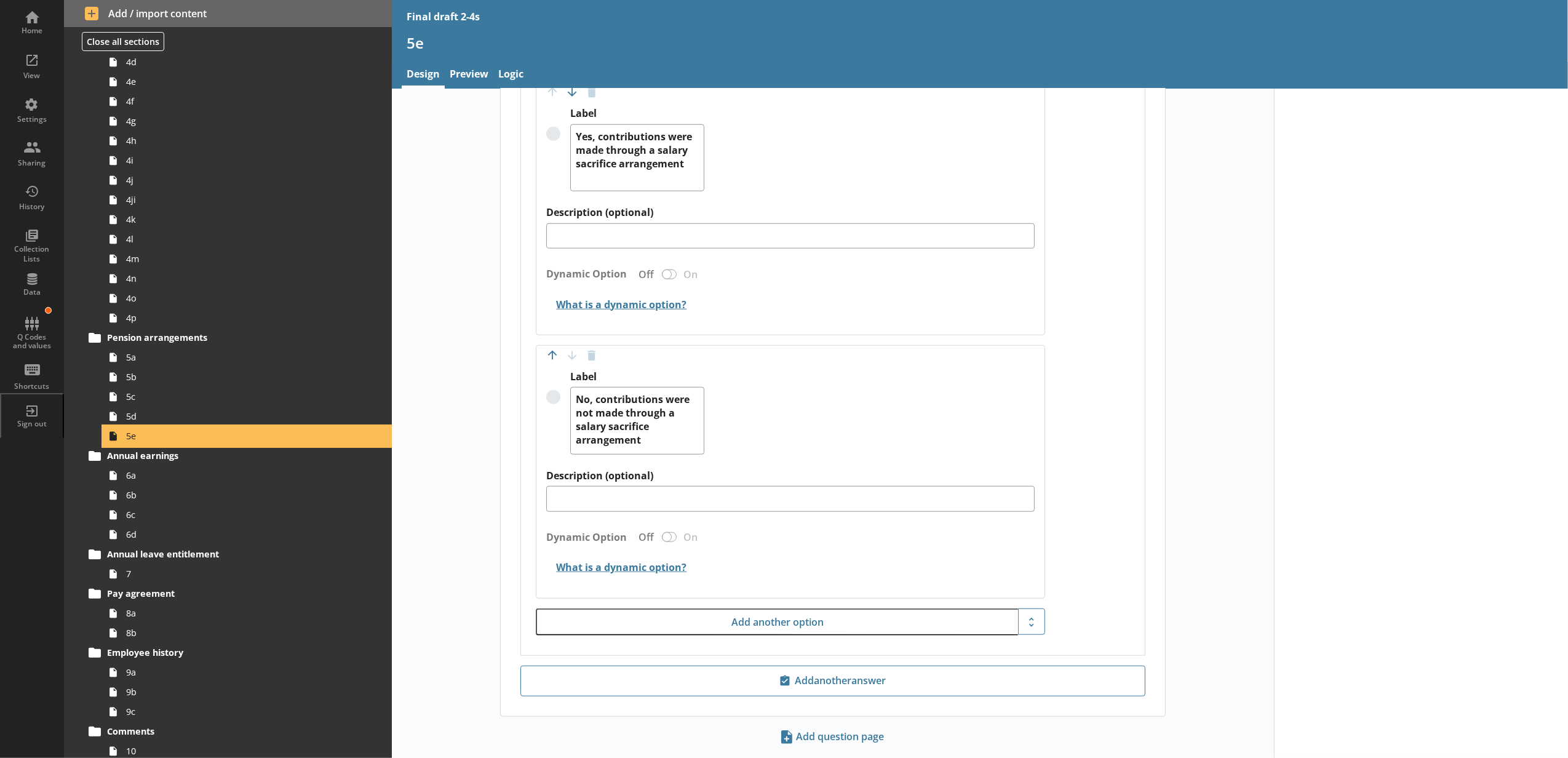
scroll to position [1069, 0]
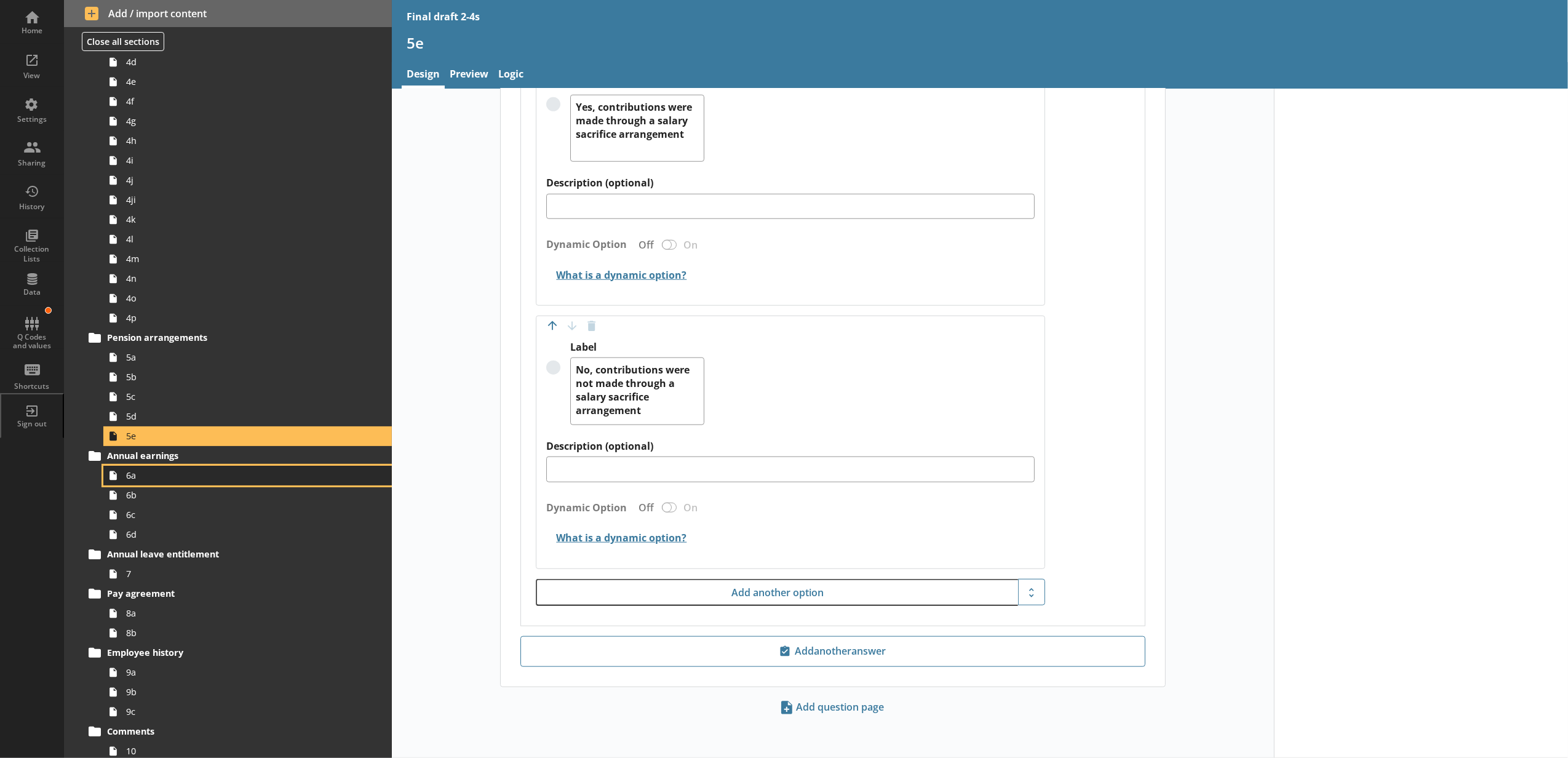
click at [256, 478] on span "6a" at bounding box center [231, 475] width 210 height 12
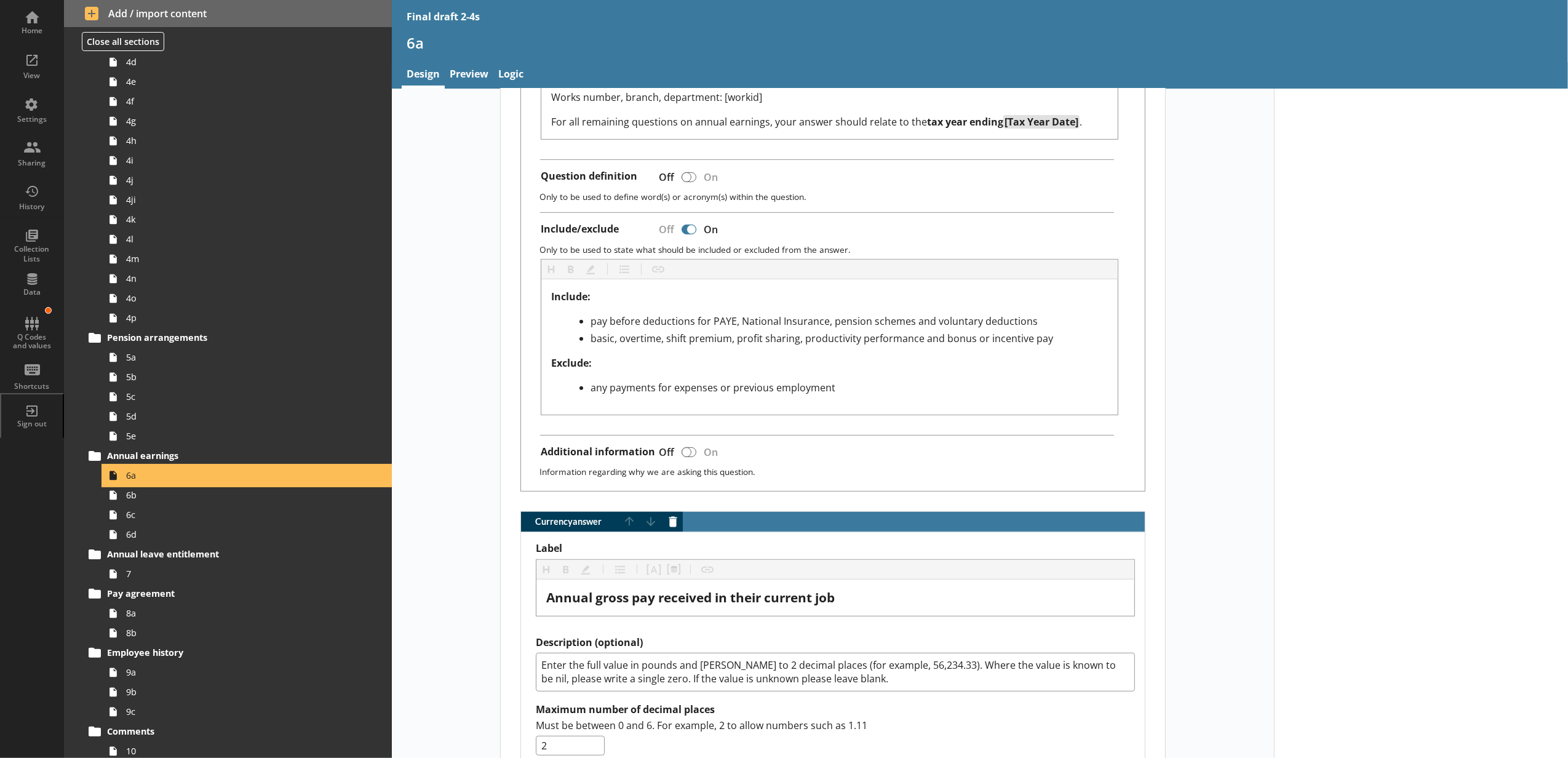
scroll to position [683, 0]
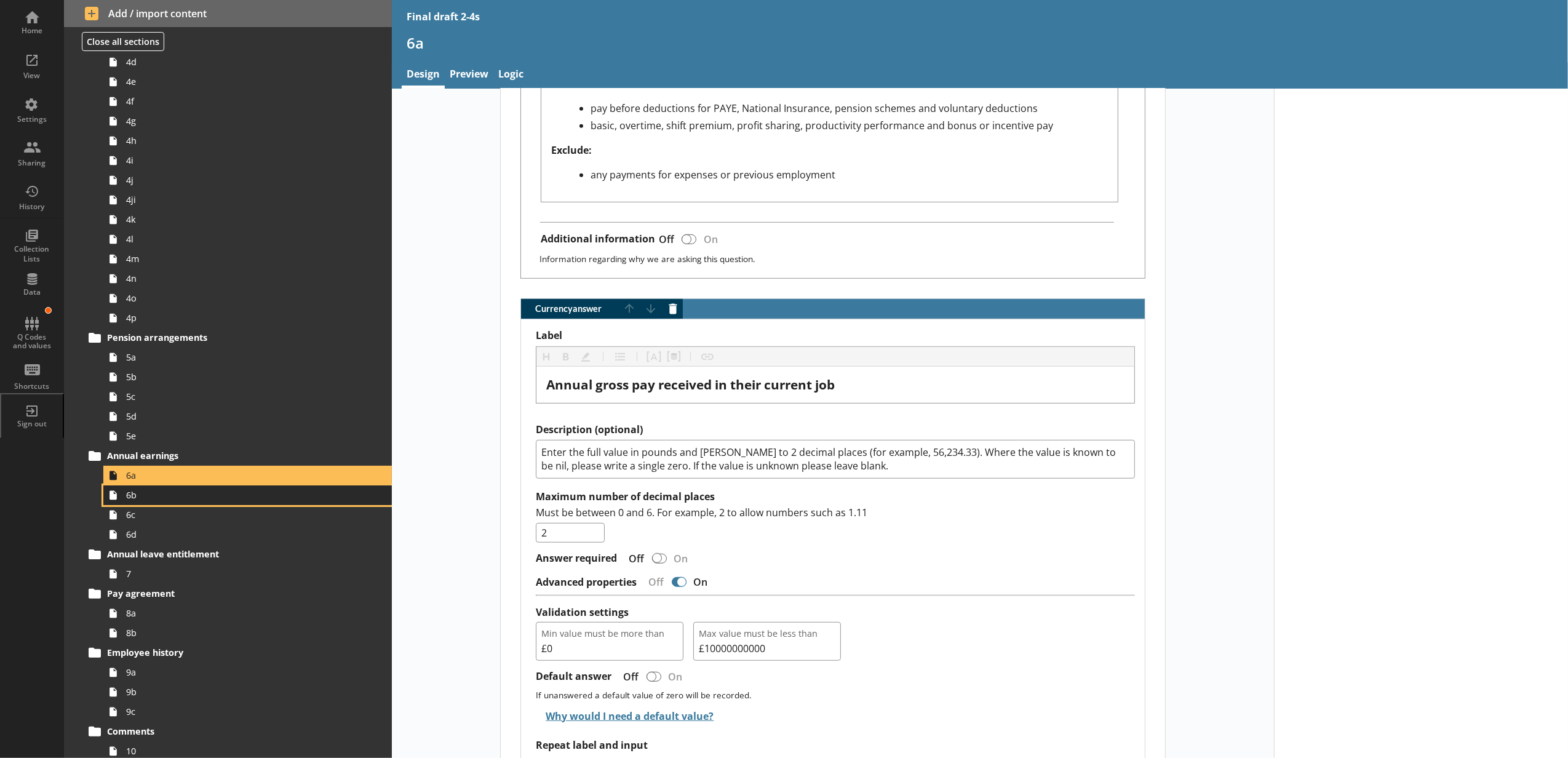
click at [251, 504] on link "6b" at bounding box center [247, 495] width 289 height 20
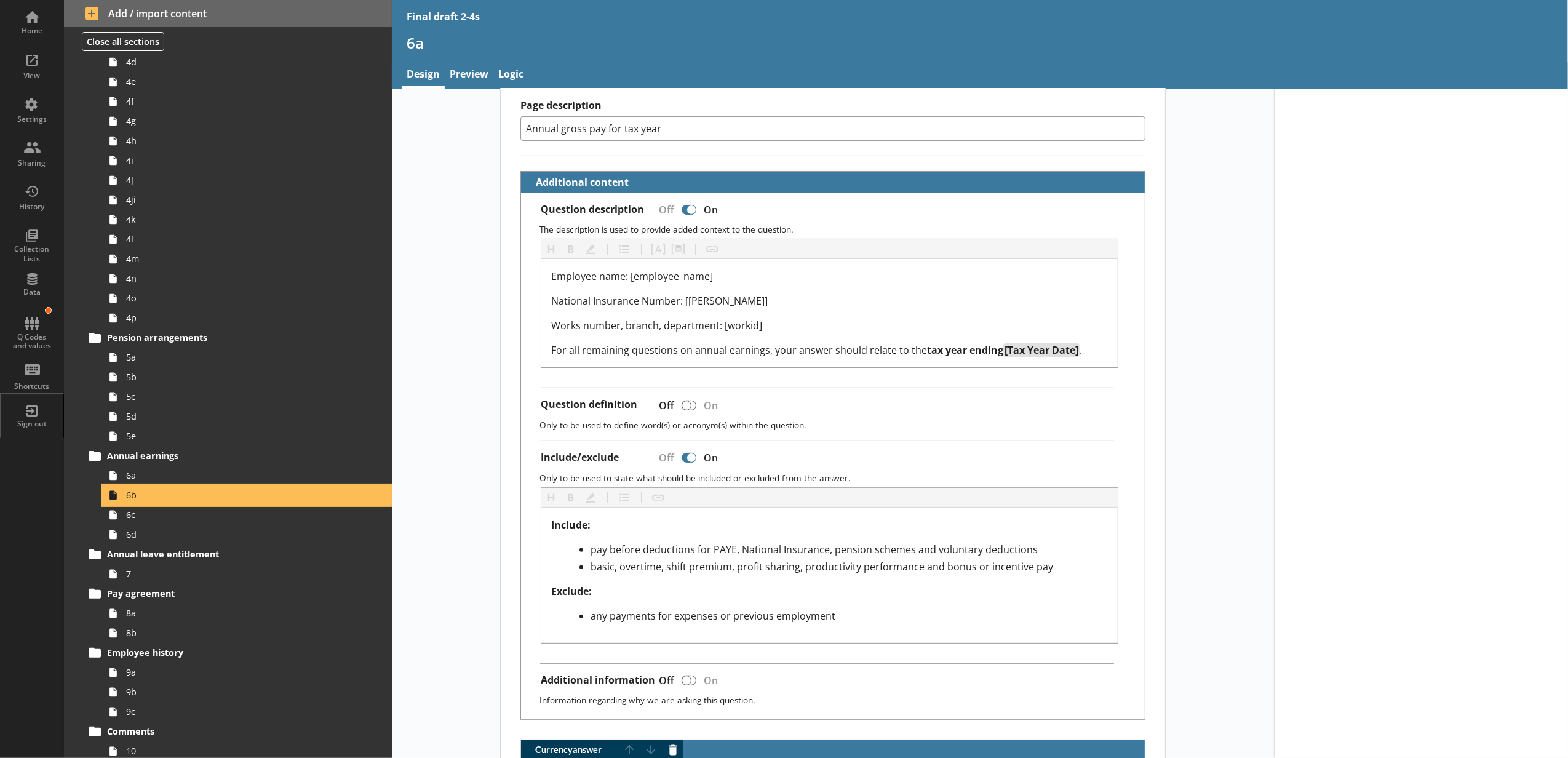
scroll to position [684, 0]
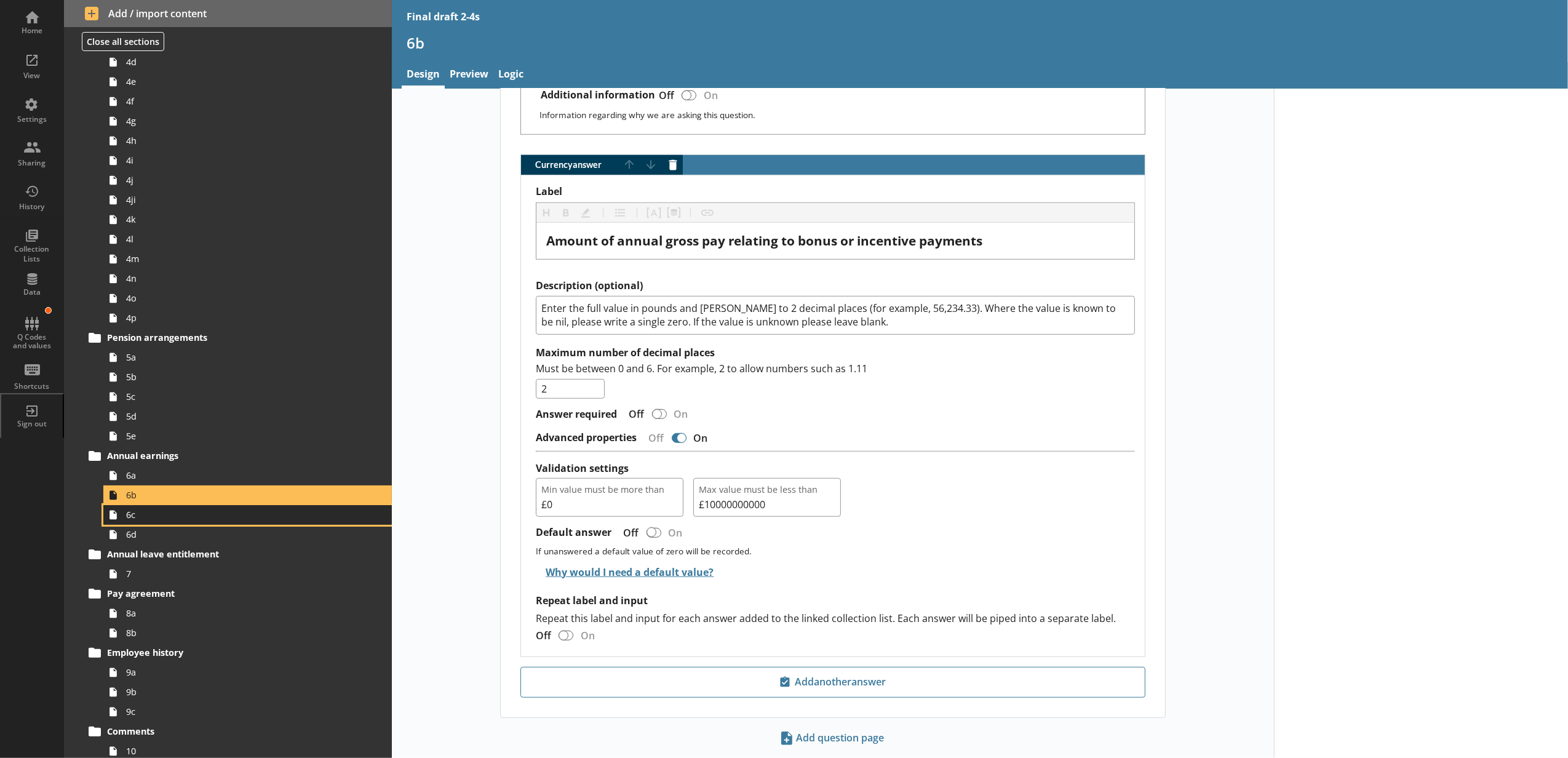
click at [229, 523] on link "6c" at bounding box center [247, 515] width 289 height 20
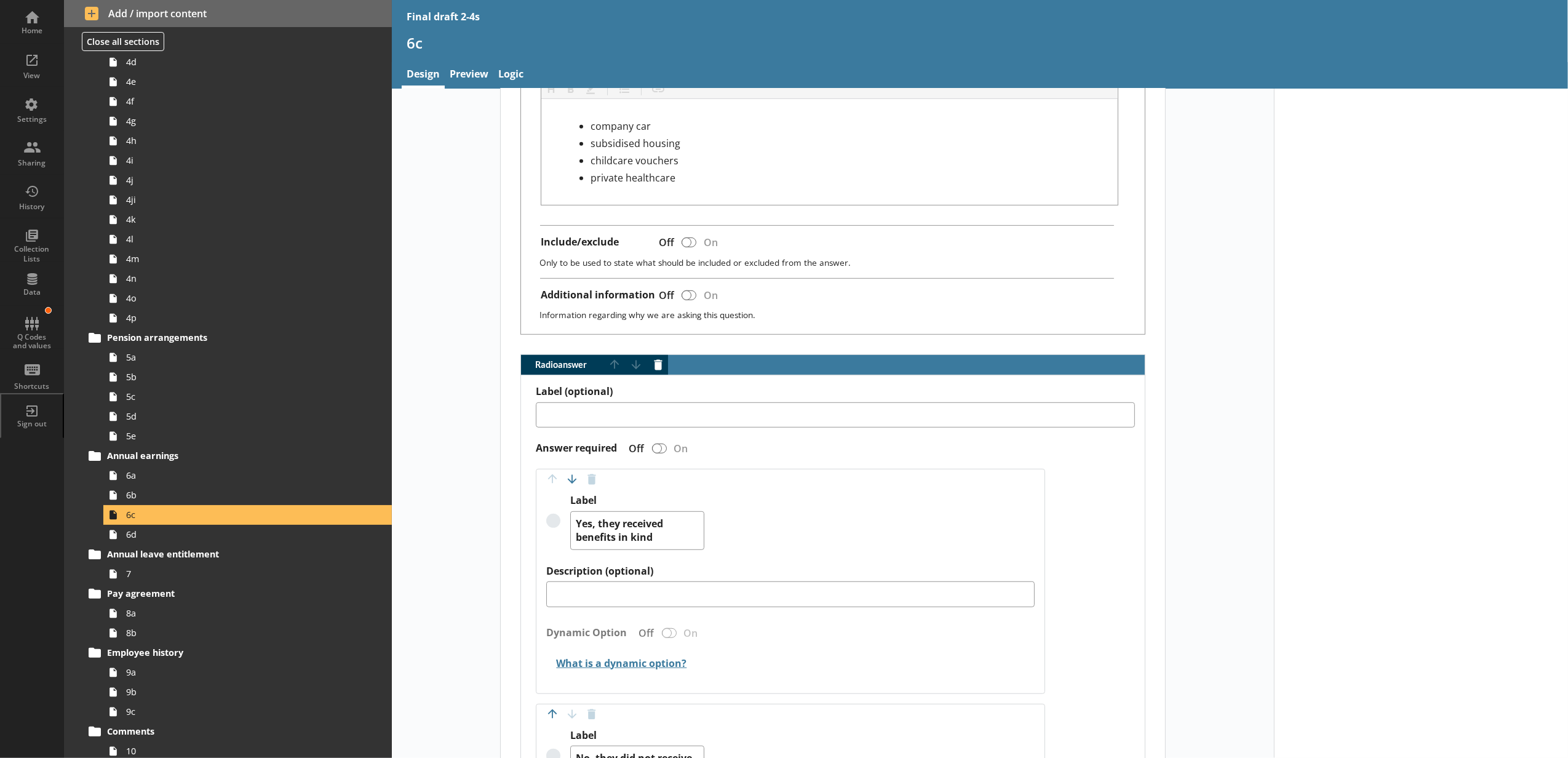
scroll to position [545, 0]
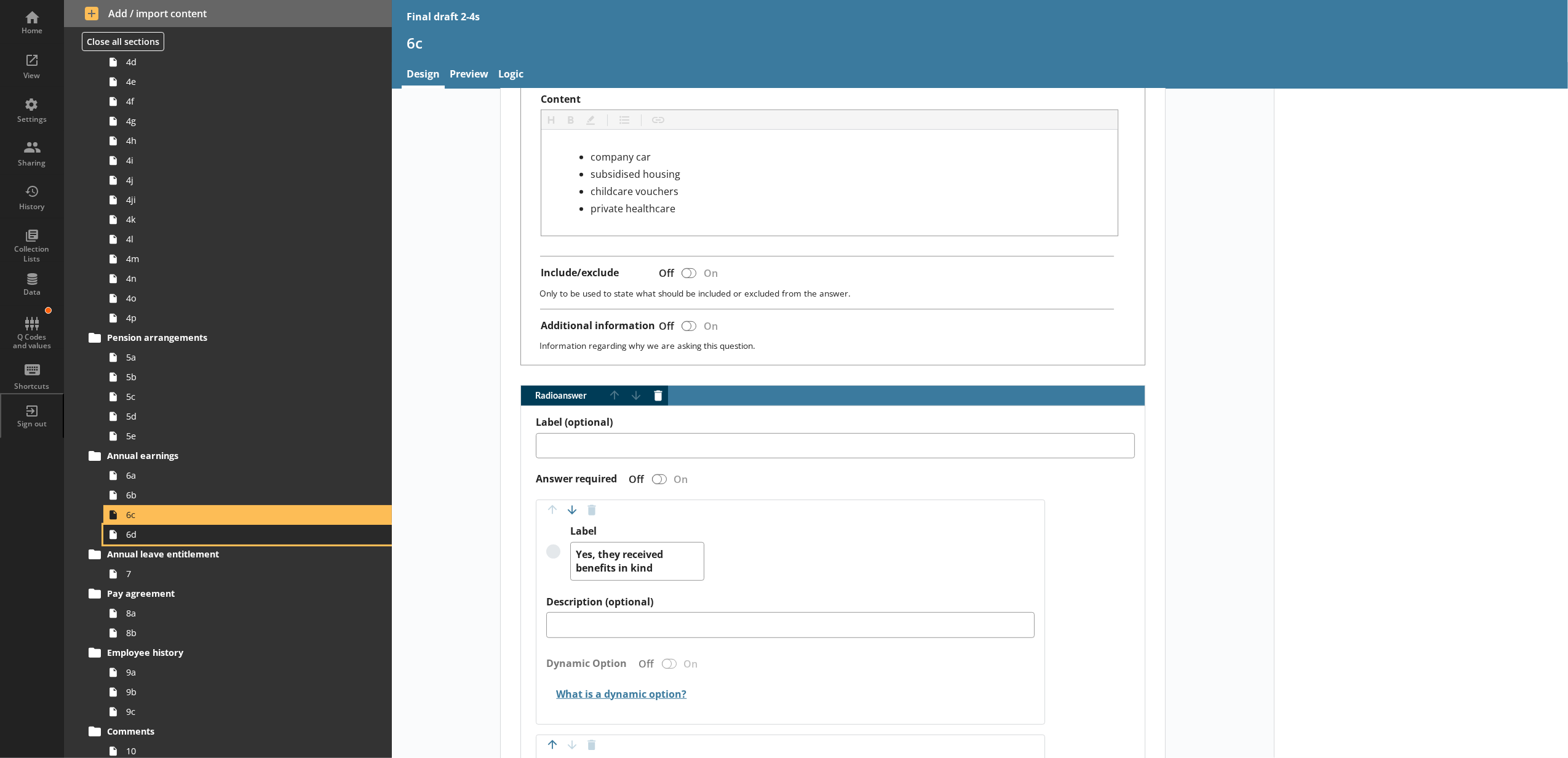
click at [264, 530] on span "6d" at bounding box center [231, 534] width 210 height 12
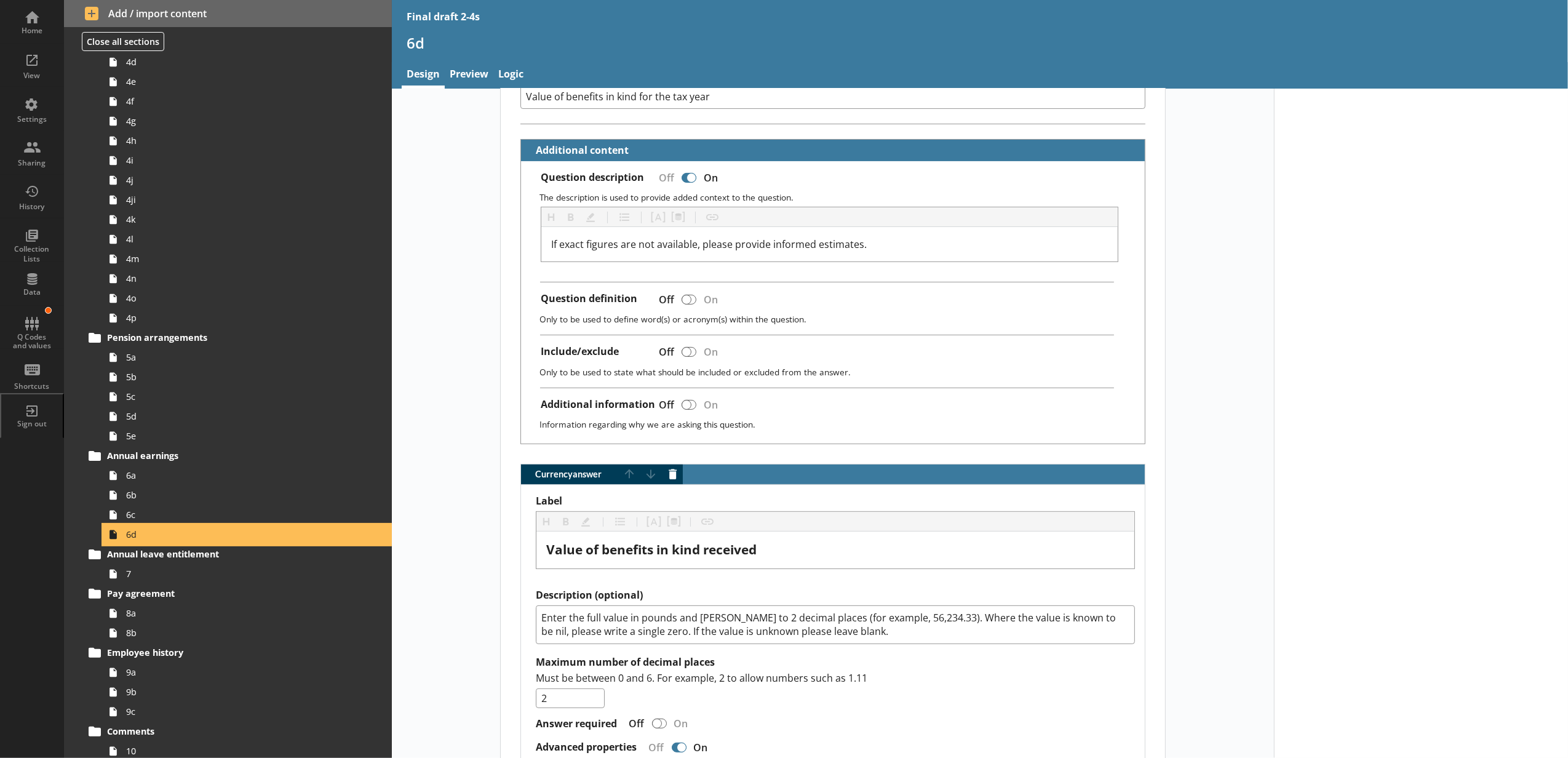
scroll to position [606, 0]
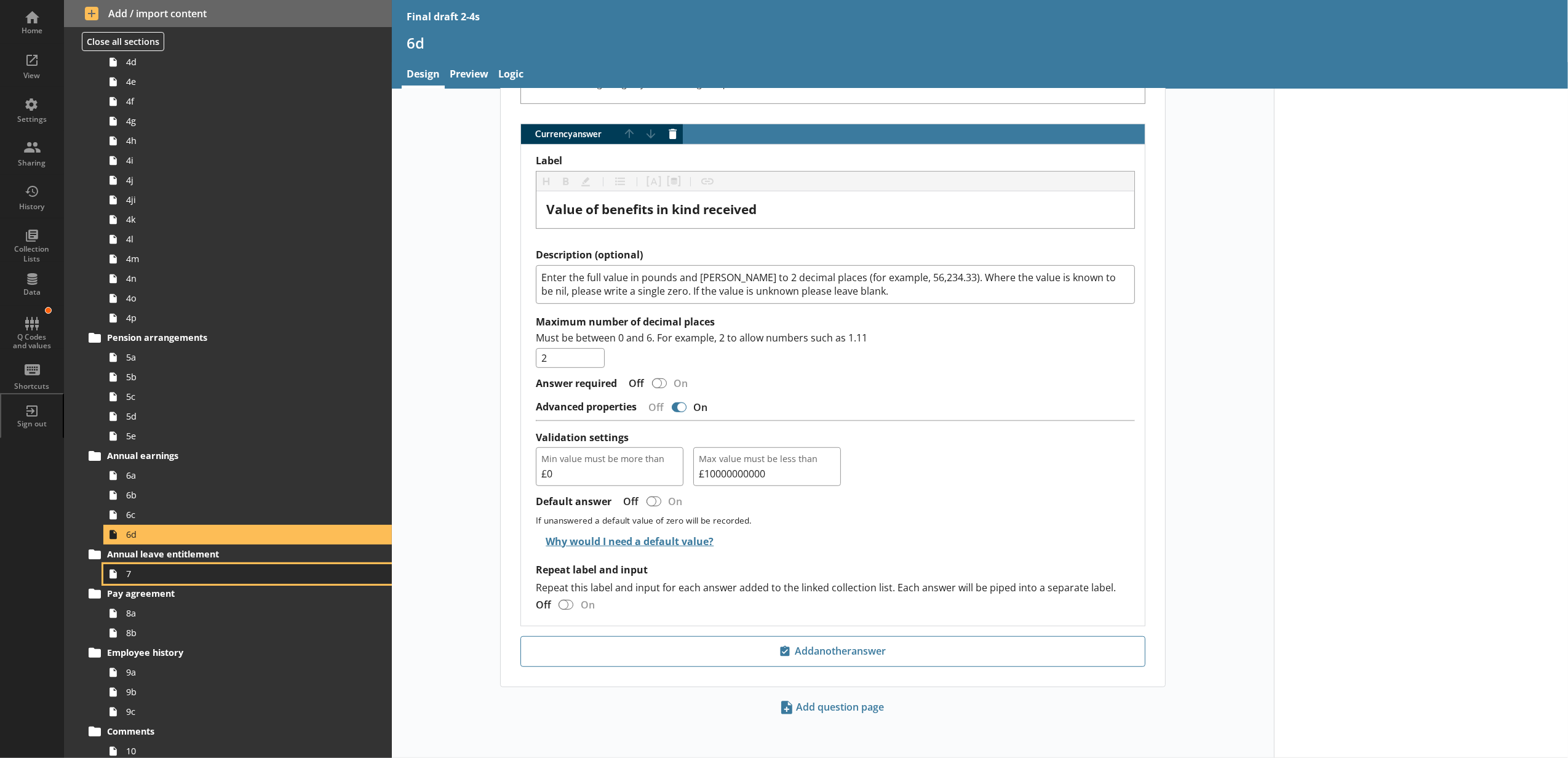
click at [227, 576] on span "7" at bounding box center [231, 574] width 210 height 12
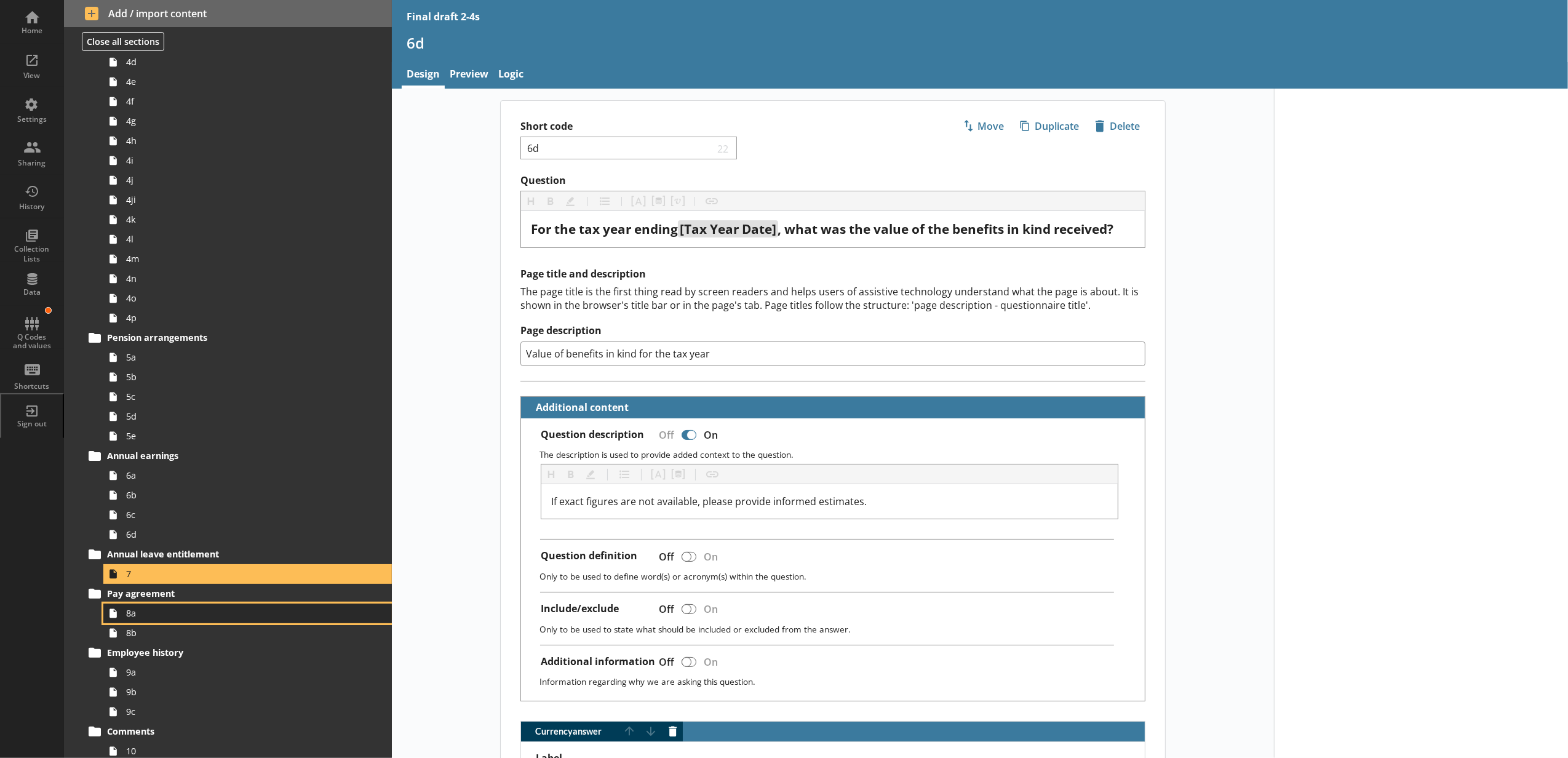
click at [227, 614] on span "8a" at bounding box center [231, 613] width 210 height 12
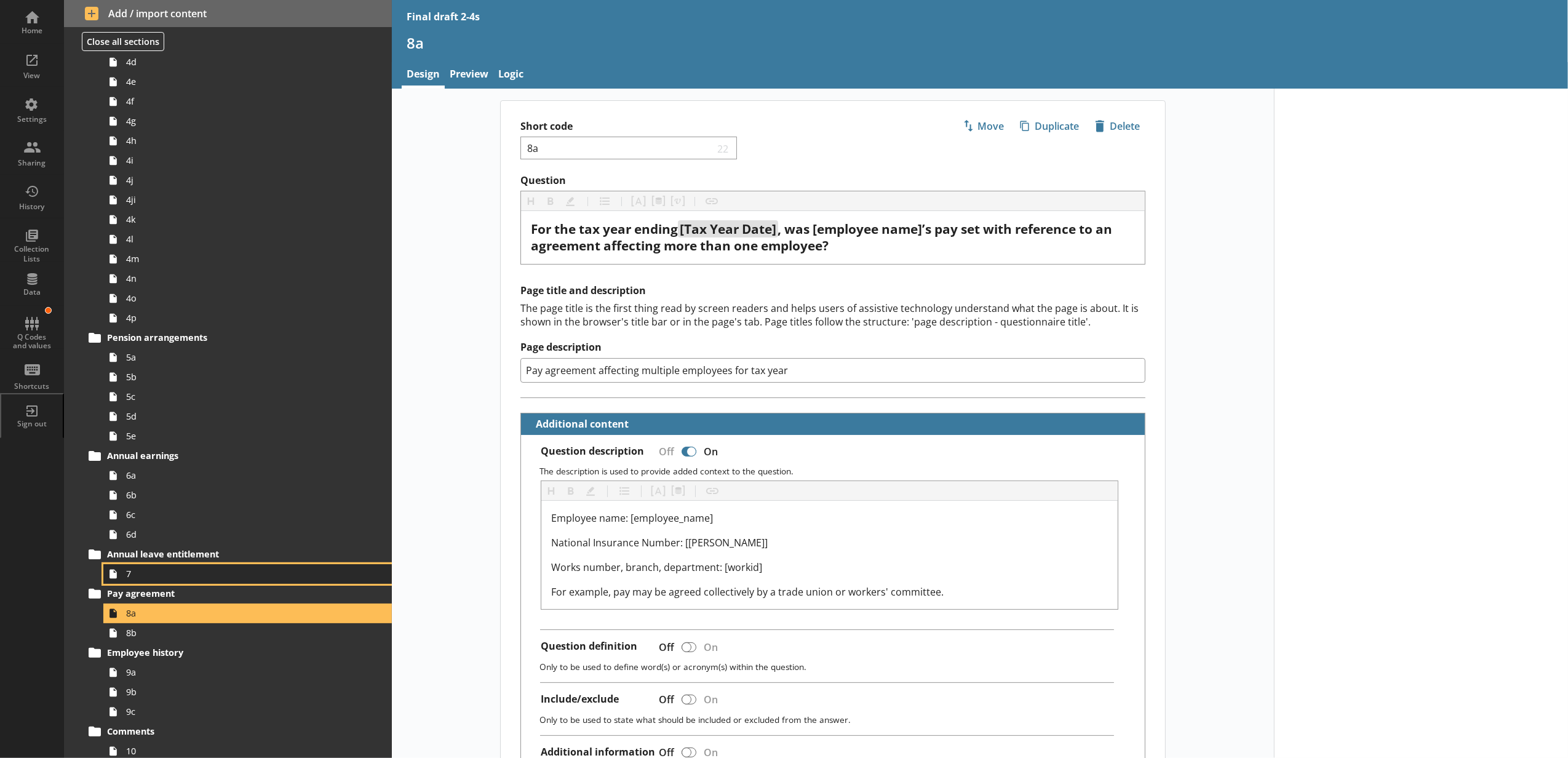
click at [202, 579] on span "7" at bounding box center [231, 574] width 210 height 12
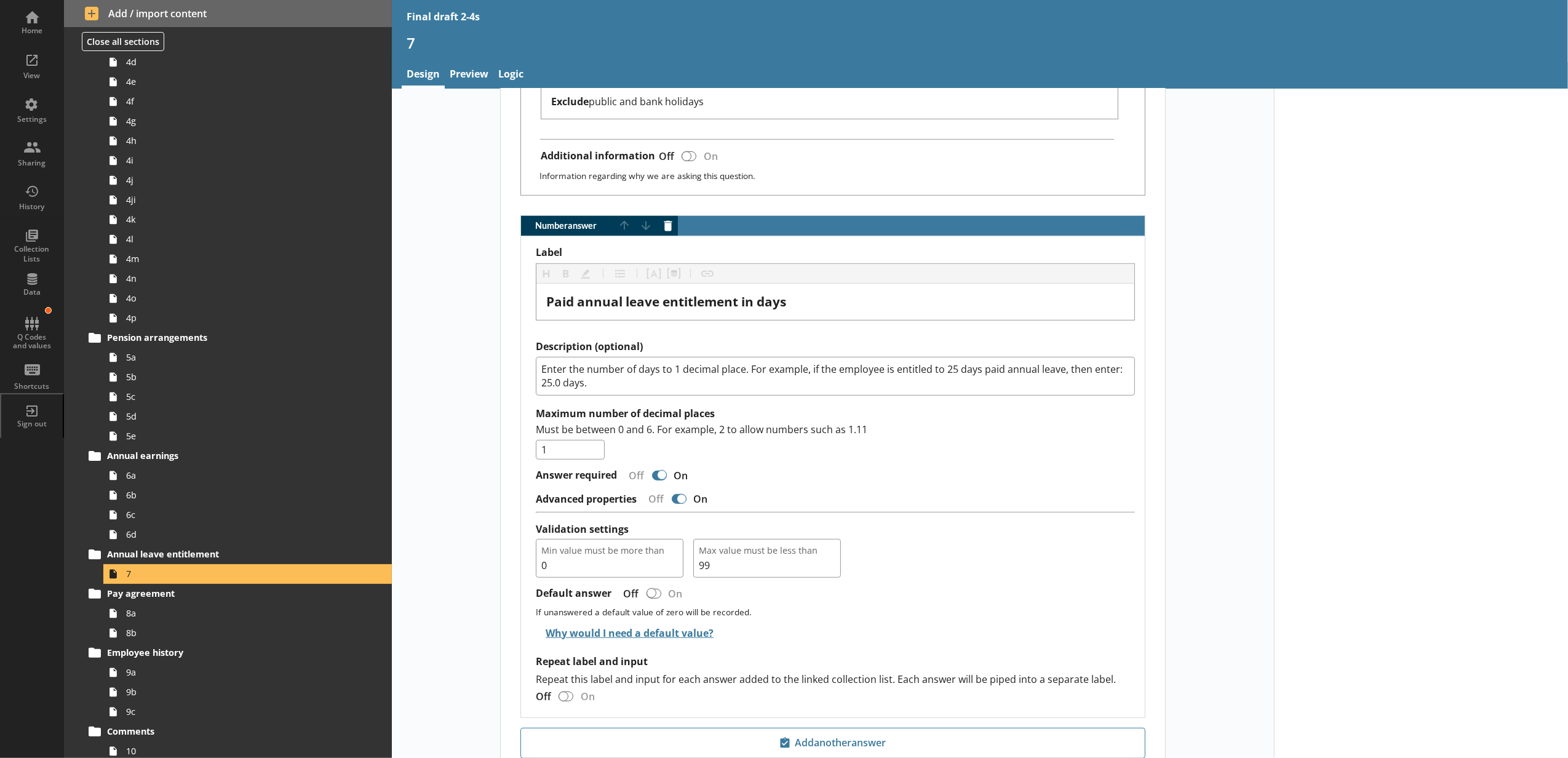
scroll to position [683, 0]
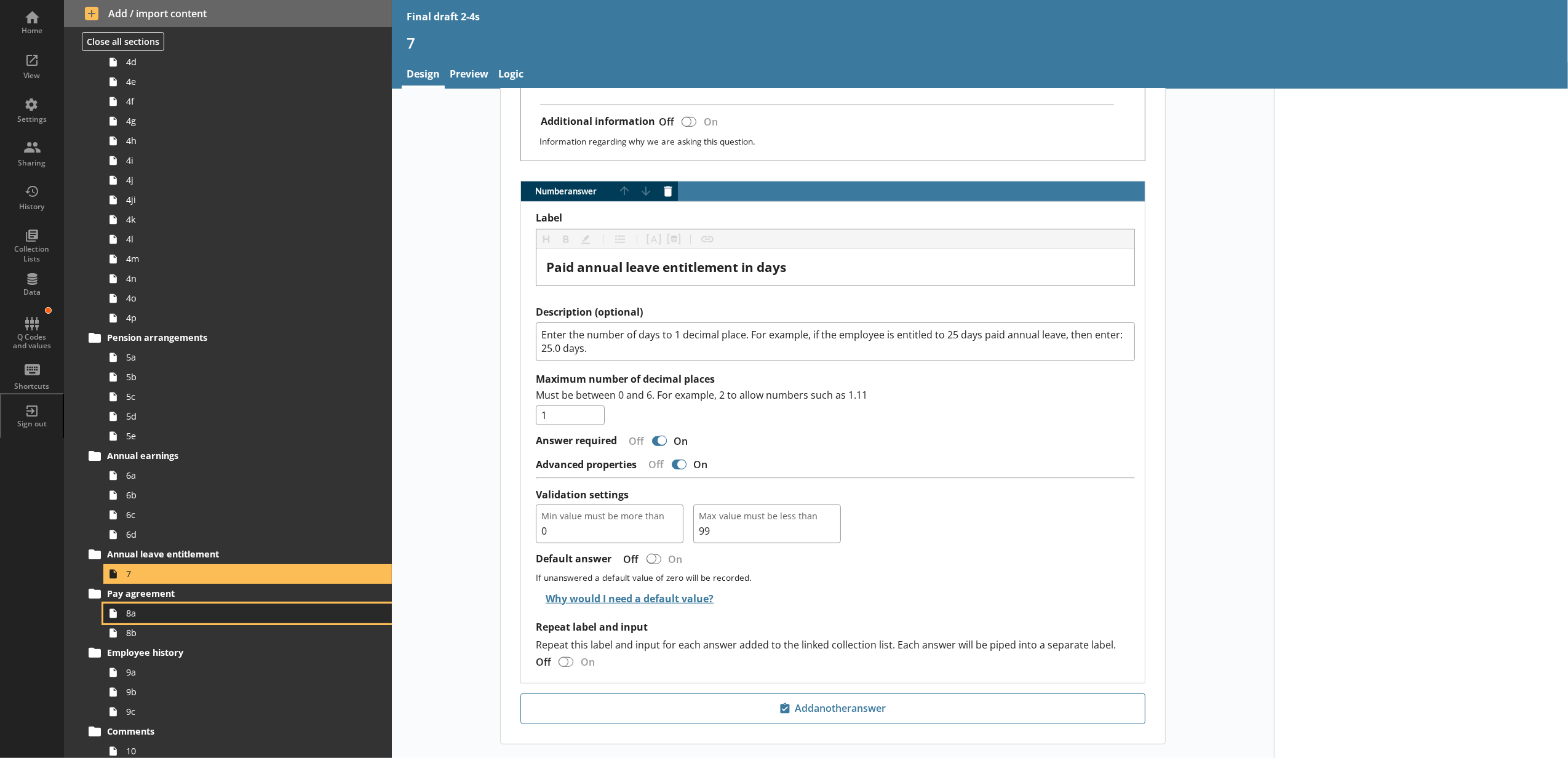
click at [181, 608] on span "8a" at bounding box center [231, 613] width 210 height 12
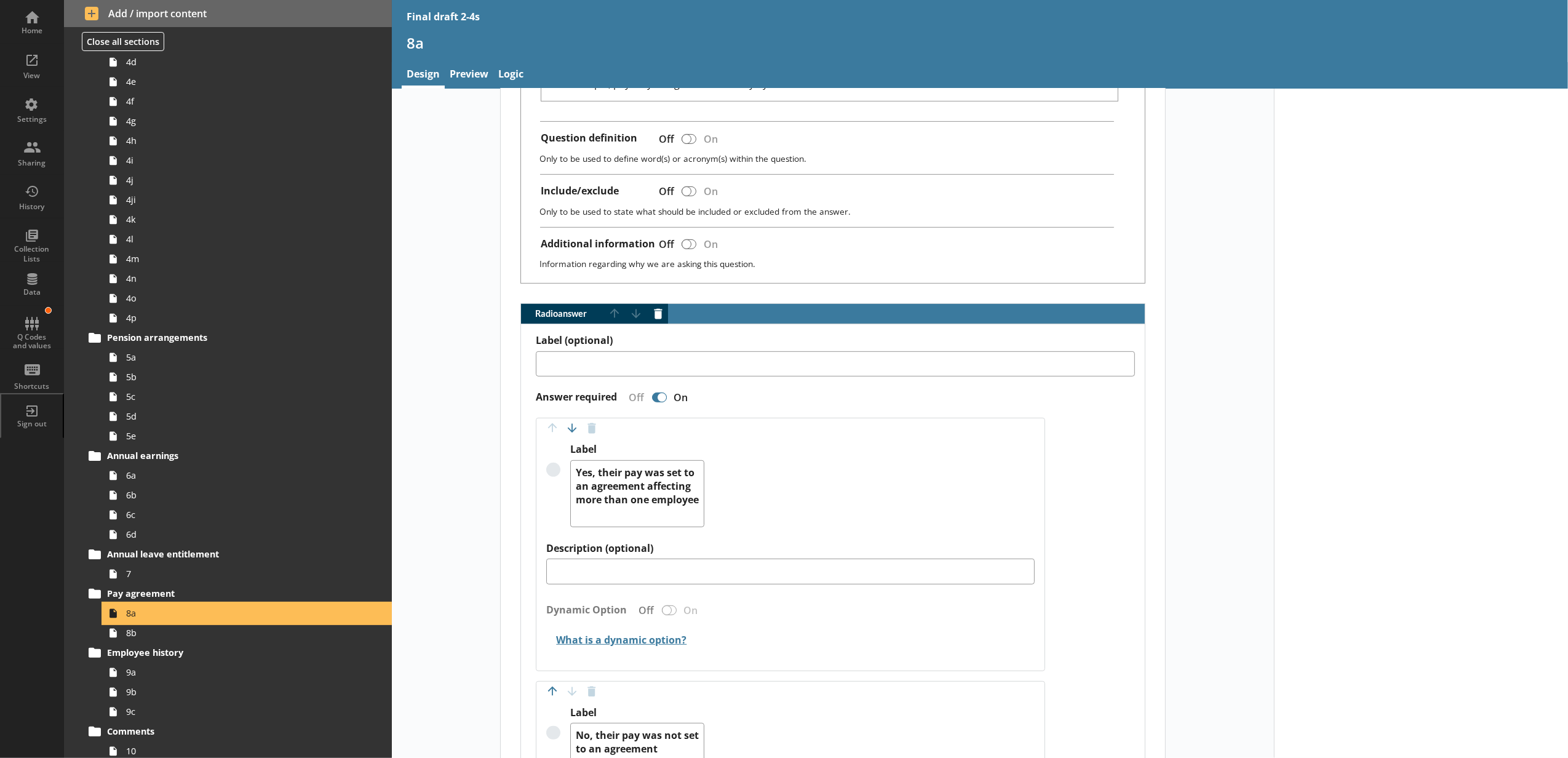
scroll to position [547, 0]
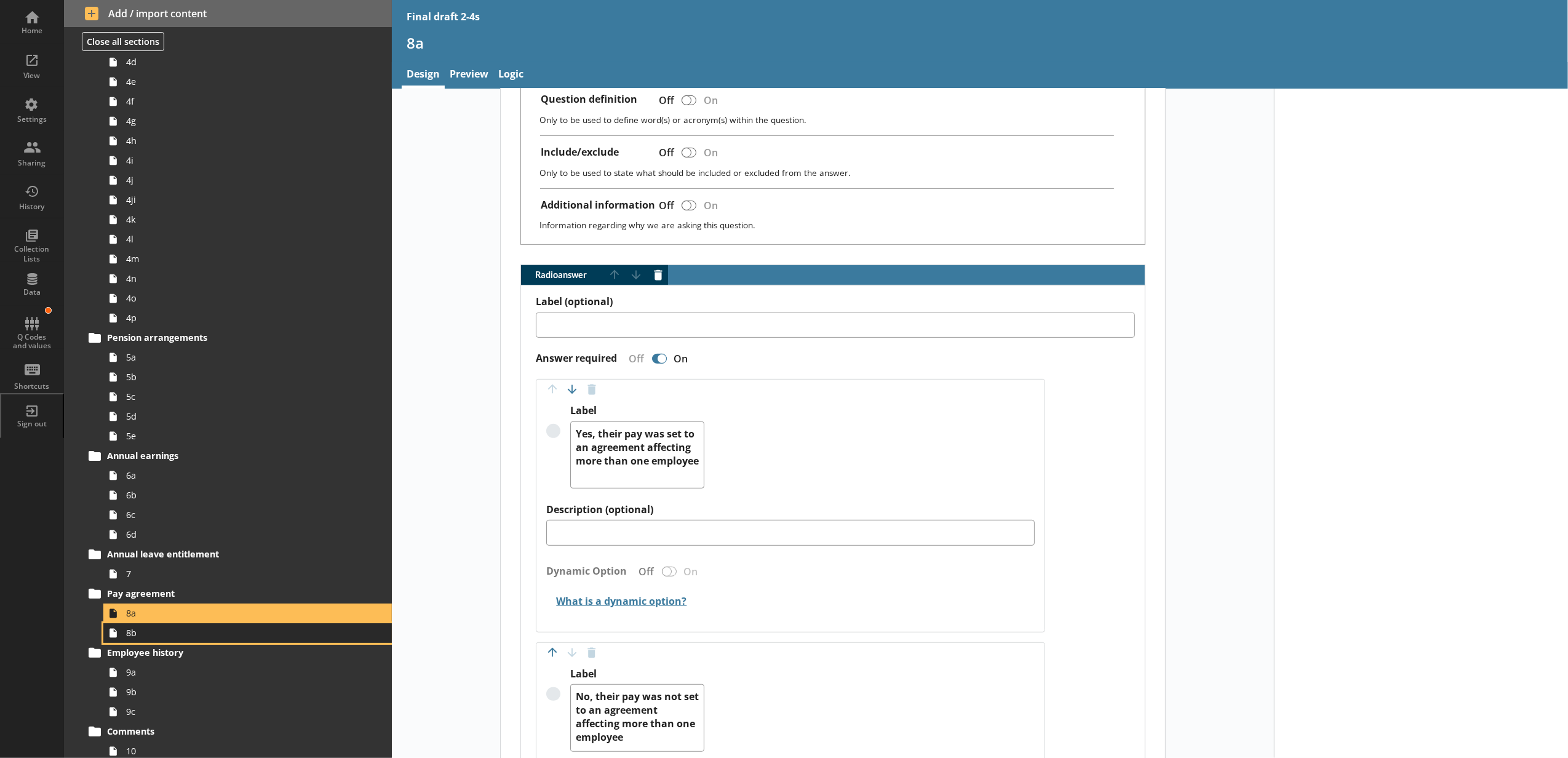
click at [234, 638] on span "8b" at bounding box center [231, 632] width 210 height 12
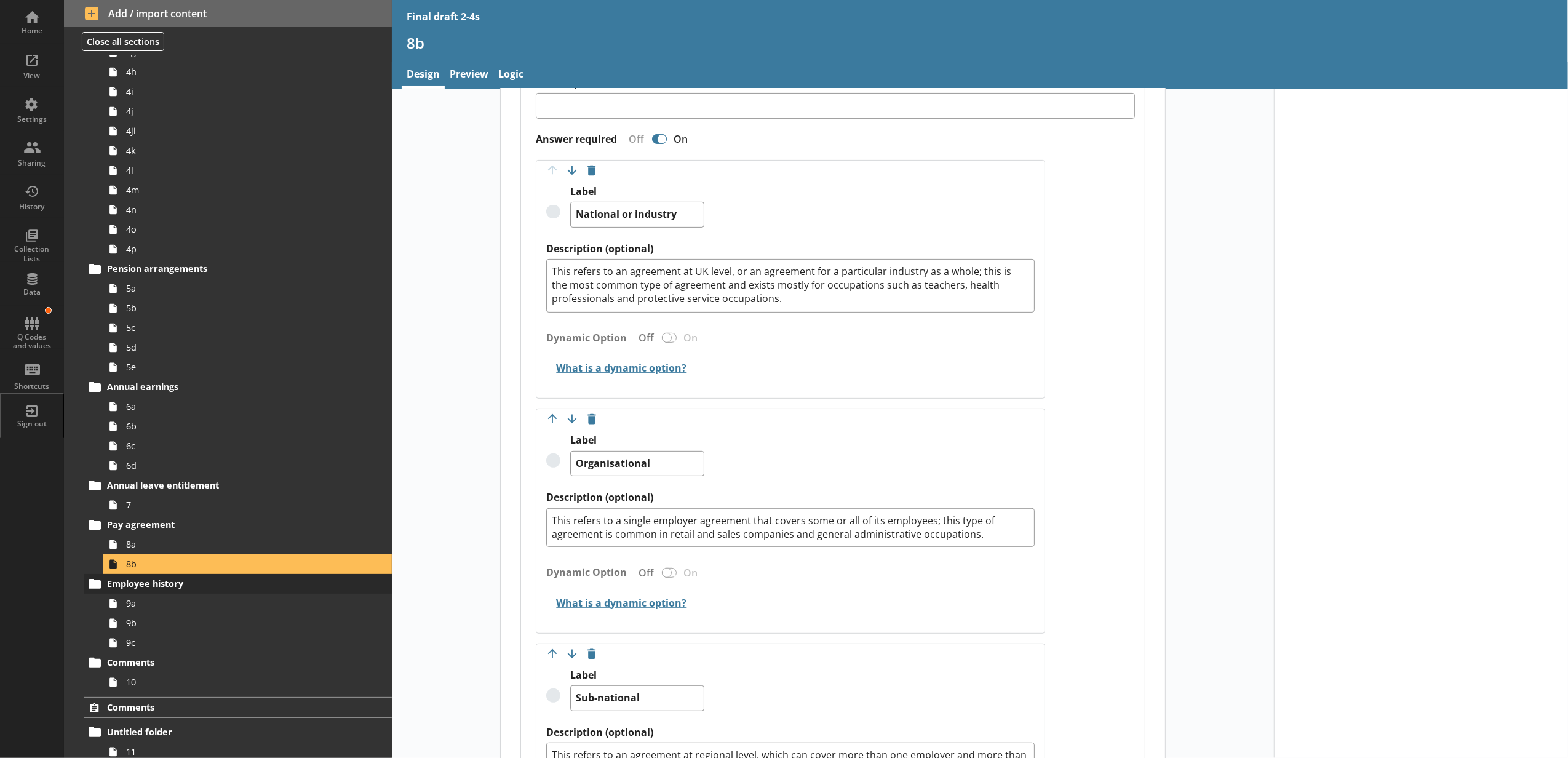
scroll to position [651, 0]
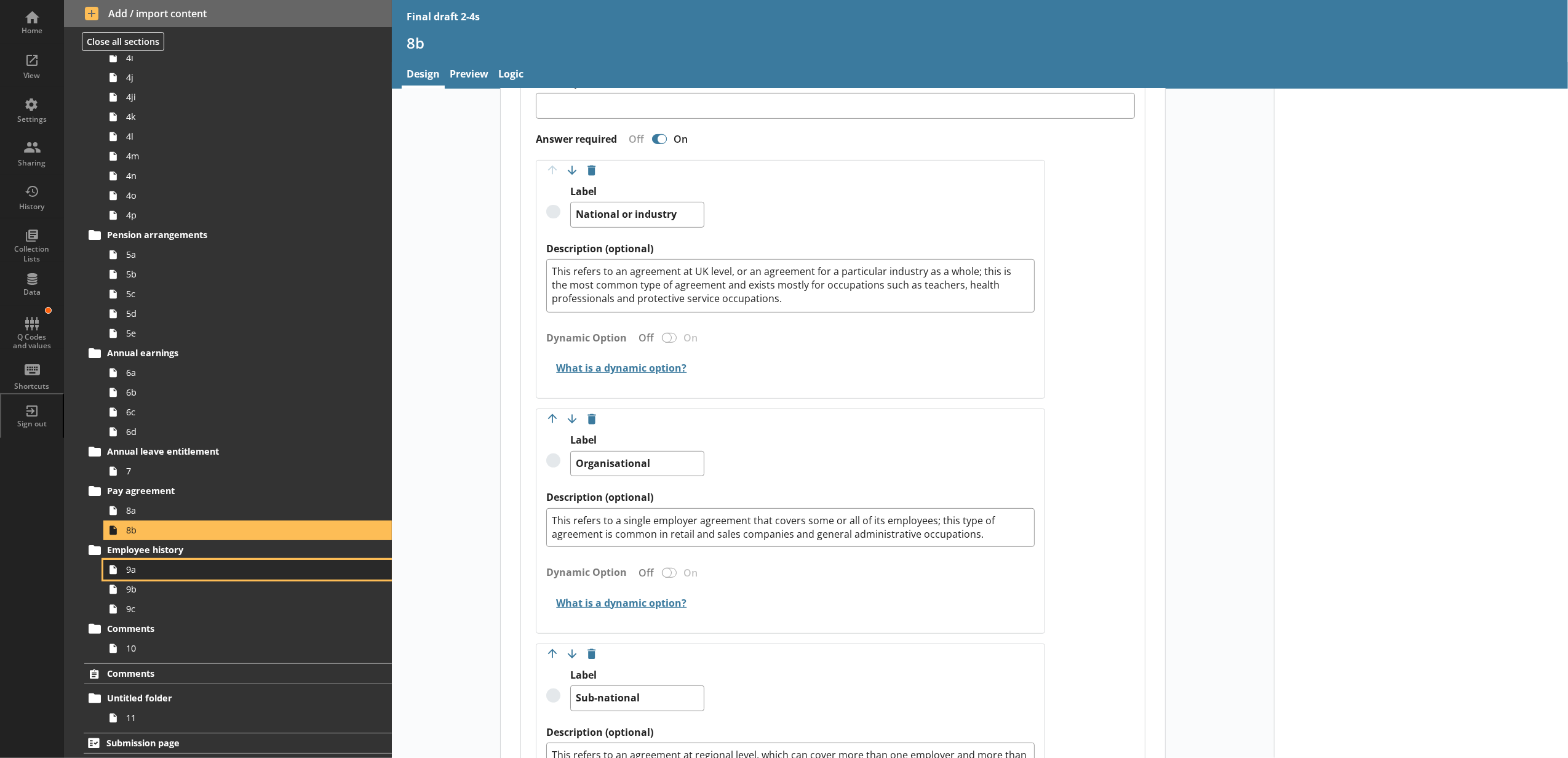
click at [193, 563] on span "9a" at bounding box center [231, 569] width 210 height 12
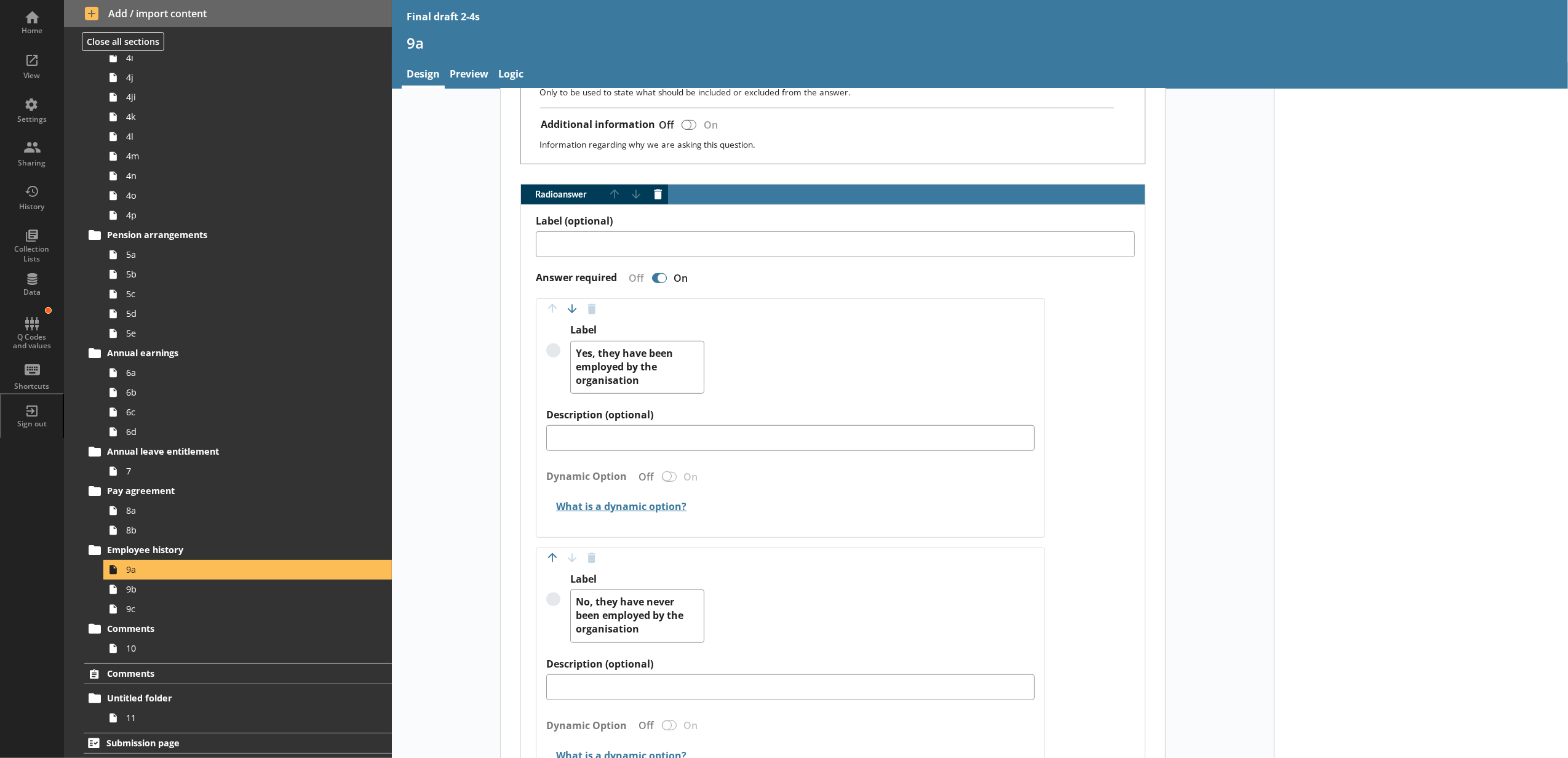
scroll to position [683, 0]
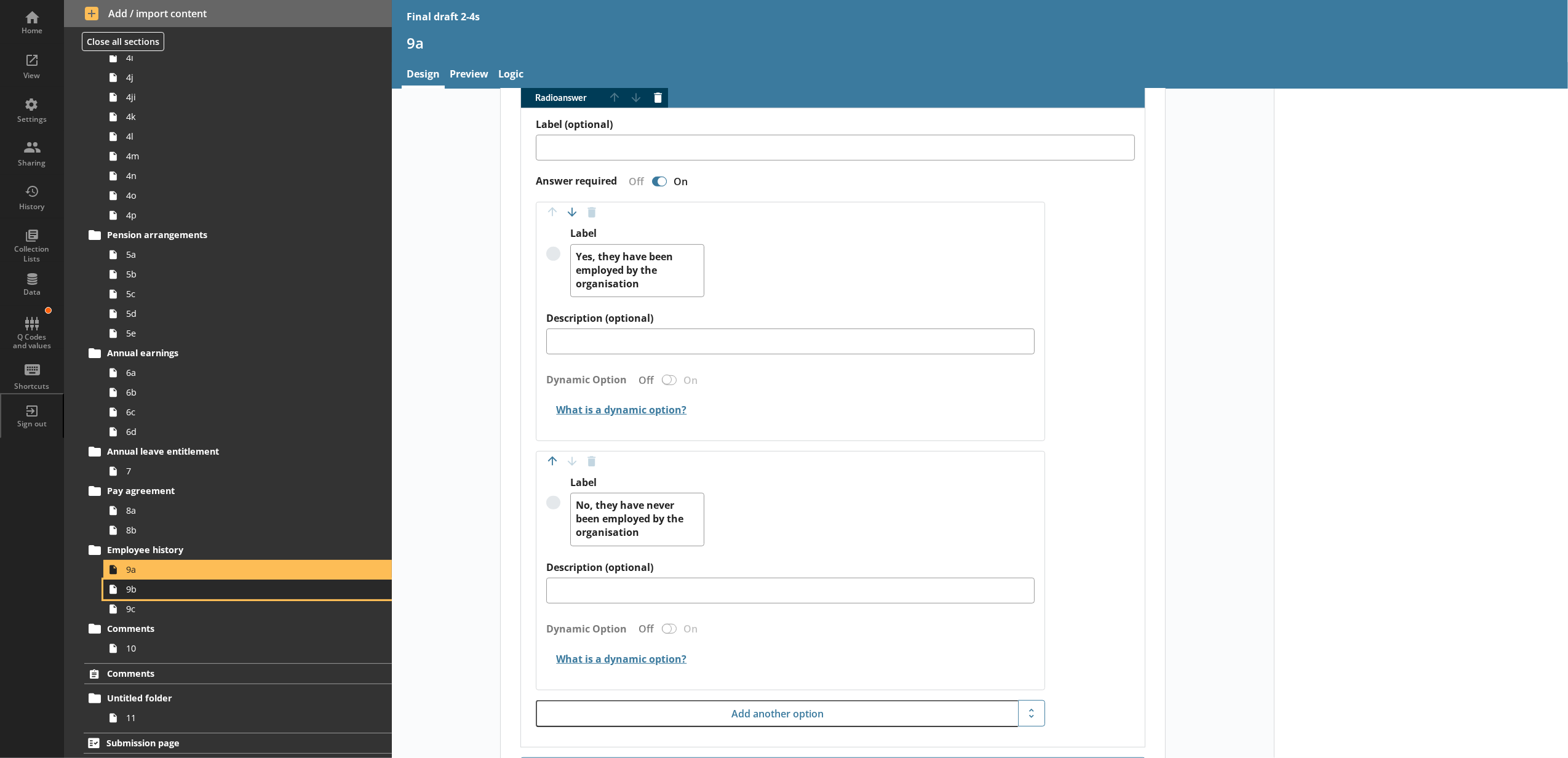
click at [156, 584] on span "9b" at bounding box center [231, 589] width 210 height 12
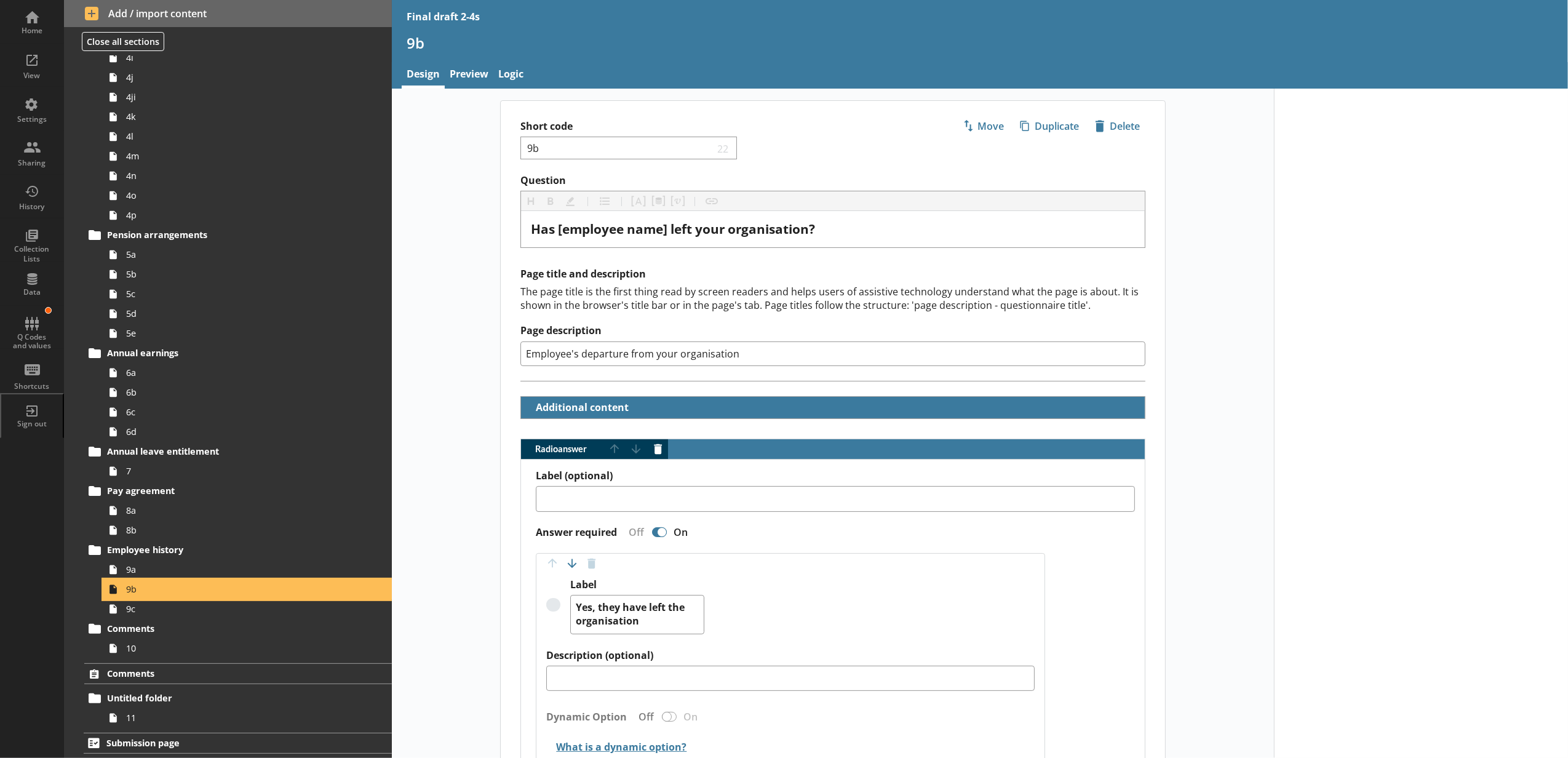
scroll to position [449, 0]
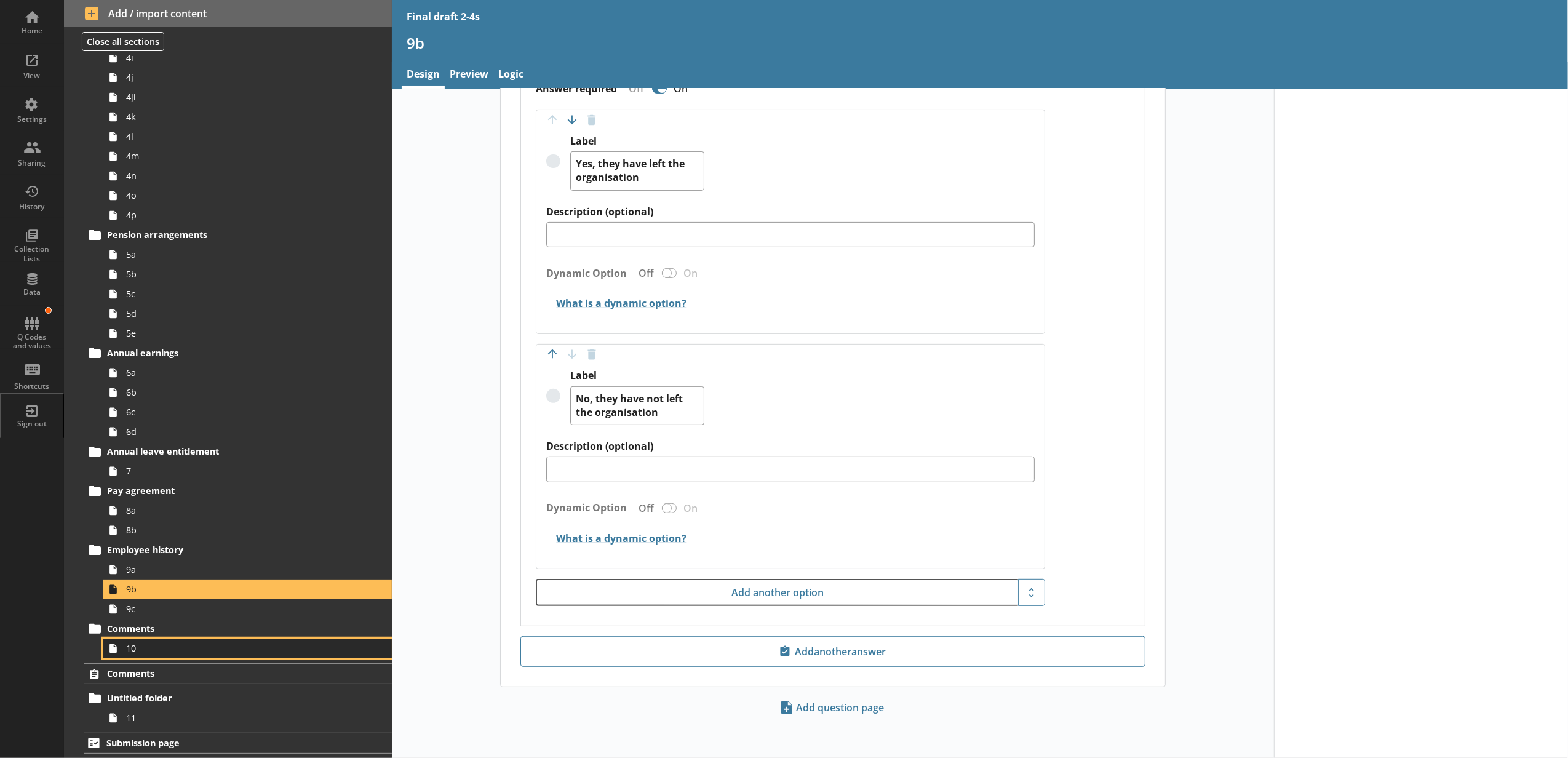
click at [207, 643] on span "10" at bounding box center [231, 648] width 210 height 12
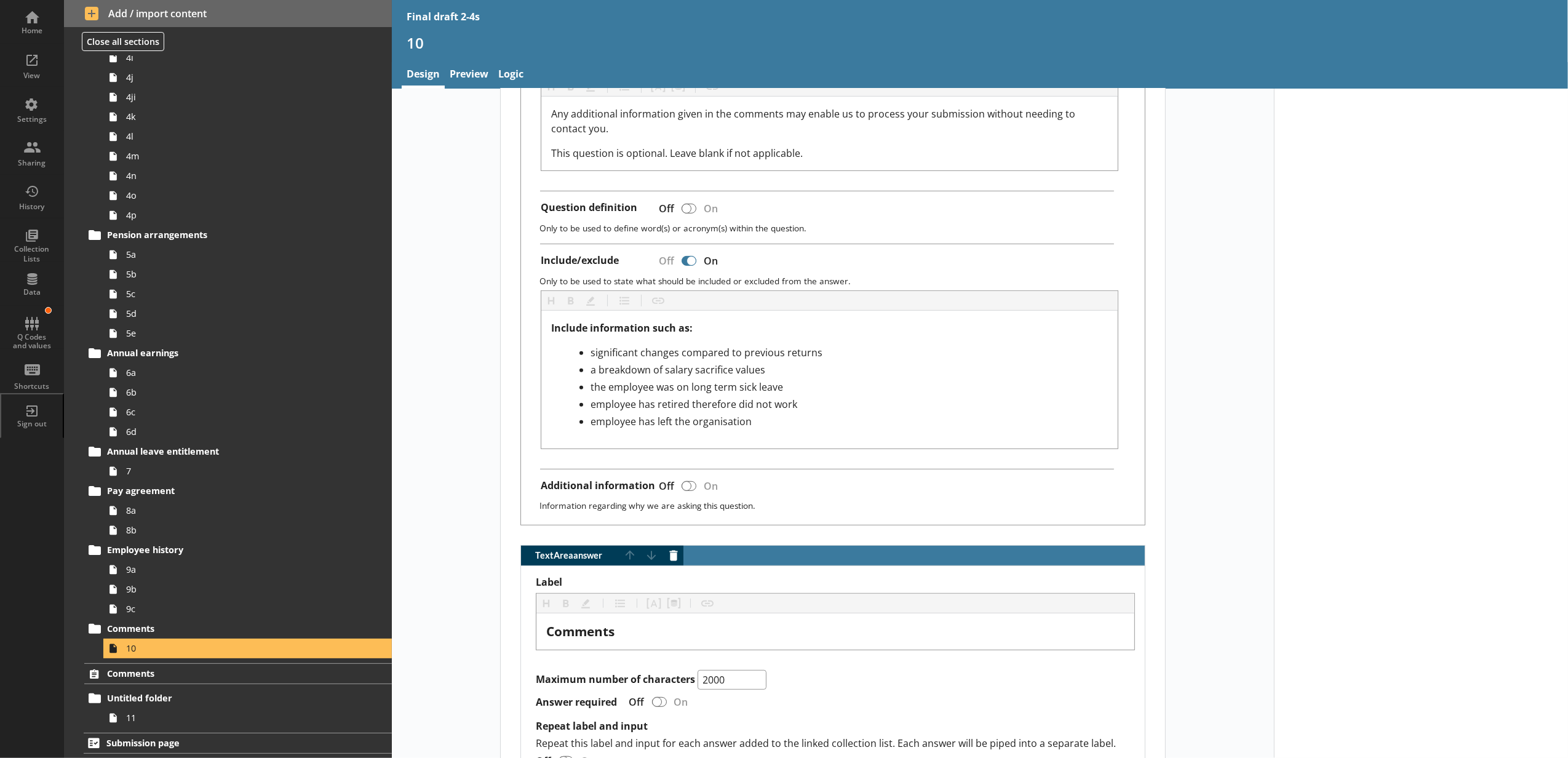
scroll to position [567, 0]
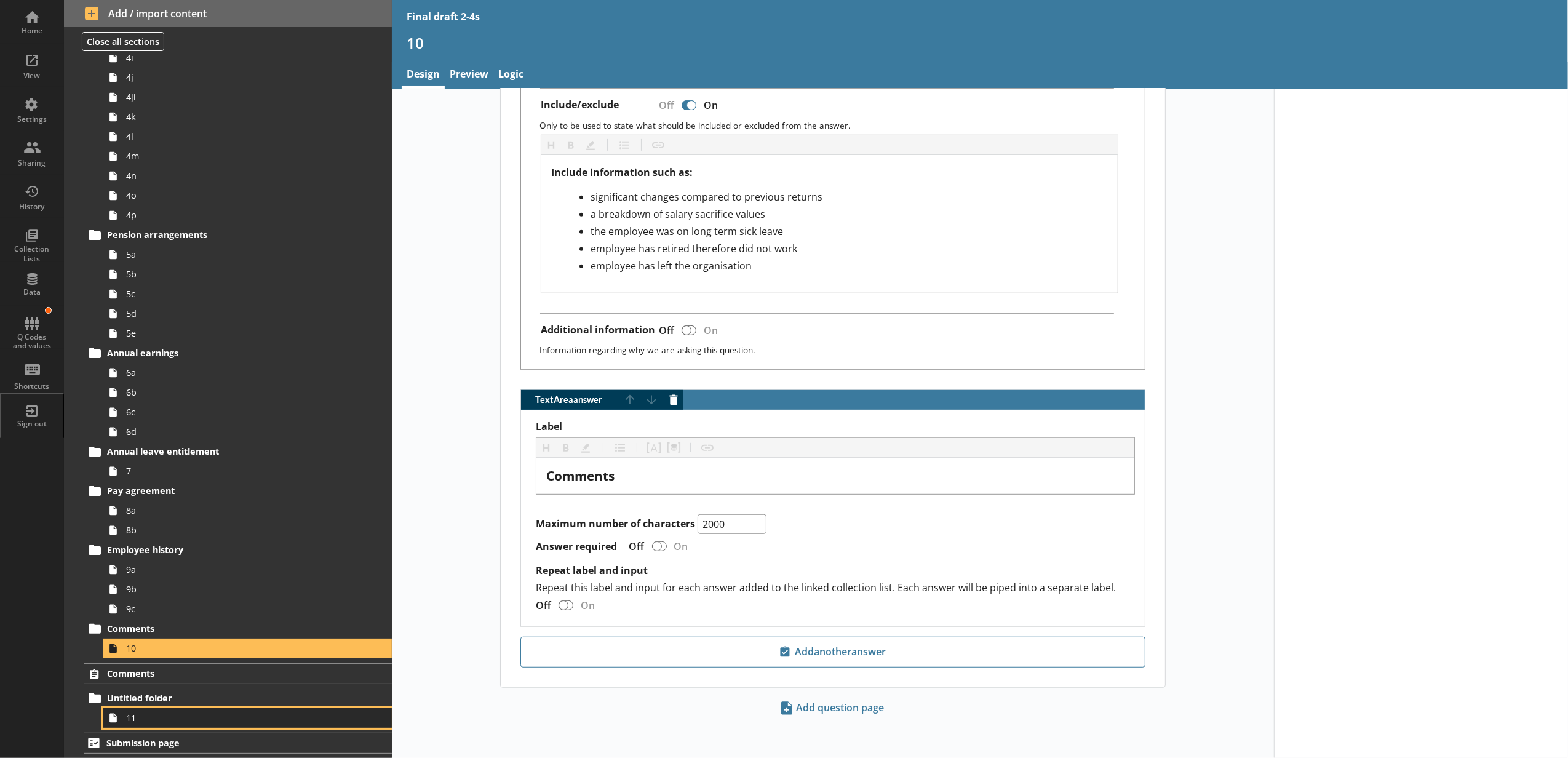
click at [160, 712] on span "11" at bounding box center [231, 717] width 210 height 12
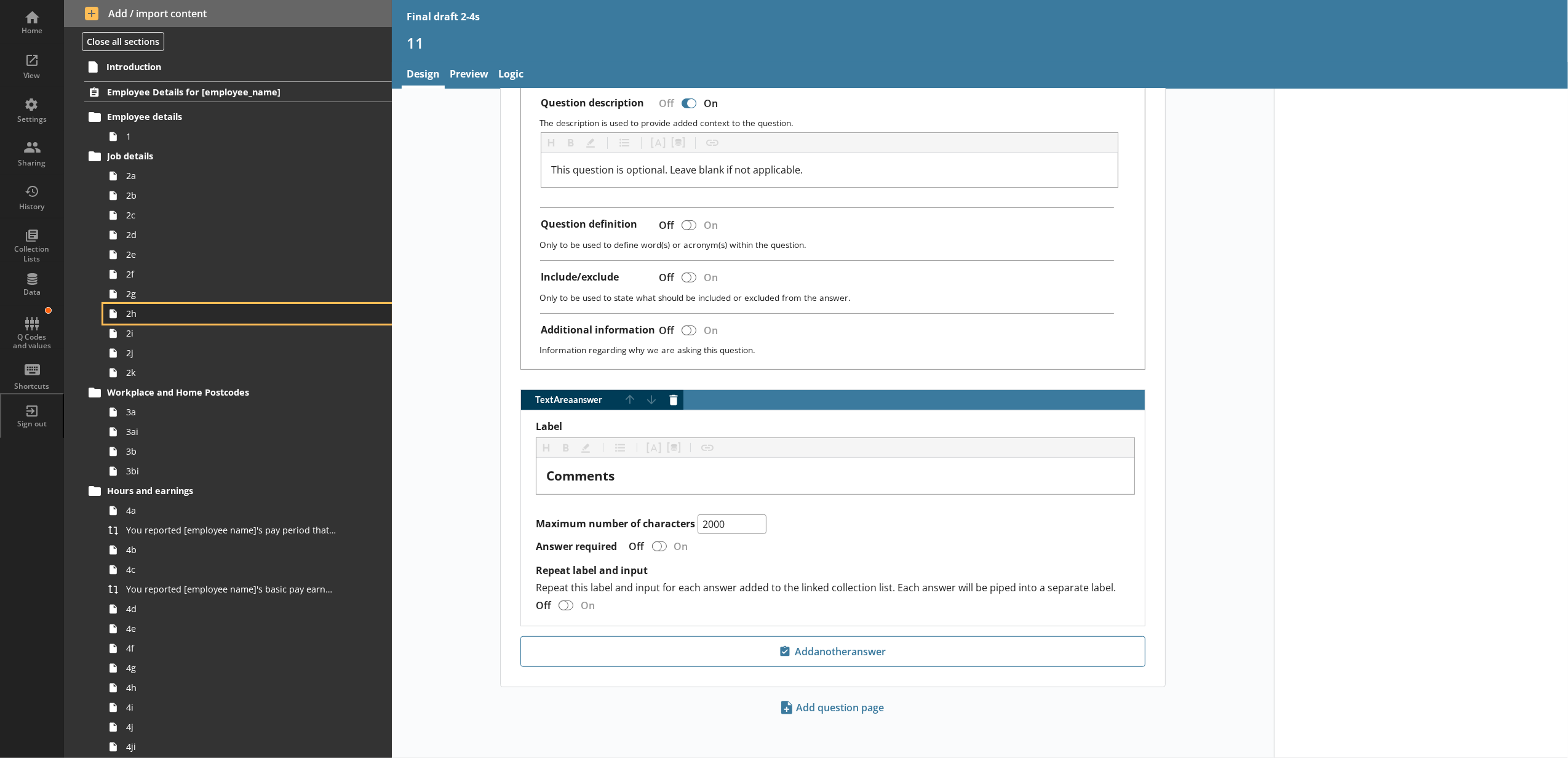
click at [180, 313] on span "2h" at bounding box center [231, 313] width 210 height 12
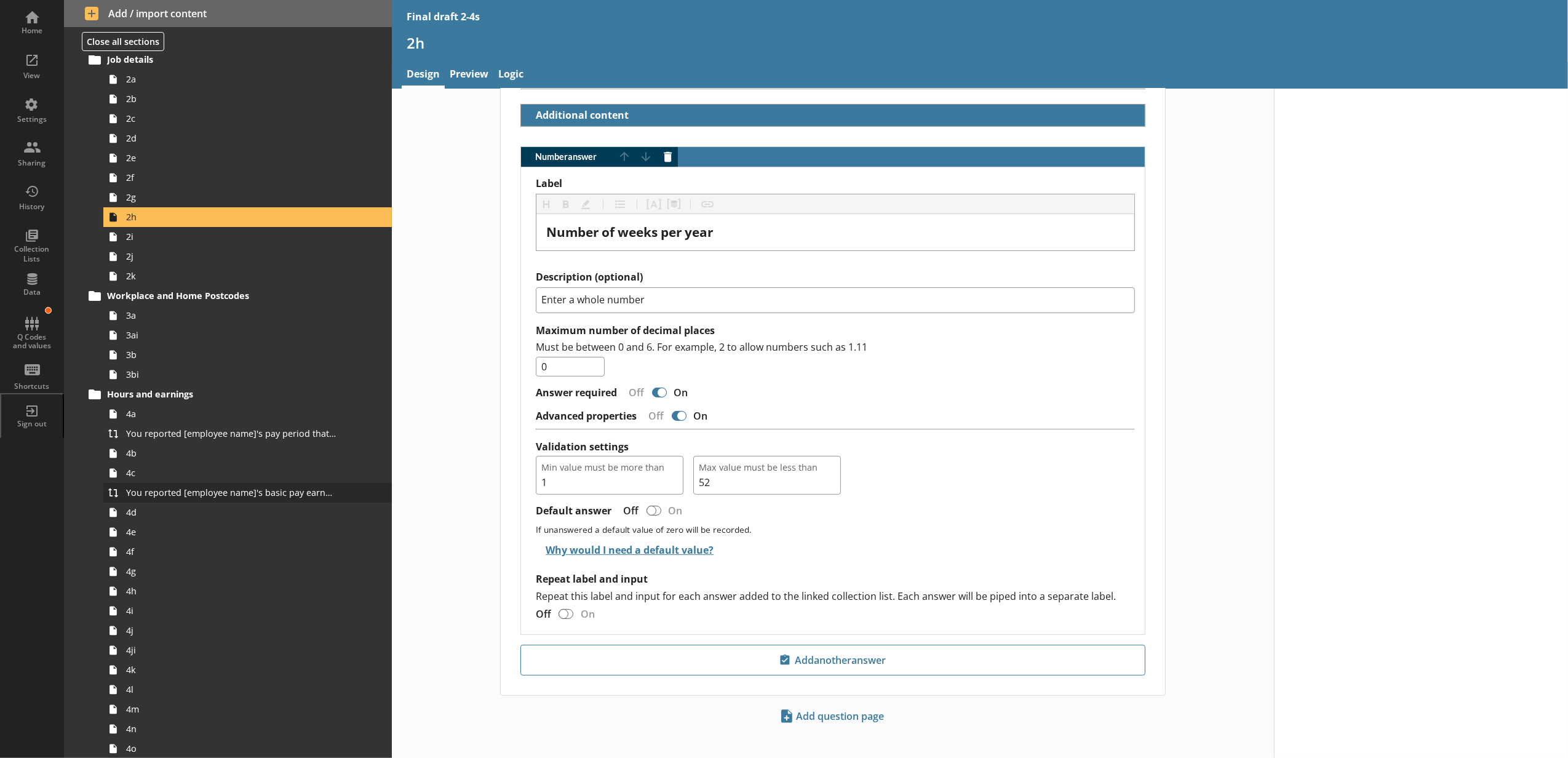
scroll to position [137, 0]
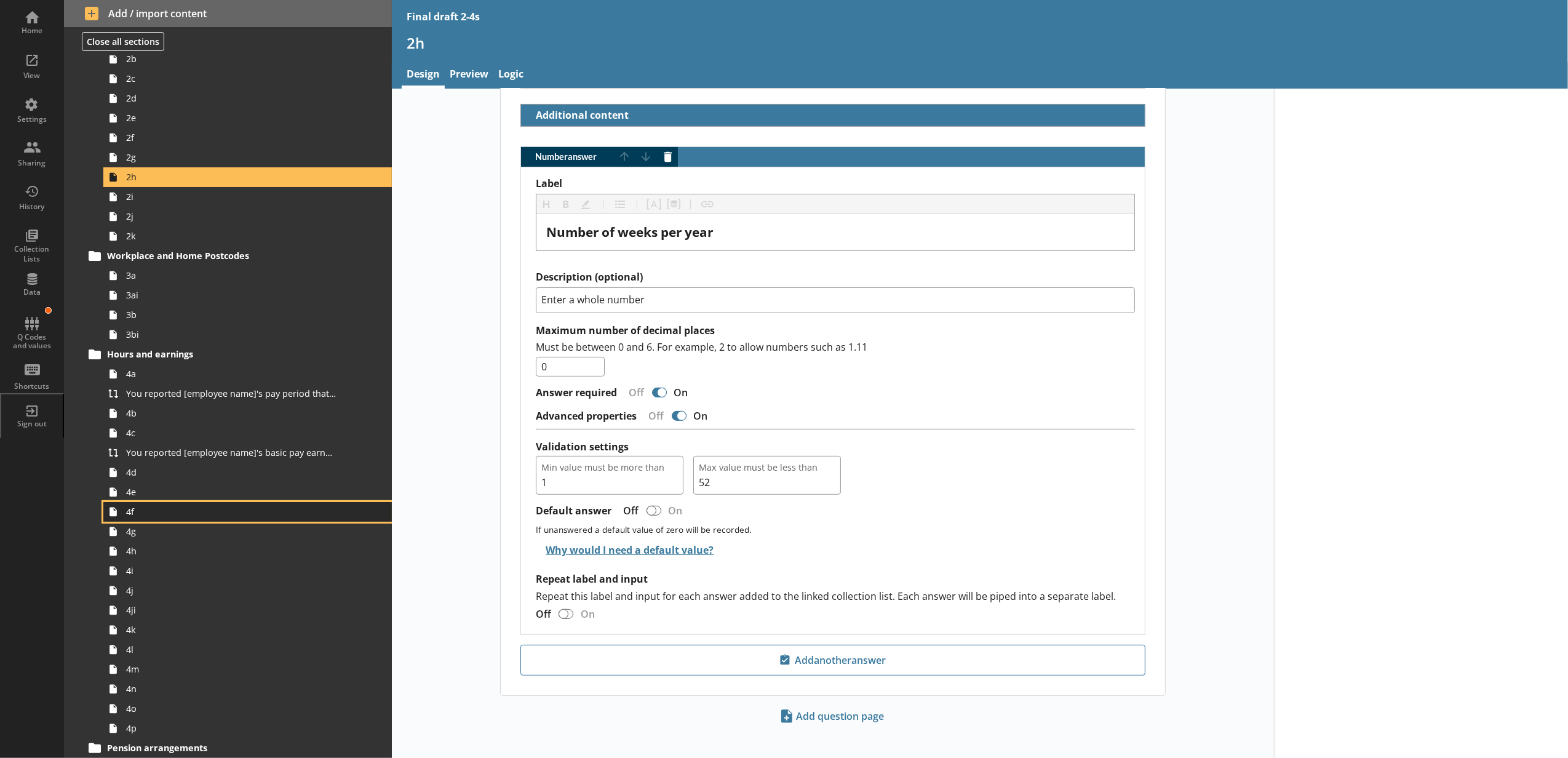
click at [195, 515] on span "4f" at bounding box center [231, 511] width 210 height 12
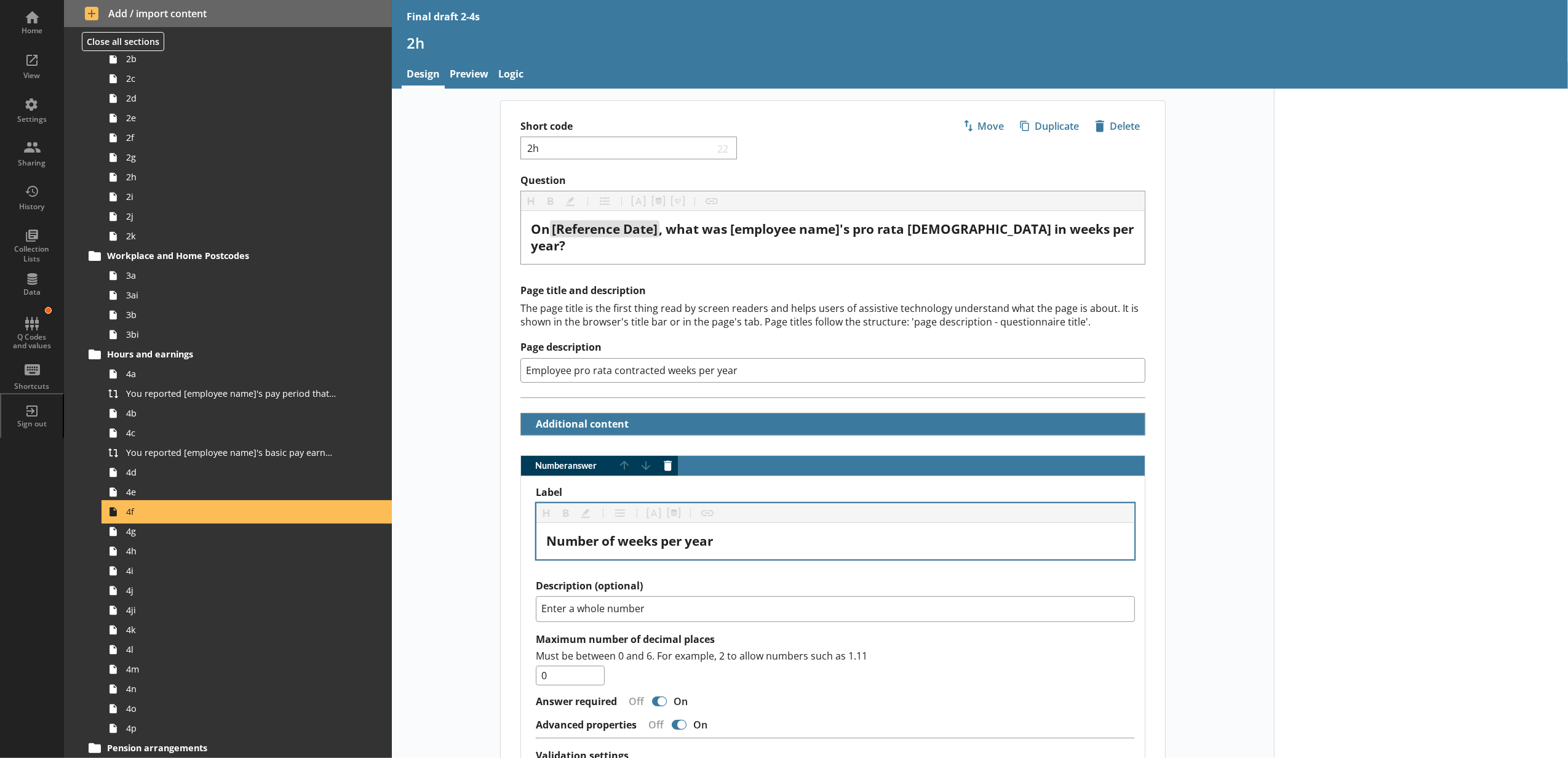
type textarea "x"
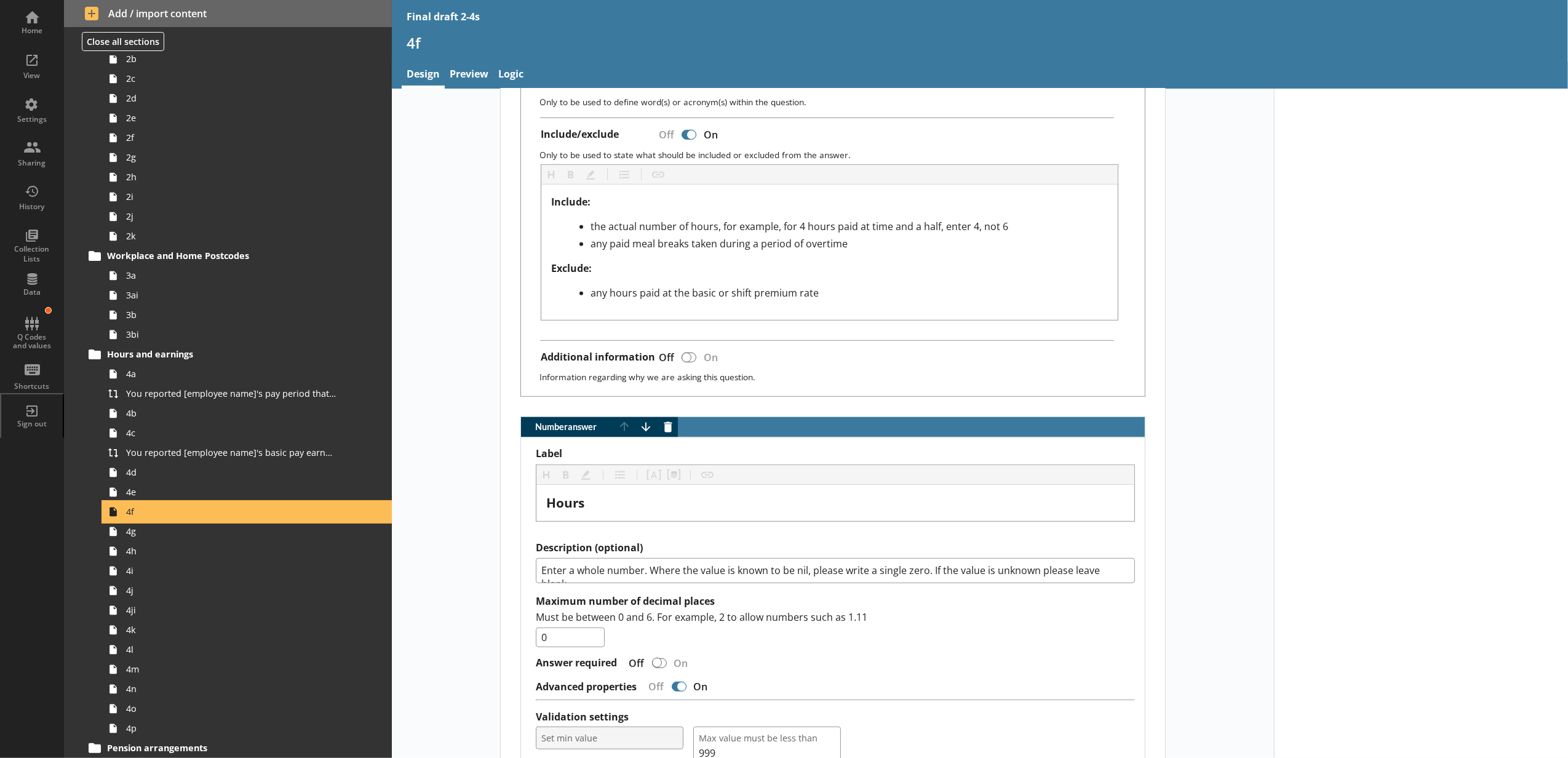
scroll to position [683, 0]
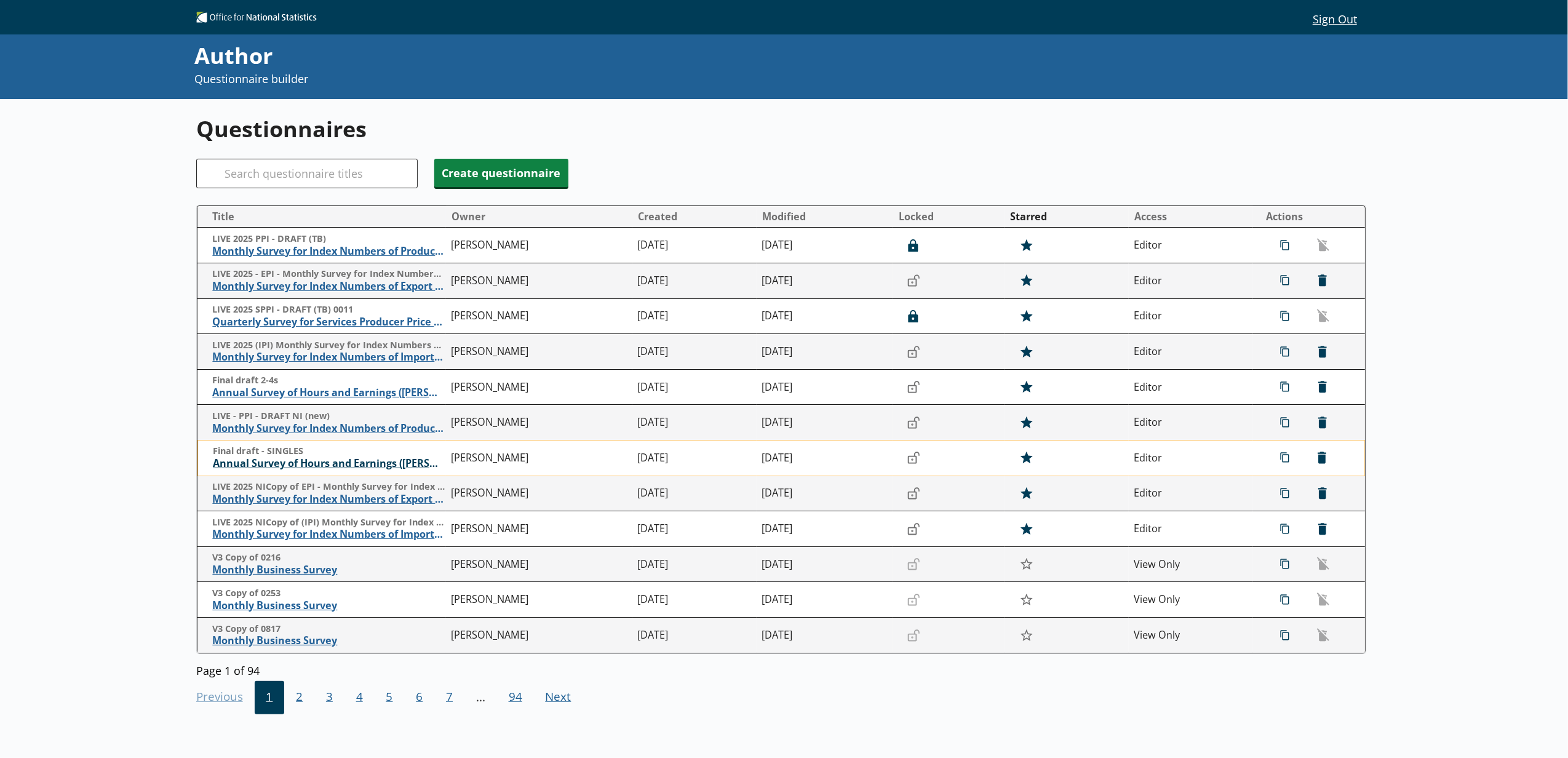
click at [358, 464] on span "Annual Survey of Hours and Earnings (ASHE)" at bounding box center [329, 463] width 233 height 13
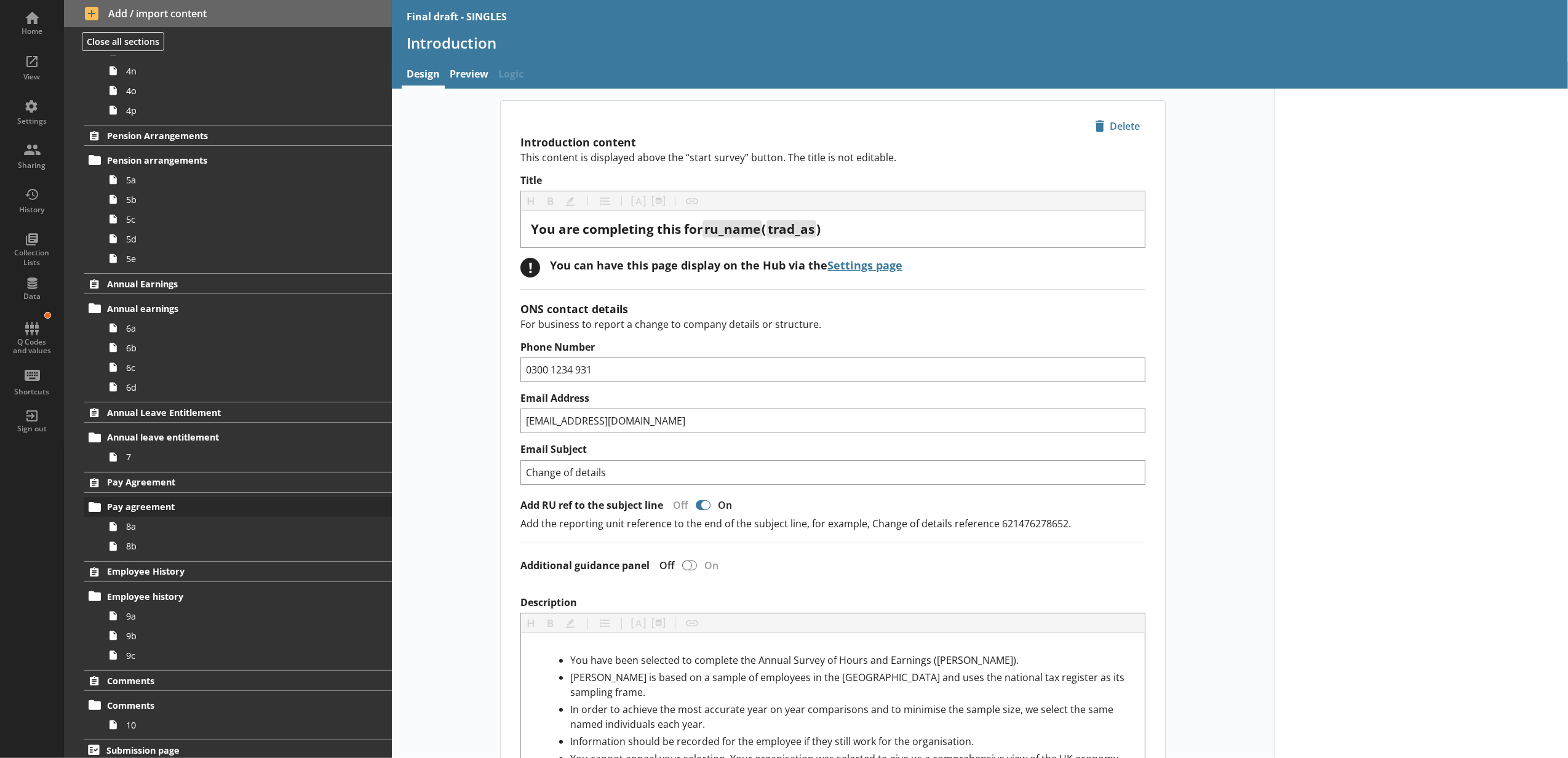
scroll to position [857, 0]
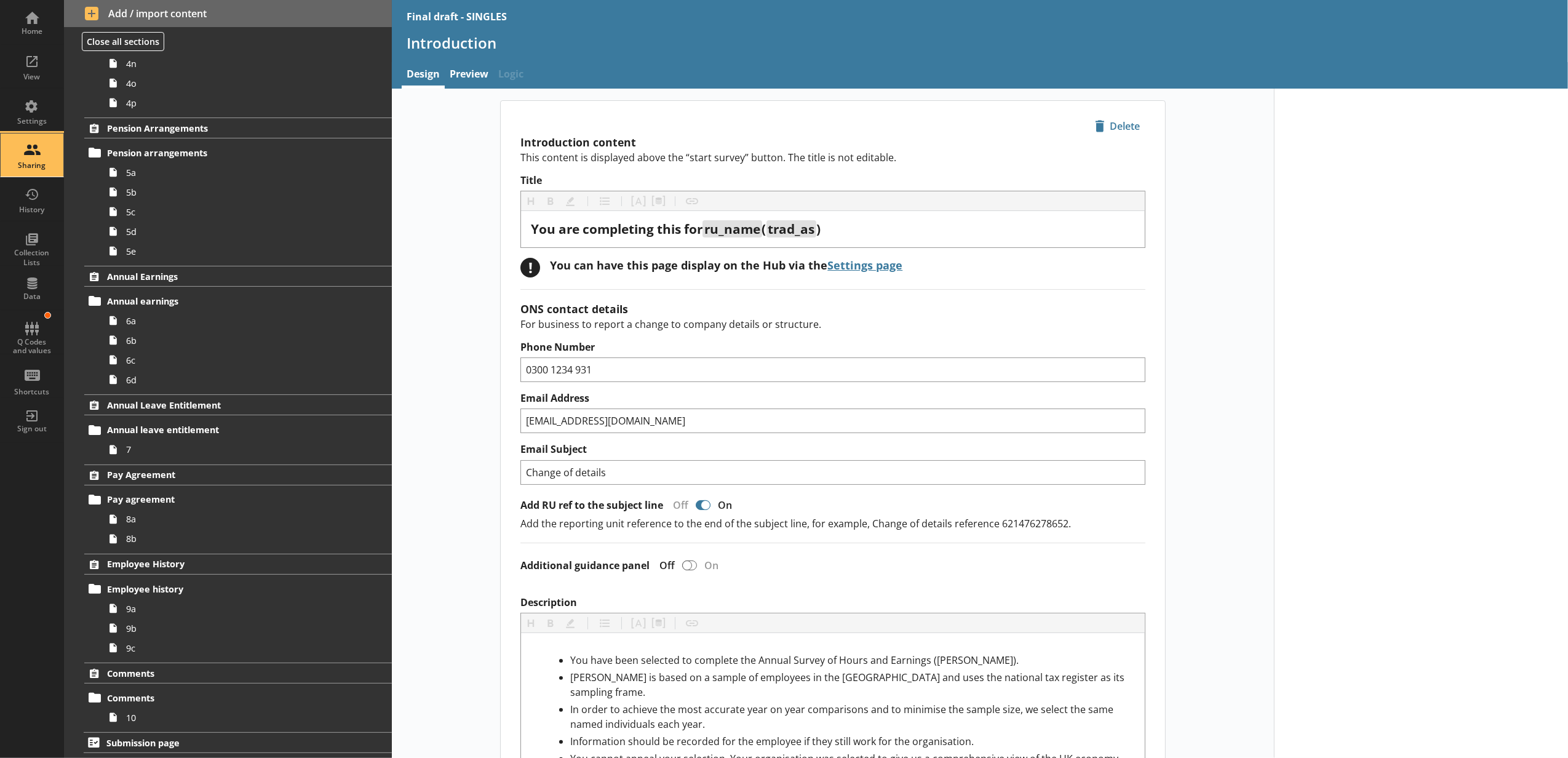
click at [34, 162] on div "Sharing" at bounding box center [32, 166] width 43 height 10
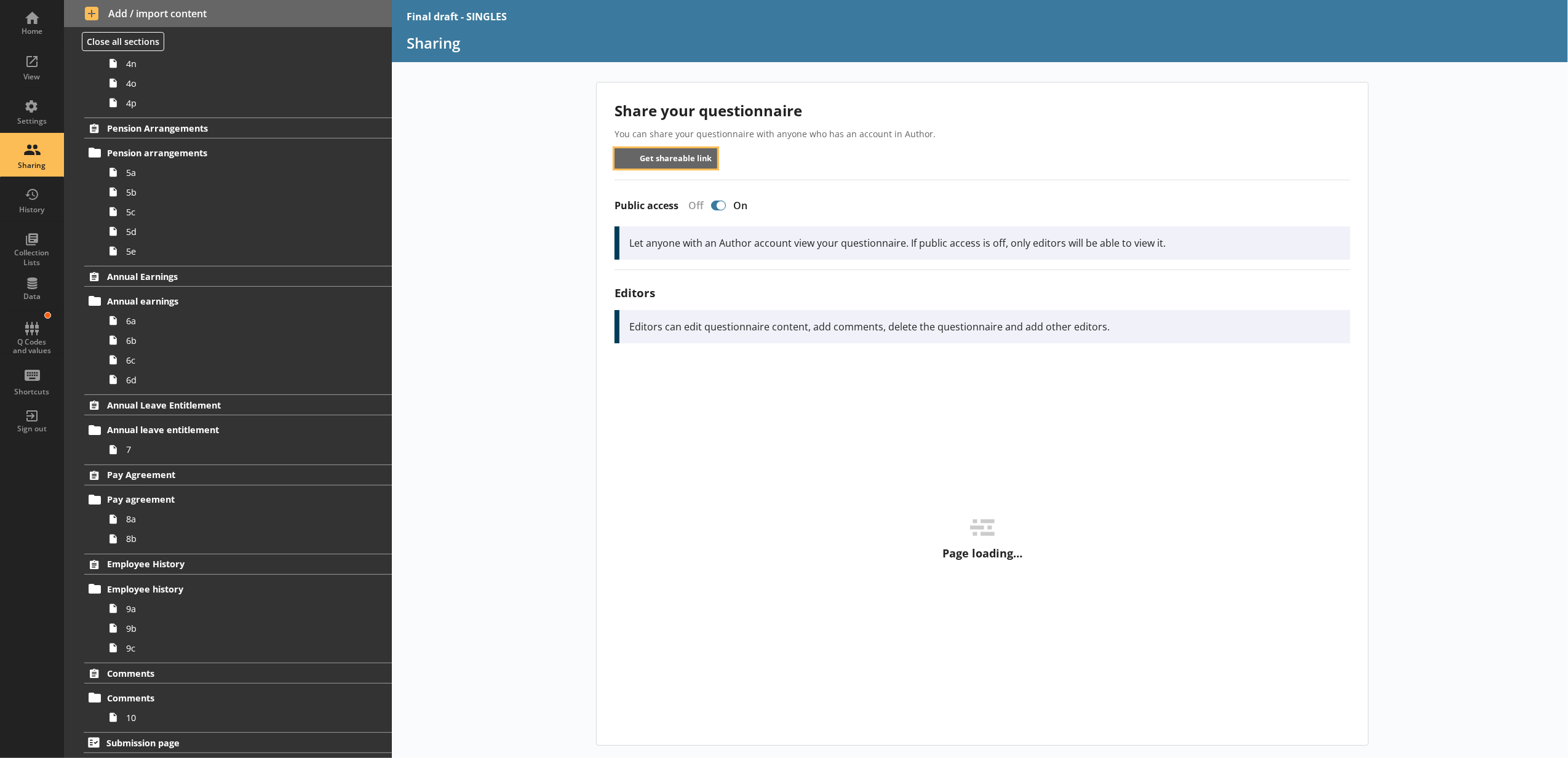
click at [671, 150] on button "Get shareable link" at bounding box center [666, 158] width 102 height 20
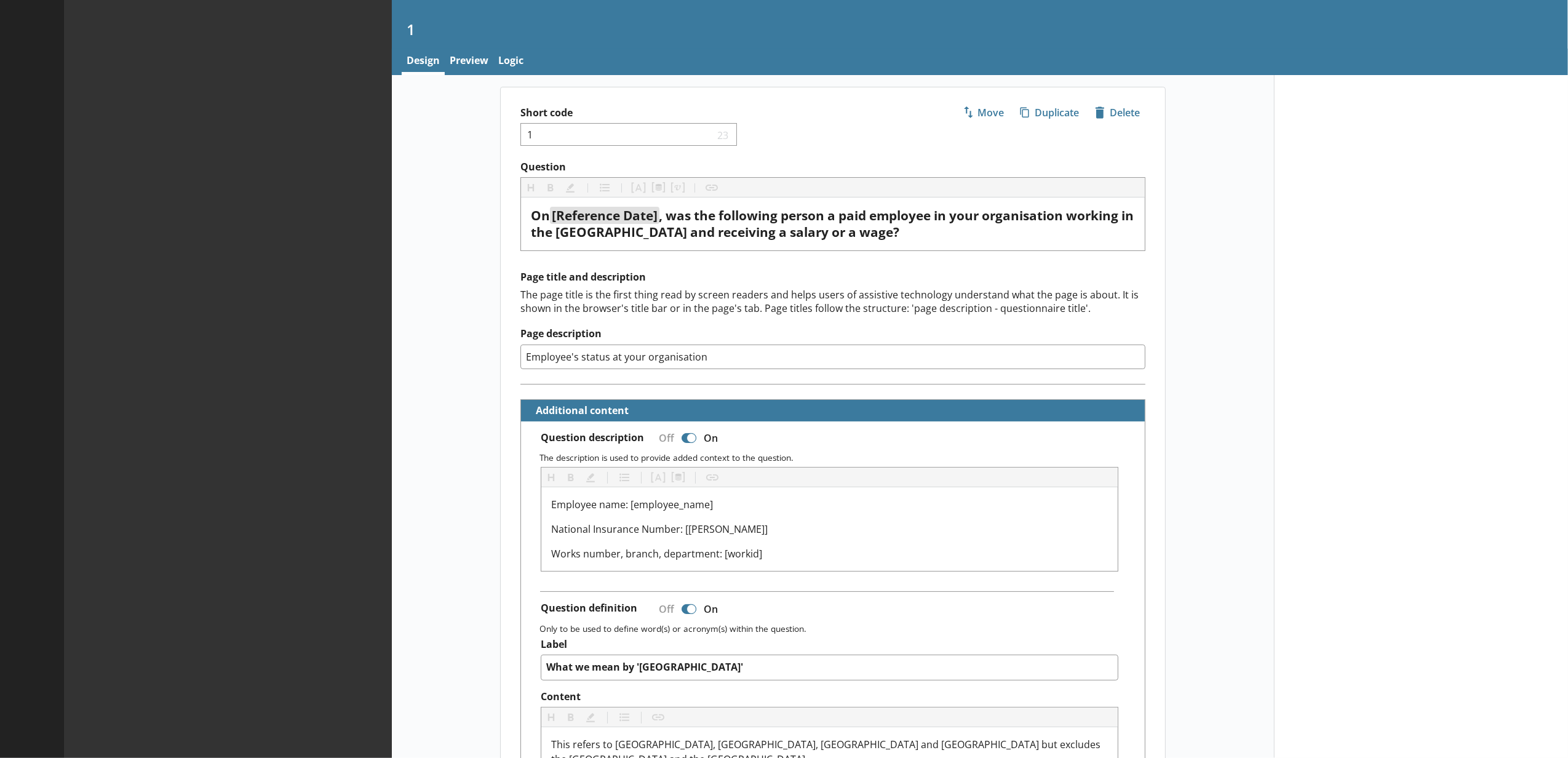
type textarea "x"
